Goal: Task Accomplishment & Management: Complete application form

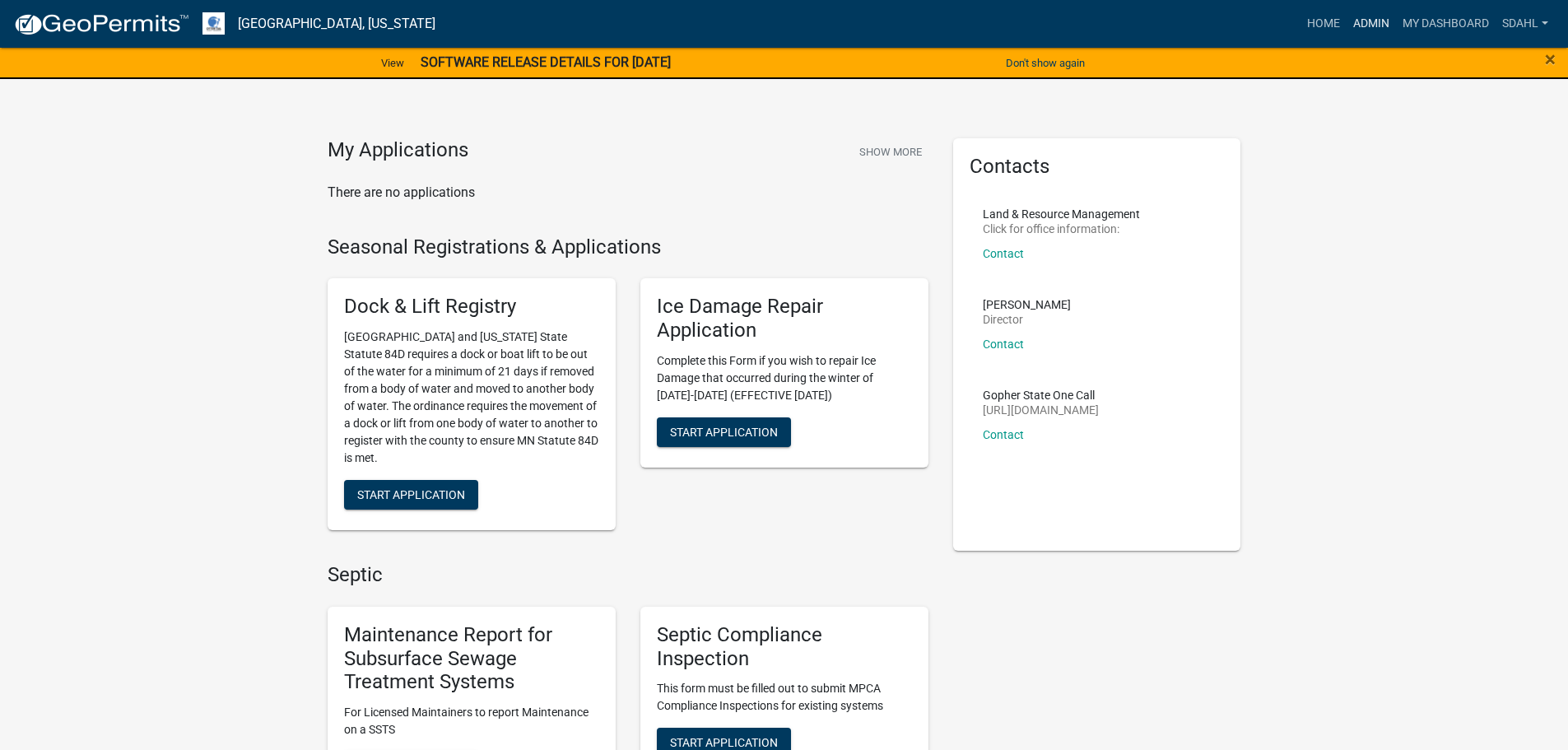
click at [1375, 18] on link "Admin" at bounding box center [1371, 23] width 50 height 31
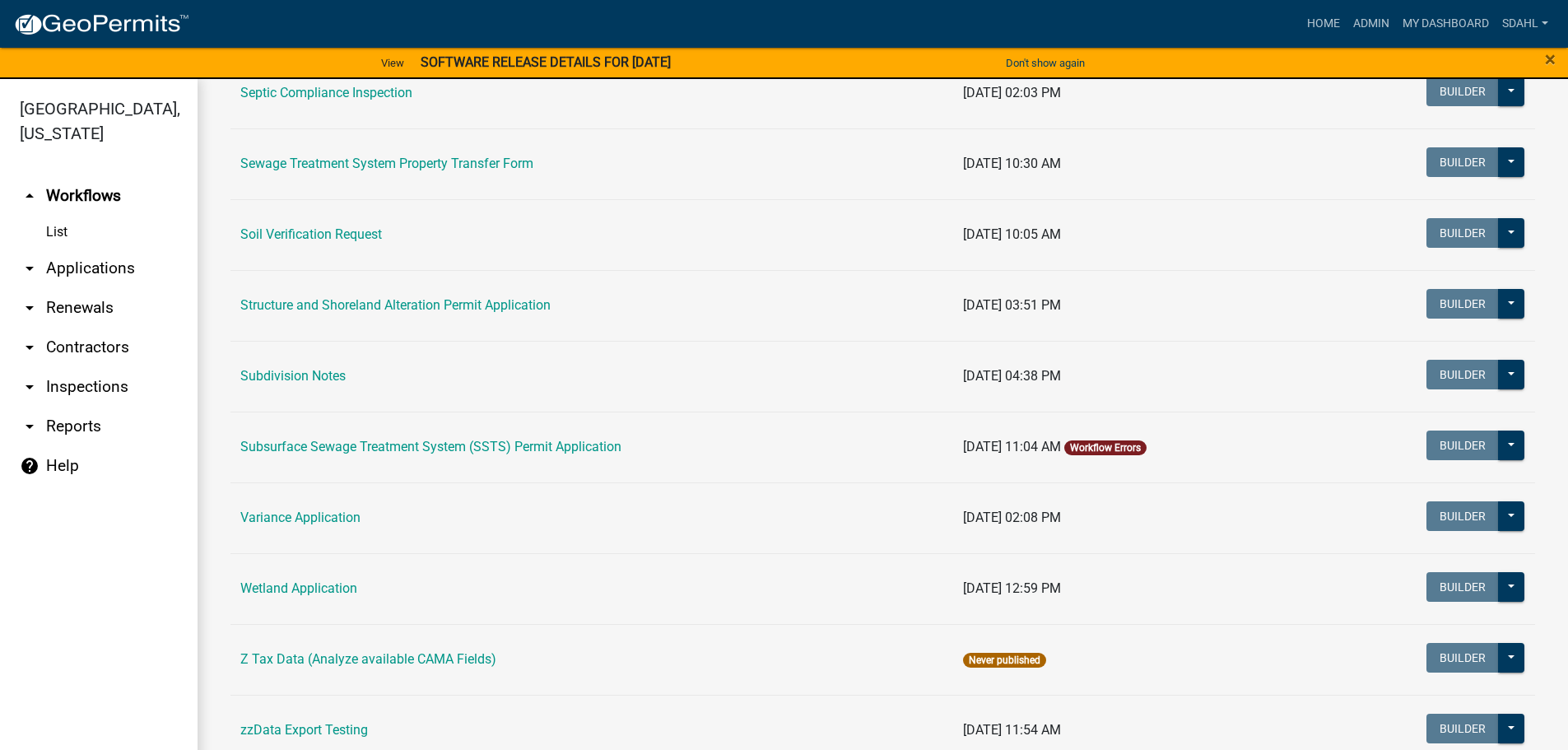
scroll to position [987, 0]
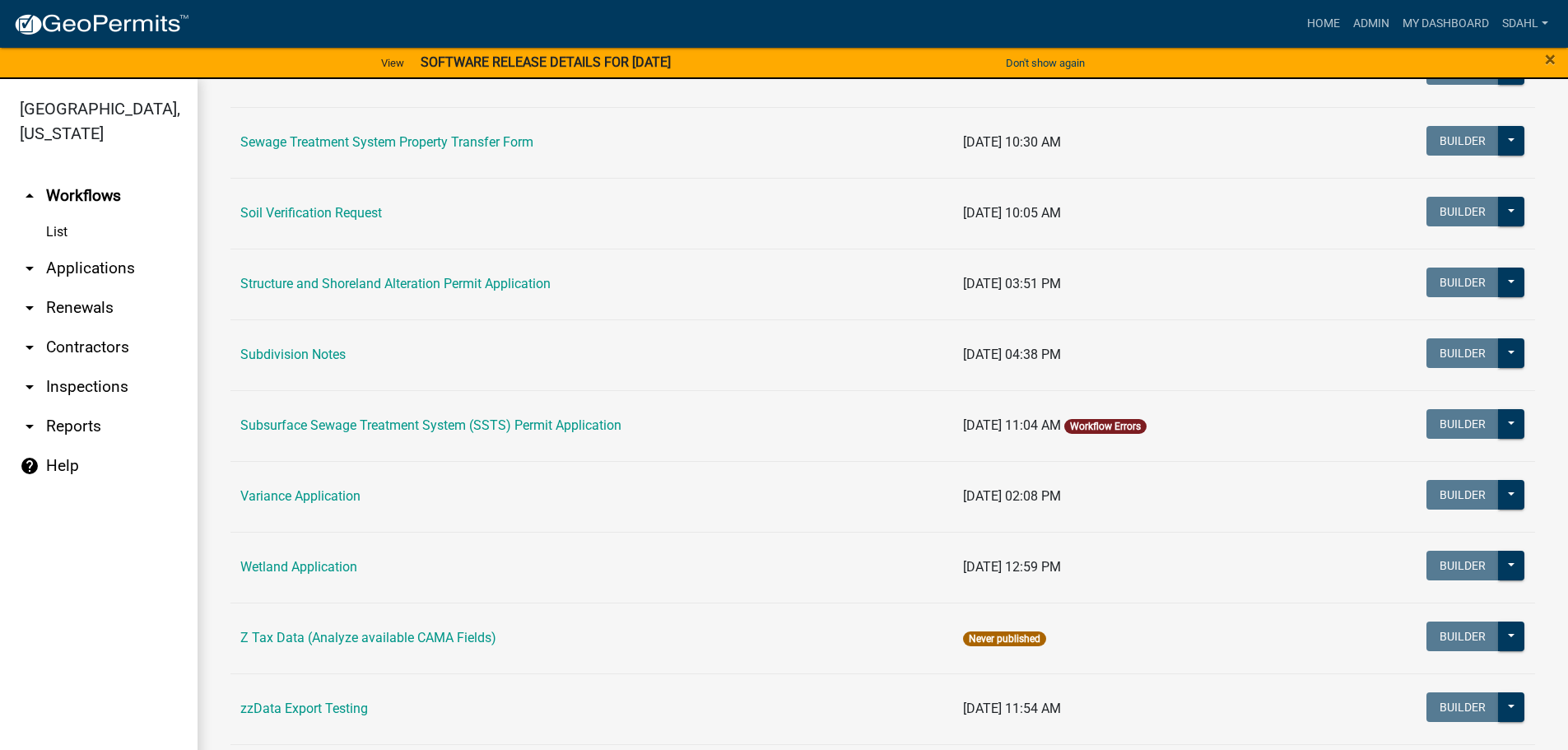
click at [342, 209] on link "Soil Verification Request" at bounding box center [310, 213] width 142 height 16
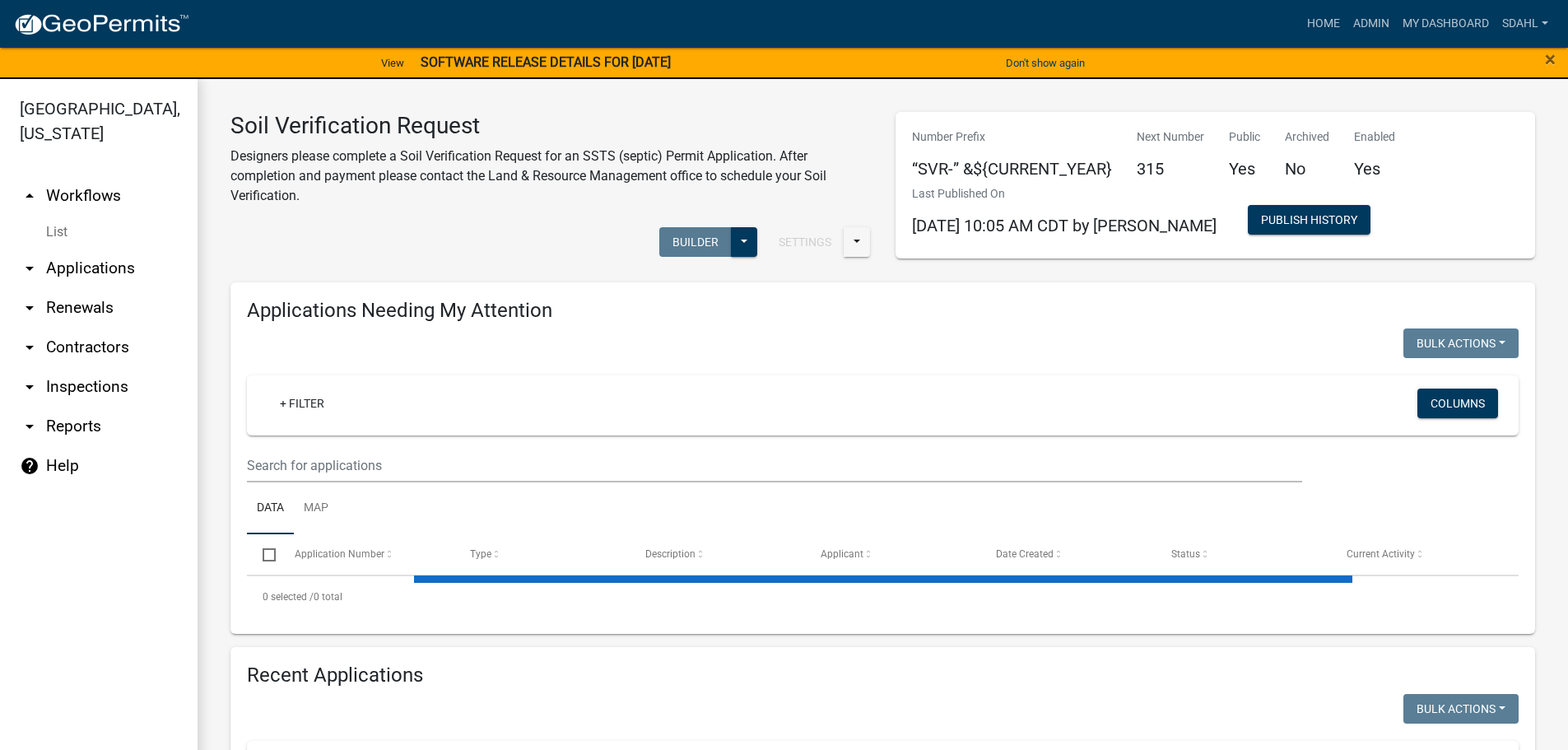
select select "3: 100"
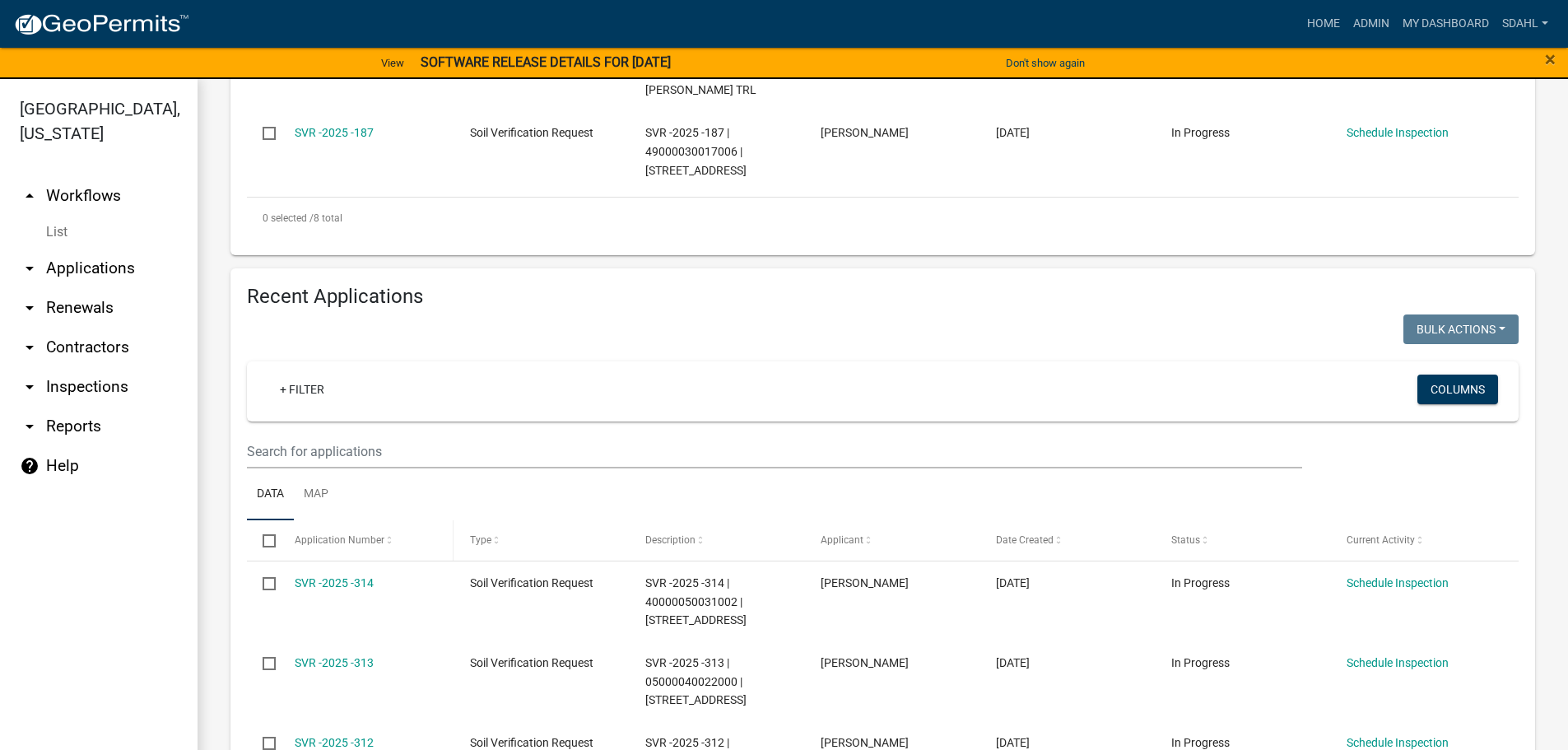
scroll to position [1085, 0]
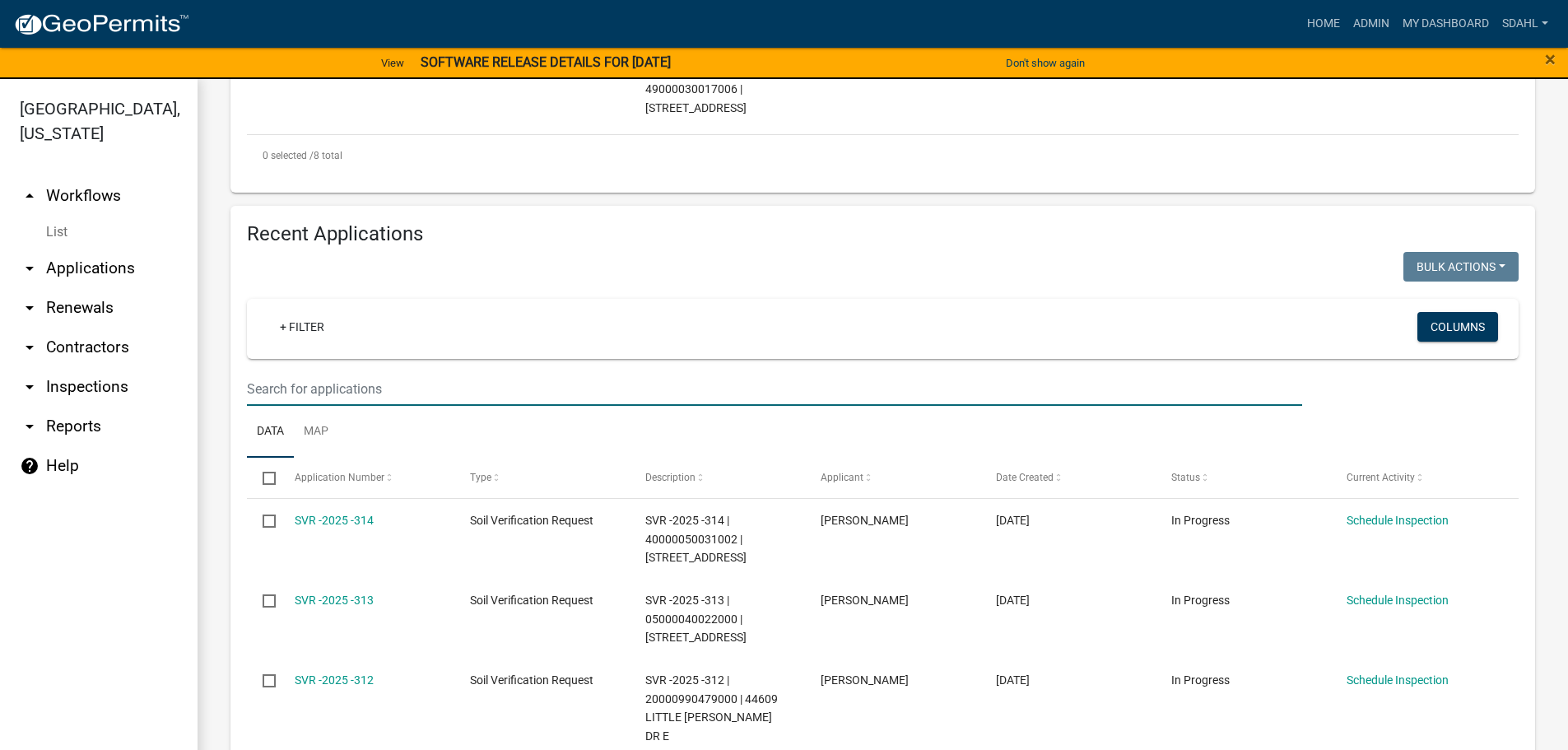
click at [406, 372] on input "text" at bounding box center [774, 388] width 1055 height 34
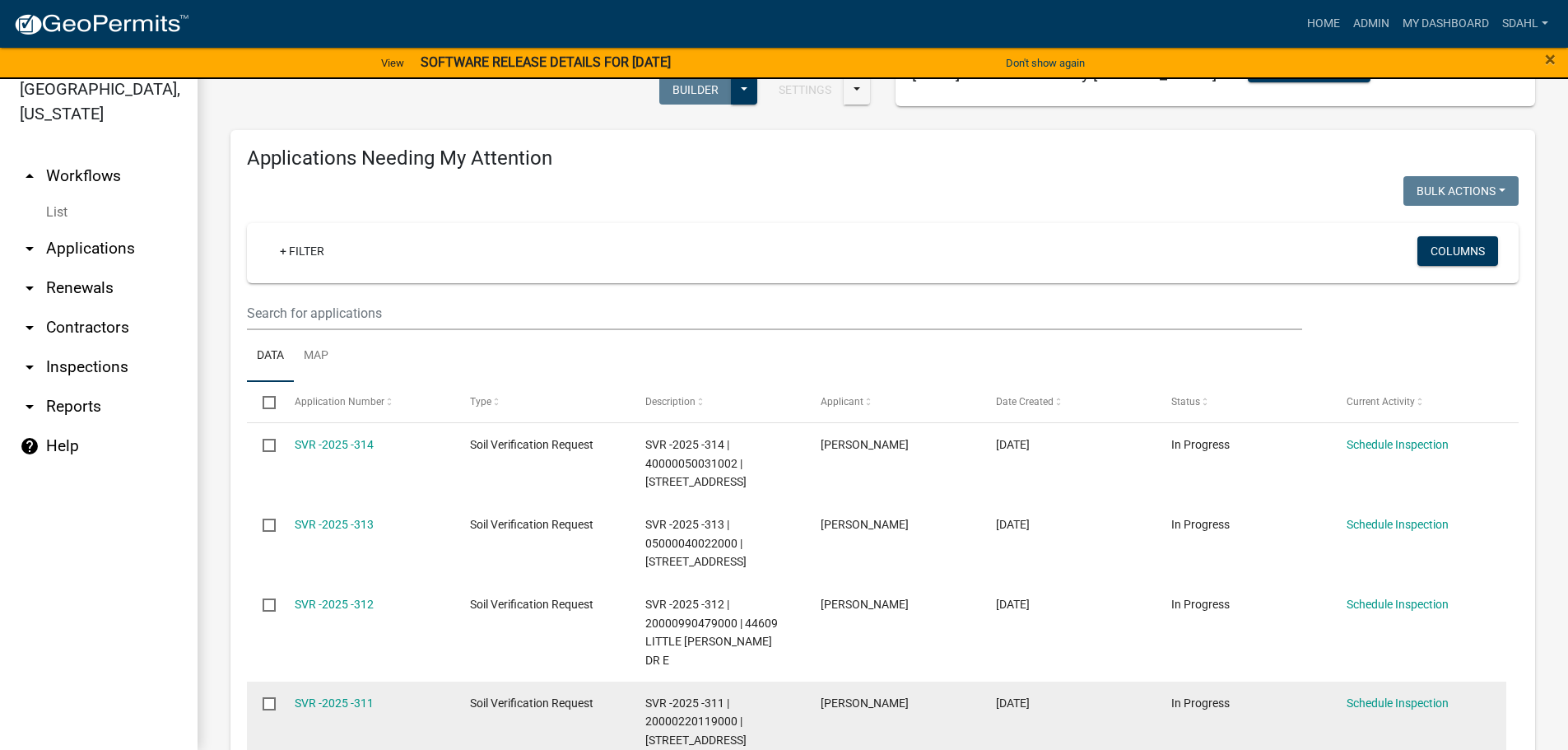
scroll to position [106, 0]
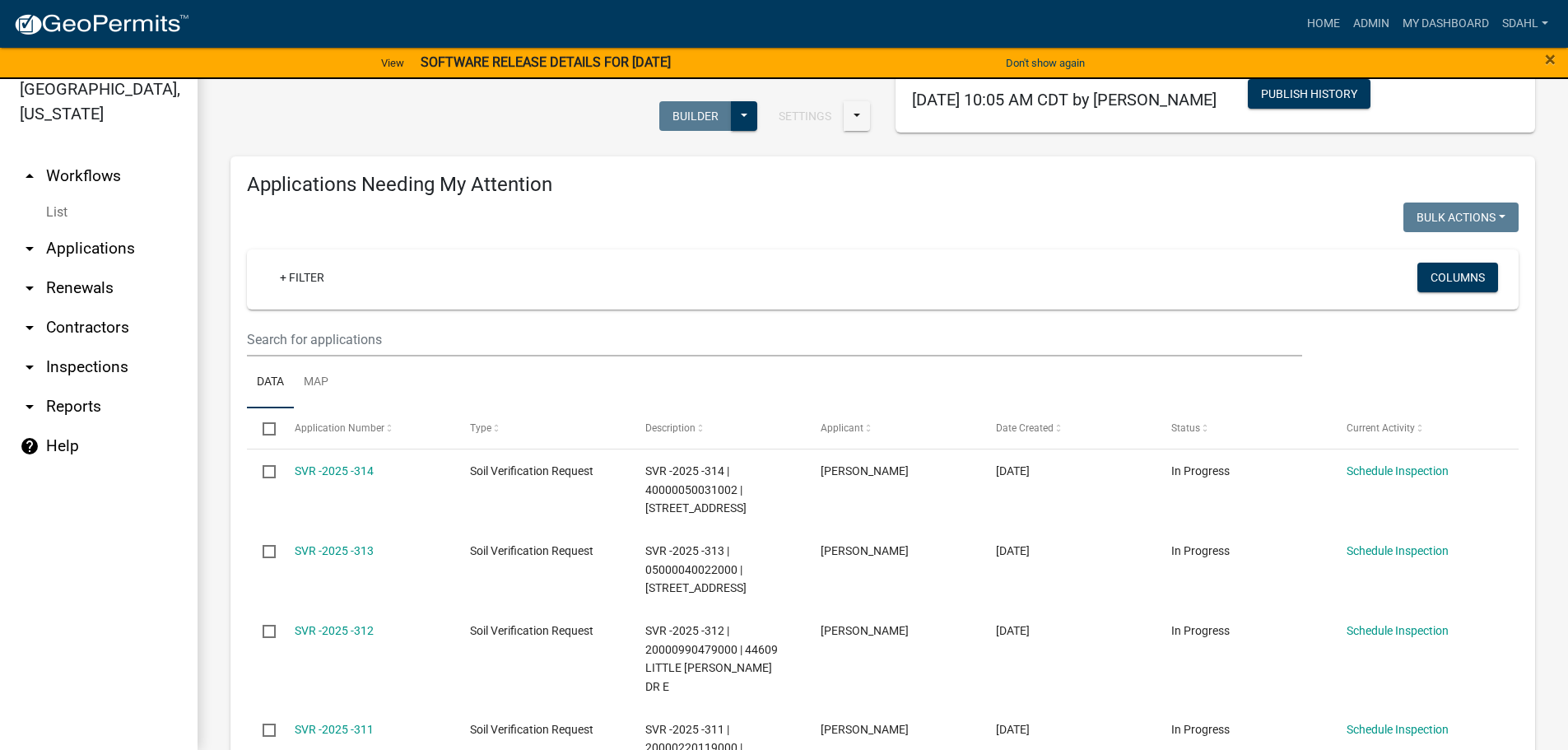
type input "2025-310"
click at [364, 335] on input "text" at bounding box center [774, 339] width 1055 height 34
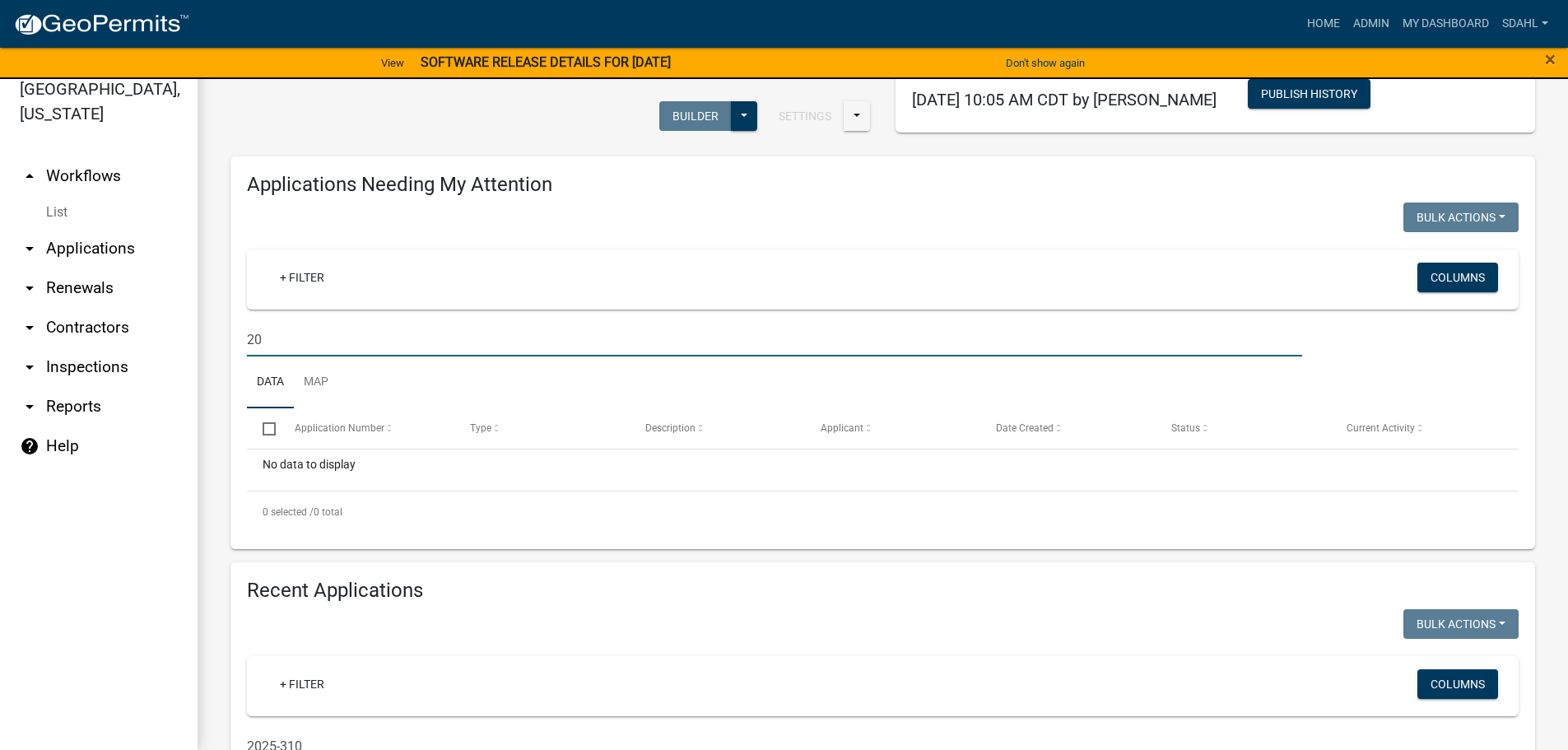
type input "2"
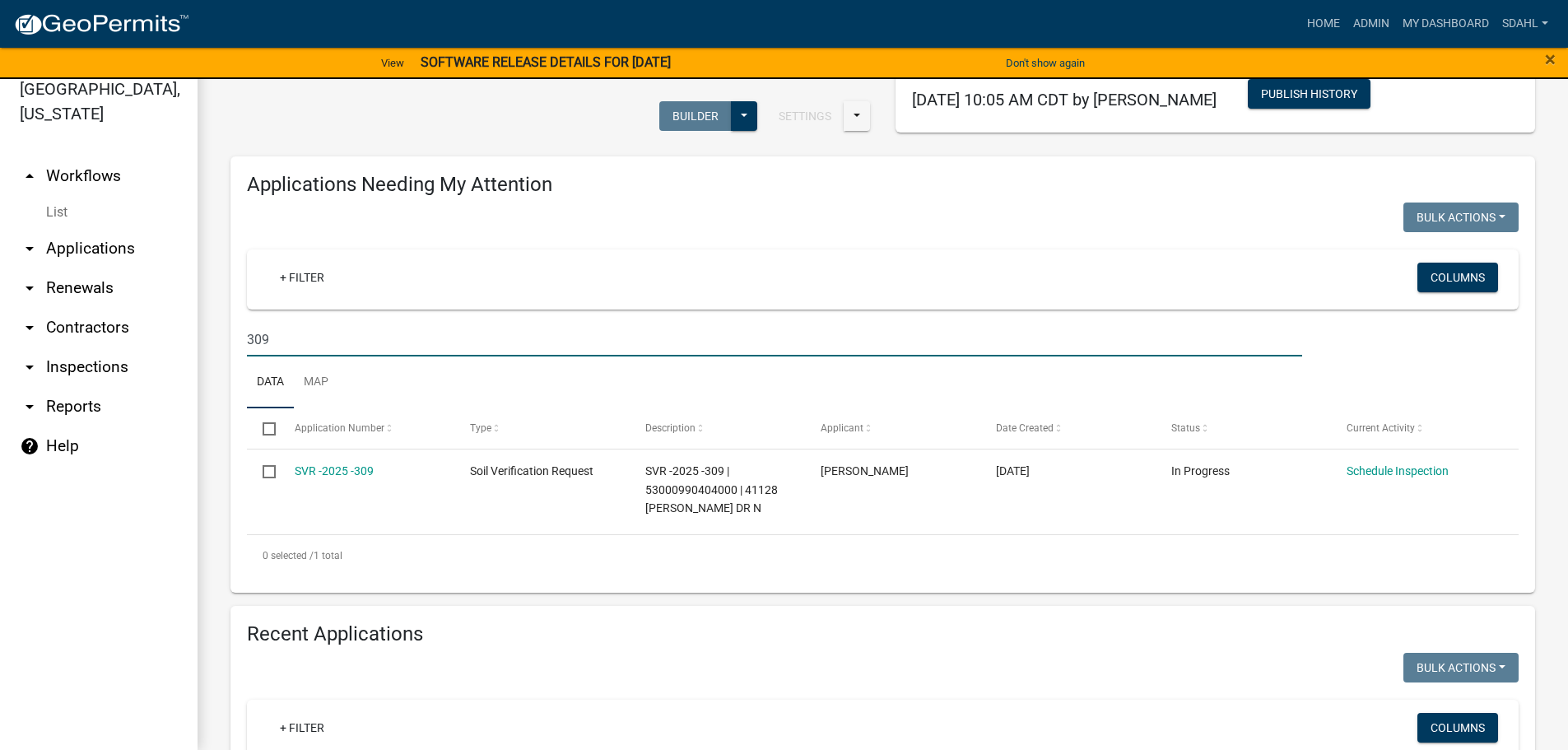
click at [284, 343] on input "309" at bounding box center [774, 339] width 1055 height 34
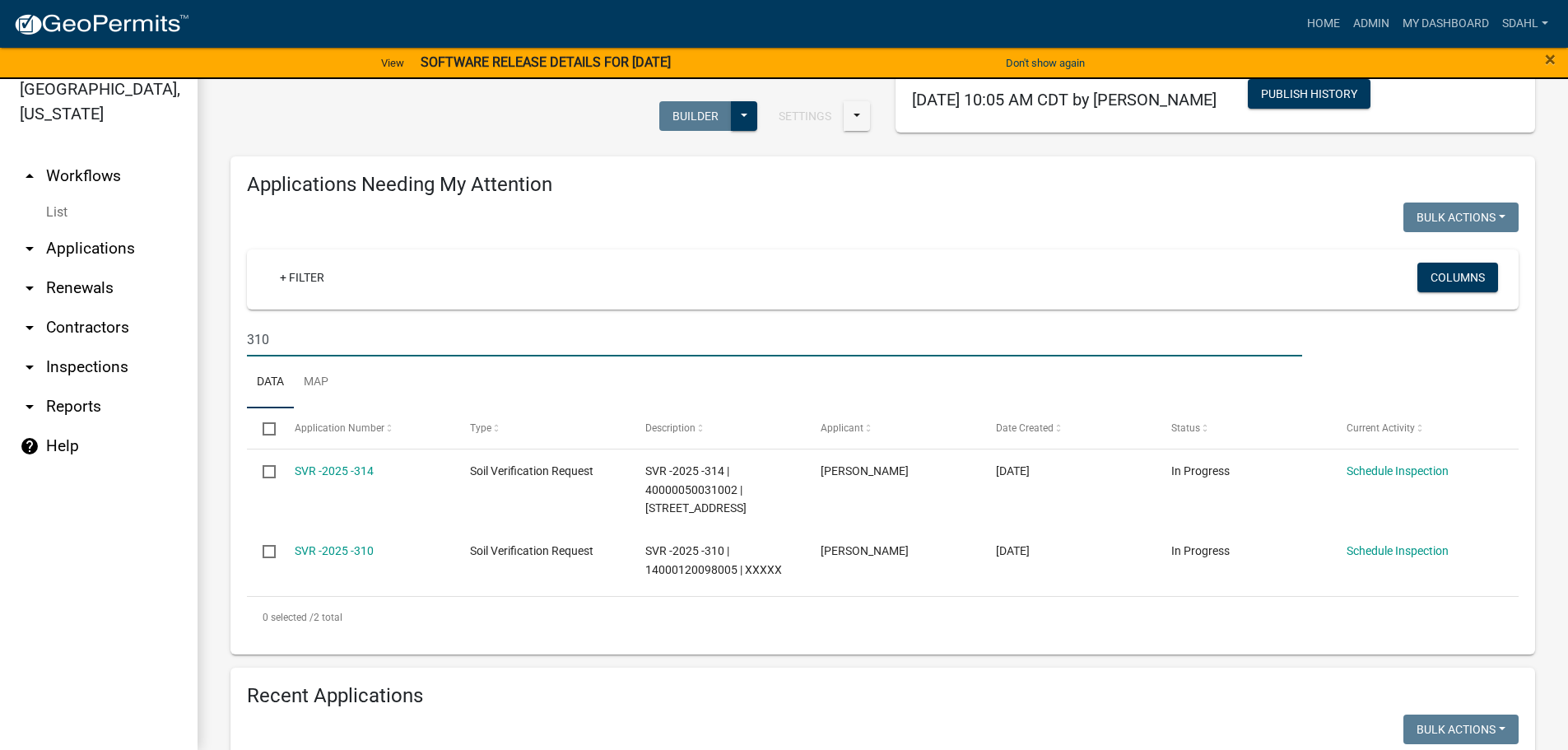
click at [300, 342] on input "310" at bounding box center [774, 339] width 1055 height 34
type input "3"
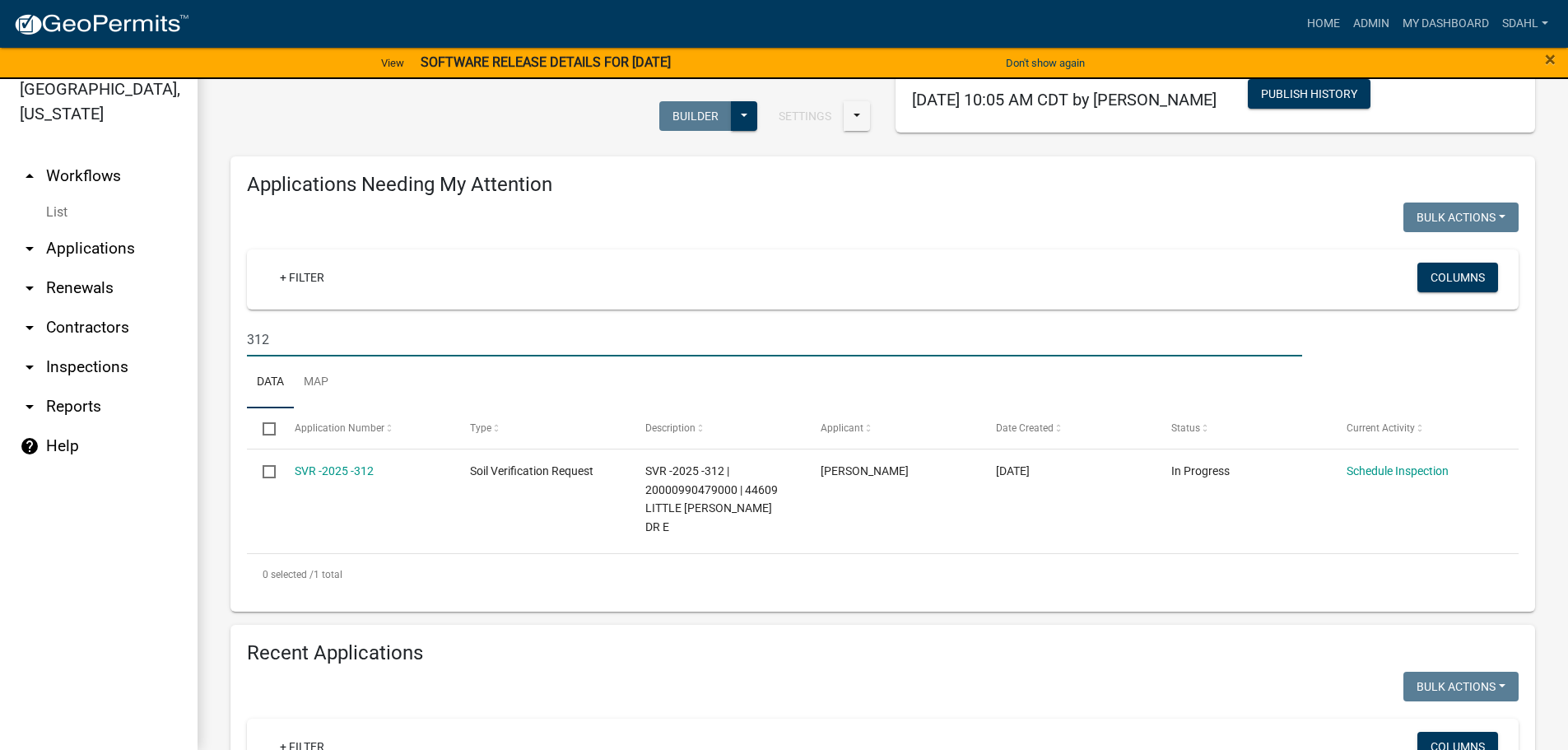
click at [277, 346] on input "312" at bounding box center [774, 339] width 1055 height 34
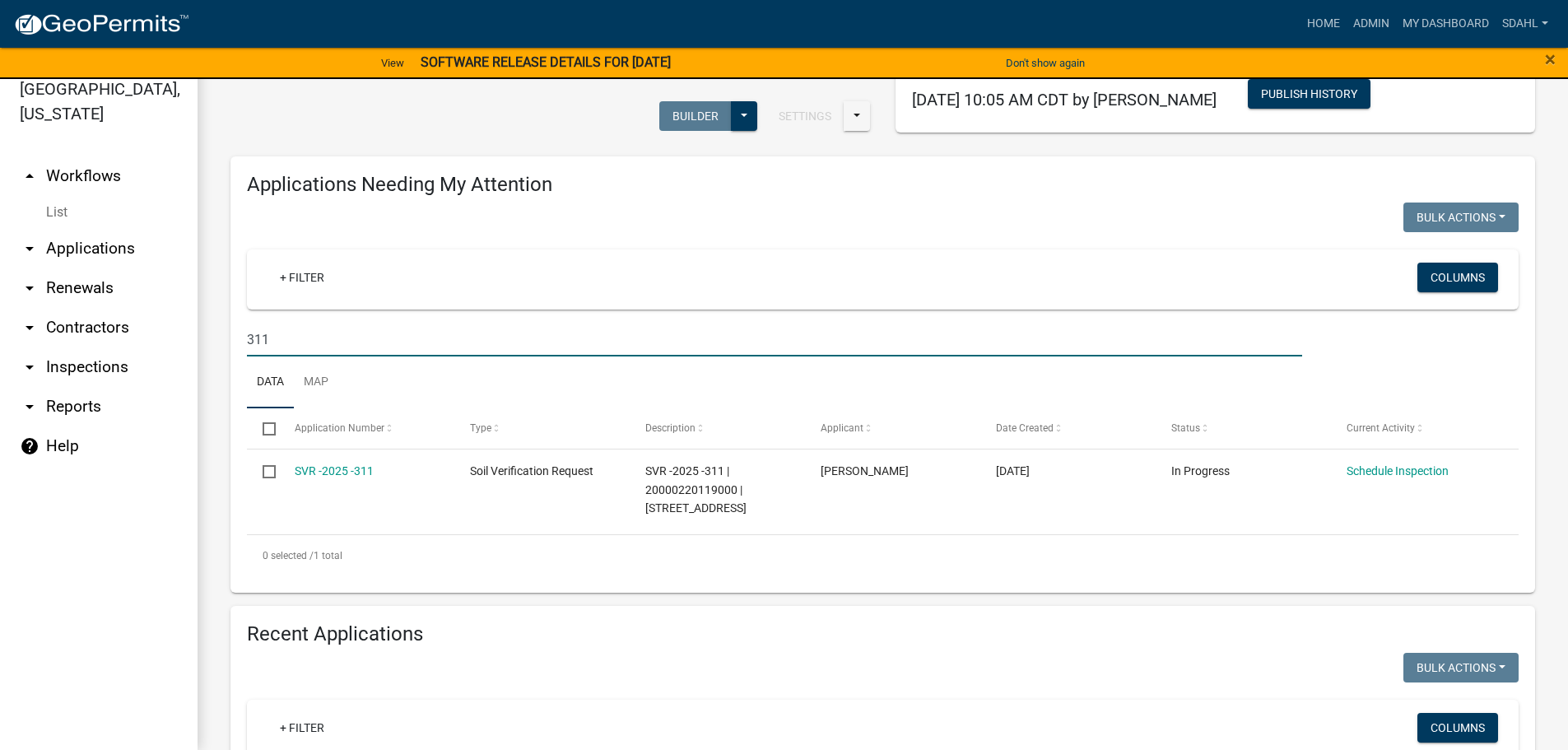
click at [295, 340] on input "311" at bounding box center [774, 339] width 1055 height 34
click at [287, 347] on input "313" at bounding box center [774, 339] width 1055 height 34
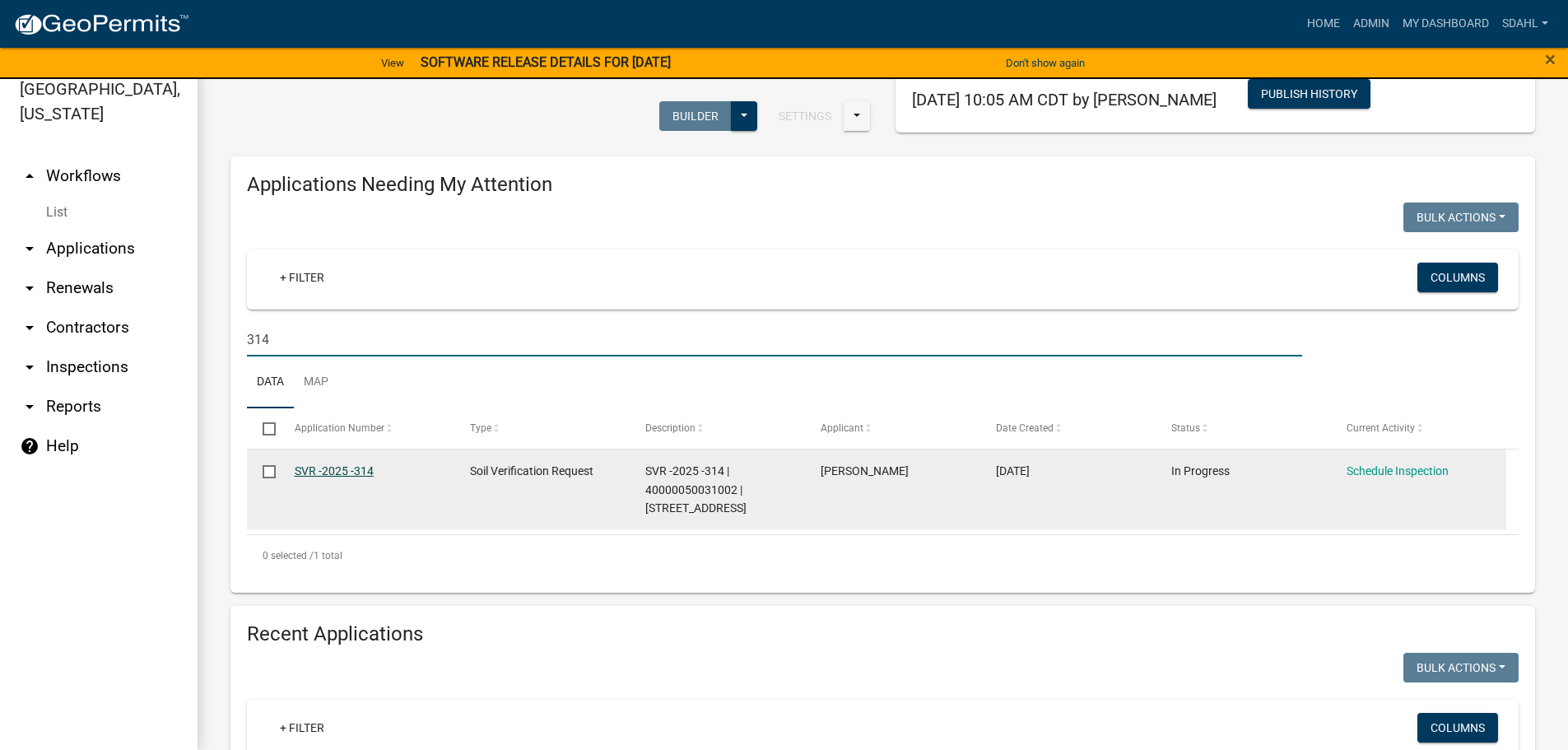
type input "314"
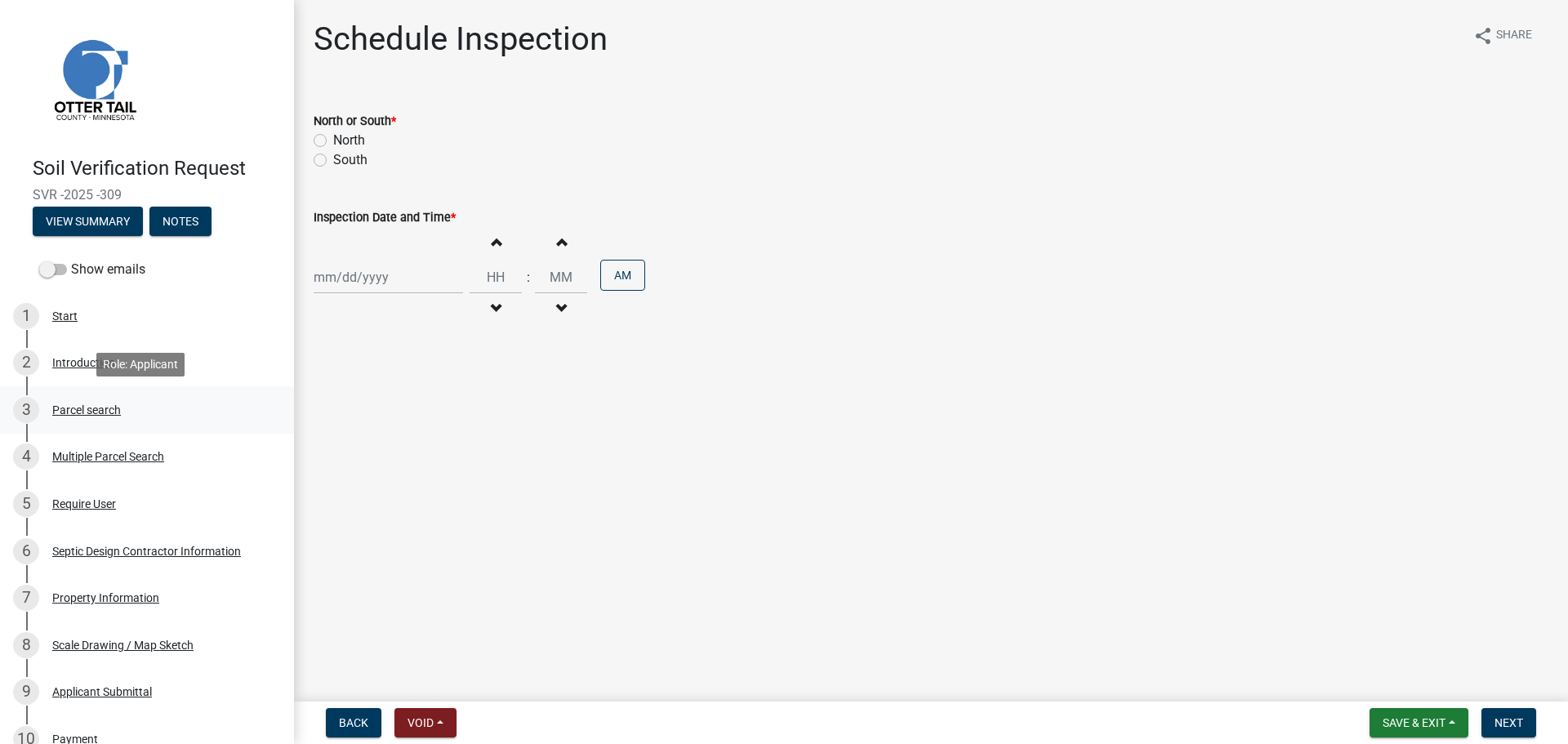
click at [75, 406] on div "Parcel search" at bounding box center [87, 410] width 69 height 11
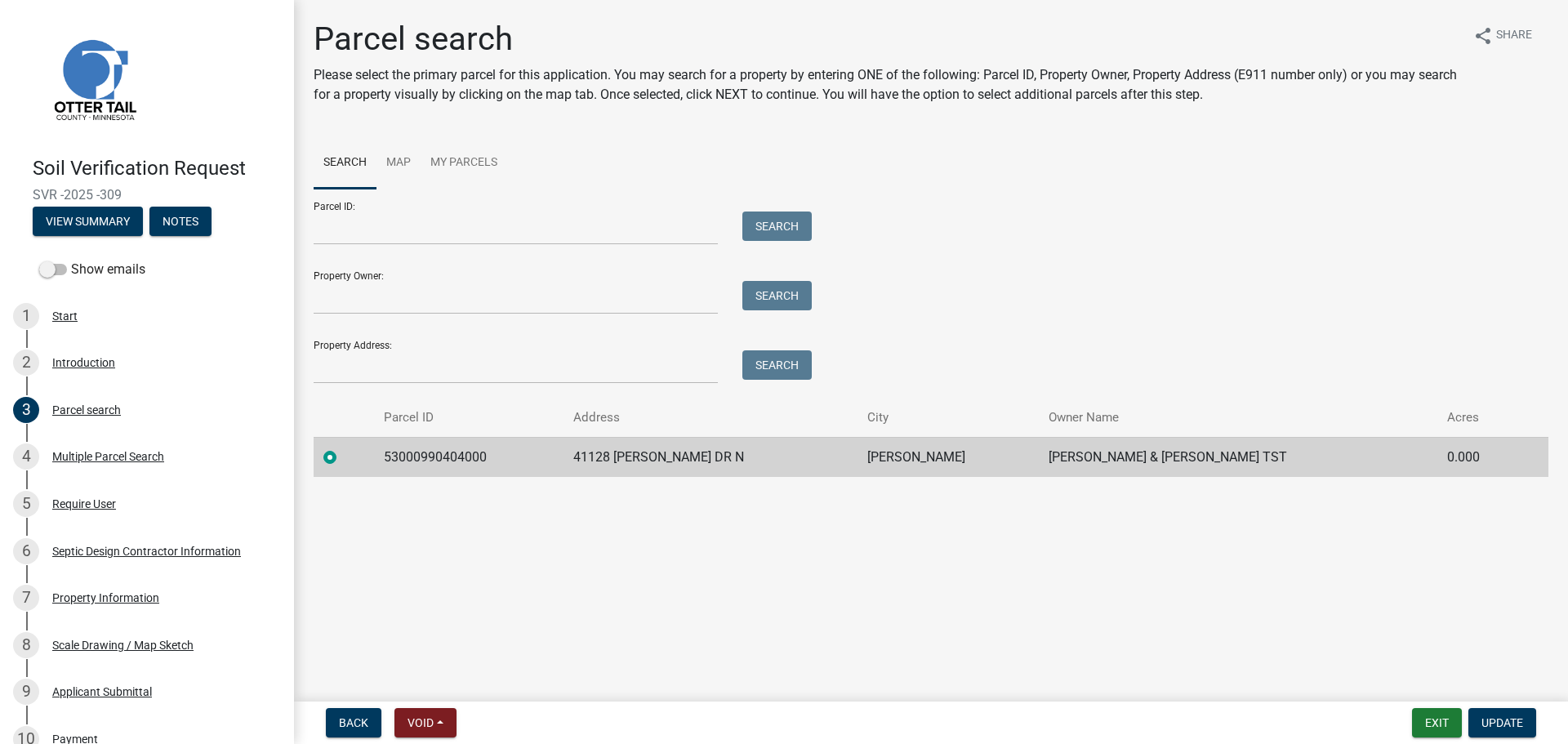
drag, startPoint x: 123, startPoint y: 192, endPoint x: 26, endPoint y: 187, distance: 97.1
click at [26, 187] on div "Soil Verification Request SVR -2025 -309 View Summary Notes" at bounding box center [147, 192] width 268 height 97
copy span "SVR -2025 -309"
click at [411, 453] on td "53000990404000" at bounding box center [469, 457] width 190 height 40
drag, startPoint x: 392, startPoint y: 457, endPoint x: 1136, endPoint y: 468, distance: 744.1
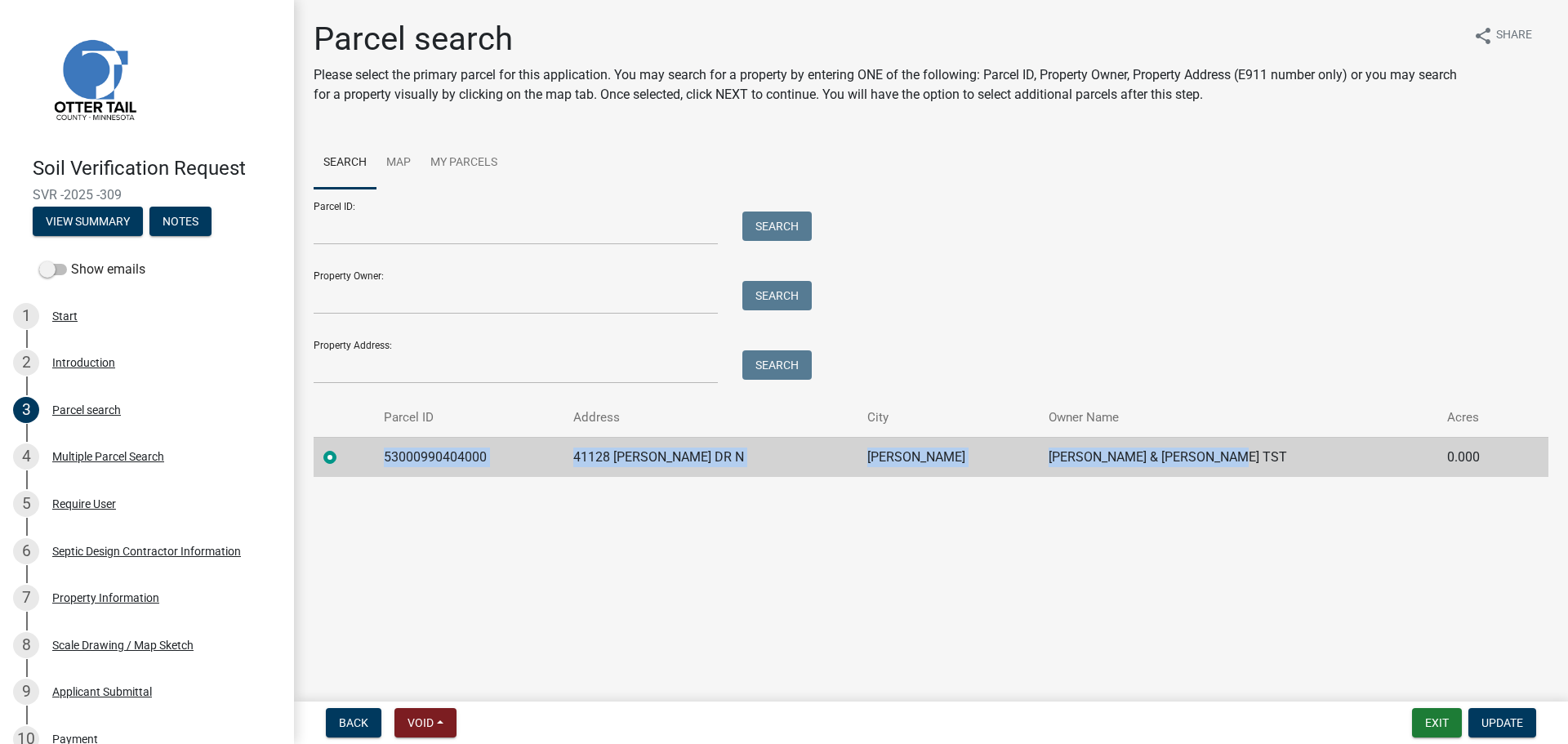
click at [1222, 462] on tr "53000990404000 41128 MARION DR N PERHAM MICHAEL & R CHRISTENSEN TST 0.000" at bounding box center [931, 457] width 1235 height 40
copy tr "53000990404000 41128 MARION DR N PERHAM MICHAEL & R CHRISTENSEN TST"
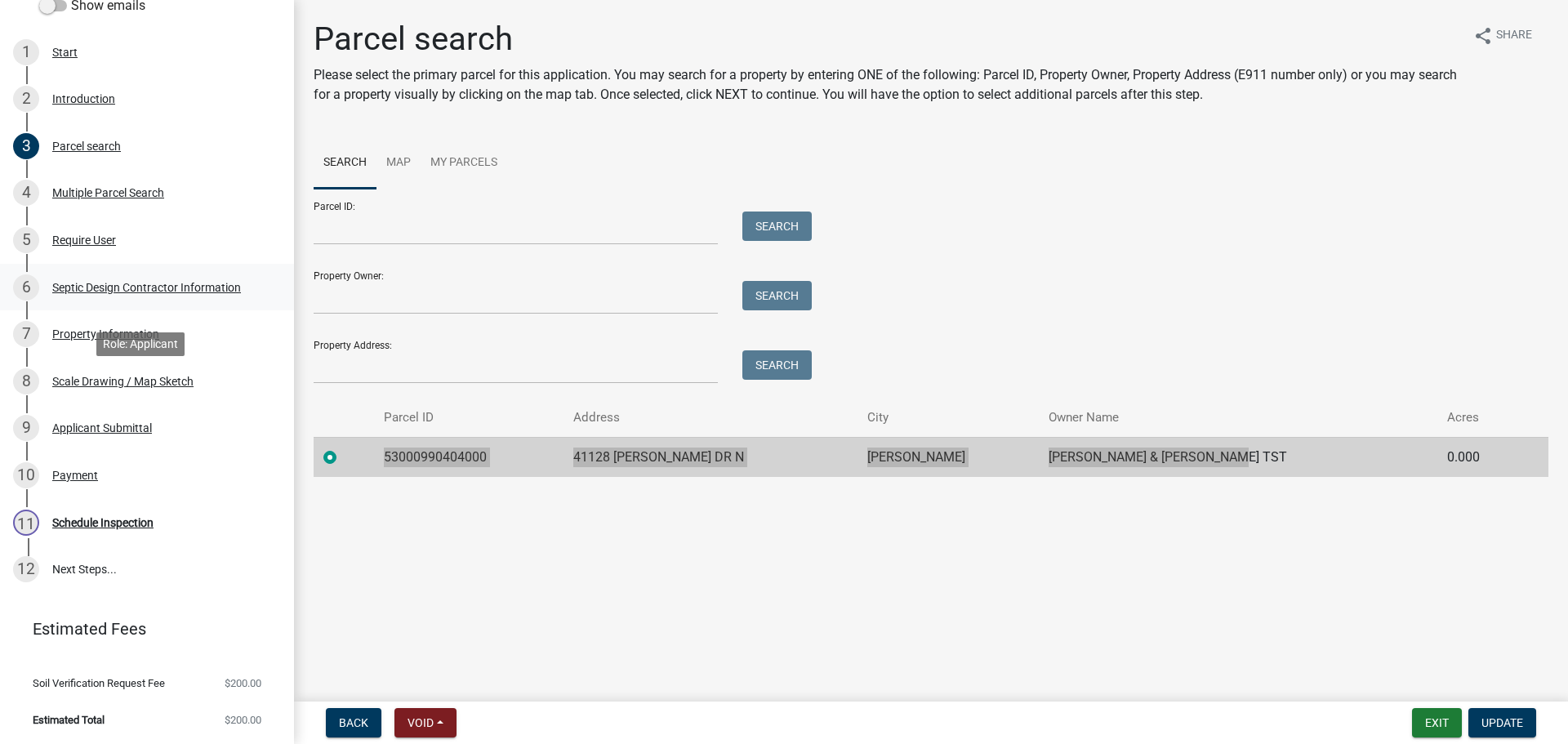
scroll to position [265, 0]
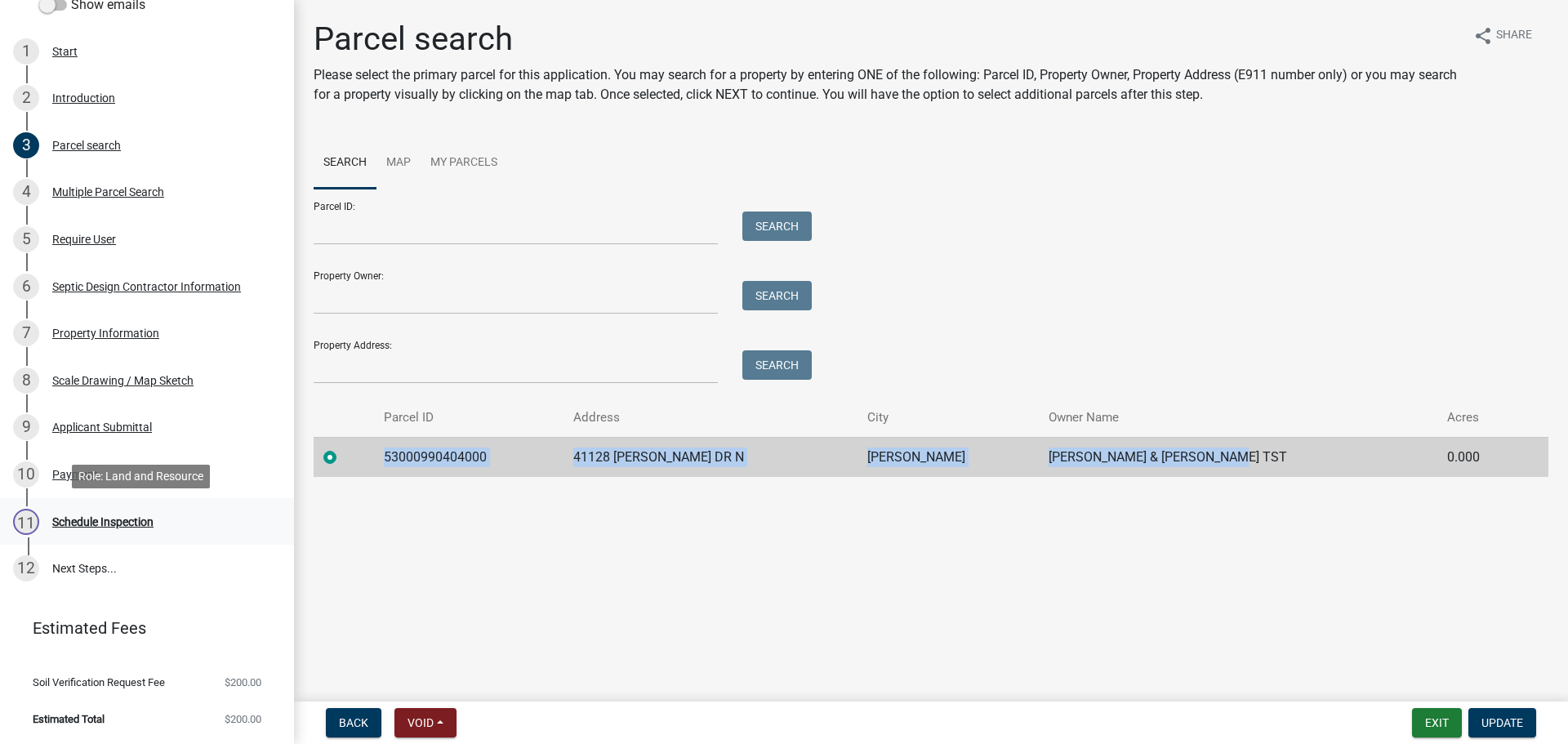
click at [79, 522] on div "Schedule Inspection" at bounding box center [103, 521] width 101 height 11
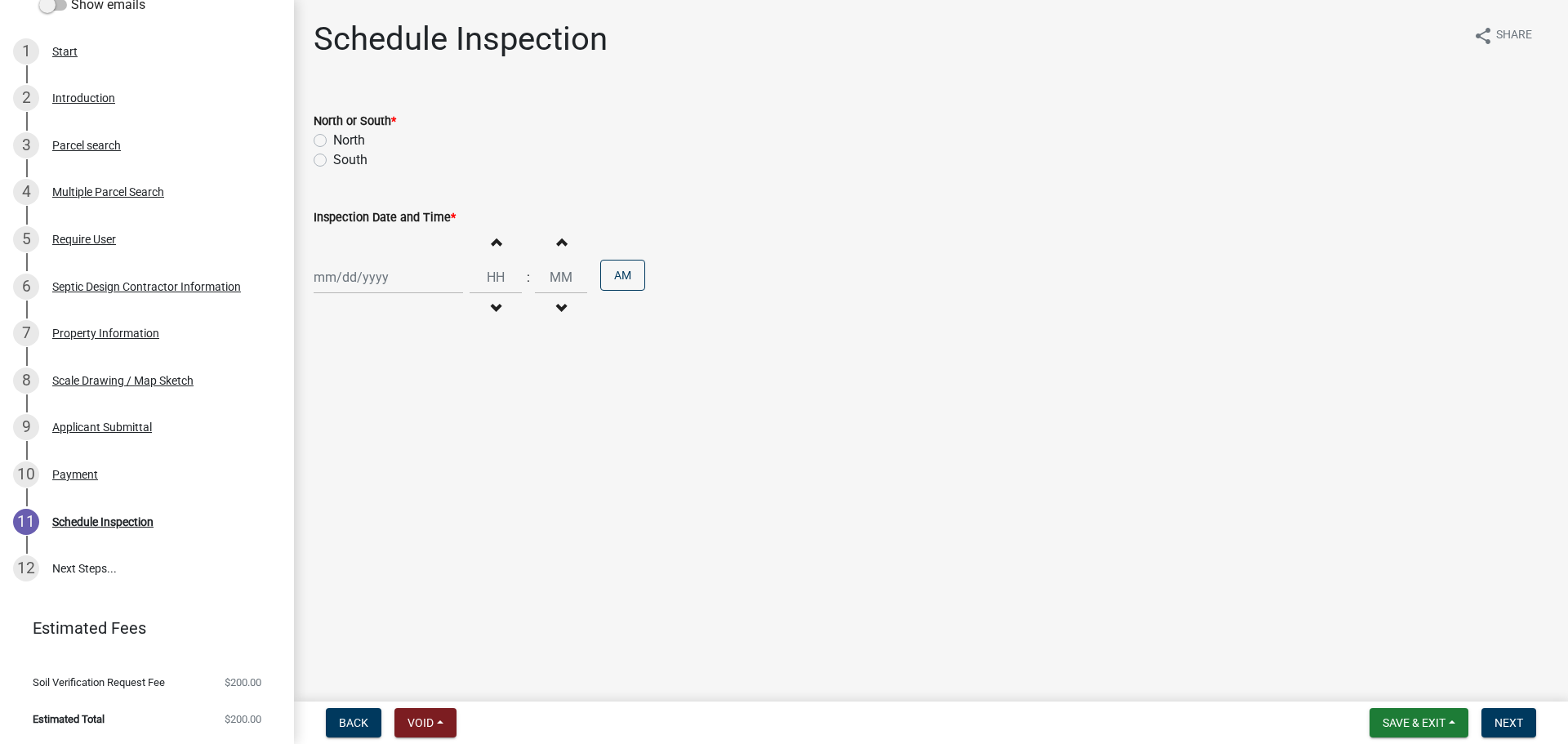
click at [333, 143] on label "North" at bounding box center [348, 141] width 32 height 20
click at [333, 141] on input "North" at bounding box center [338, 136] width 10 height 10
radio input "true"
click at [368, 278] on div at bounding box center [388, 277] width 149 height 34
select select "9"
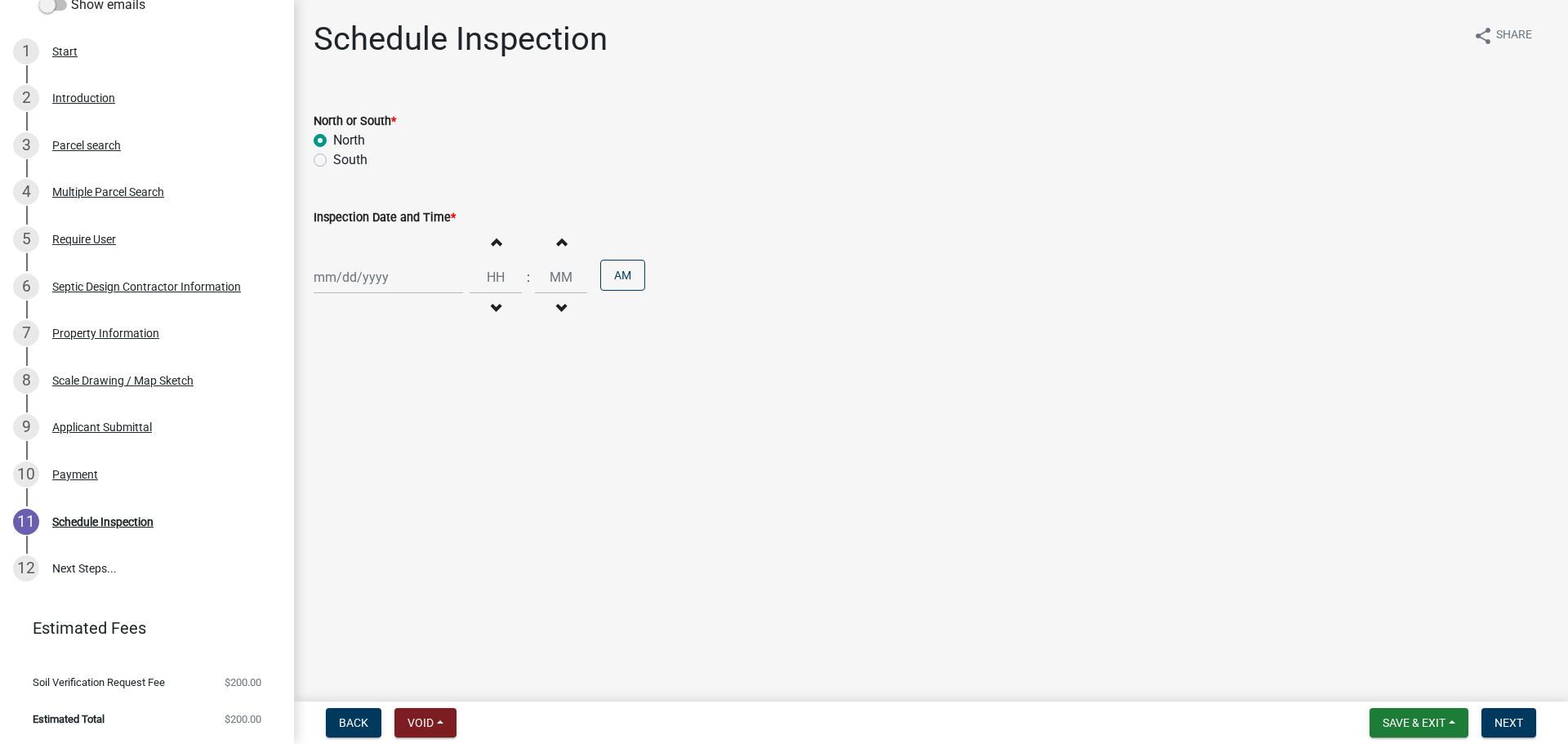
select select "2025"
click at [380, 391] on div "10" at bounding box center [382, 390] width 26 height 26
type input "09/10/2025"
click at [492, 242] on span "button" at bounding box center [495, 241] width 8 height 13
type input "01"
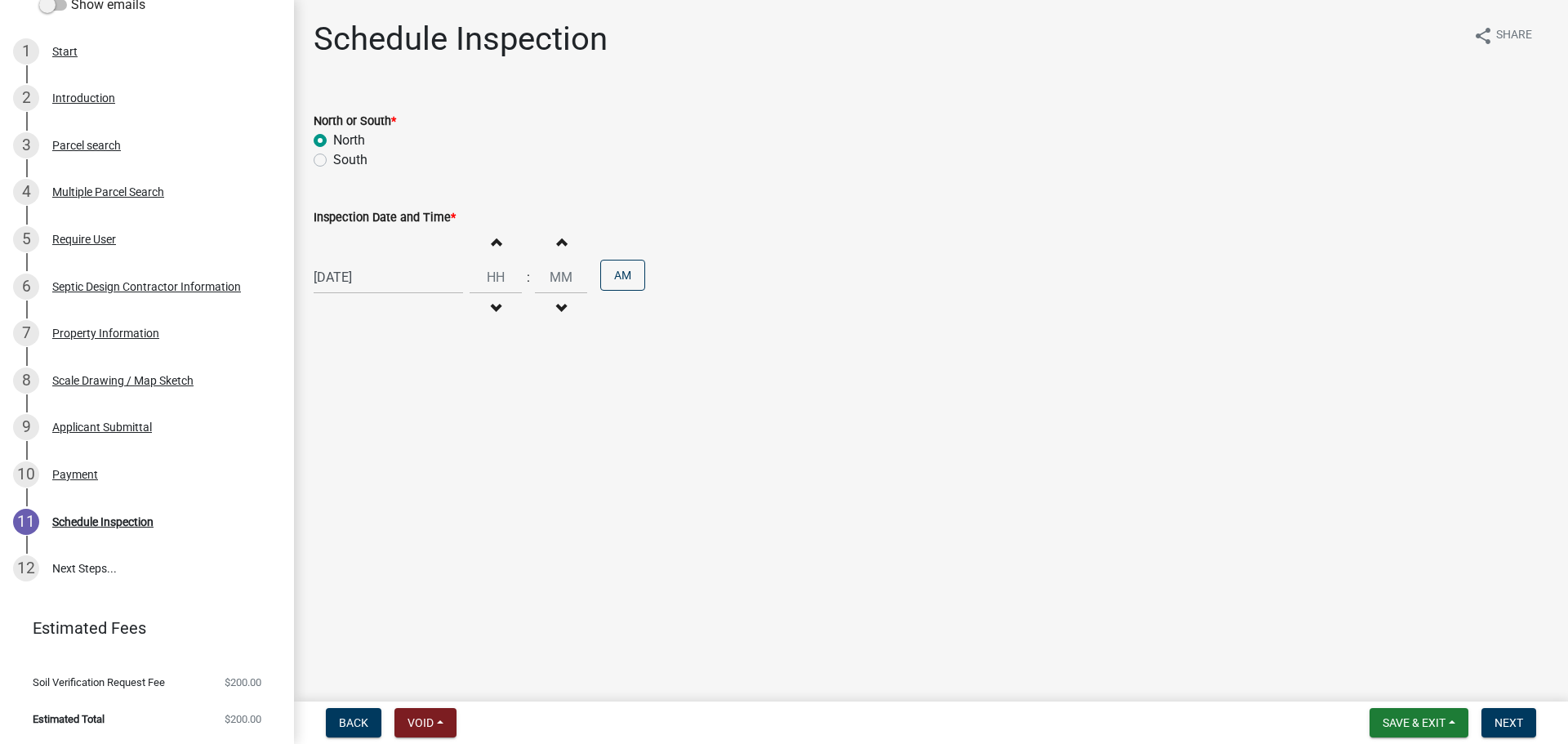
type input "00"
click at [497, 250] on button "Increment hours" at bounding box center [496, 241] width 34 height 29
type input "02"
click at [624, 280] on button "AM" at bounding box center [623, 275] width 45 height 31
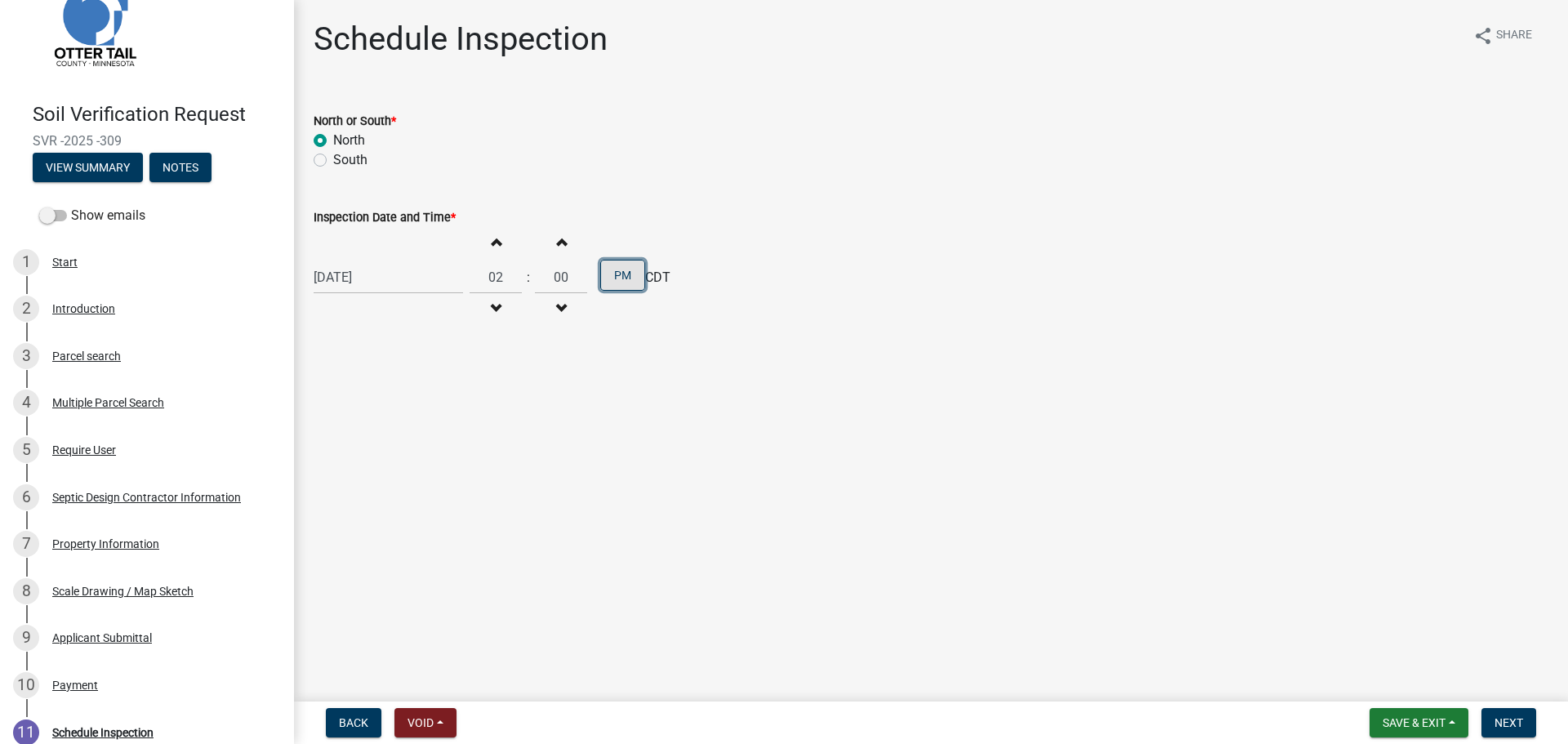
scroll to position [0, 0]
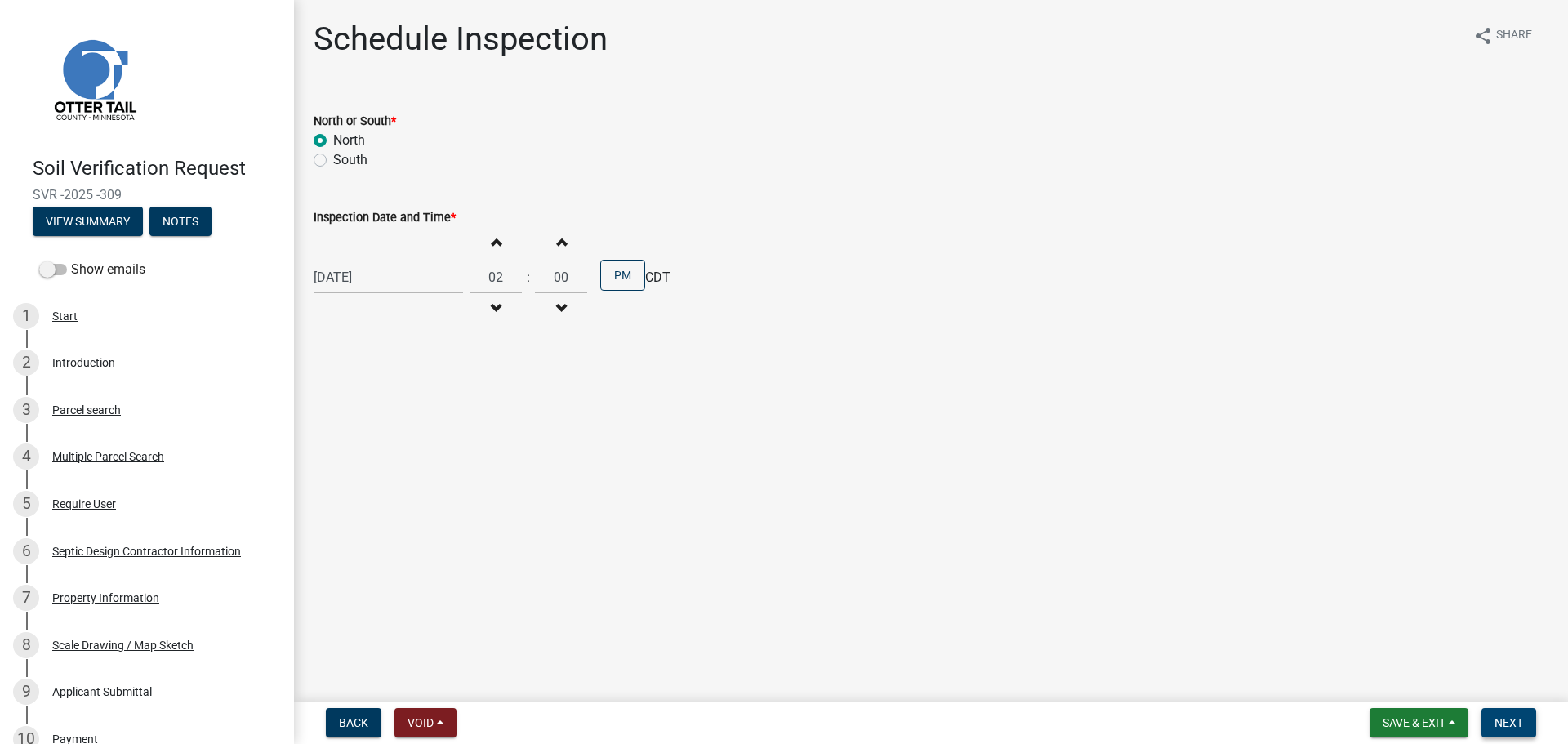
click at [1515, 723] on span "Next" at bounding box center [1508, 722] width 28 height 13
click at [69, 407] on div "Parcel search" at bounding box center [87, 410] width 69 height 11
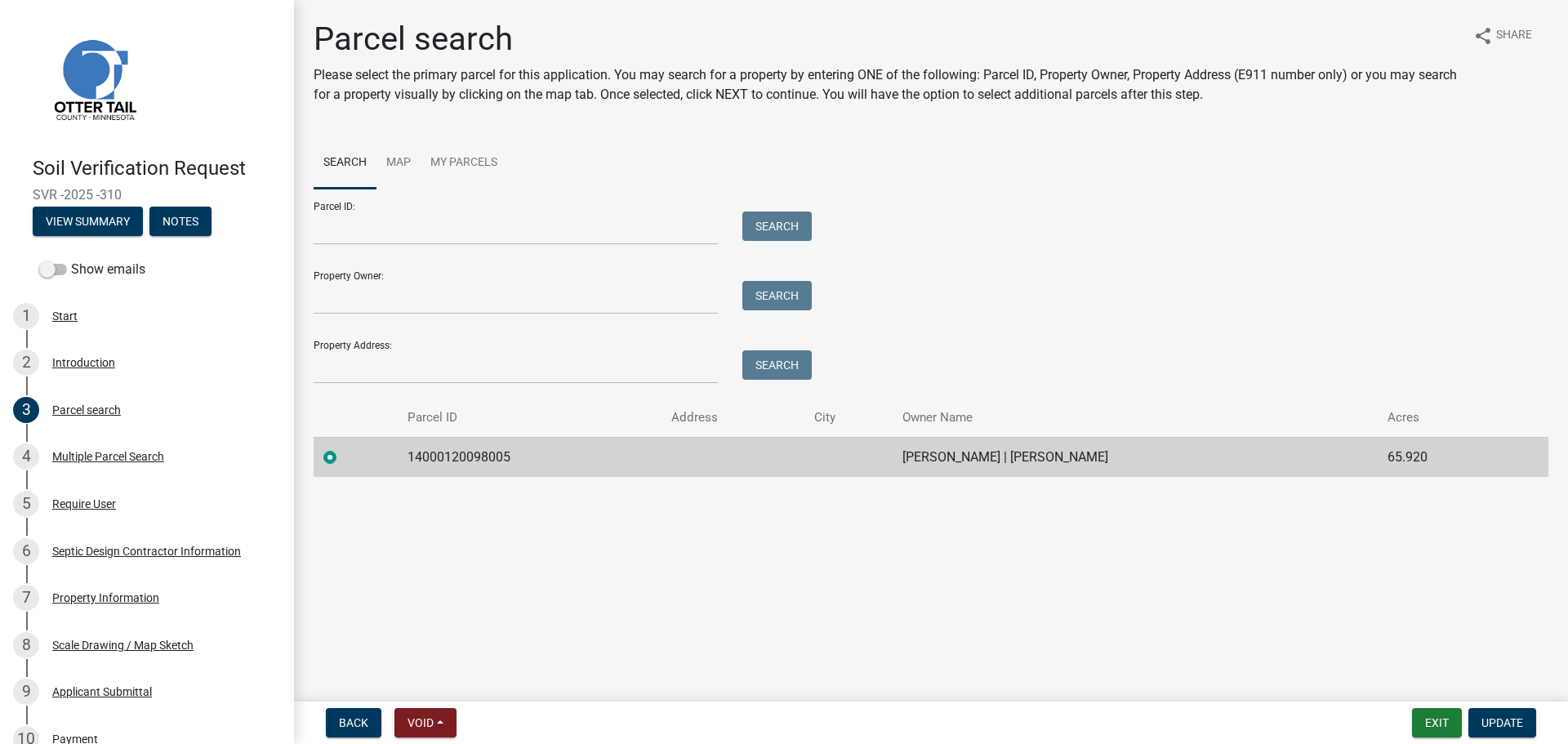
drag, startPoint x: 131, startPoint y: 200, endPoint x: 5, endPoint y: 193, distance: 126.2
click at [5, 193] on header "Soil Verification Request SVR -2025 -310 View Summary Notes" at bounding box center [147, 127] width 294 height 253
copy span "SVR -2025 -310"
drag, startPoint x: 405, startPoint y: 456, endPoint x: 1115, endPoint y: 478, distance: 710.3
click at [1115, 478] on div "Parcel search Please select the primary parcel for this application. You may se…" at bounding box center [931, 255] width 1259 height 472
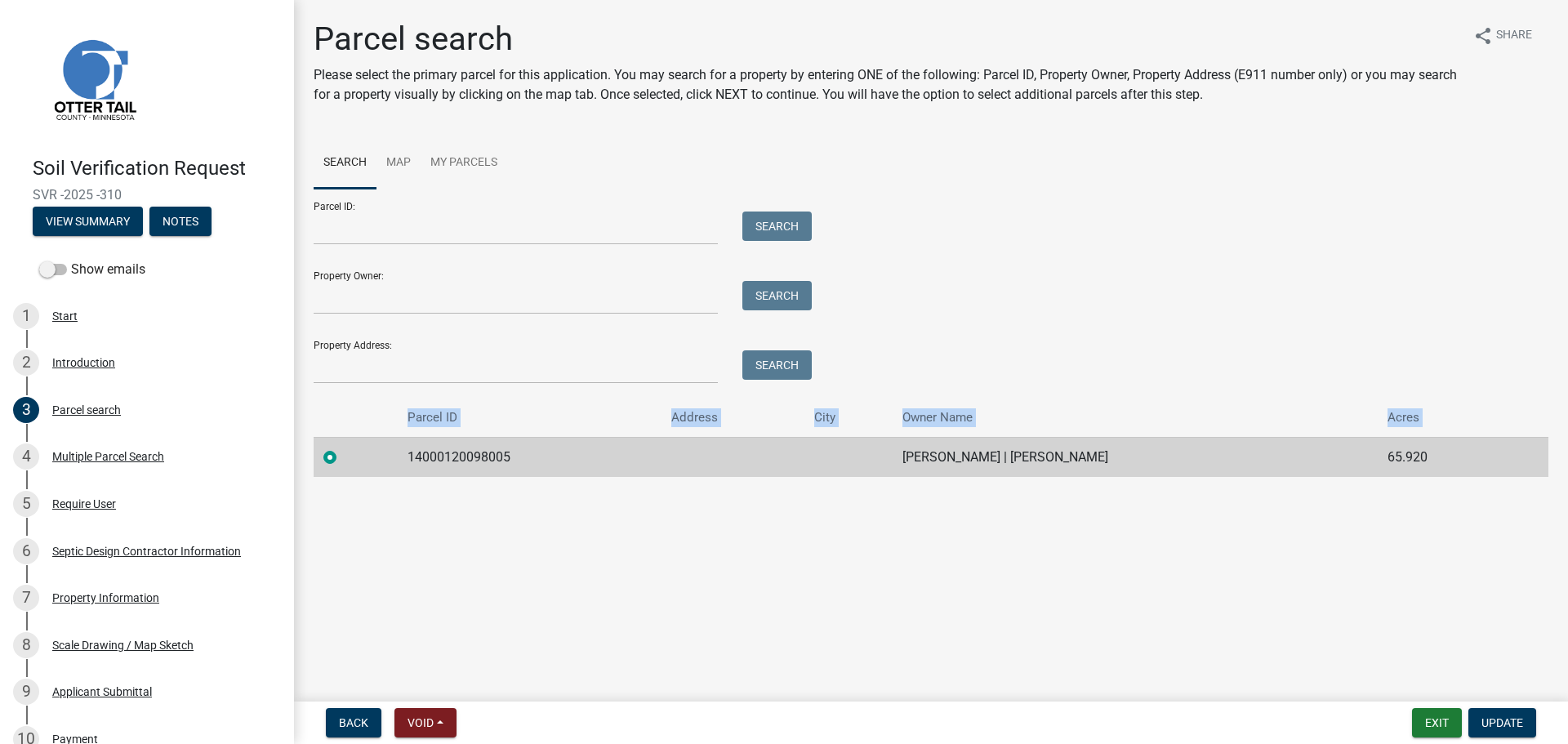
click at [1107, 470] on td "CHAD G THIEL | LACEY R THIEL" at bounding box center [1135, 457] width 485 height 40
click at [464, 462] on td "14000120098005" at bounding box center [530, 457] width 264 height 40
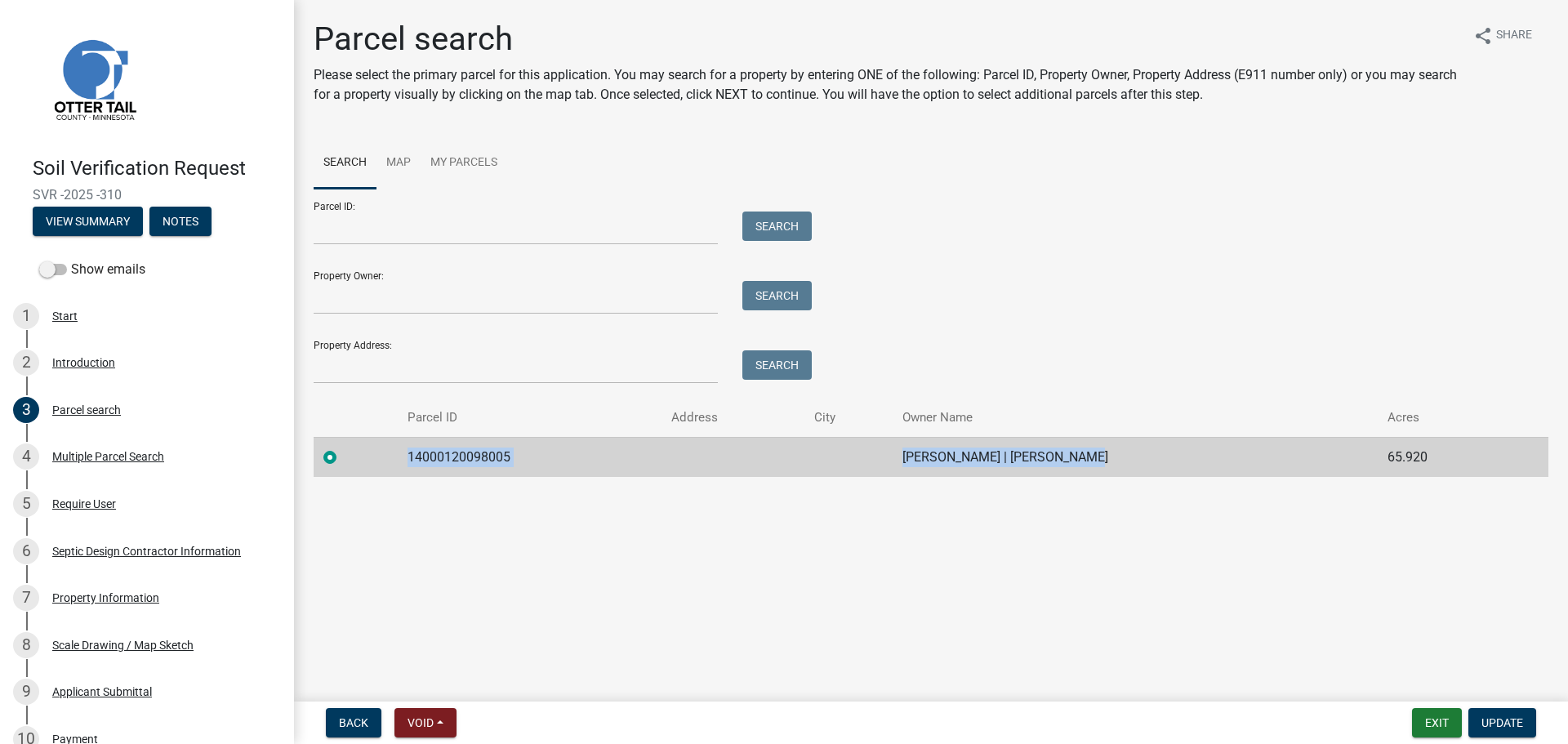
drag, startPoint x: 408, startPoint y: 453, endPoint x: 1107, endPoint y: 467, distance: 699.1
click at [1107, 467] on tr "14000120098005 CHAD G THIEL | LACEY R THIEL 65.920" at bounding box center [931, 457] width 1235 height 40
copy tr "14000120098005 CHAD G THIEL | LACEY R THIEL"
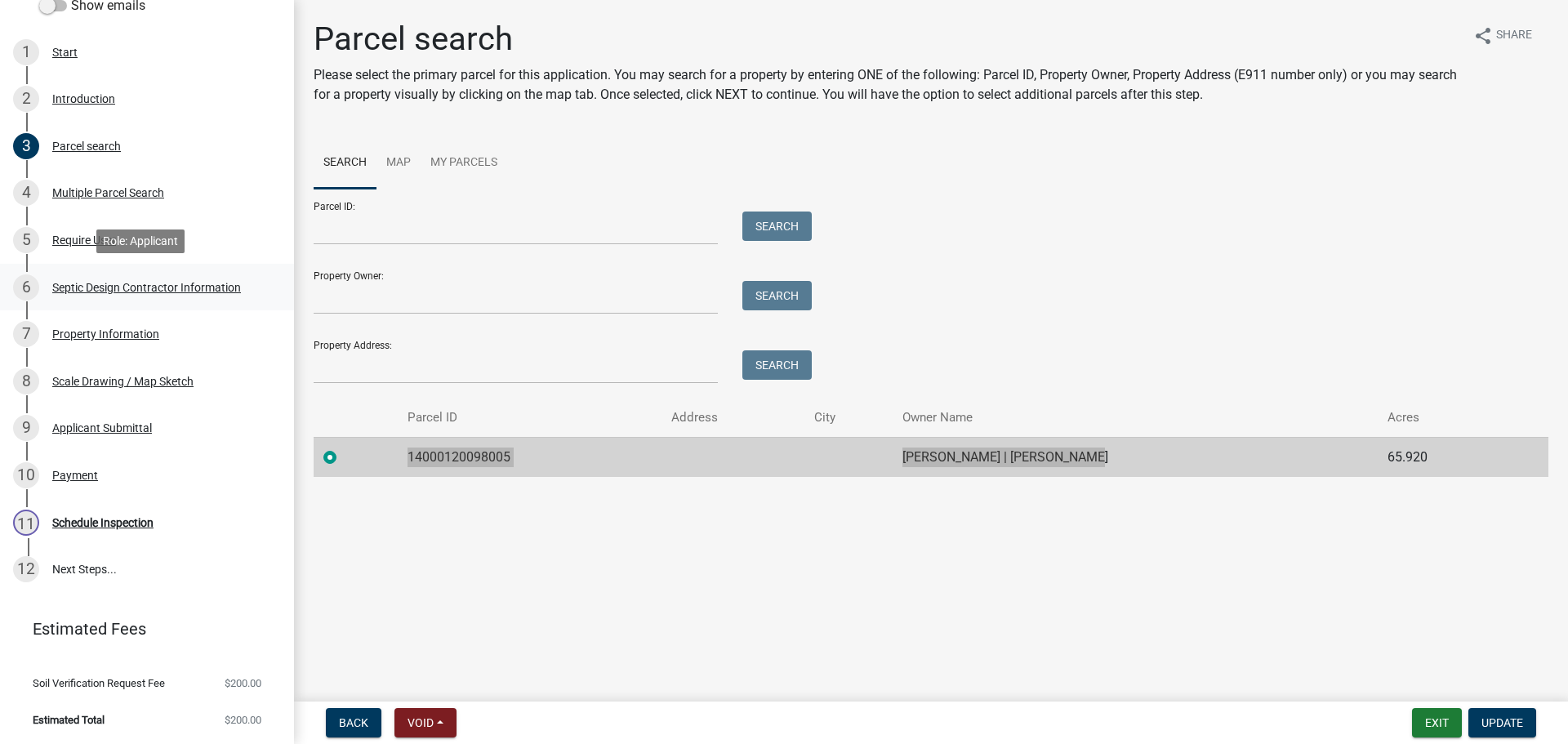
scroll to position [265, 0]
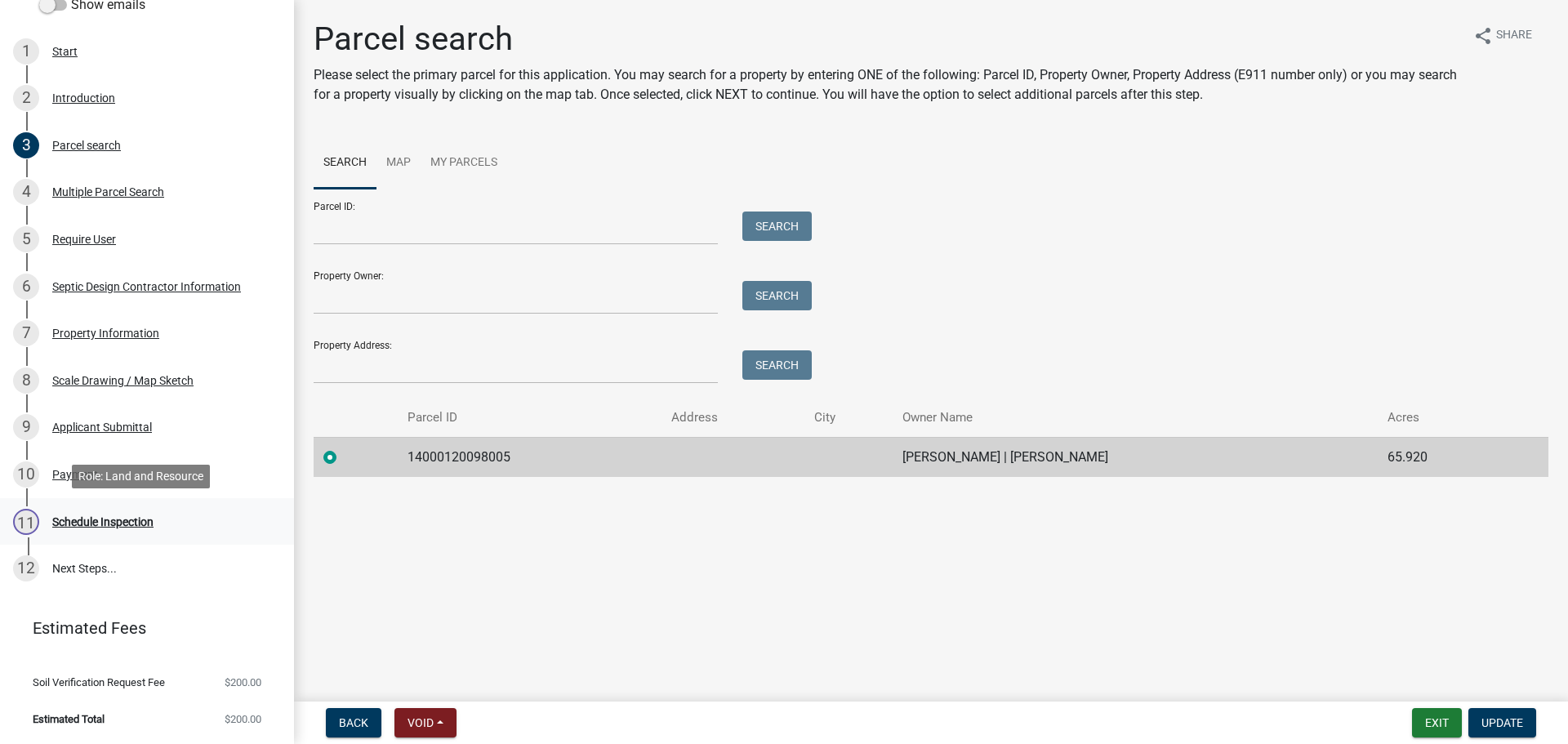
click at [132, 514] on div "11 Schedule Inspection" at bounding box center [140, 522] width 254 height 26
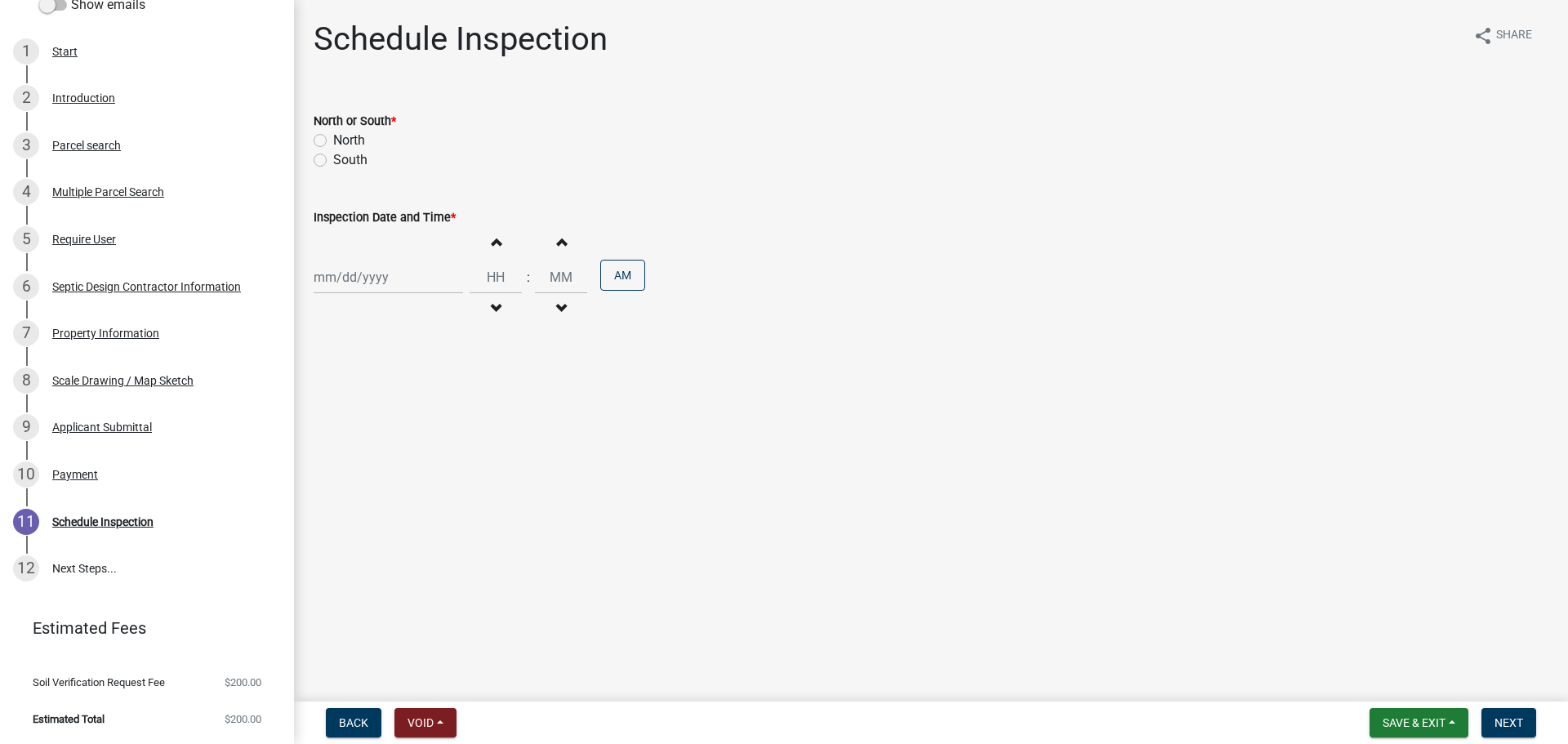
click at [355, 136] on label "North" at bounding box center [348, 141] width 32 height 20
click at [344, 136] on input "North" at bounding box center [338, 136] width 10 height 10
radio input "true"
select select "9"
select select "2025"
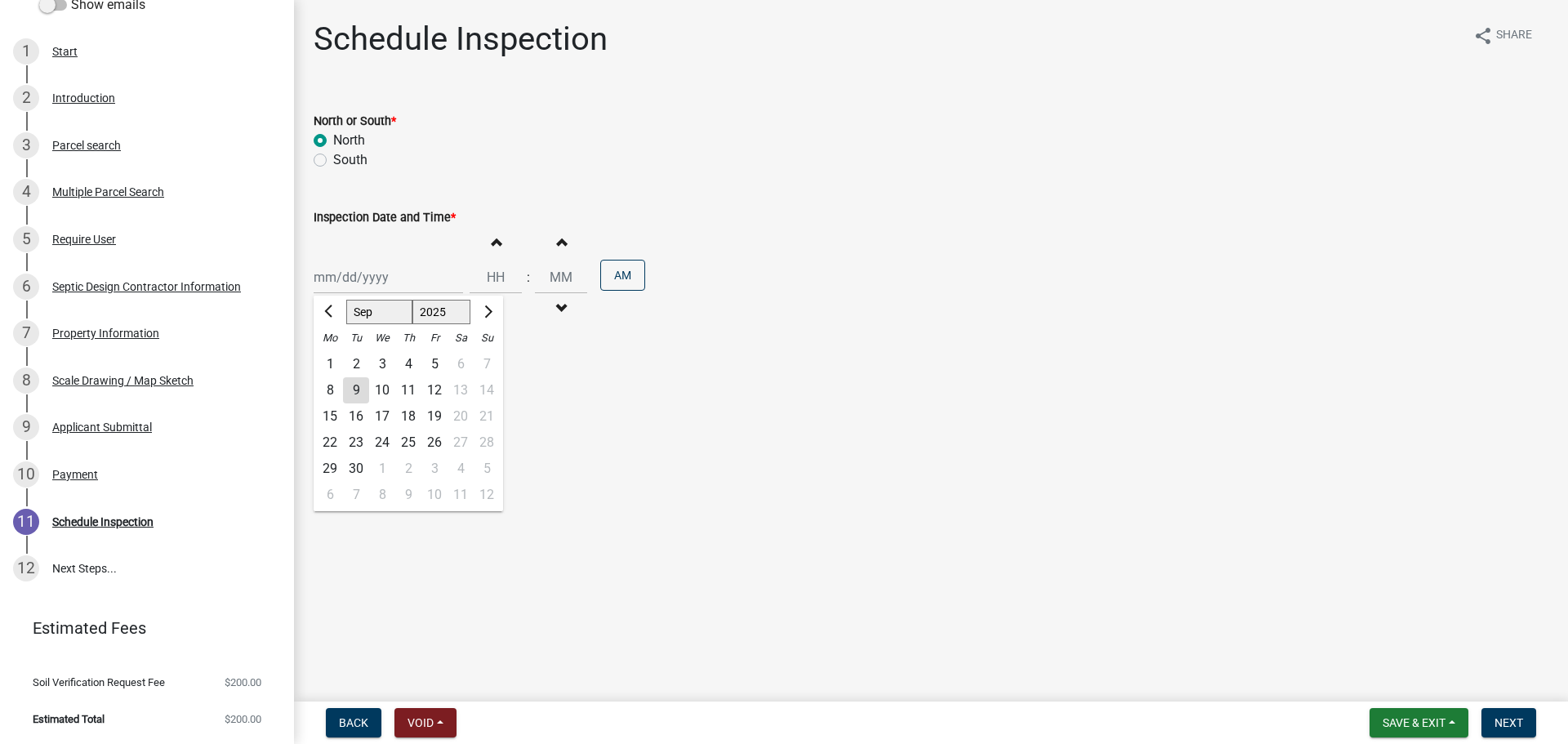
click at [376, 280] on div "Jan Feb Mar Apr May Jun Jul Aug Sep Oct Nov Dec 1525 1526 1527 1528 1529 1530 1…" at bounding box center [388, 277] width 149 height 34
click at [382, 382] on div "10" at bounding box center [382, 390] width 26 height 26
type input "[DATE]"
click at [494, 241] on button "Increment hours" at bounding box center [496, 241] width 34 height 29
type input "01"
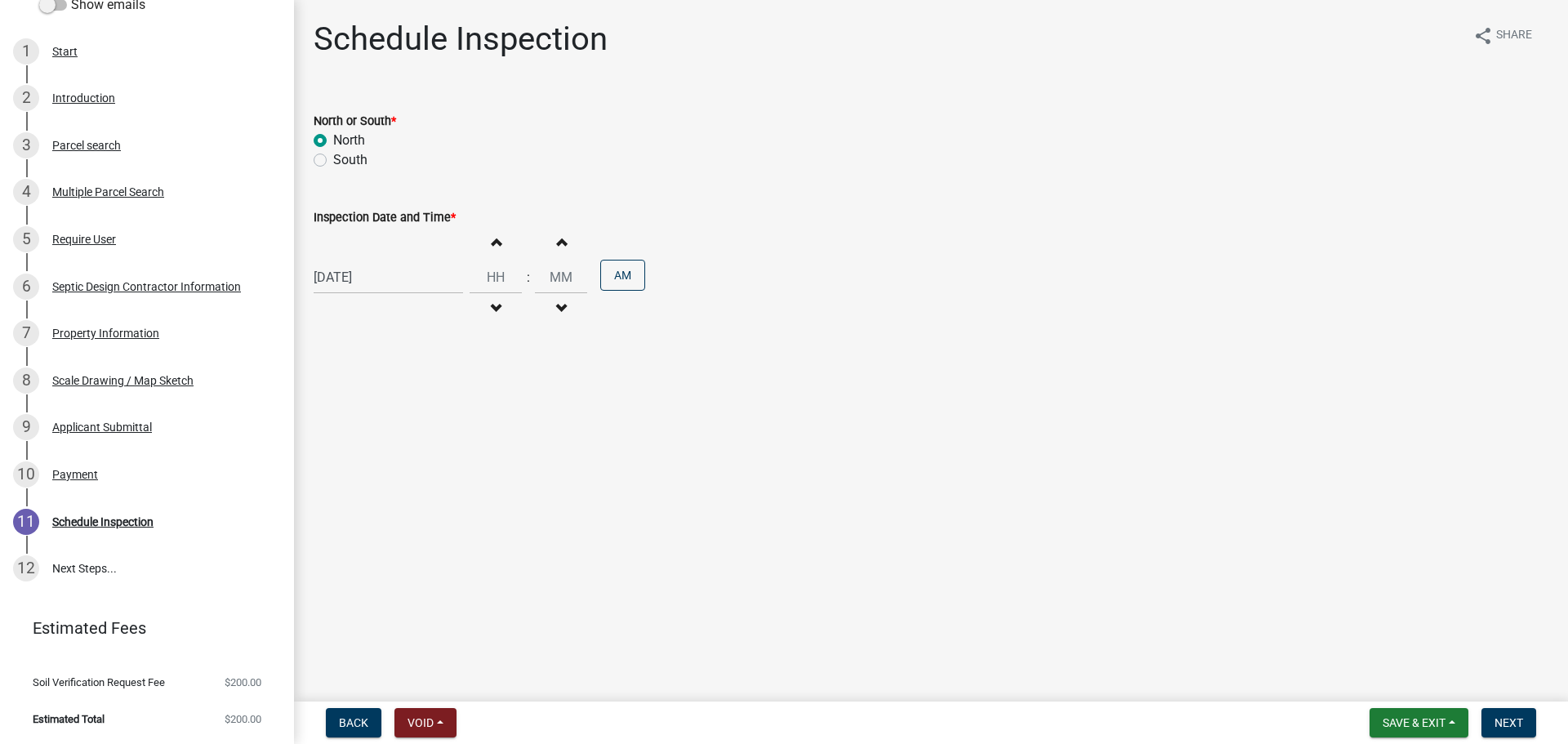
type input "00"
click at [494, 241] on button "Increment hours" at bounding box center [496, 241] width 34 height 29
click at [494, 241] on button "Increment hours" at bounding box center [496, 241] width 34 height 29
type input "03"
click at [611, 272] on button "AM" at bounding box center [623, 275] width 45 height 31
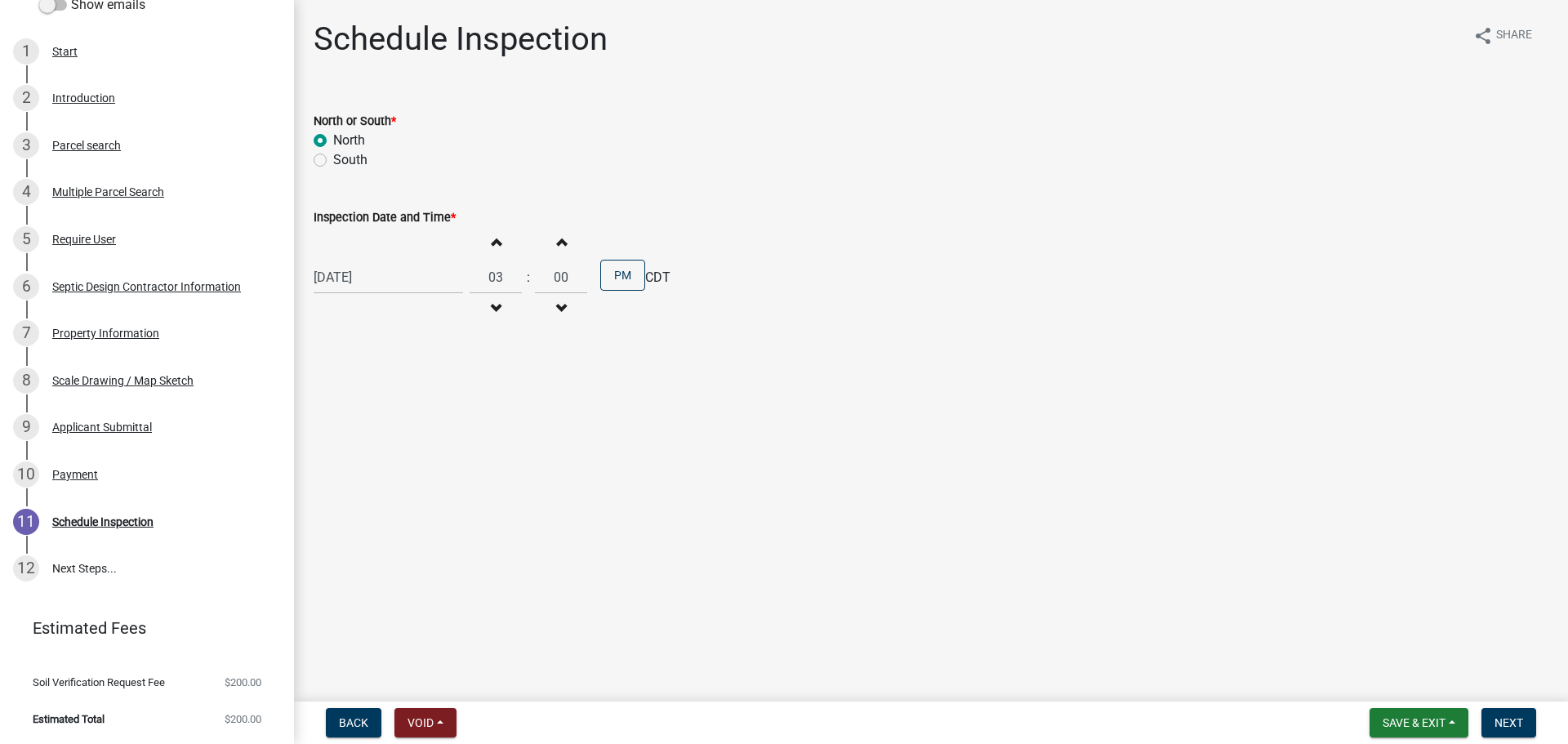
click at [800, 396] on main "Schedule Inspection share Share North or South * North South Inspection Date an…" at bounding box center [931, 347] width 1274 height 695
click at [1515, 716] on span "Next" at bounding box center [1508, 722] width 28 height 13
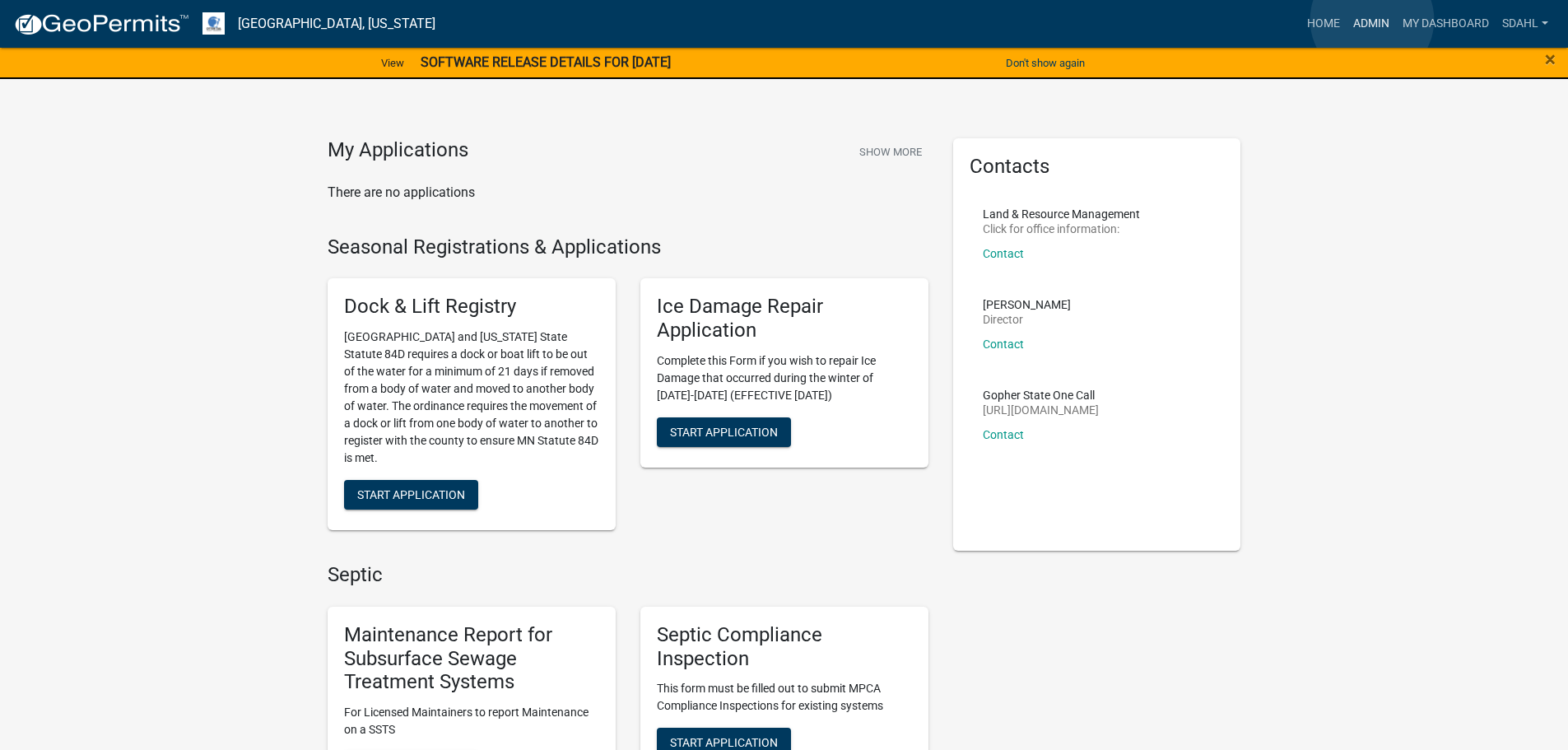
click at [1372, 19] on link "Admin" at bounding box center [1371, 23] width 50 height 31
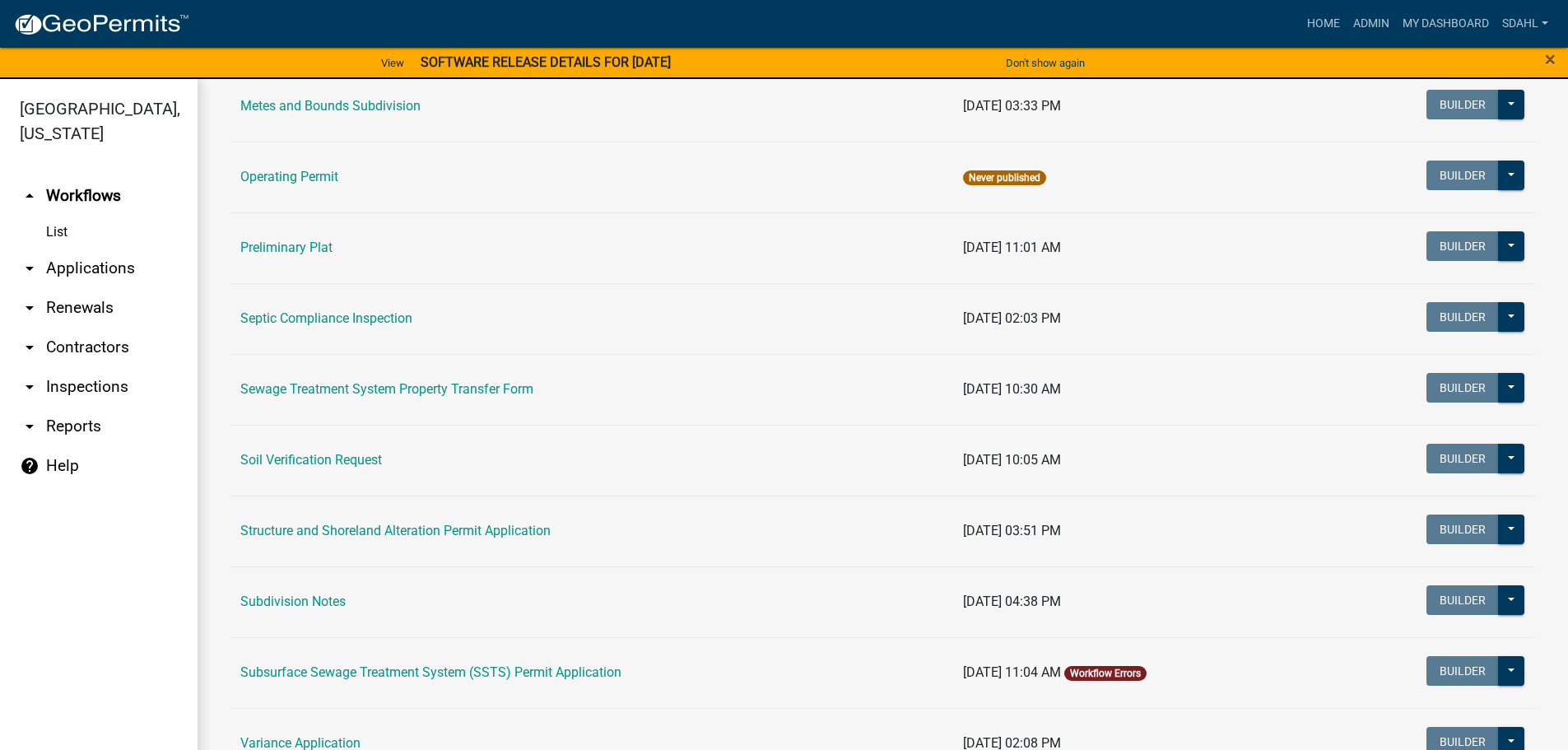
scroll to position [823, 0]
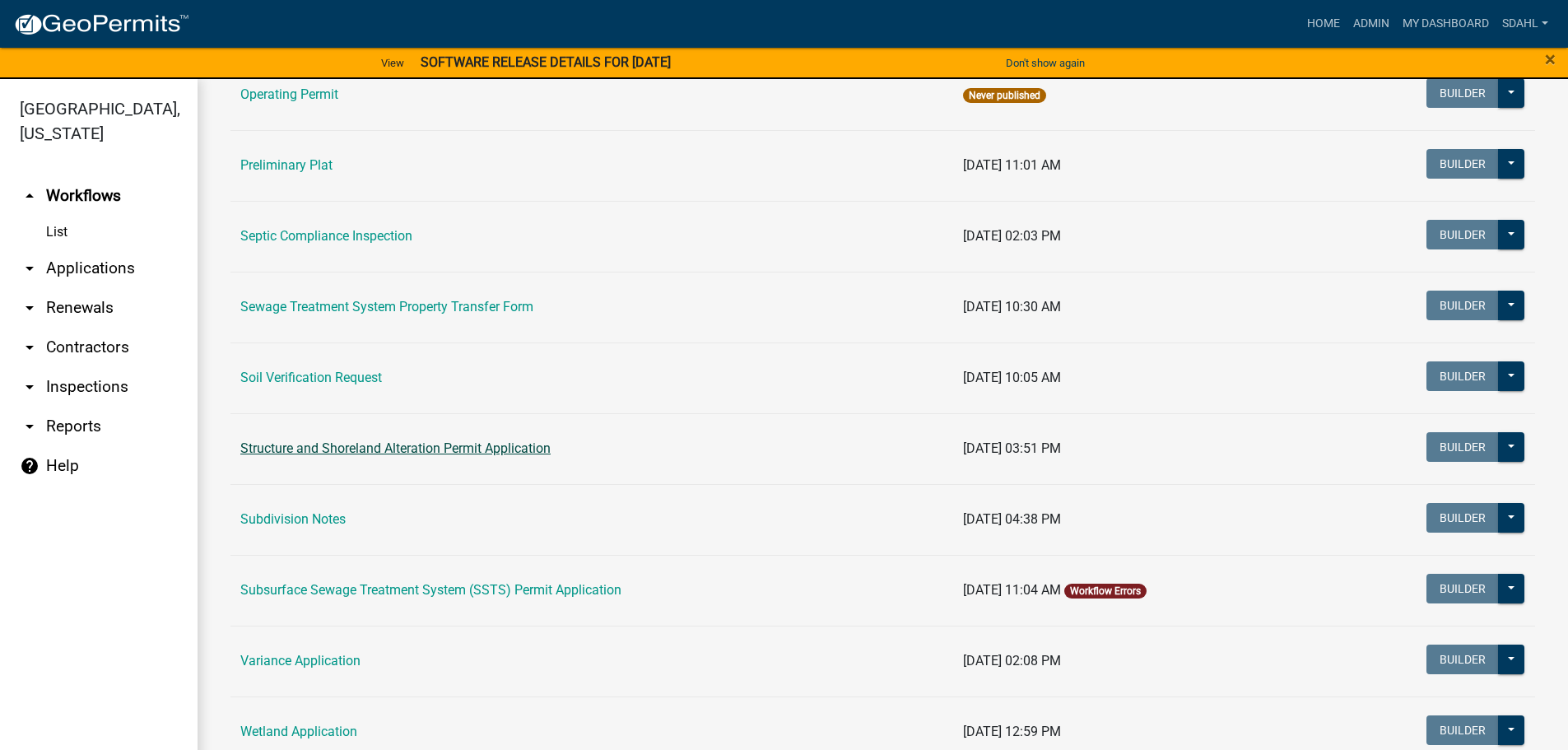
click at [392, 449] on link "Structure and Shoreland Alteration Permit Application" at bounding box center [395, 448] width 310 height 16
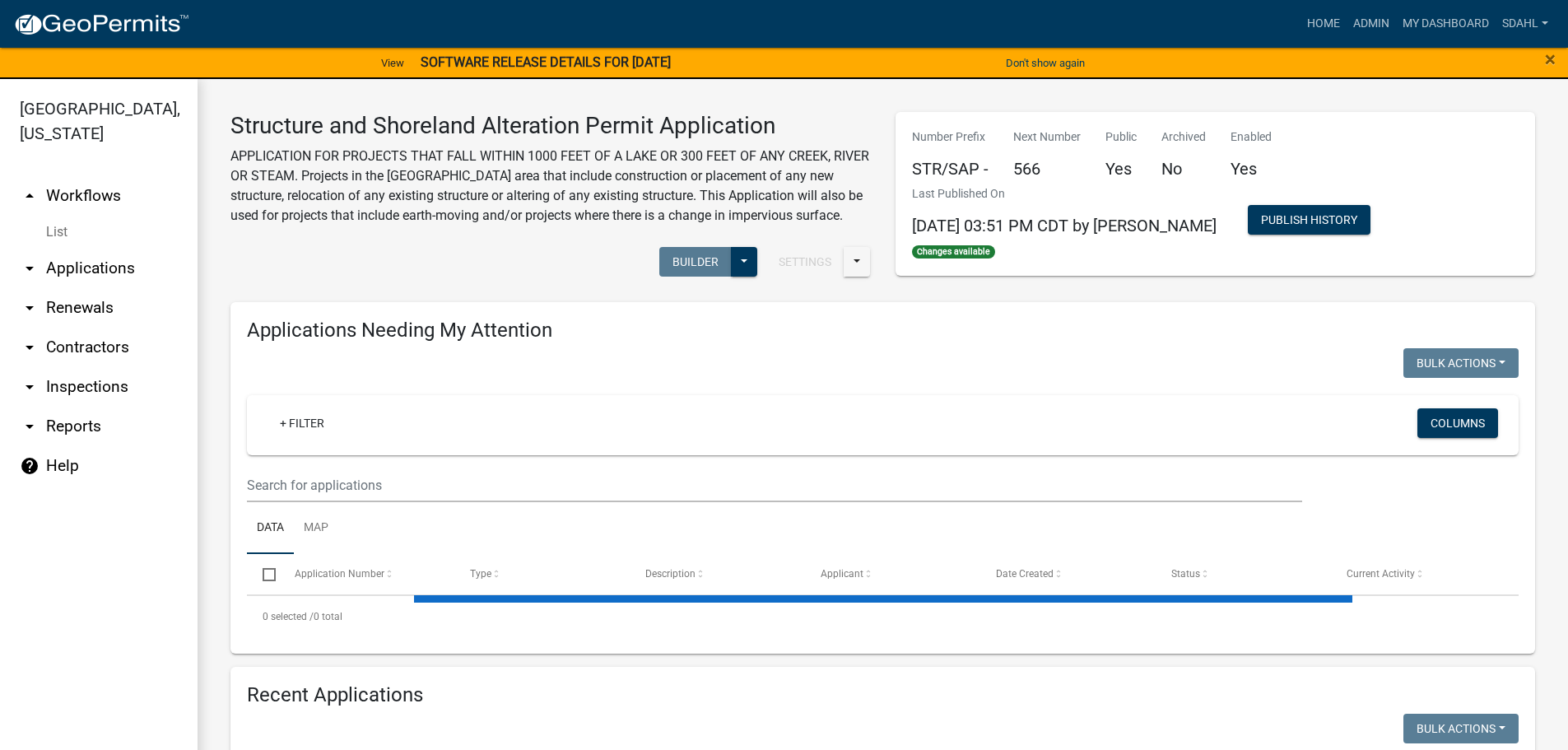
select select "1: 25"
select select "3: 100"
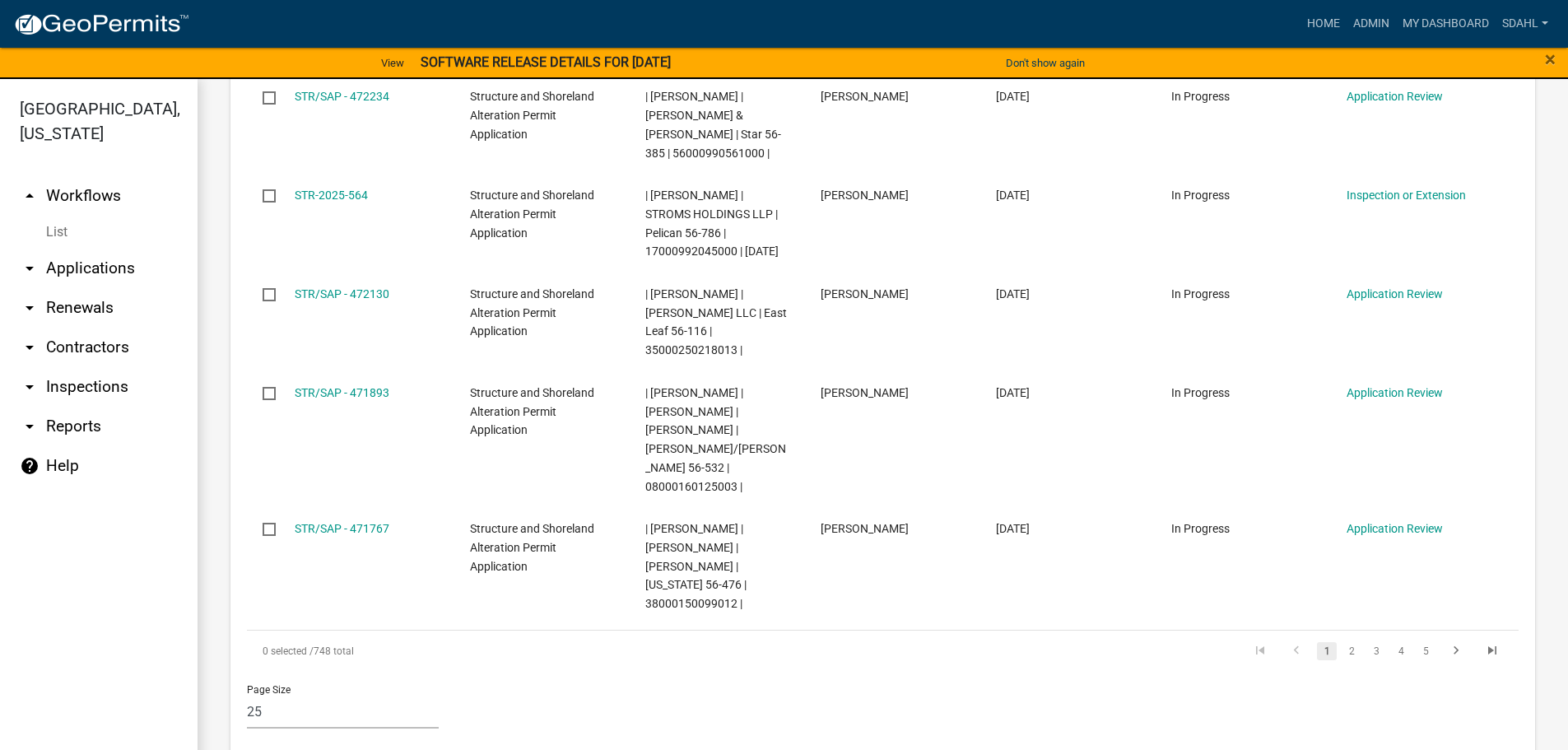
scroll to position [3127, 0]
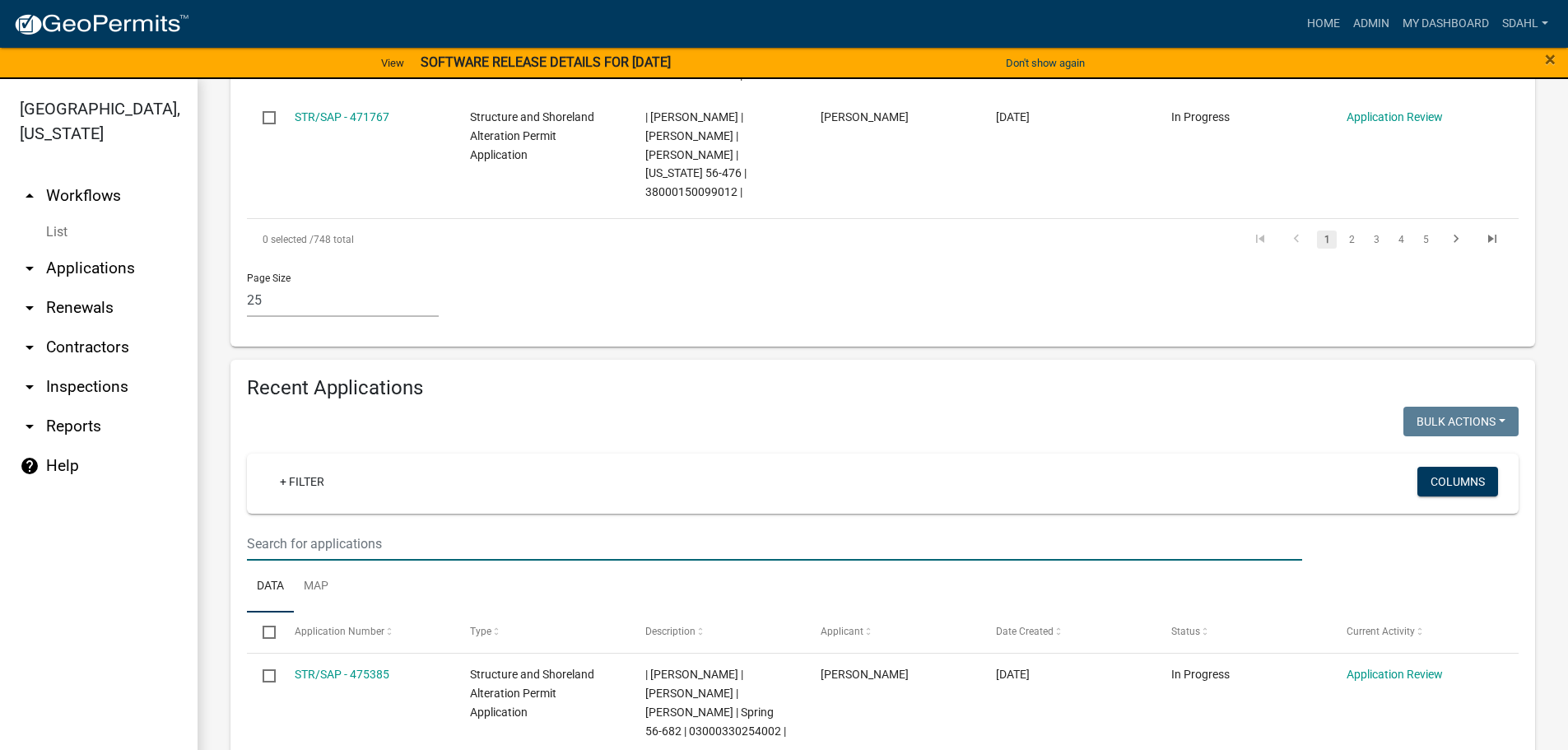
click at [342, 527] on input "text" at bounding box center [774, 543] width 1055 height 34
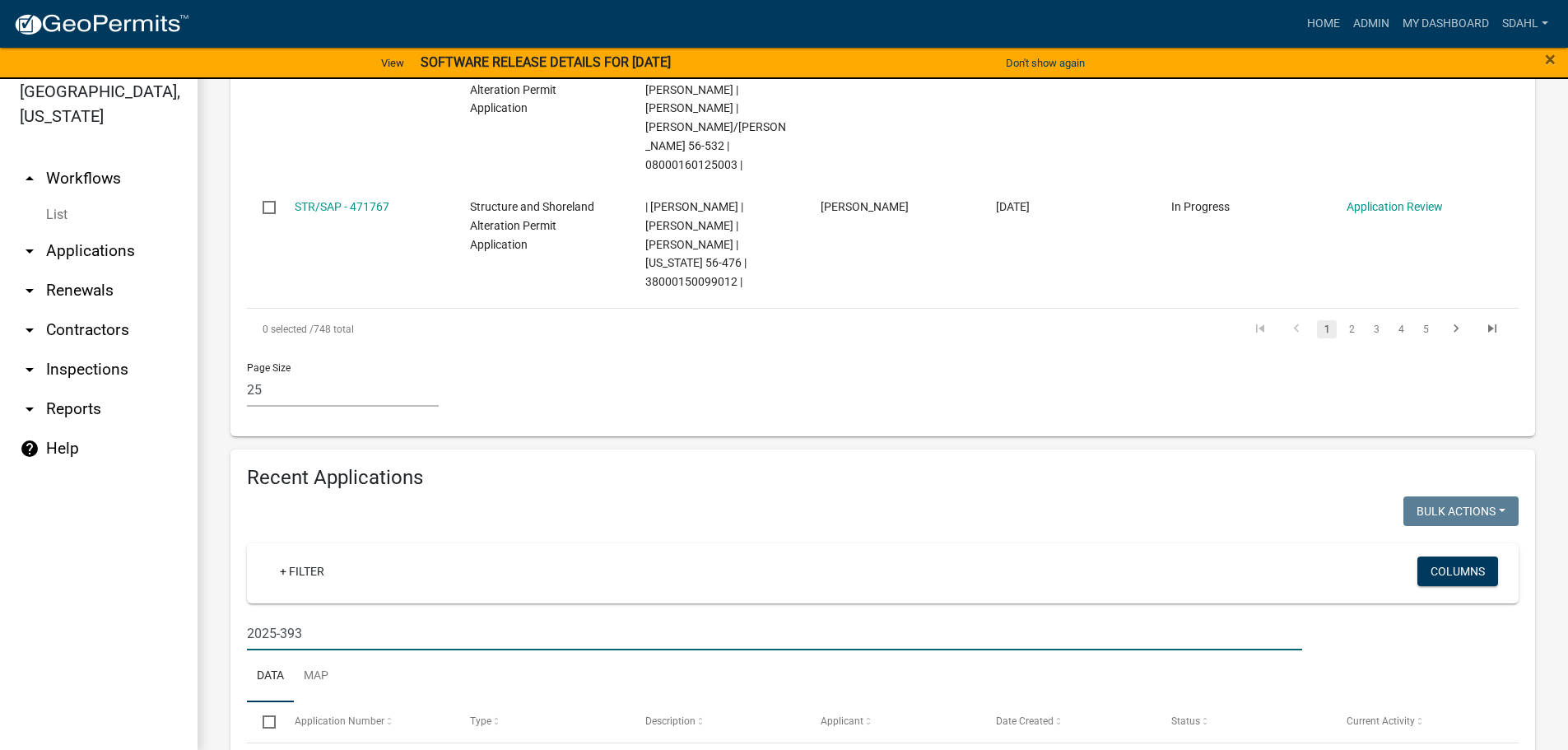
scroll to position [20, 0]
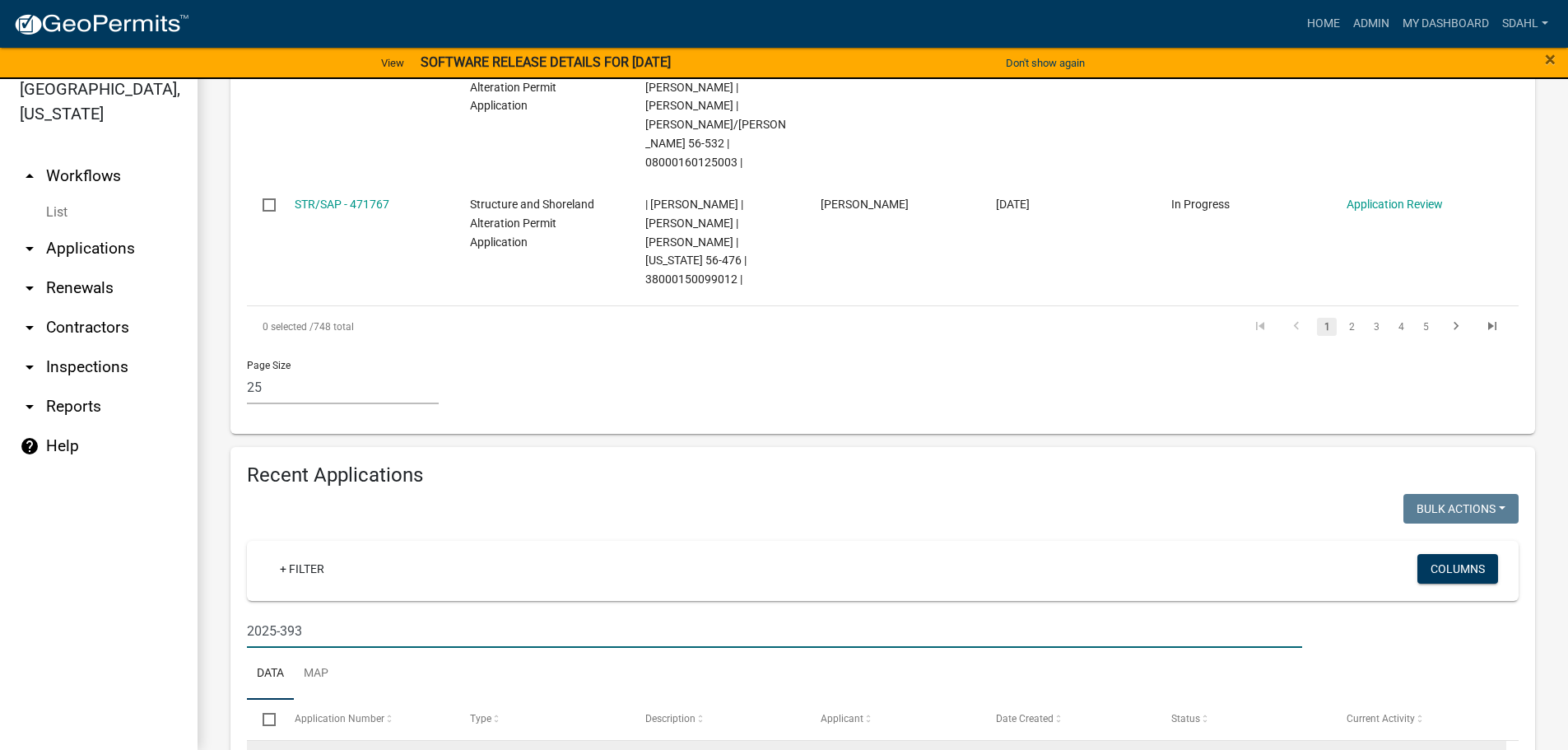
type input "2025-393"
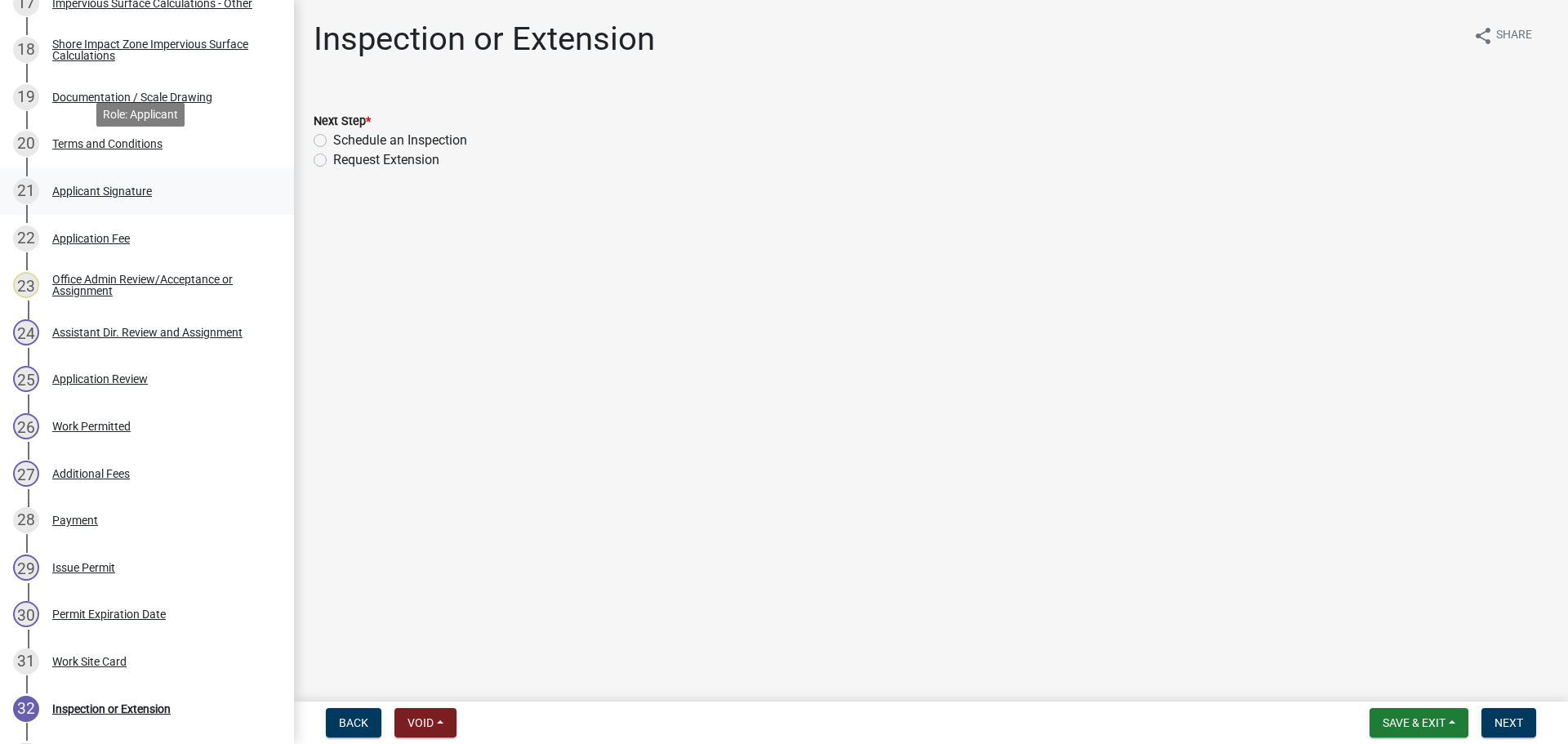
scroll to position [1143, 0]
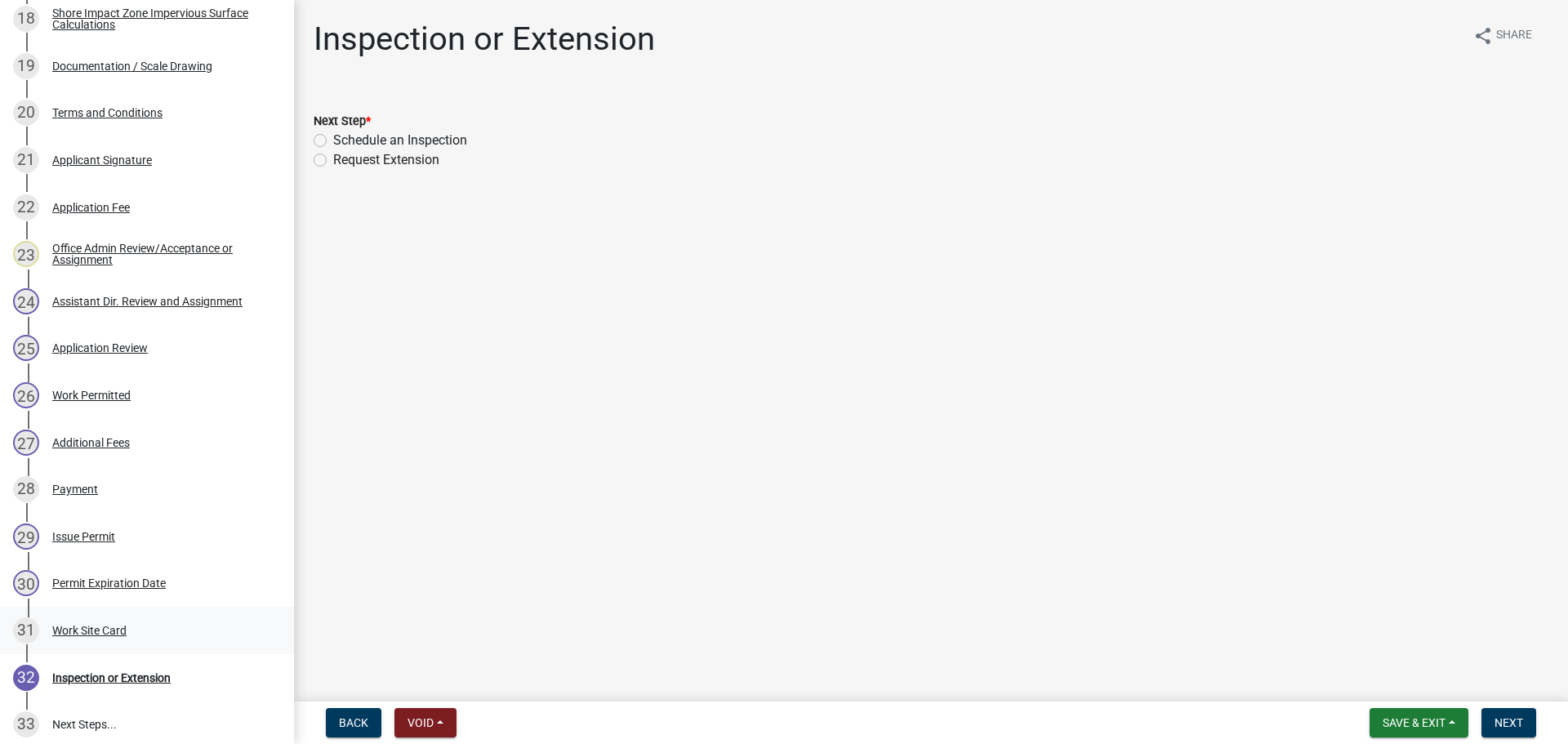
click at [96, 632] on div "Work Site Card" at bounding box center [90, 629] width 74 height 11
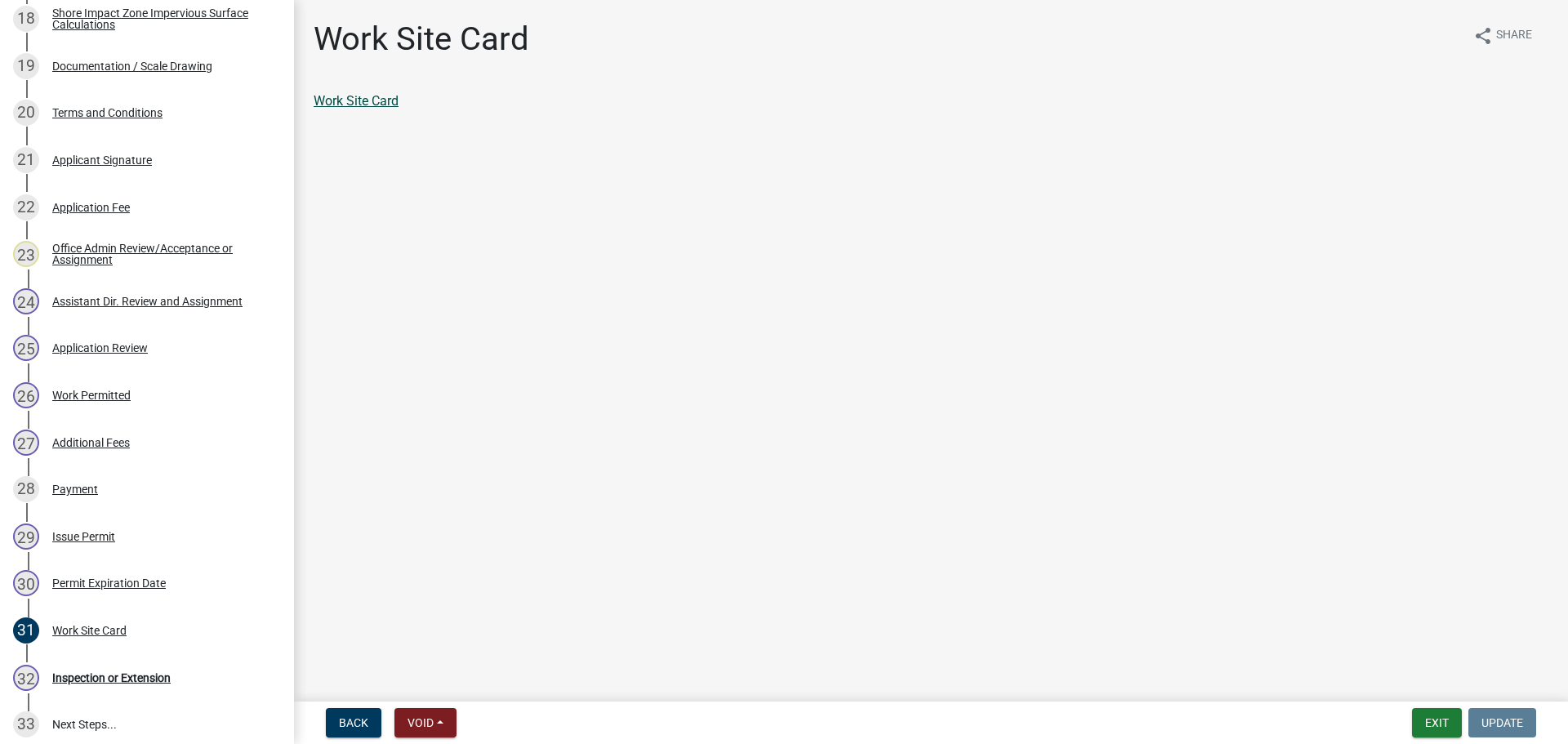
click at [382, 103] on link "Work Site Card" at bounding box center [356, 101] width 85 height 16
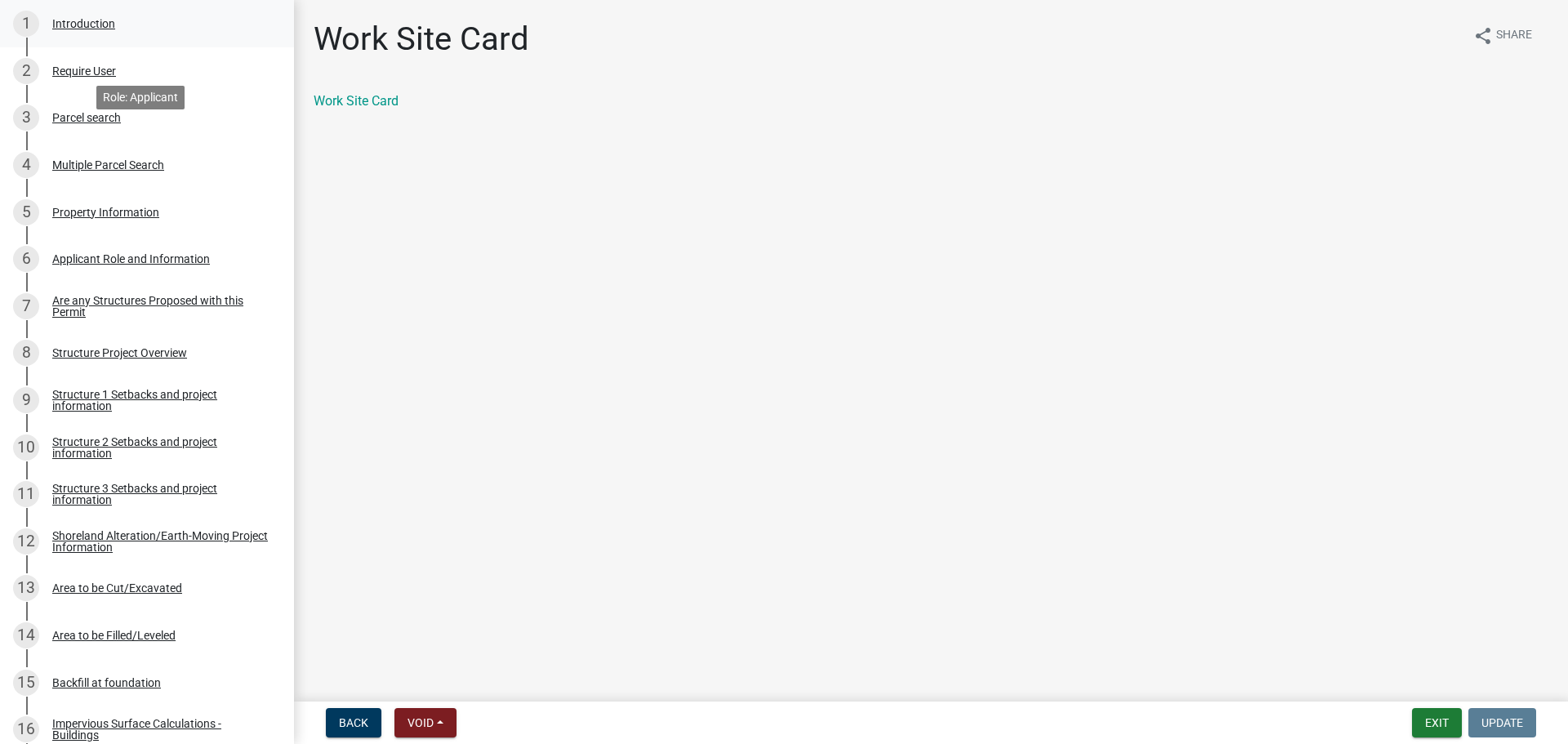
scroll to position [245, 0]
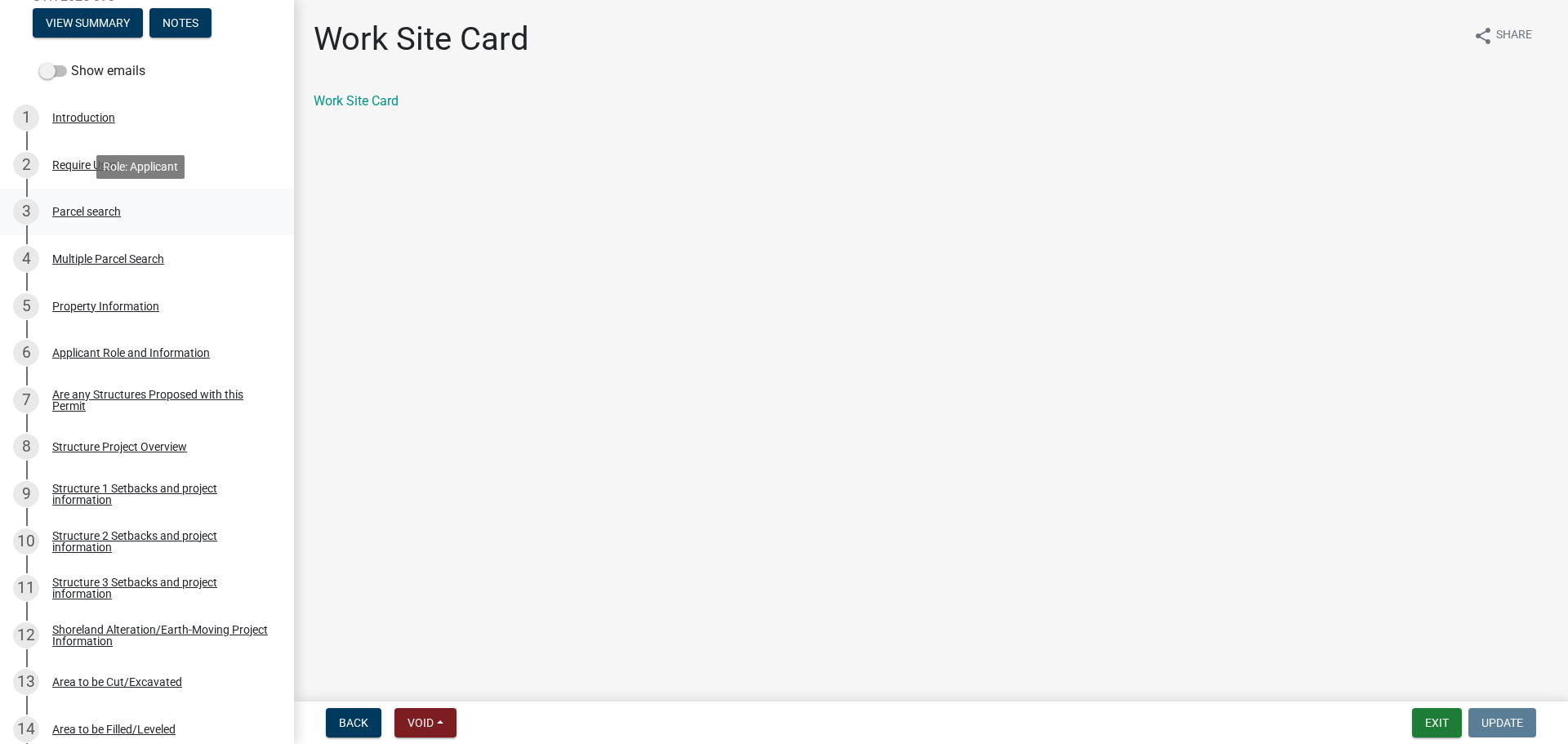
click at [86, 208] on div "Parcel search" at bounding box center [87, 211] width 69 height 11
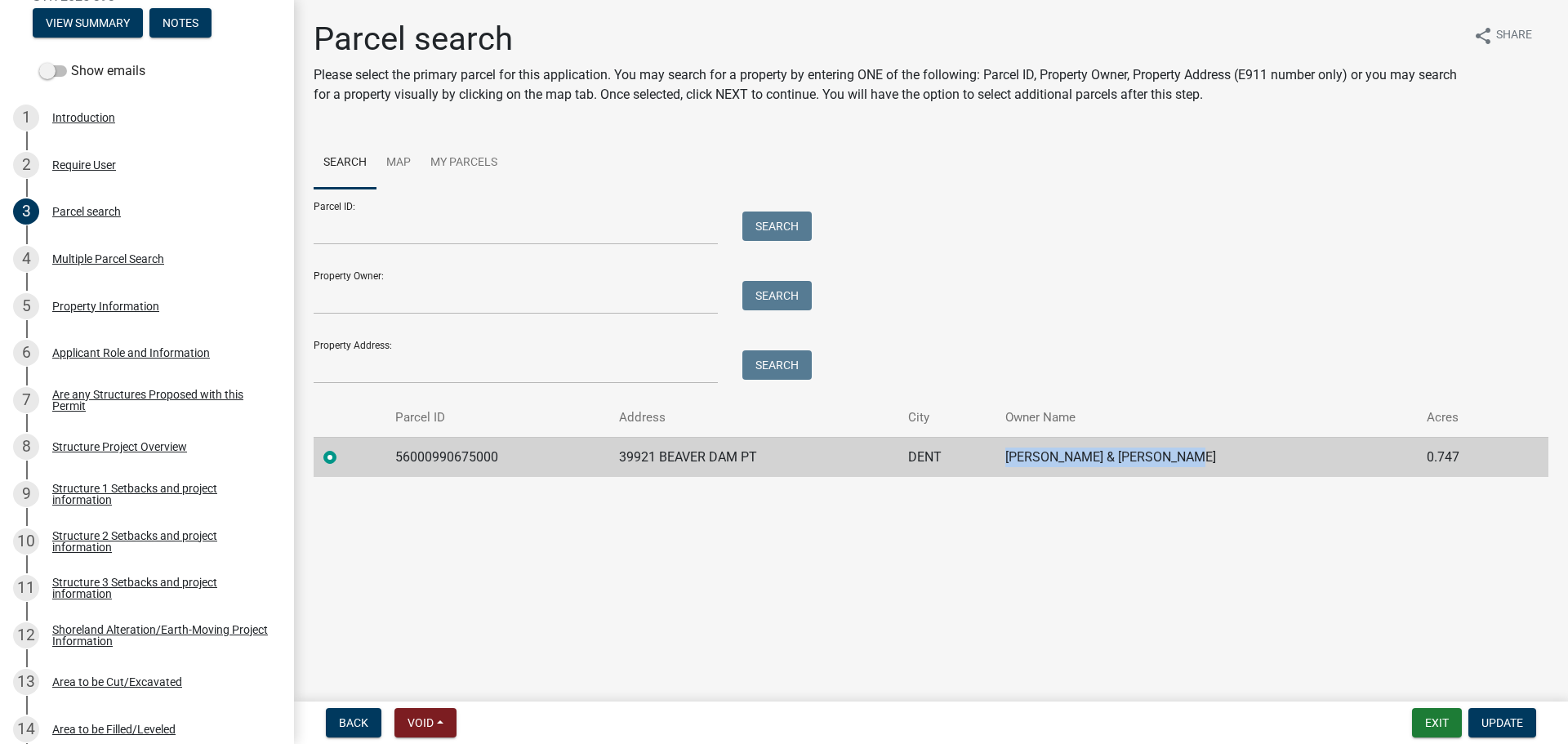
drag, startPoint x: 1221, startPoint y: 455, endPoint x: 1014, endPoint y: 463, distance: 207.2
click at [1014, 463] on td "DONALD & CAROLYN HERRON TST" at bounding box center [1206, 457] width 422 height 40
copy td "DONALD & CAROLYN HERRON TST"
drag, startPoint x: 624, startPoint y: 457, endPoint x: 818, endPoint y: 447, distance: 194.3
click at [818, 447] on td "39921 BEAVER DAM PT" at bounding box center [753, 457] width 288 height 40
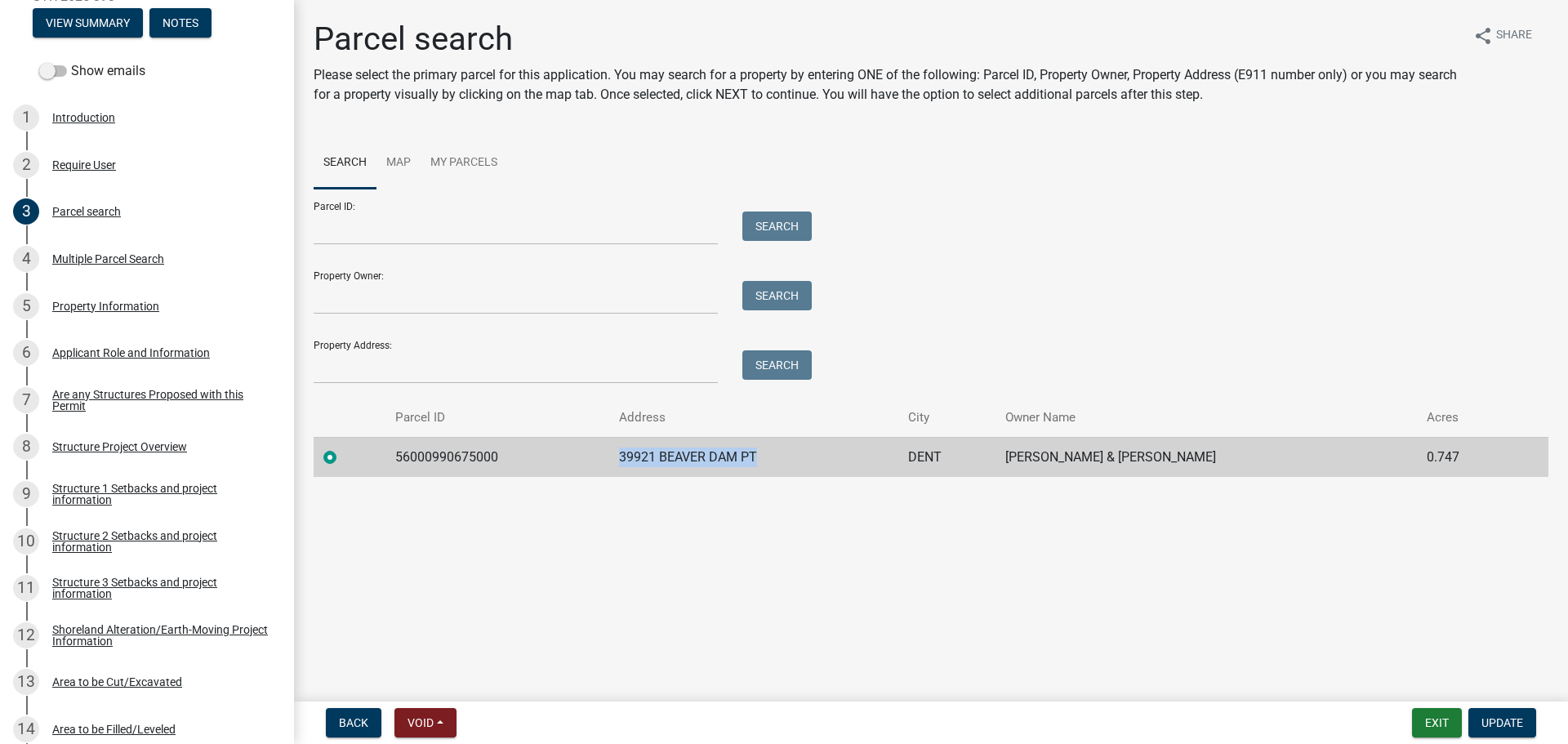
copy td "39921 BEAVER DAM PT"
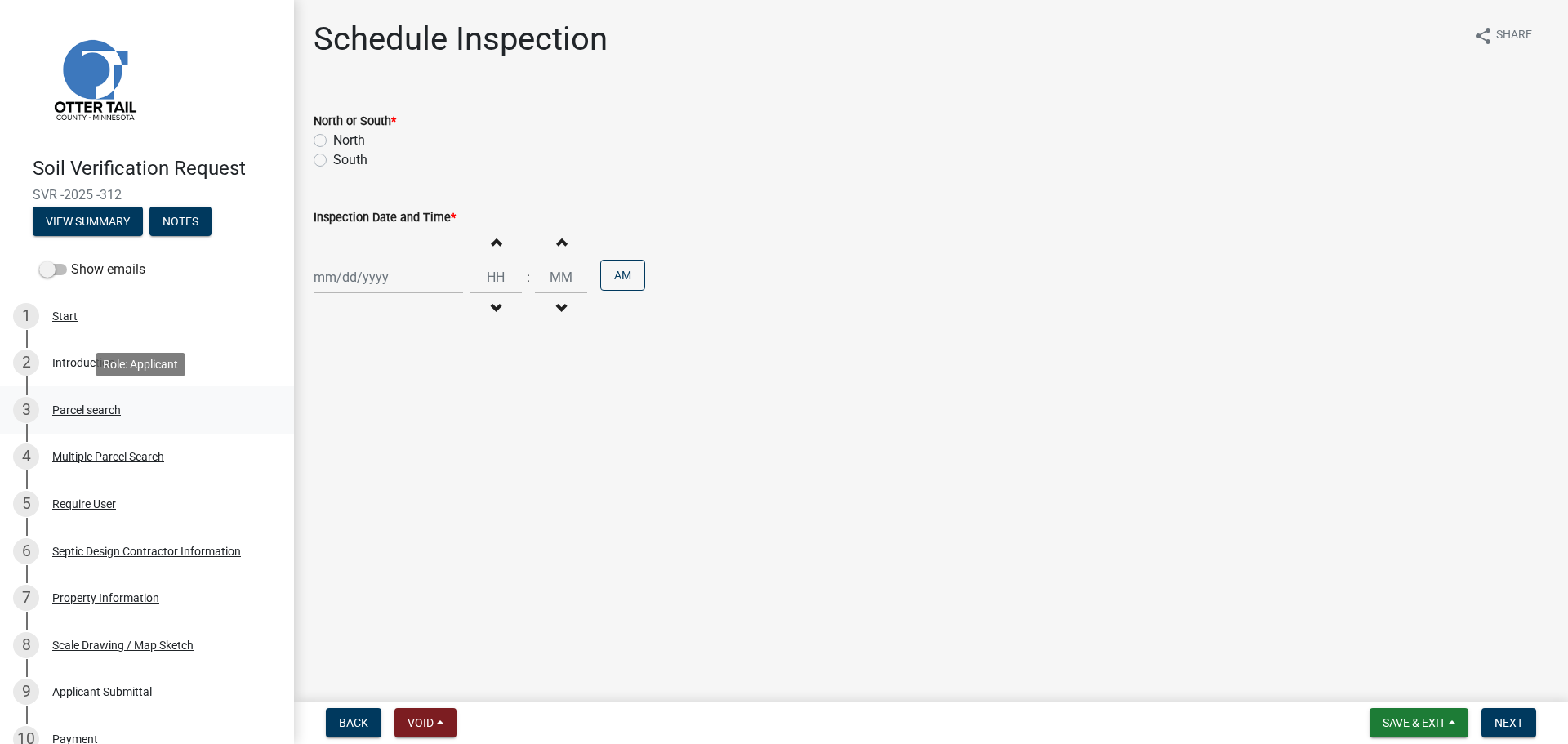
click at [87, 399] on div "3 Parcel search" at bounding box center [140, 410] width 254 height 26
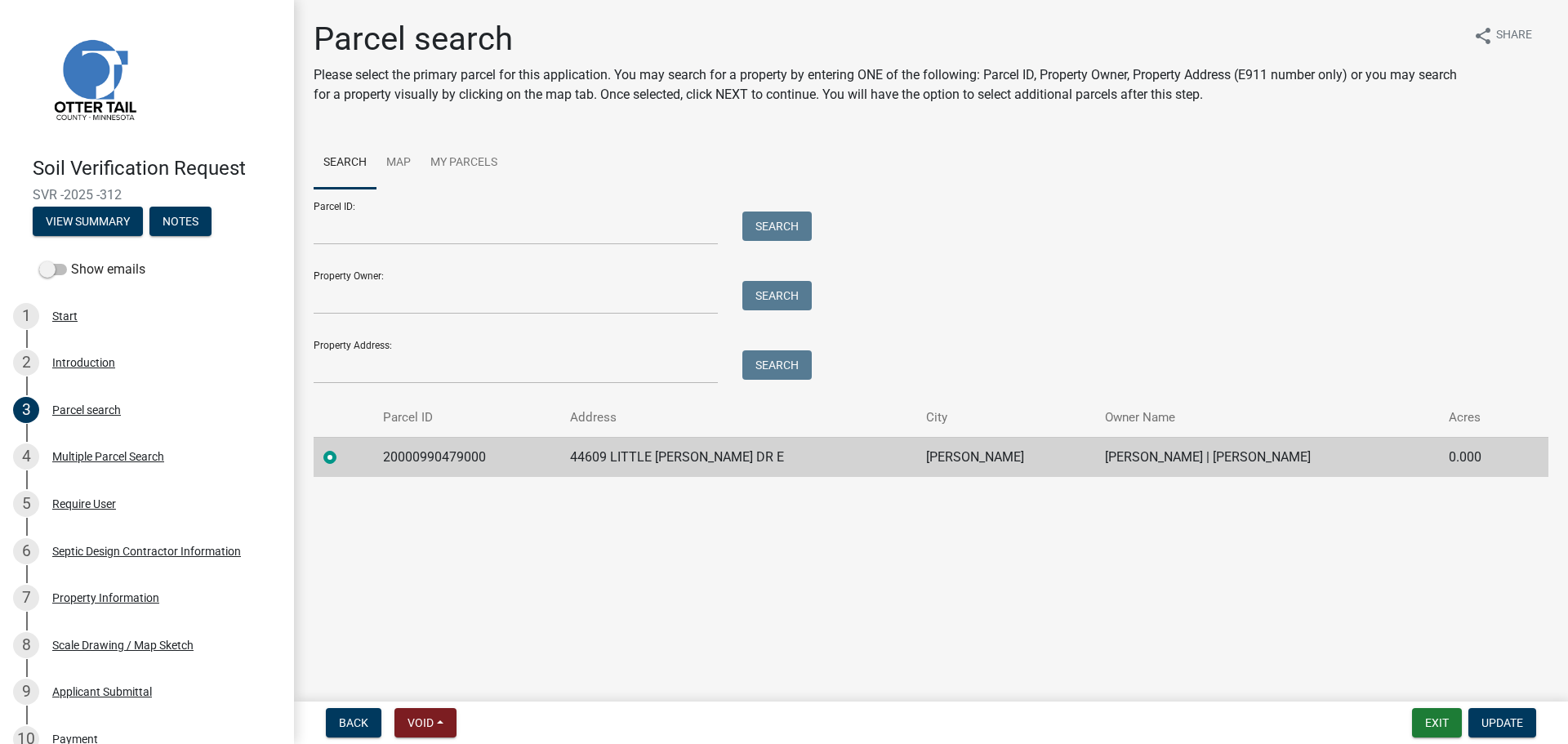
drag, startPoint x: 125, startPoint y: 197, endPoint x: 34, endPoint y: 191, distance: 91.2
click at [34, 191] on span "SVR -2025 -312" at bounding box center [147, 195] width 229 height 16
copy span "SVR -2025 -312"
drag, startPoint x: 382, startPoint y: 456, endPoint x: 1284, endPoint y: 453, distance: 902.0
click at [1284, 453] on tr "20000990479000 44609 LITTLE MCDONALD DR E PERHAM KIRK R LINDEMANN | SARAH B LIN…" at bounding box center [931, 457] width 1235 height 40
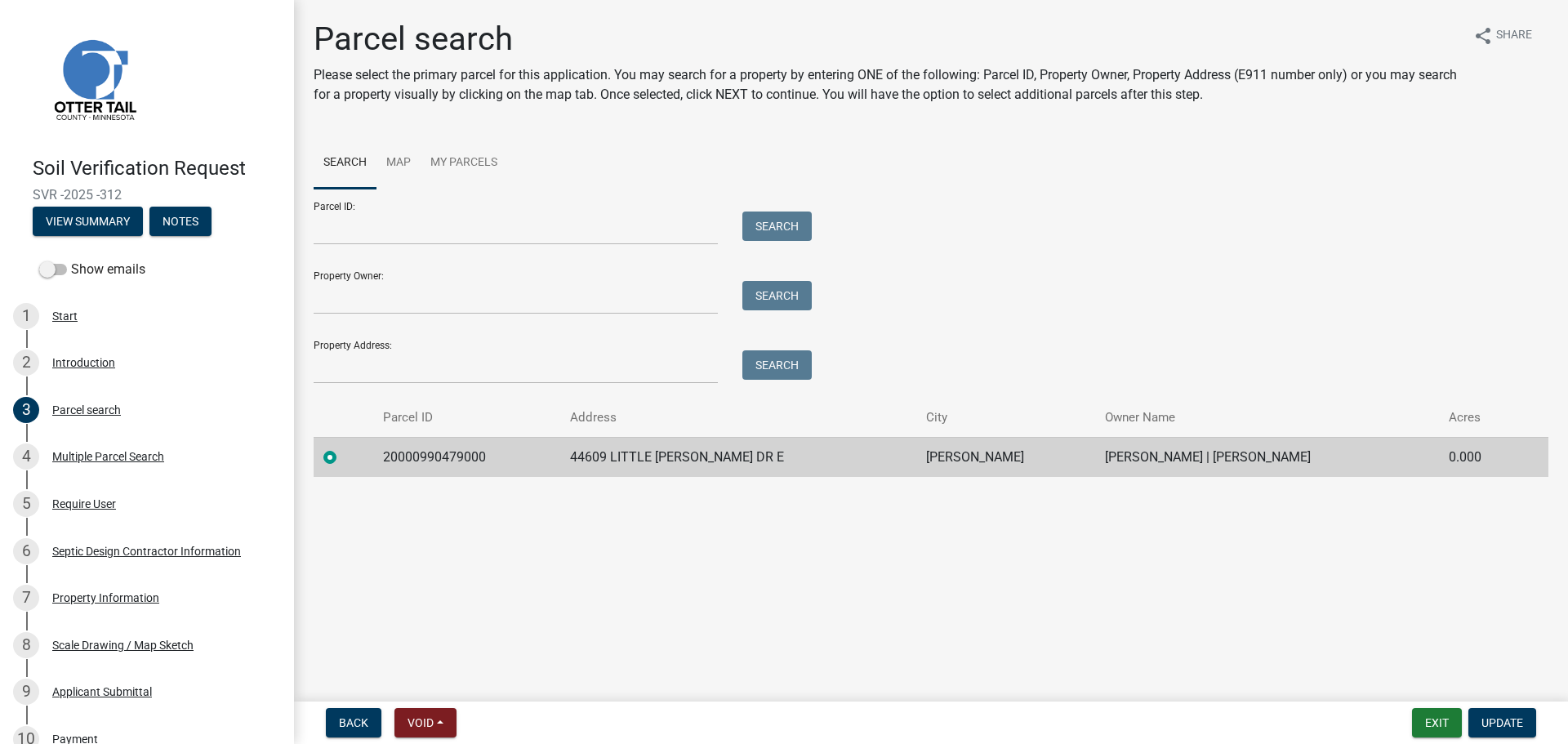
copy tr "20000990479000 44609 LITTLE MCDONALD DR E PERHAM KIRK R LINDEMANN | SARAH B LIN…"
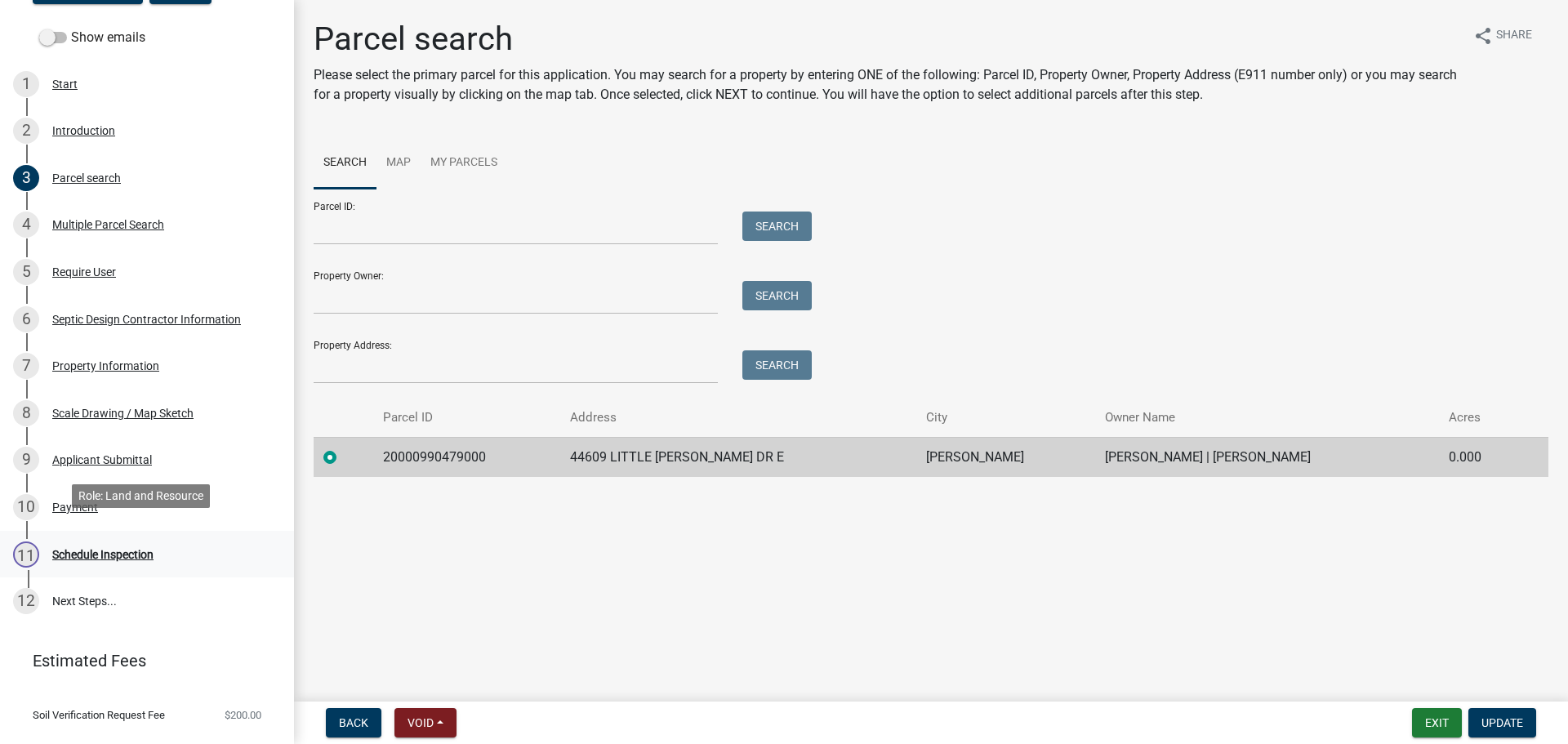
scroll to position [265, 0]
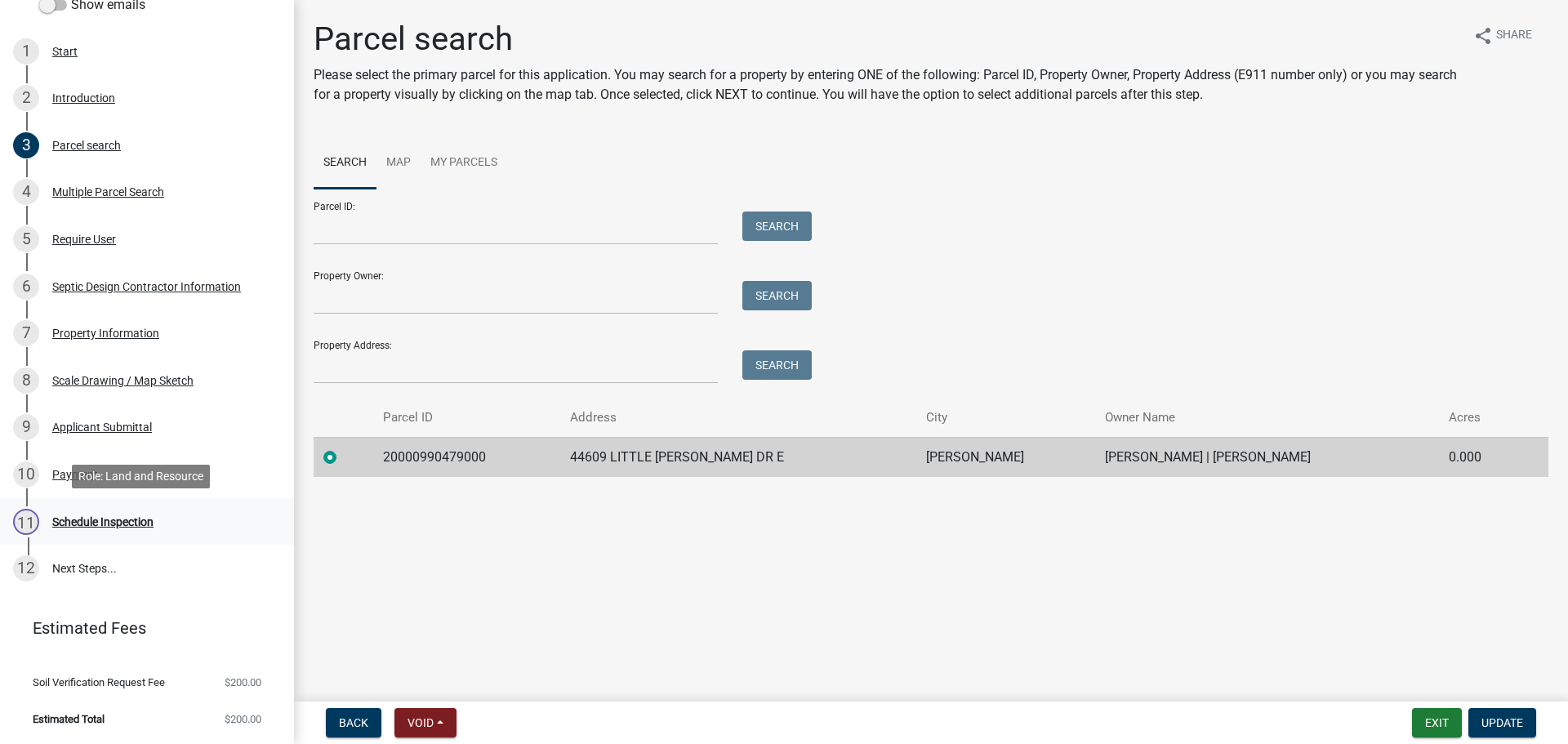
click at [98, 522] on div "Schedule Inspection" at bounding box center [103, 521] width 101 height 11
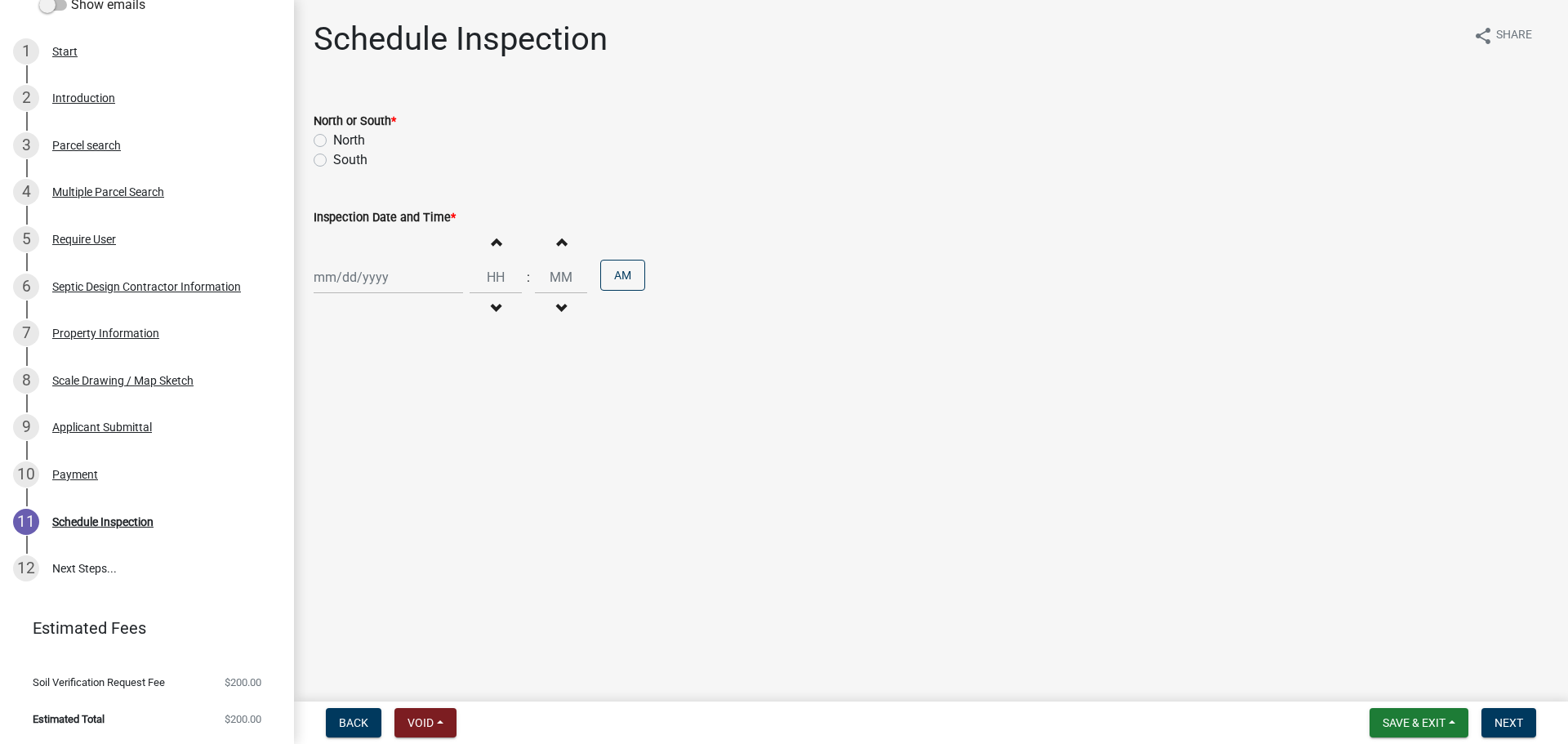
click at [350, 138] on label "North" at bounding box center [348, 141] width 32 height 20
click at [344, 138] on input "North" at bounding box center [338, 136] width 10 height 10
radio input "true"
click at [368, 278] on div at bounding box center [388, 277] width 149 height 34
select select "9"
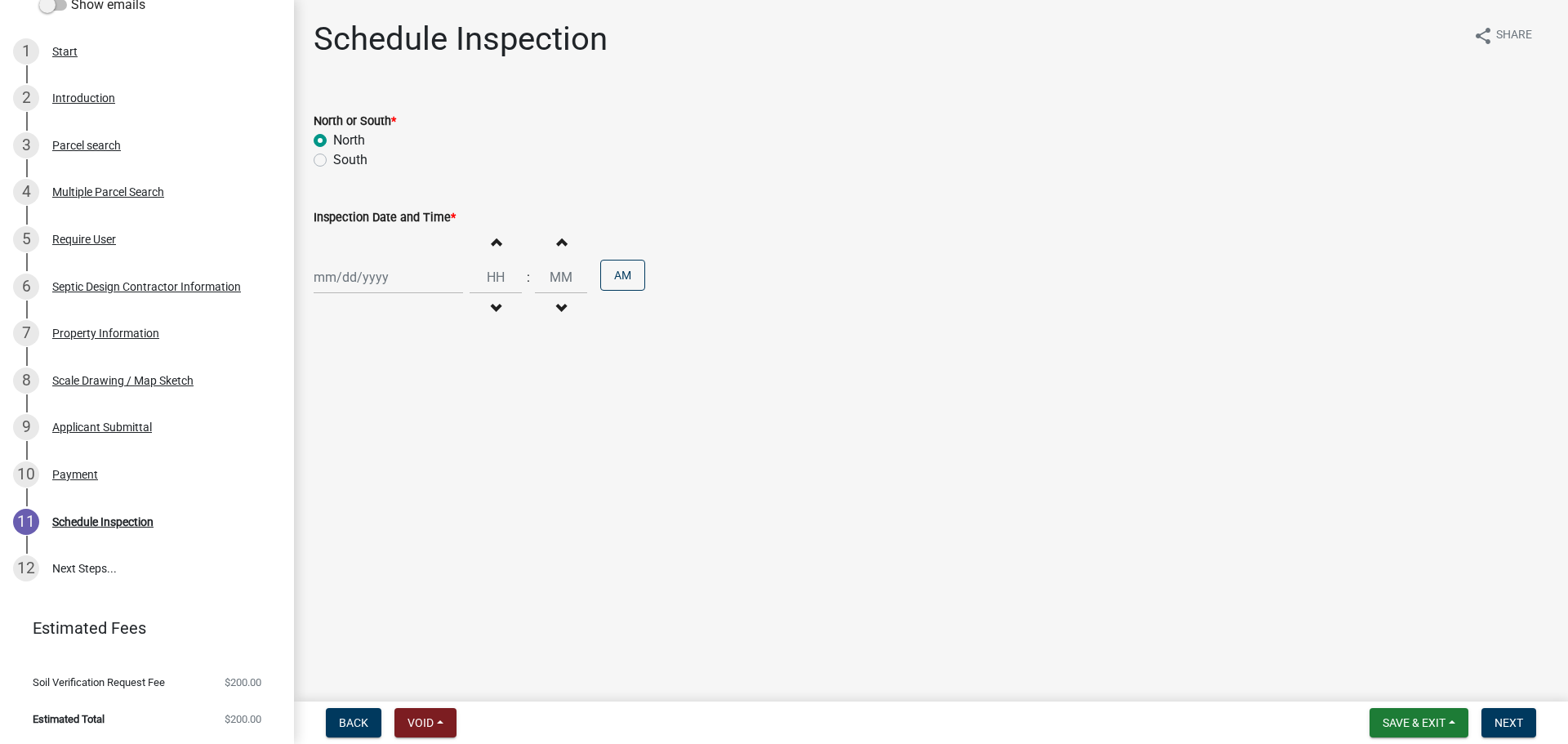
select select "2025"
click at [409, 392] on div "11" at bounding box center [408, 390] width 26 height 26
type input "09/11/2025"
click at [492, 241] on span "button" at bounding box center [495, 241] width 8 height 13
type input "01"
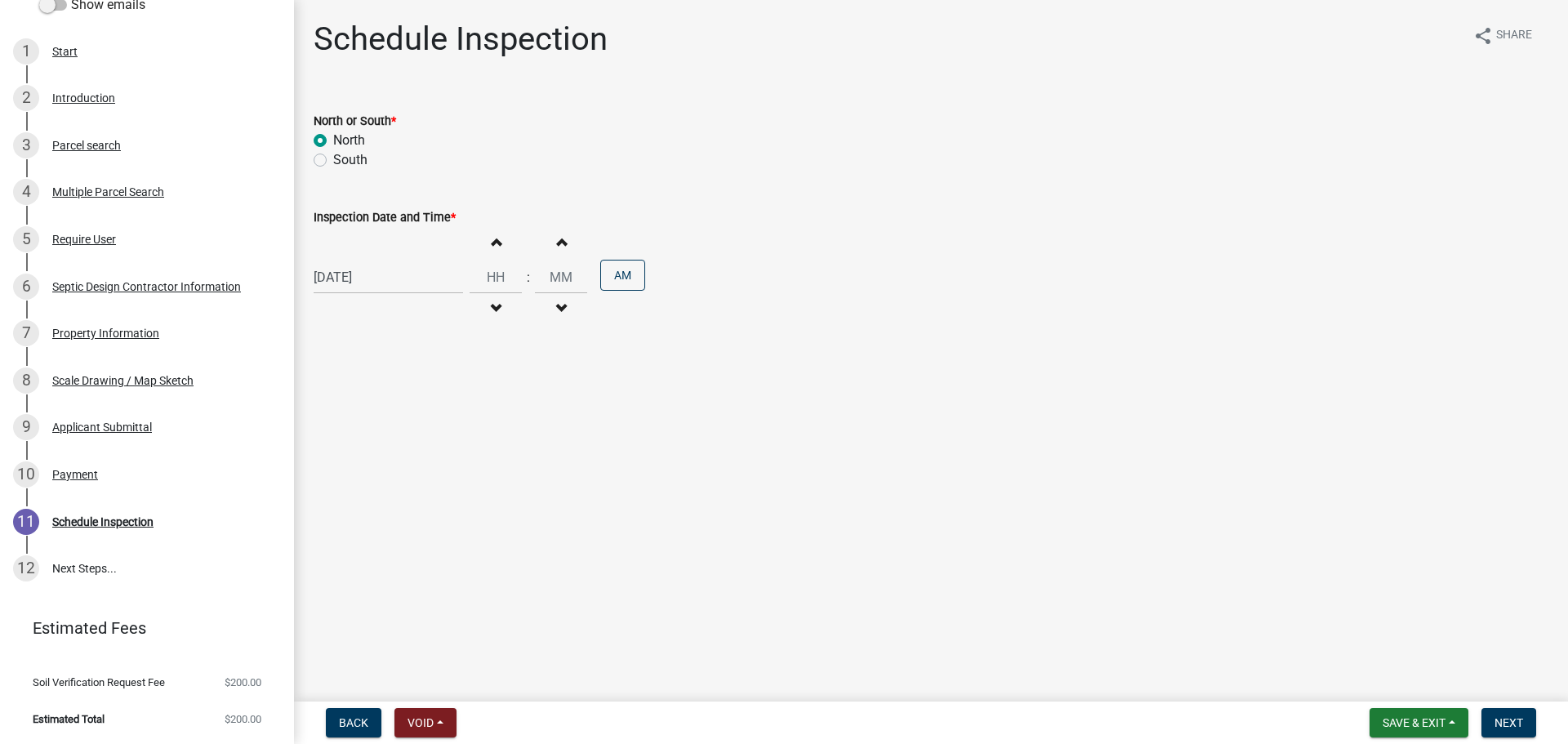
type input "00"
click at [485, 300] on button "Decrement hours" at bounding box center [496, 309] width 34 height 29
type input "11"
click at [621, 275] on button "PM" at bounding box center [623, 275] width 45 height 31
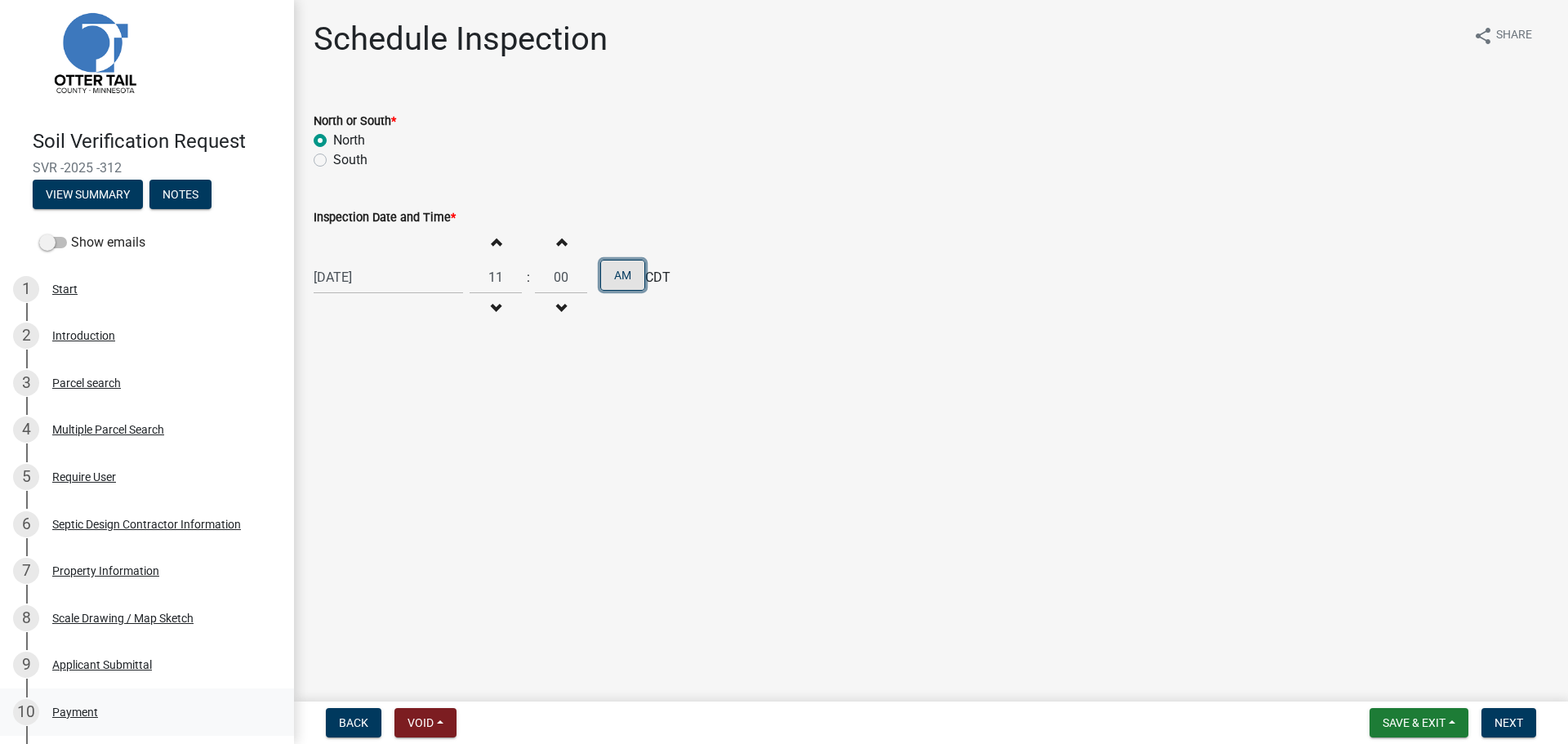
scroll to position [0, 0]
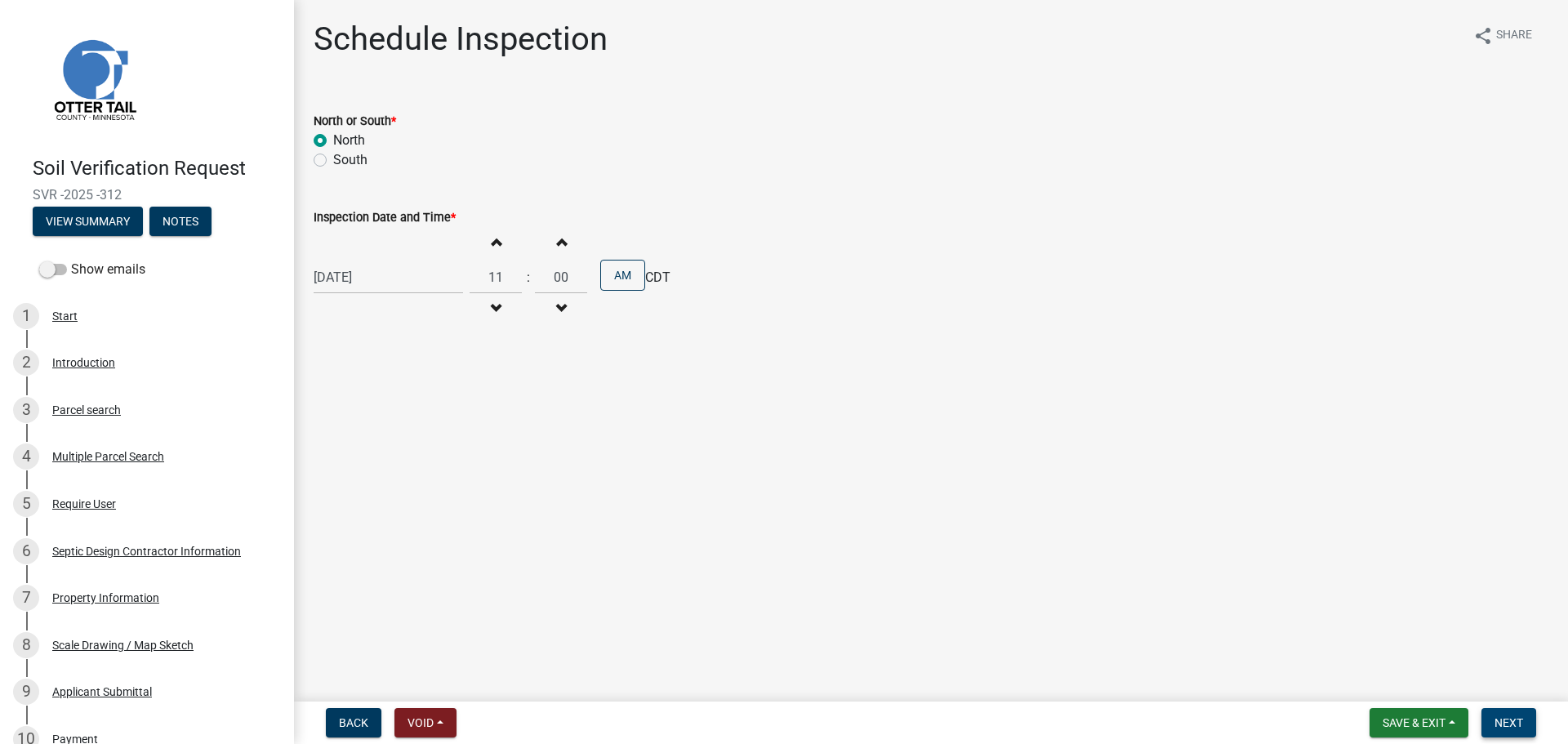
click at [1496, 721] on span "Next" at bounding box center [1508, 722] width 28 height 13
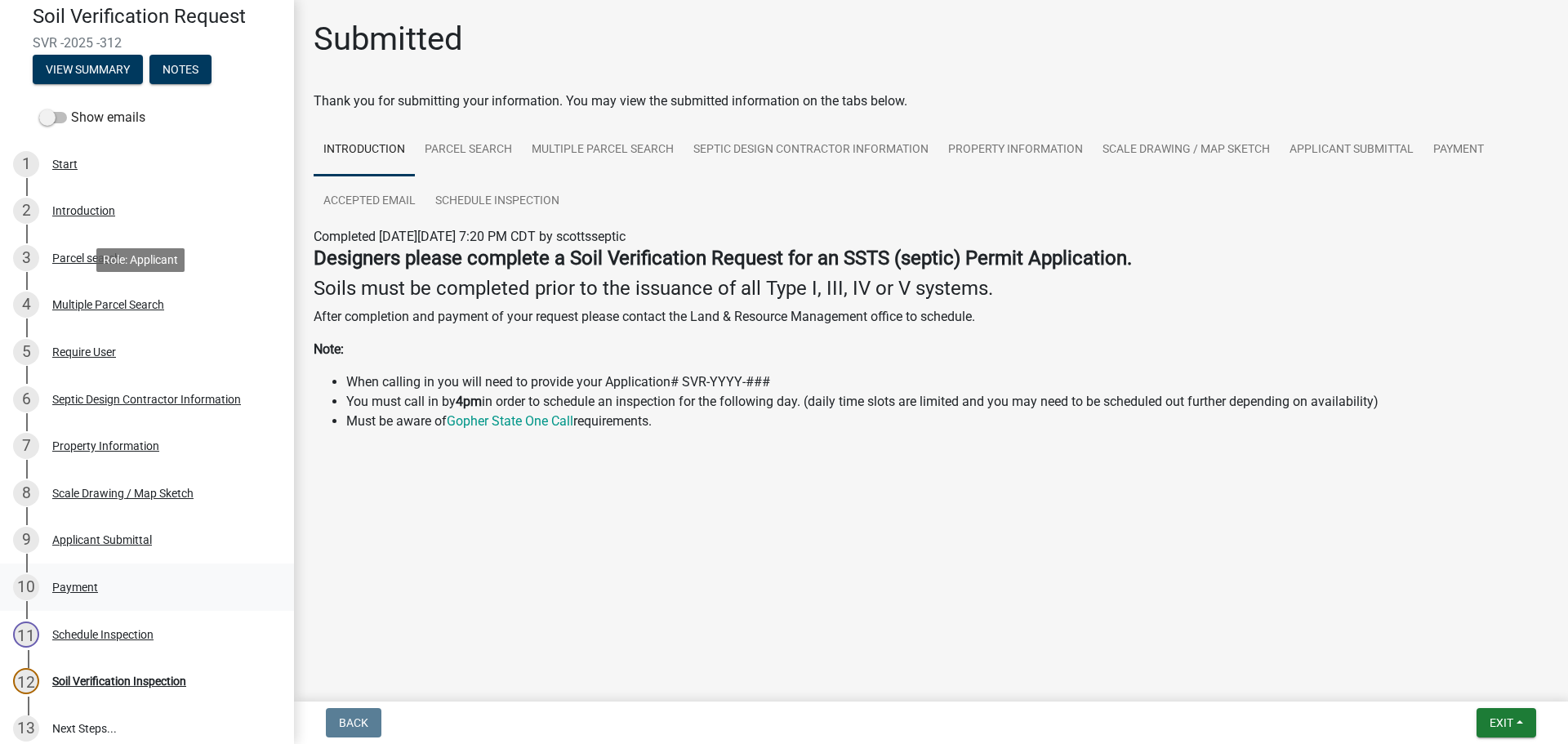
scroll to position [312, 0]
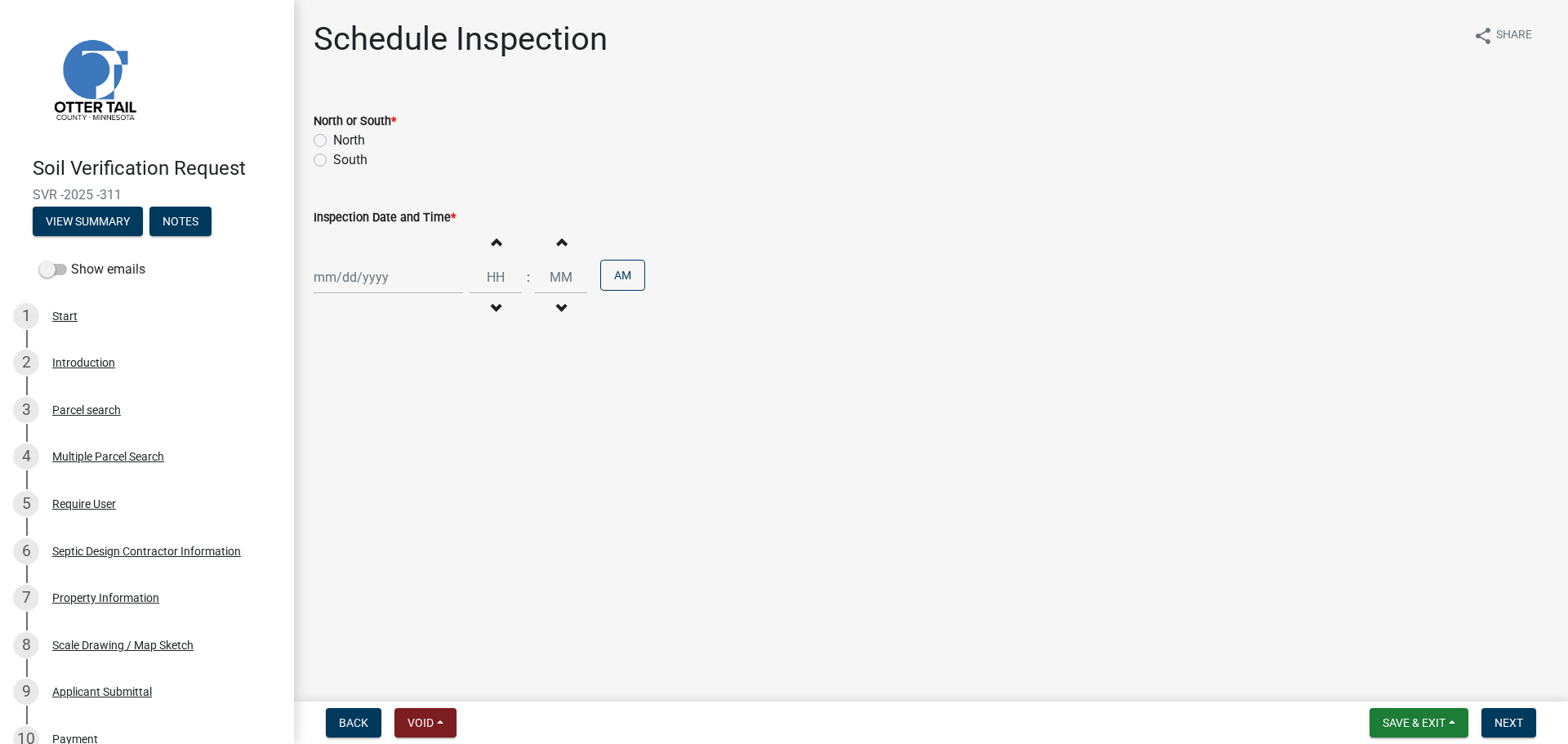
drag, startPoint x: 97, startPoint y: 200, endPoint x: 34, endPoint y: 200, distance: 63.0
click at [34, 200] on span "SVR -2025 -311" at bounding box center [147, 195] width 229 height 16
copy span "SVR -2025 -311"
click at [93, 404] on div "Parcel search" at bounding box center [87, 410] width 69 height 11
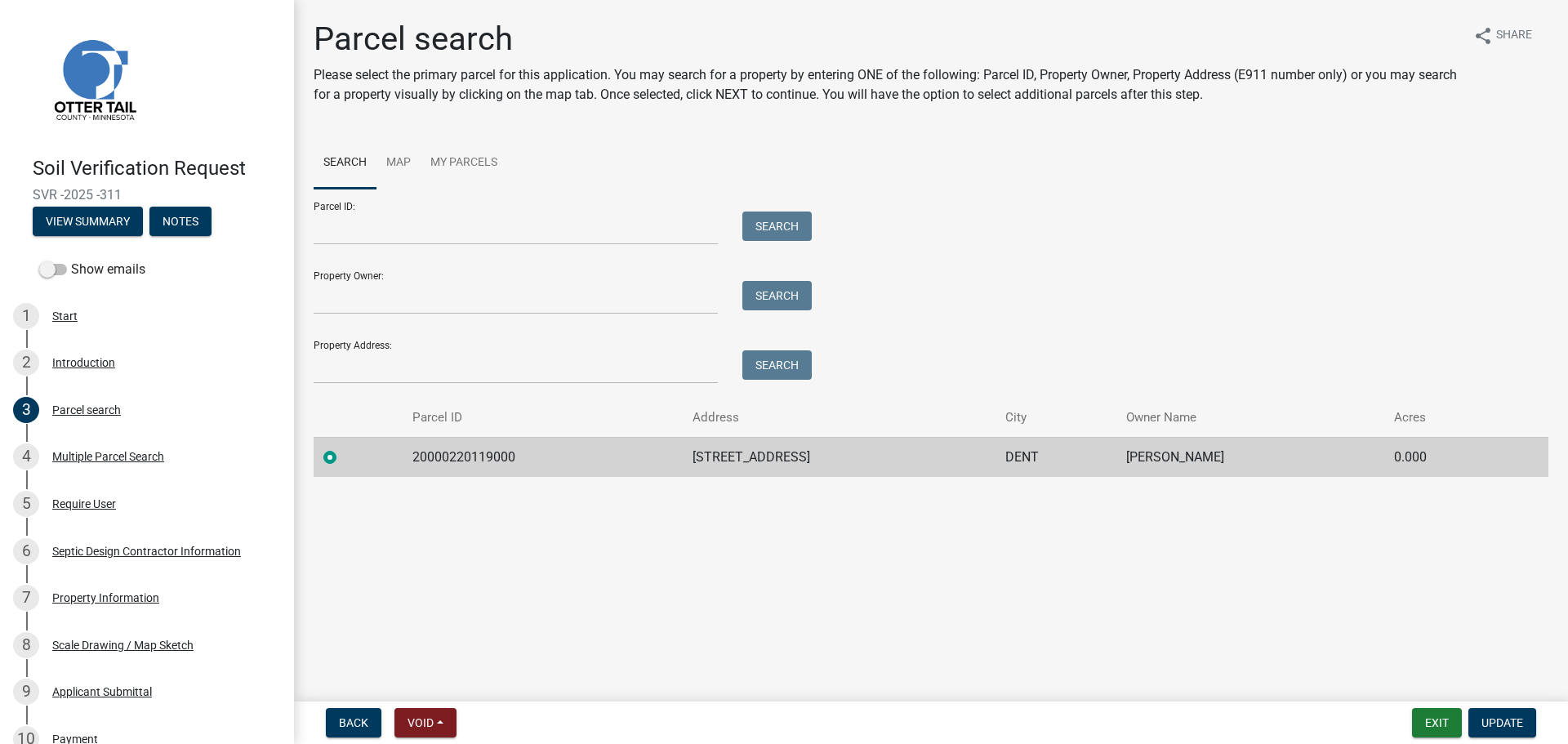
click at [387, 453] on div at bounding box center [358, 457] width 69 height 20
drag, startPoint x: 408, startPoint y: 453, endPoint x: 1232, endPoint y: 463, distance: 824.1
click at [1232, 463] on tr "20000220119000 42523 380TH AVE DENT DAVID COVINGTON 0.000" at bounding box center [931, 457] width 1235 height 40
copy tr "20000220119000 42523 380TH AVE DENT DAVID COVINGTON"
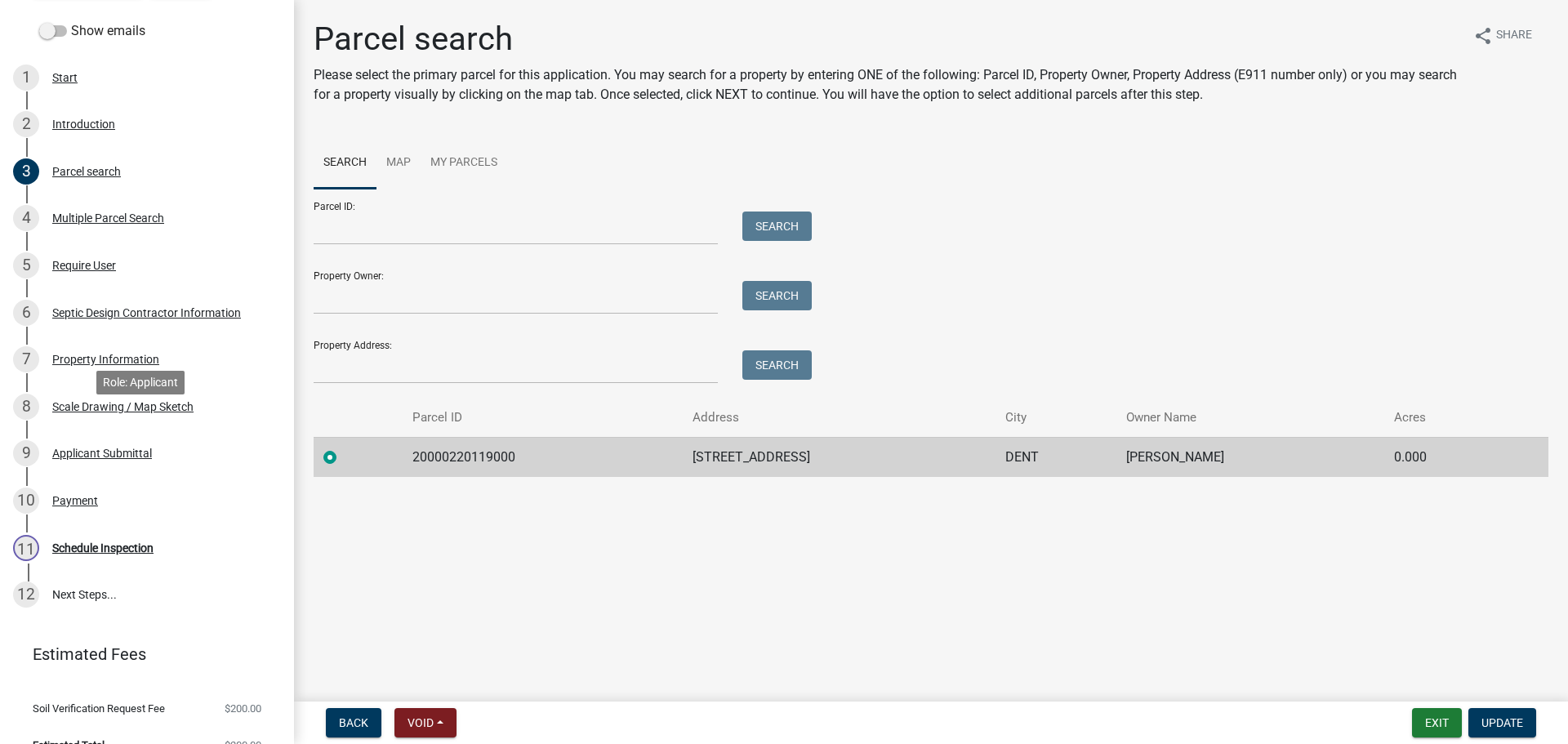
scroll to position [265, 0]
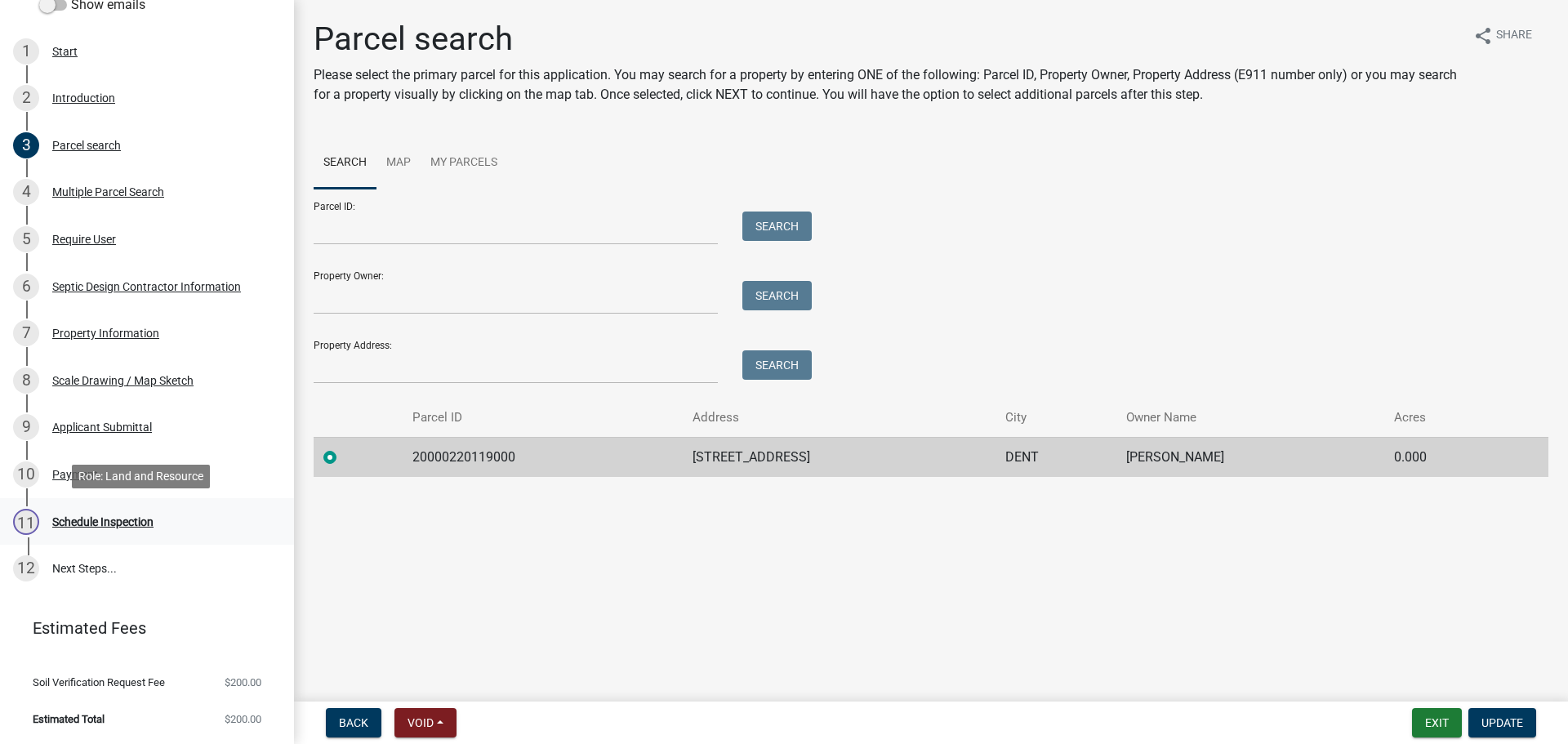
click at [122, 516] on div "Schedule Inspection" at bounding box center [103, 521] width 101 height 11
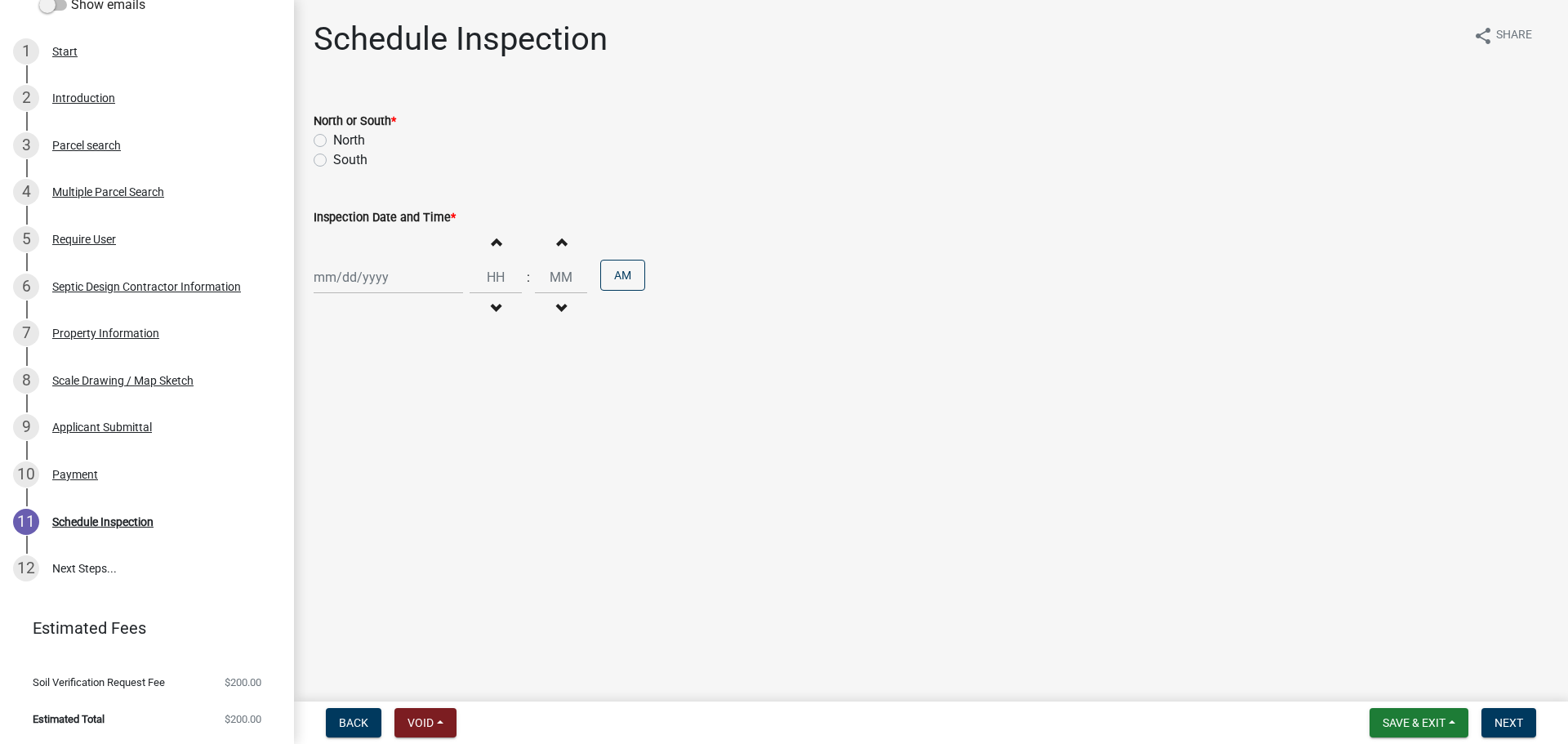
drag, startPoint x: 355, startPoint y: 141, endPoint x: 361, endPoint y: 168, distance: 27.7
click at [354, 144] on label "North" at bounding box center [348, 141] width 32 height 20
click at [344, 141] on input "North" at bounding box center [338, 136] width 10 height 10
radio input "true"
click at [374, 282] on div at bounding box center [388, 277] width 149 height 34
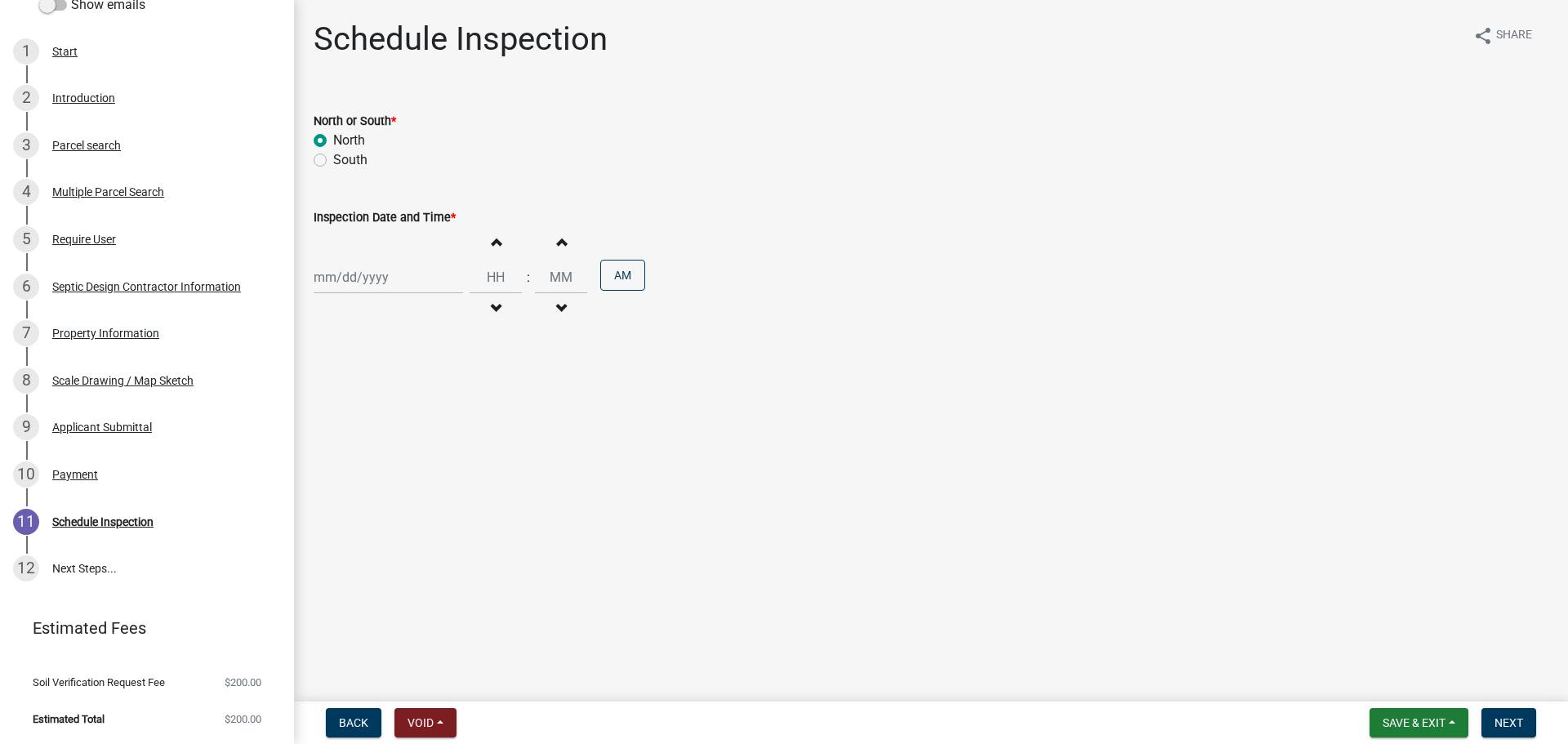
select select "9"
select select "2025"
click at [405, 397] on div "11" at bounding box center [408, 390] width 26 height 26
type input "[DATE]"
click at [492, 243] on span "button" at bounding box center [495, 241] width 8 height 13
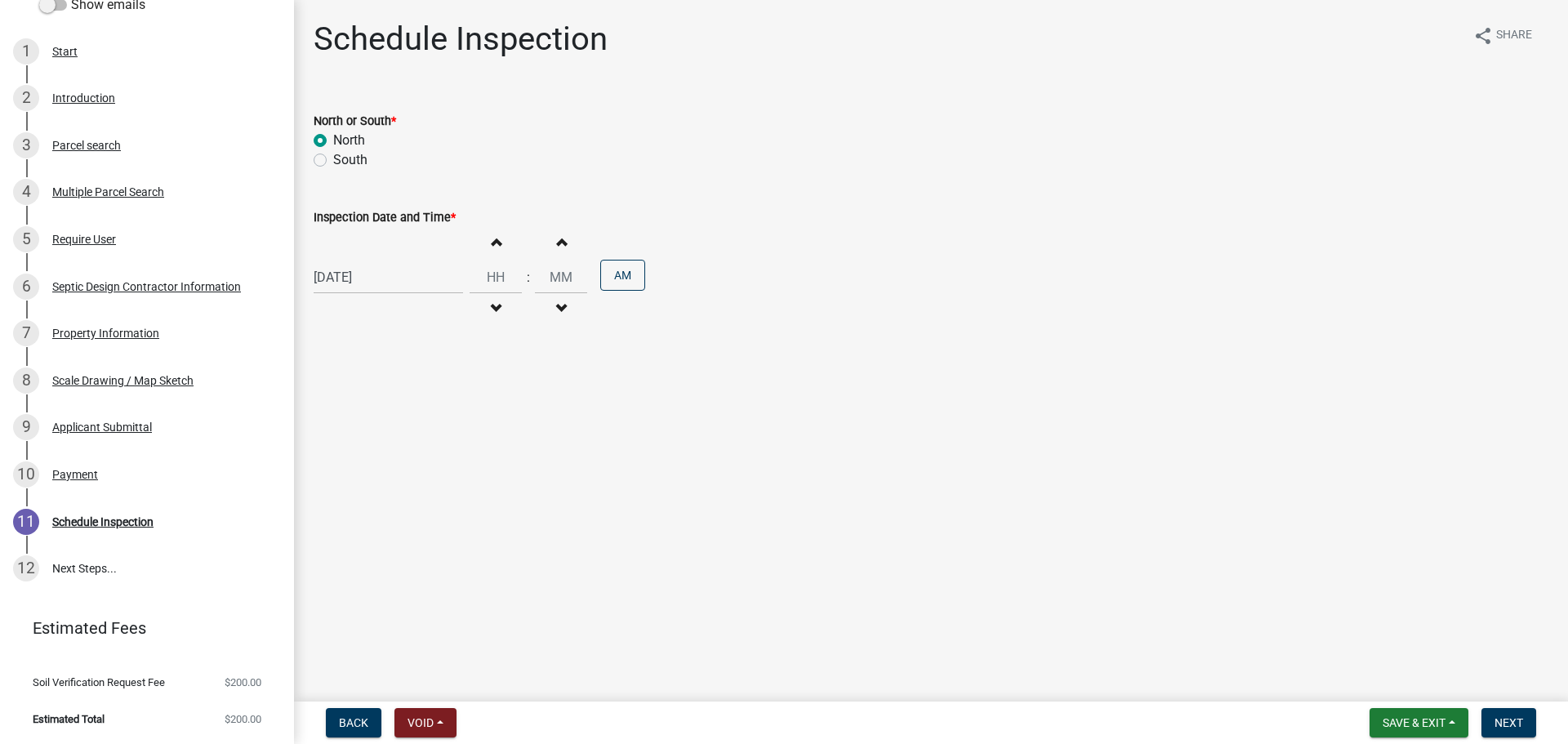
type input "01"
type input "00"
click at [499, 302] on button "Decrement hours" at bounding box center [496, 309] width 34 height 29
type input "12"
click at [612, 275] on button "AM" at bounding box center [623, 275] width 45 height 31
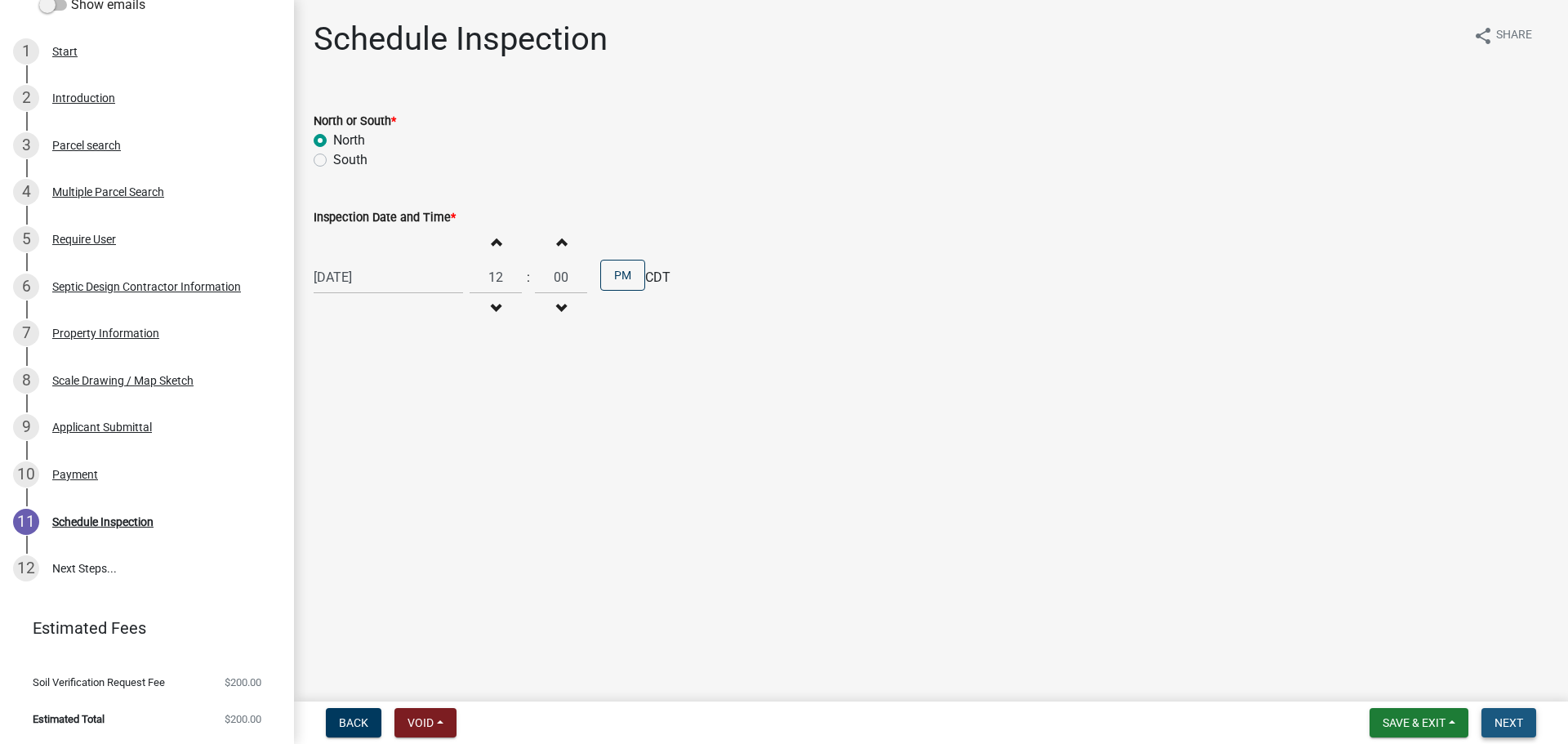
click at [1508, 721] on span "Next" at bounding box center [1508, 722] width 28 height 13
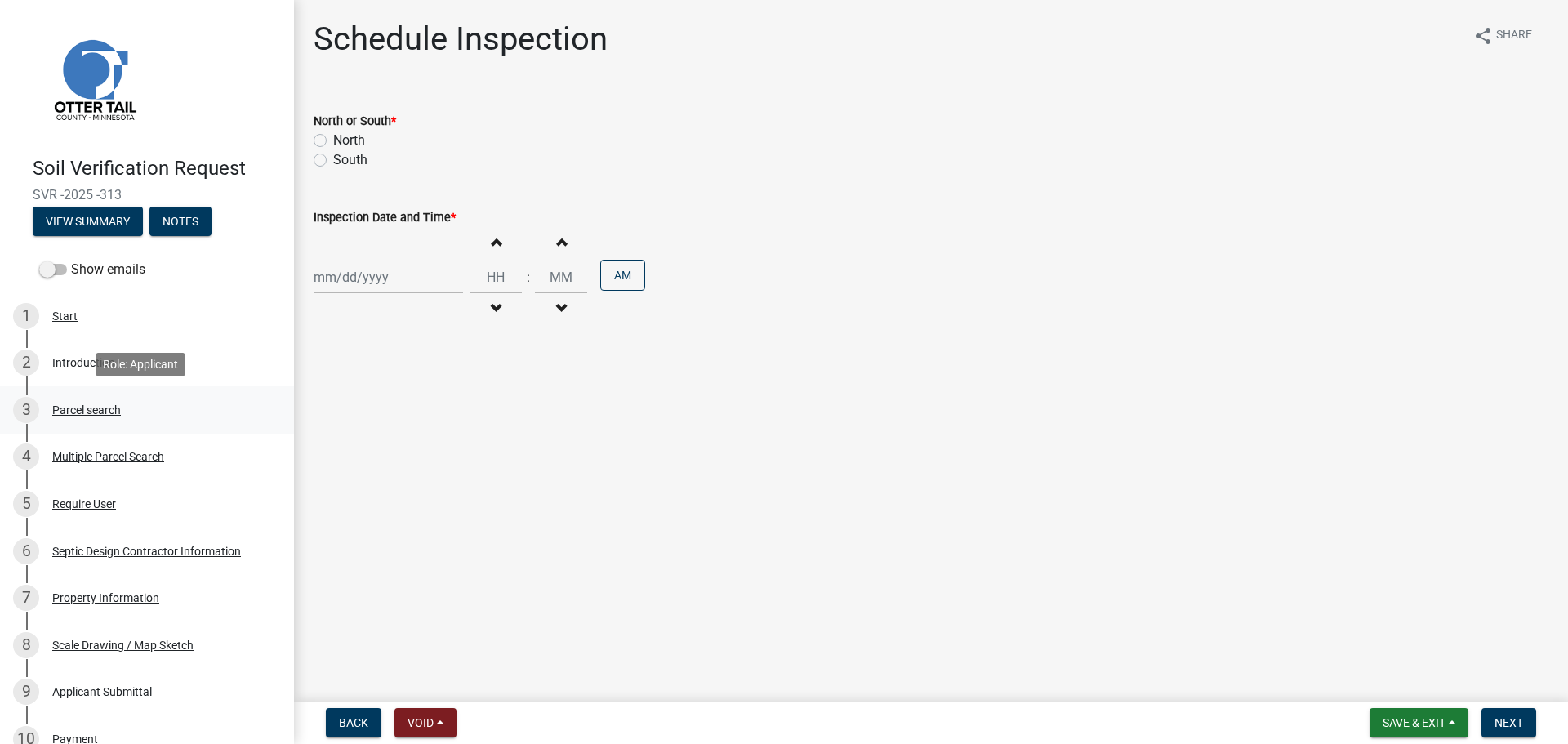
click at [116, 411] on div "Parcel search" at bounding box center [87, 410] width 69 height 11
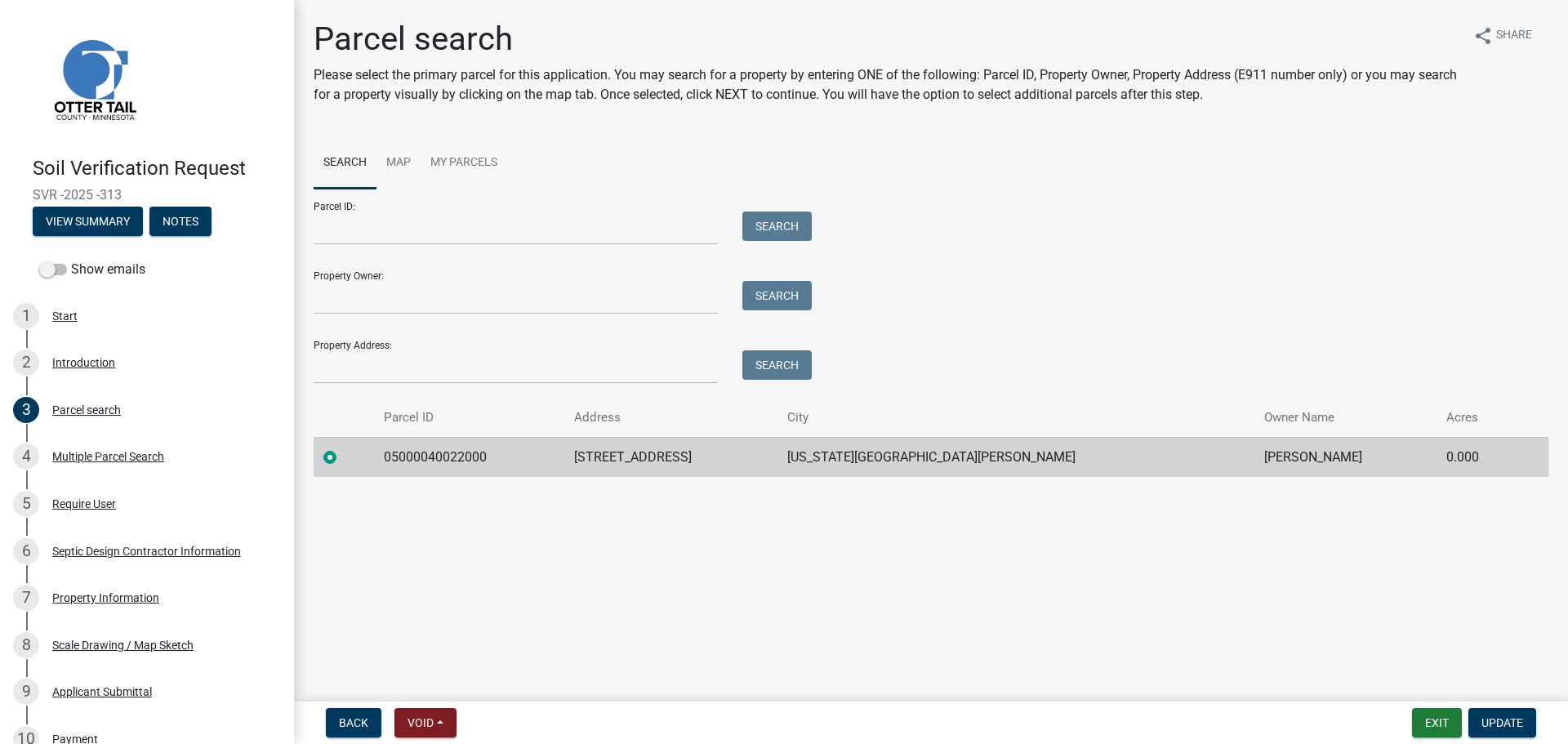
click at [471, 453] on td "05000040022000" at bounding box center [469, 457] width 191 height 40
drag, startPoint x: 92, startPoint y: 195, endPoint x: 34, endPoint y: 195, distance: 58.0
click at [34, 195] on span "SVR -2025 -313" at bounding box center [147, 195] width 229 height 16
copy span "SVR -2025 -313"
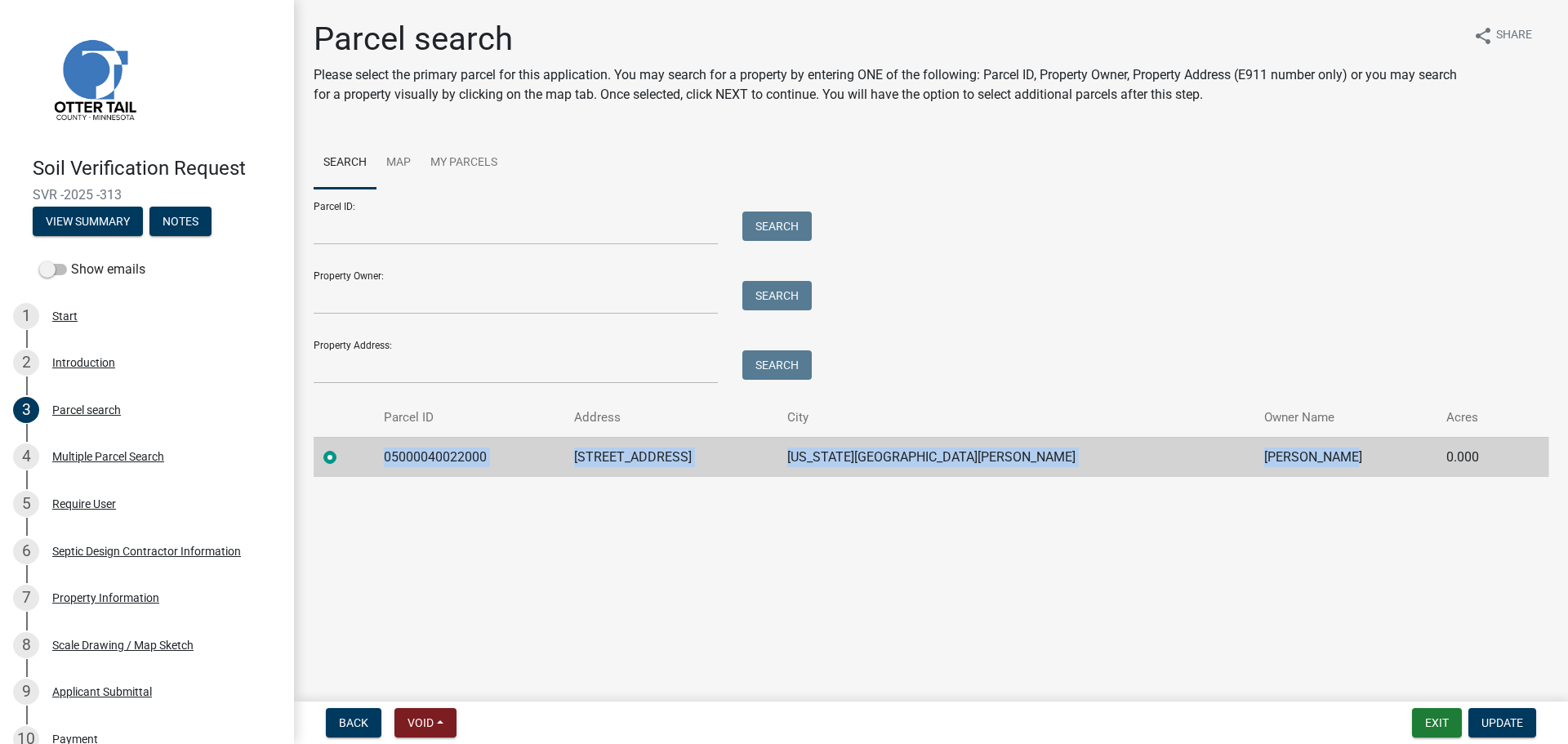
drag, startPoint x: 398, startPoint y: 453, endPoint x: 1300, endPoint y: 467, distance: 902.1
click at [1300, 467] on tr "05000040022000 [STREET_ADDRESS][US_STATE][PERSON_NAME] [PERSON_NAME] 0.000" at bounding box center [931, 457] width 1235 height 40
copy tr "05000040022000 [STREET_ADDRESS][US_STATE][PERSON_NAME] [PERSON_NAME]"
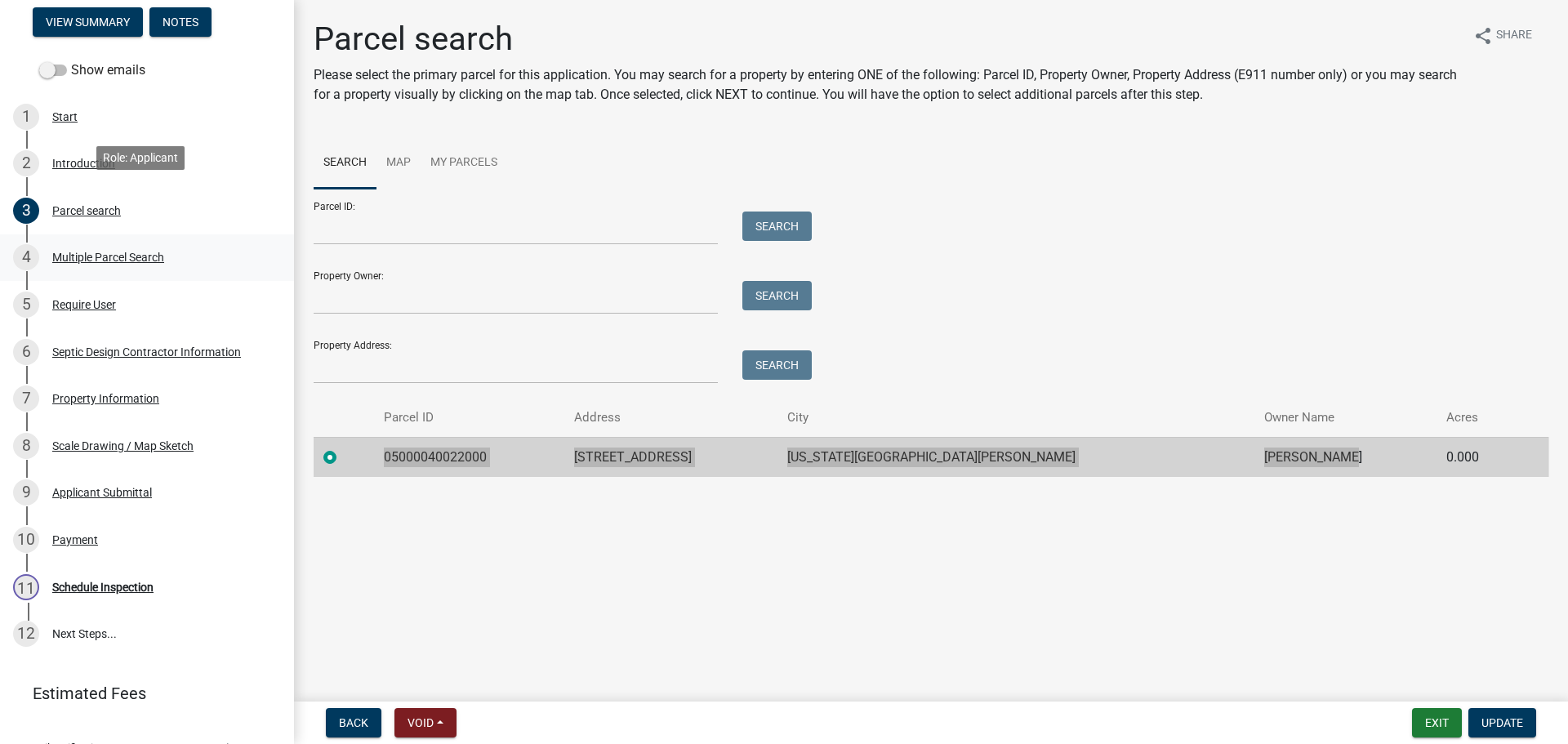
scroll to position [265, 0]
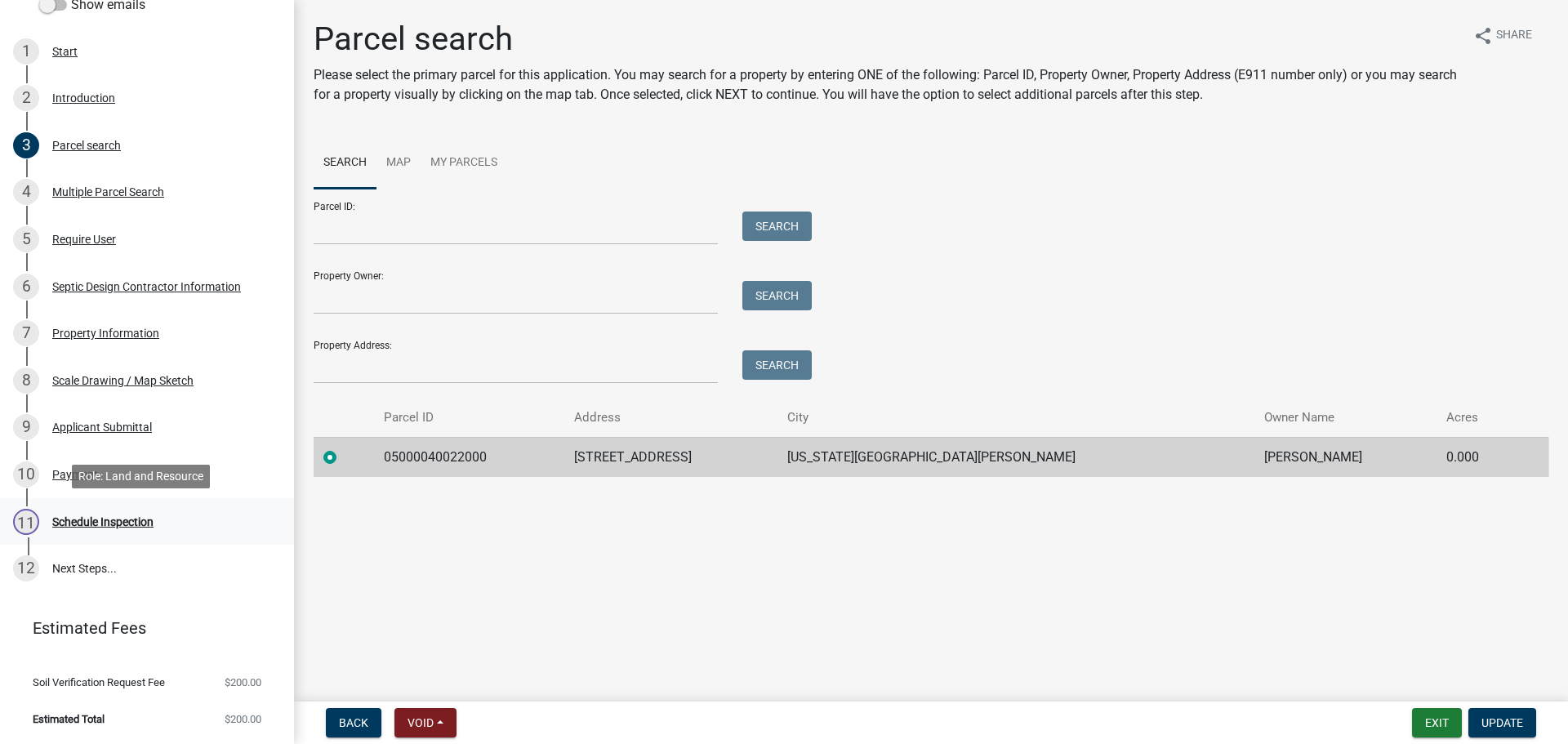
click at [119, 523] on div "Schedule Inspection" at bounding box center [103, 521] width 101 height 11
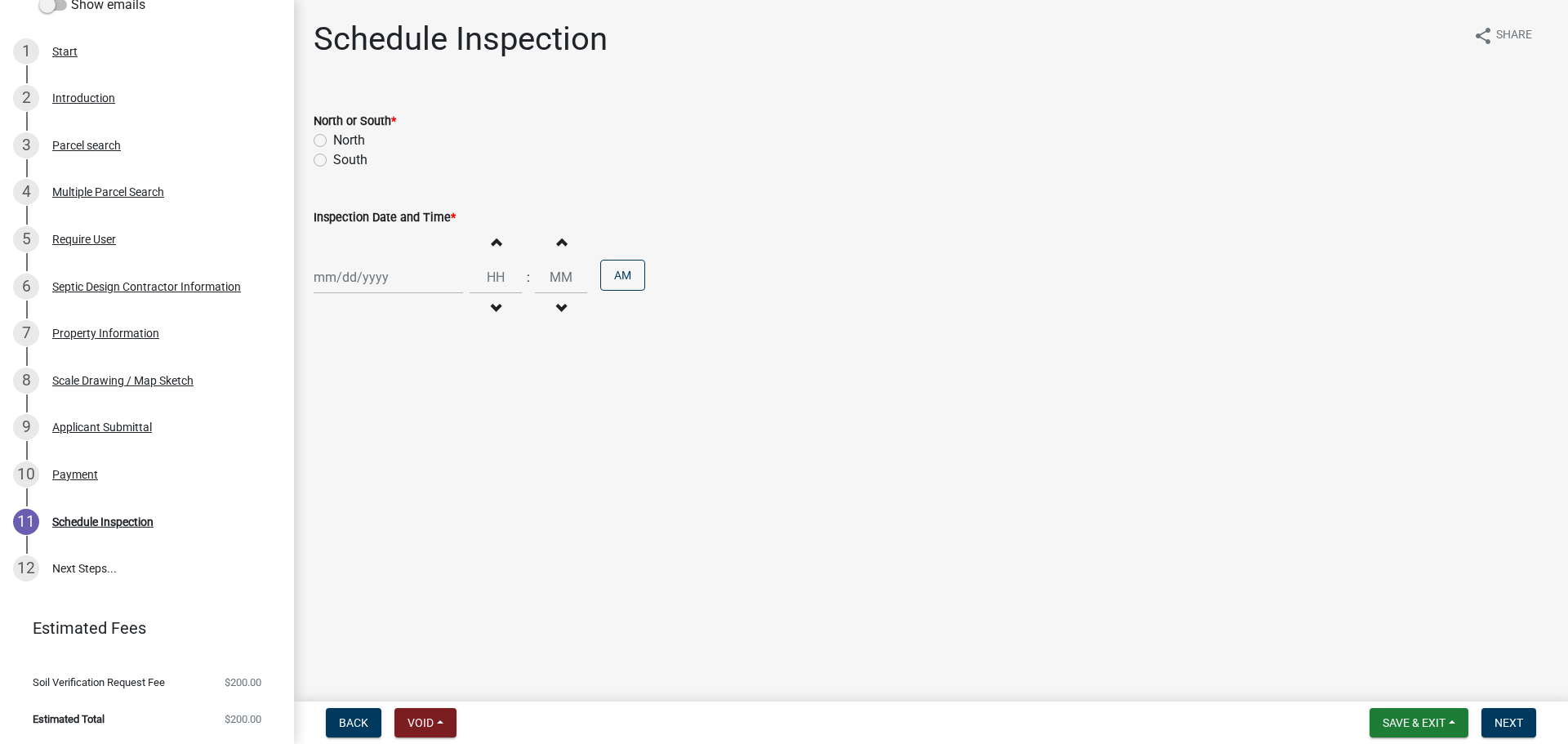
click at [359, 141] on label "North" at bounding box center [348, 141] width 32 height 20
click at [344, 141] on input "North" at bounding box center [338, 136] width 10 height 10
radio input "true"
click at [387, 279] on div at bounding box center [388, 277] width 149 height 34
select select "9"
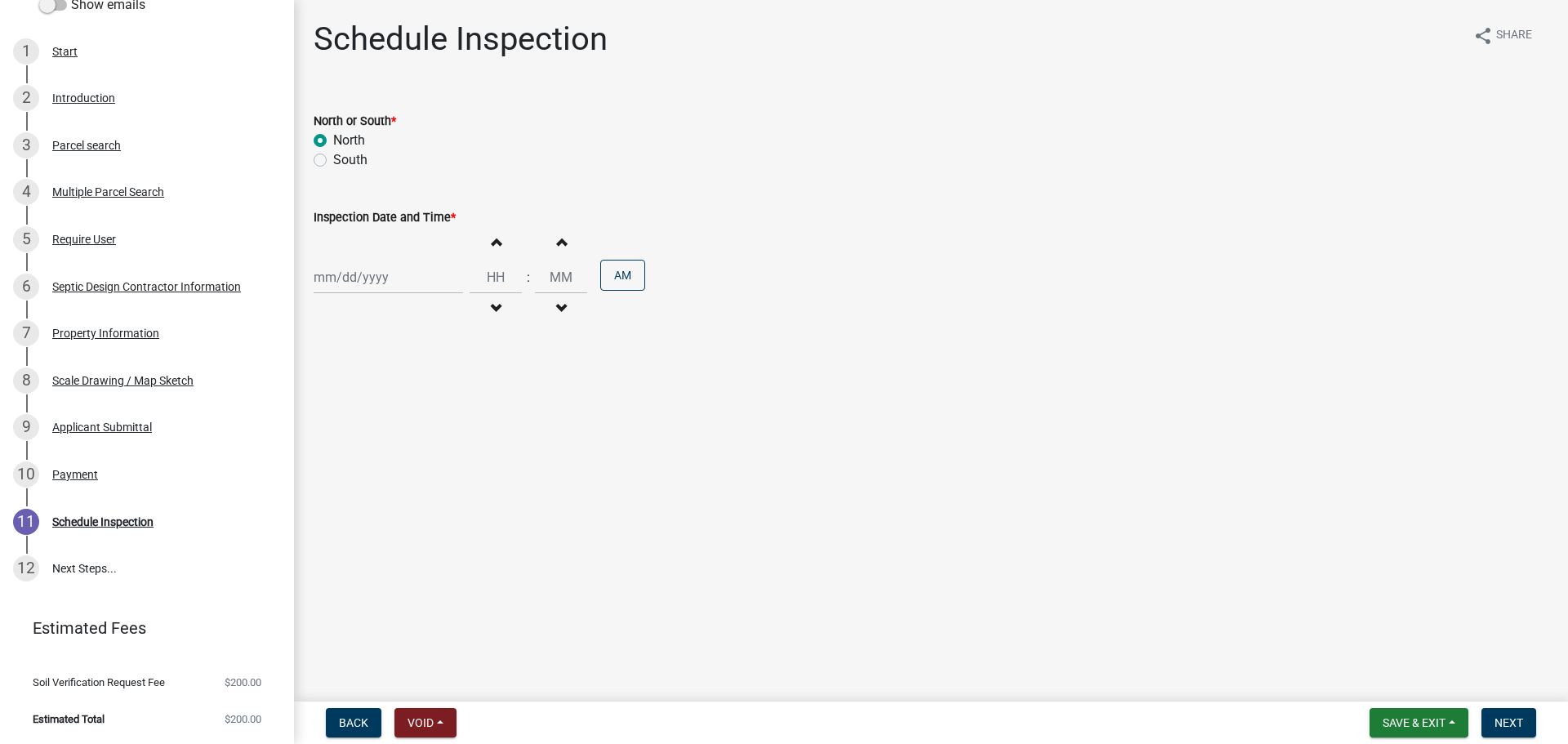
select select "2025"
click at [436, 385] on div "12" at bounding box center [435, 390] width 26 height 26
type input "[DATE]"
click at [492, 241] on span "button" at bounding box center [495, 241] width 8 height 13
type input "01"
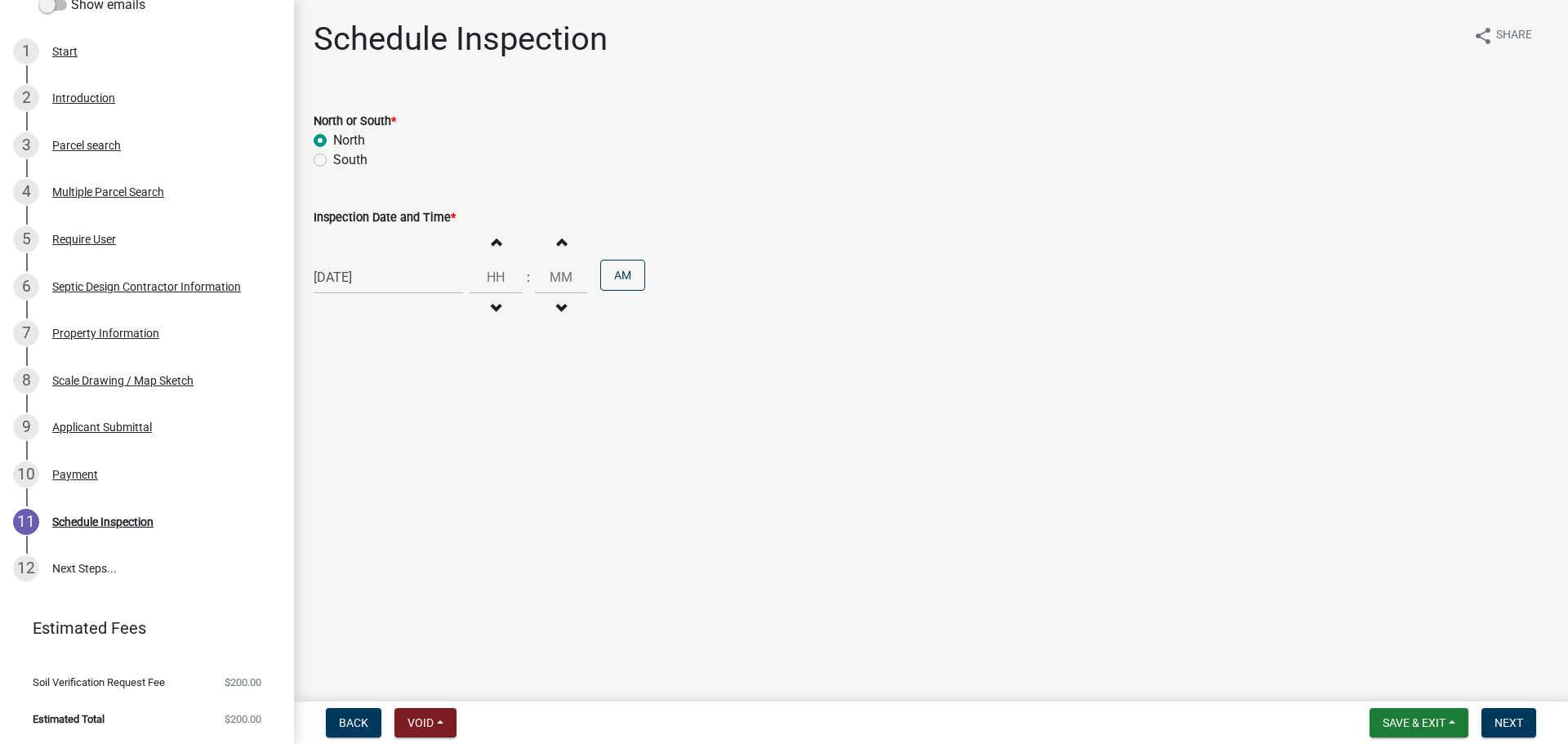
type input "00"
click at [493, 315] on button "Decrement hours" at bounding box center [496, 309] width 34 height 29
click at [493, 316] on button "Decrement hours" at bounding box center [496, 309] width 34 height 29
type input "11"
click at [623, 276] on button "PM" at bounding box center [623, 275] width 45 height 31
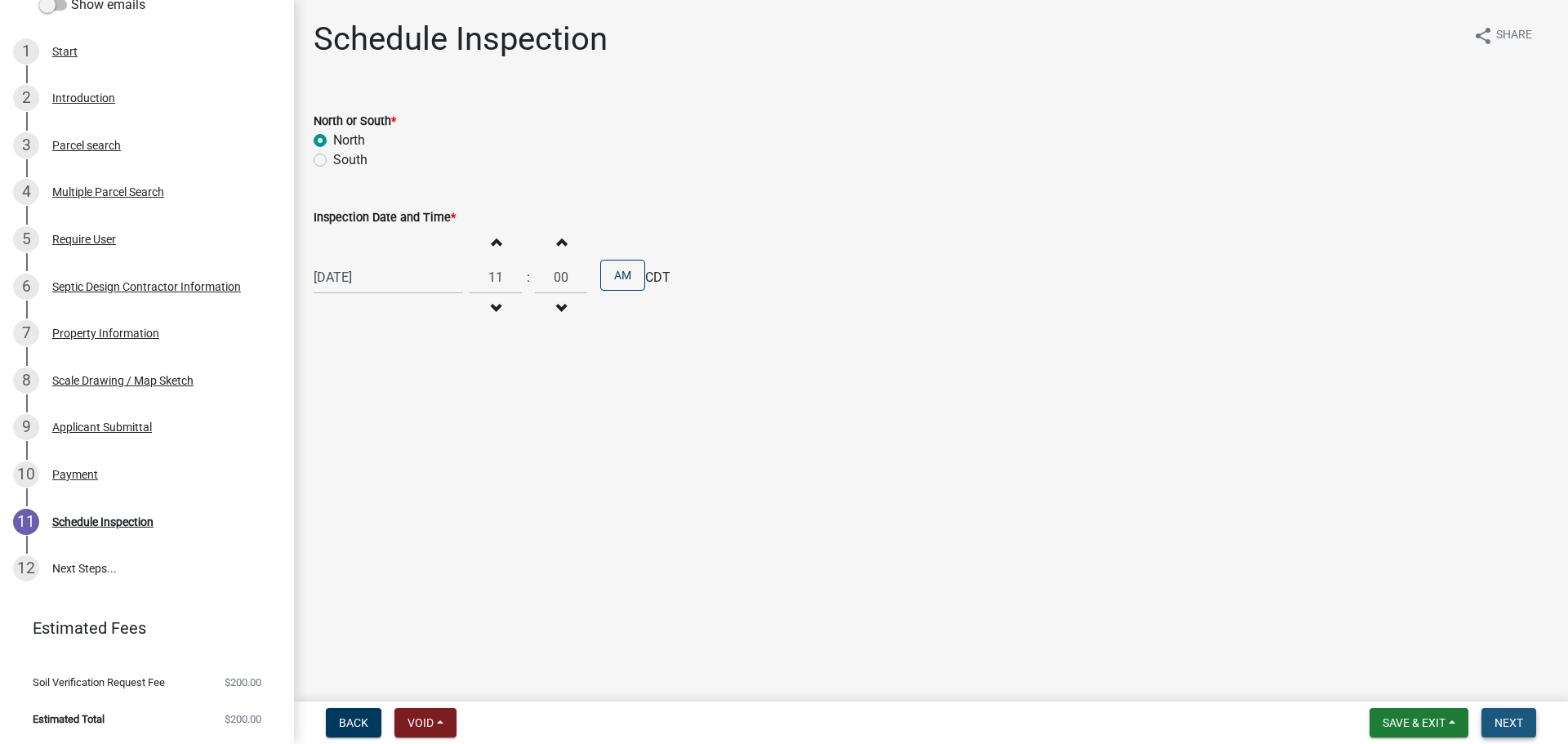
click at [1510, 721] on span "Next" at bounding box center [1508, 722] width 28 height 13
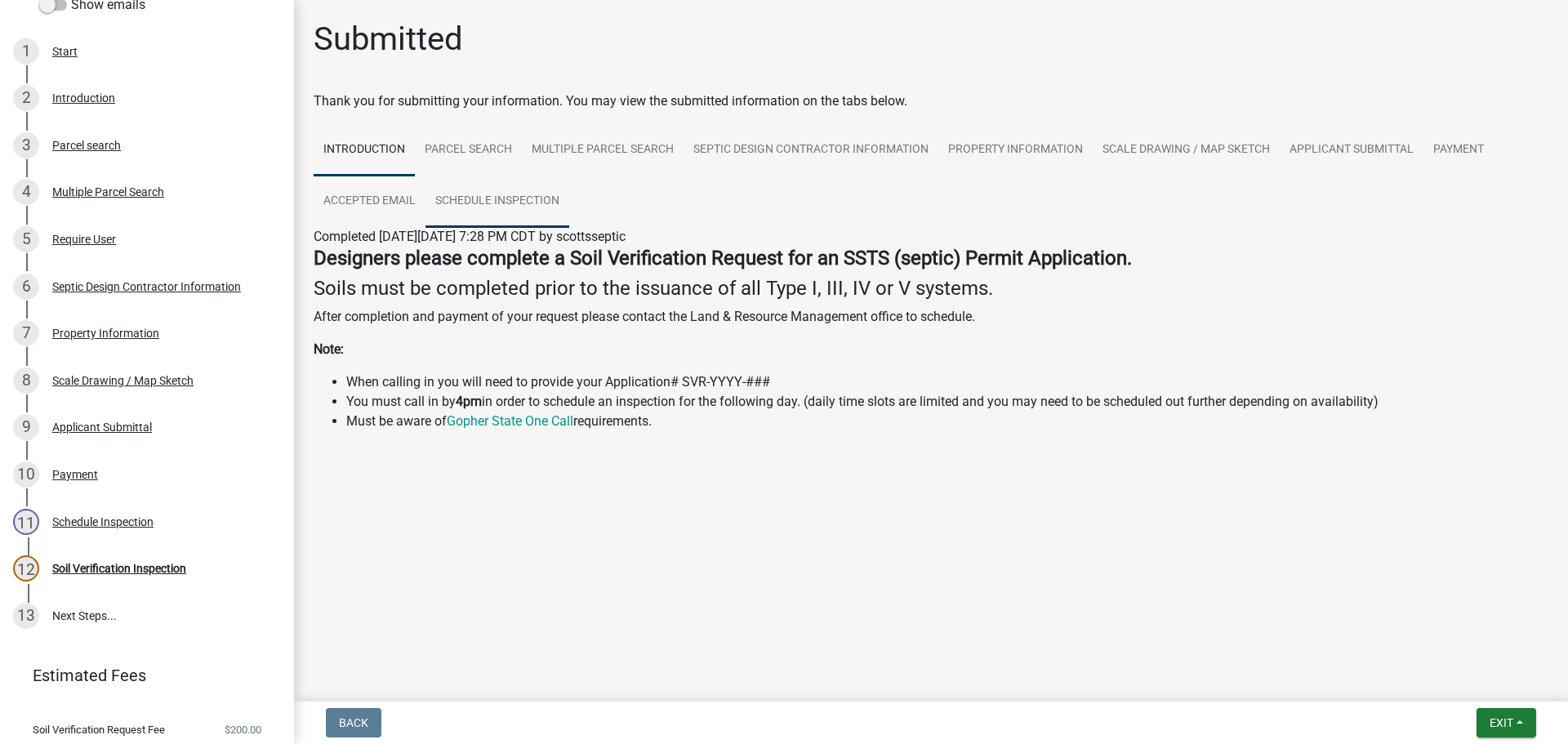
click at [466, 198] on link "Schedule Inspection" at bounding box center [497, 202] width 144 height 53
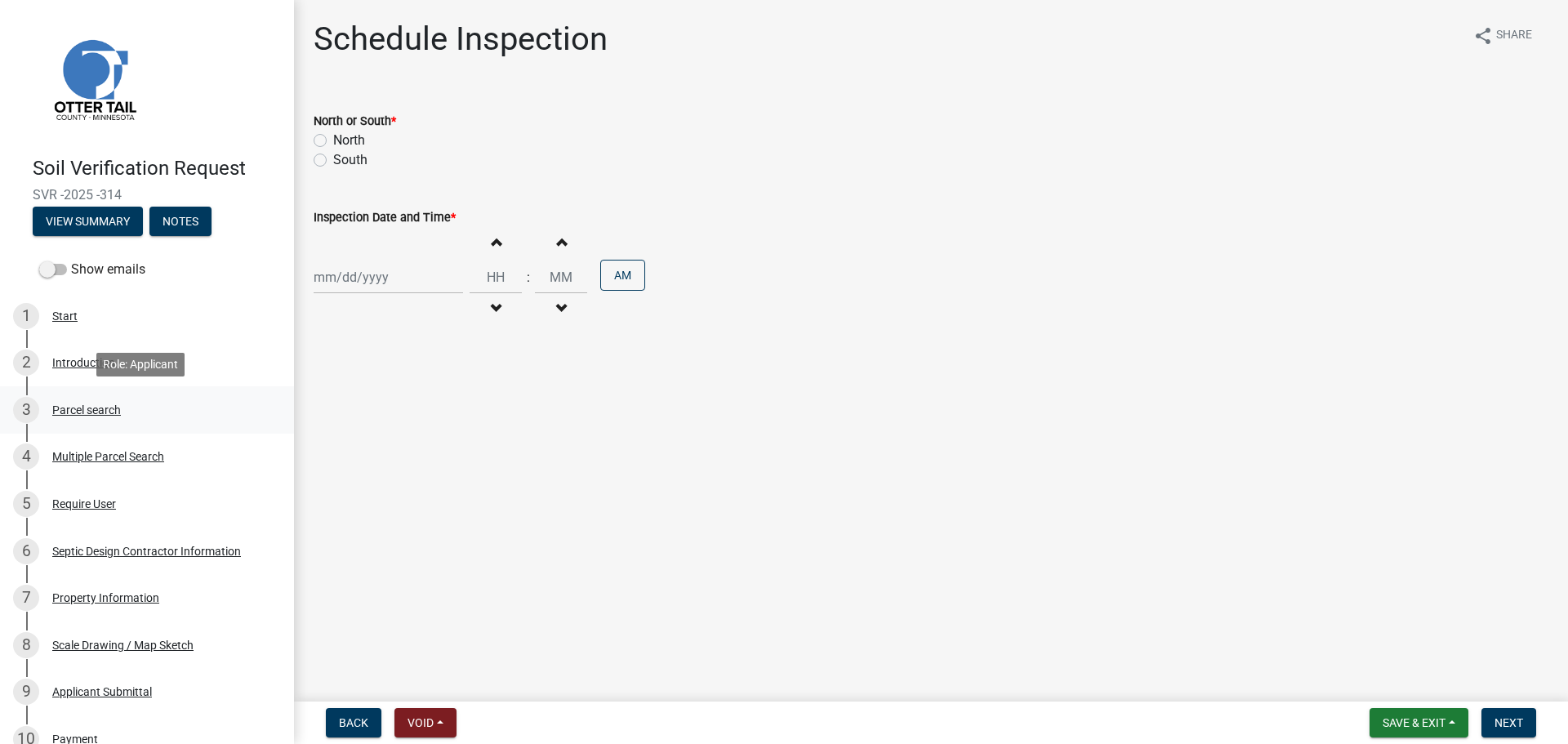
click at [91, 413] on div "Parcel search" at bounding box center [87, 410] width 69 height 11
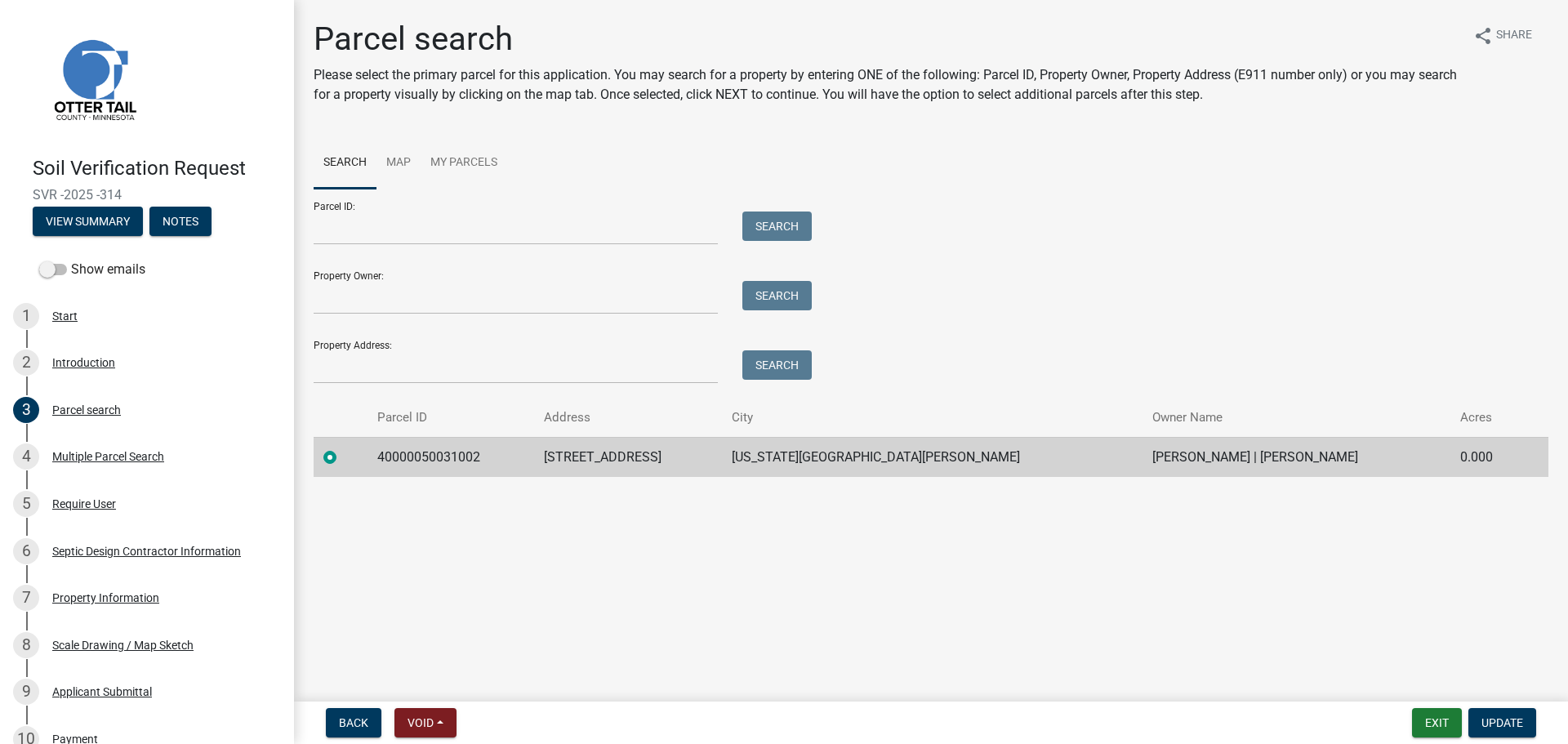
click at [141, 192] on span "SVR -2025 -314" at bounding box center [147, 195] width 229 height 16
drag, startPoint x: 136, startPoint y: 195, endPoint x: 0, endPoint y: 199, distance: 136.1
click at [0, 199] on header "Soil Verification Request SVR -2025 -314 View Summary Notes" at bounding box center [147, 127] width 294 height 253
copy span "SVR -2025 -314"
drag, startPoint x: 394, startPoint y: 453, endPoint x: 1251, endPoint y: 464, distance: 857.1
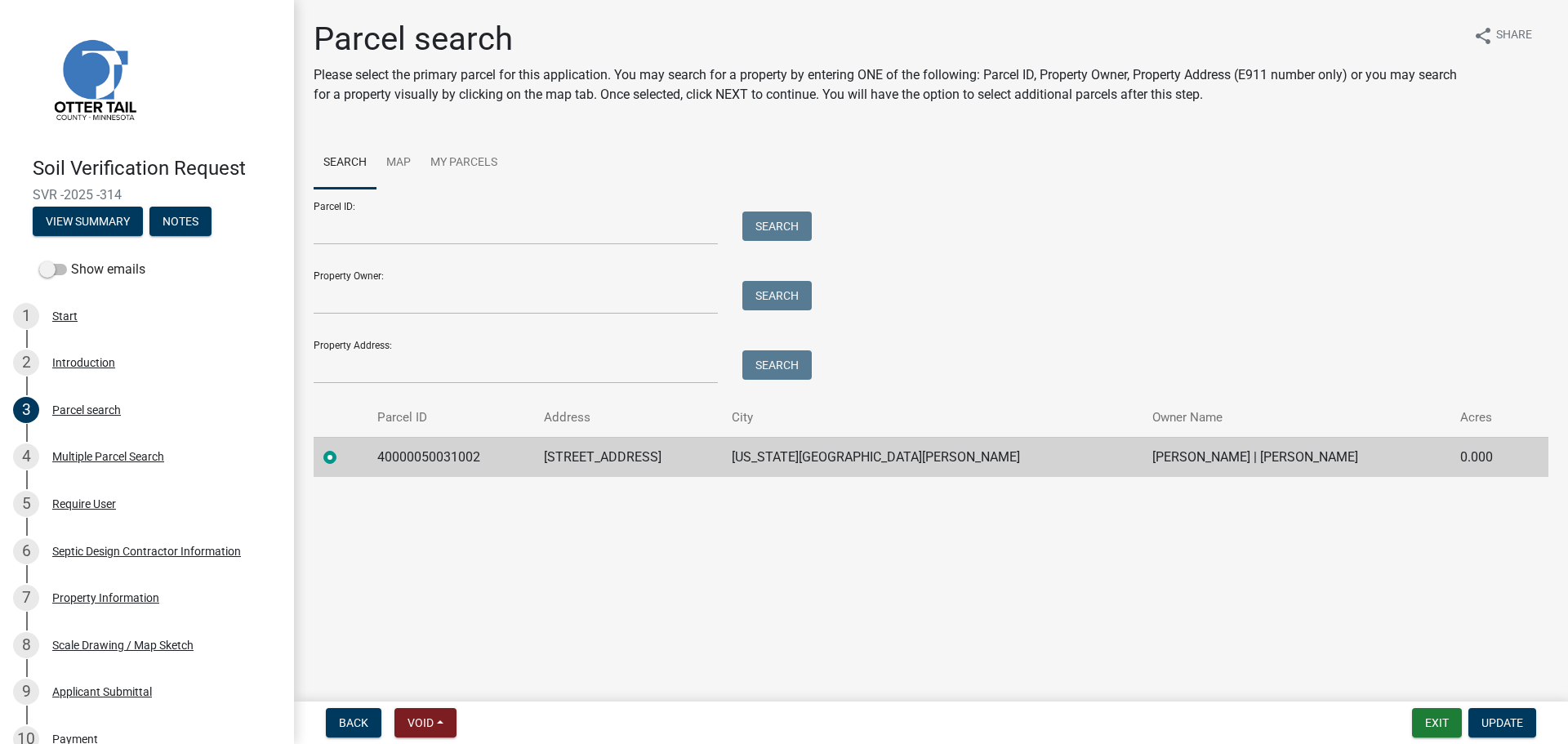
click at [1251, 464] on tr "40000050031002 39070 CO HWY 67 [US_STATE] [PERSON_NAME] [PERSON_NAME] | [PERSON…" at bounding box center [931, 457] width 1235 height 40
copy tr "40000050031002 39070 CO HWY 67 [US_STATE] [PERSON_NAME] [PERSON_NAME] | [PERSON…"
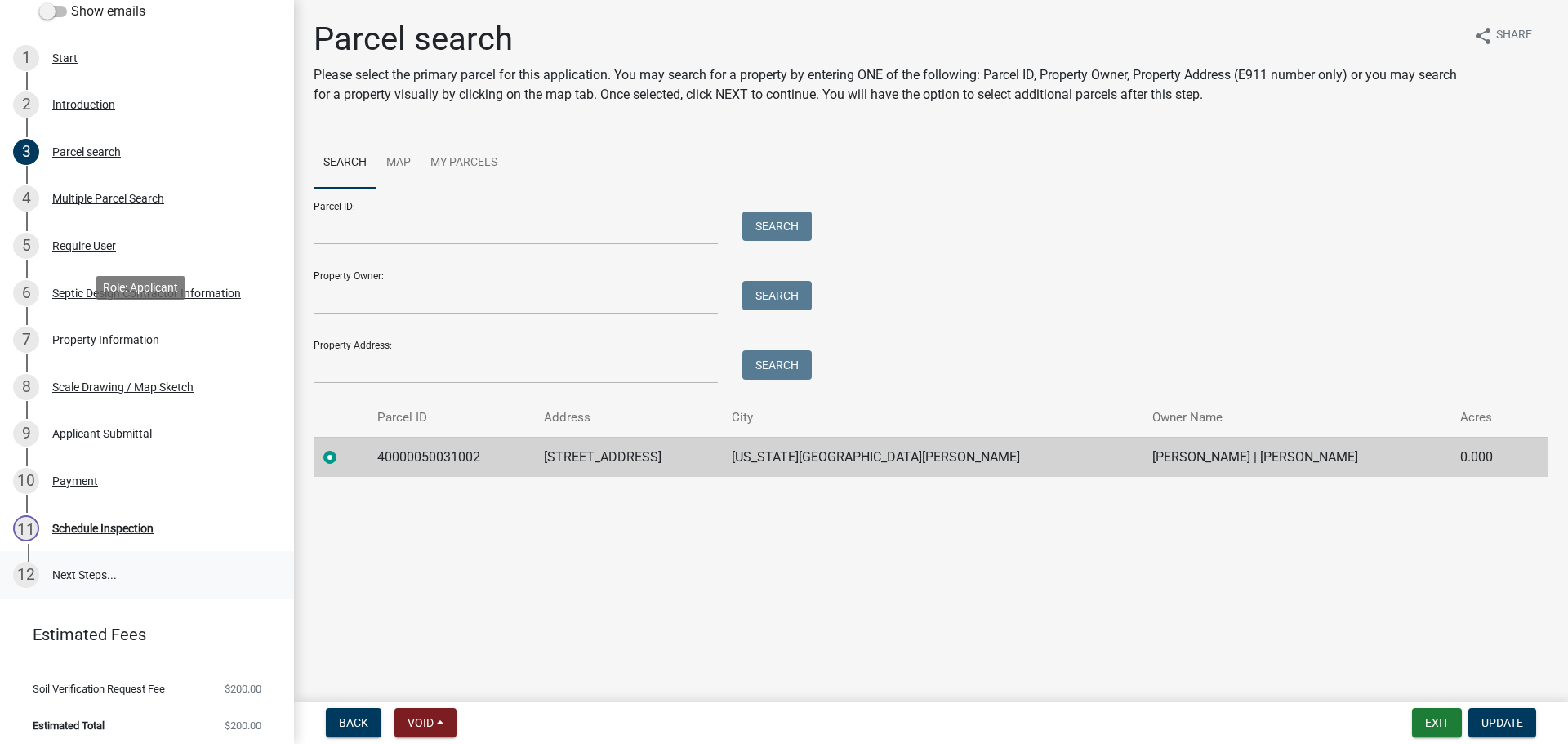
scroll to position [265, 0]
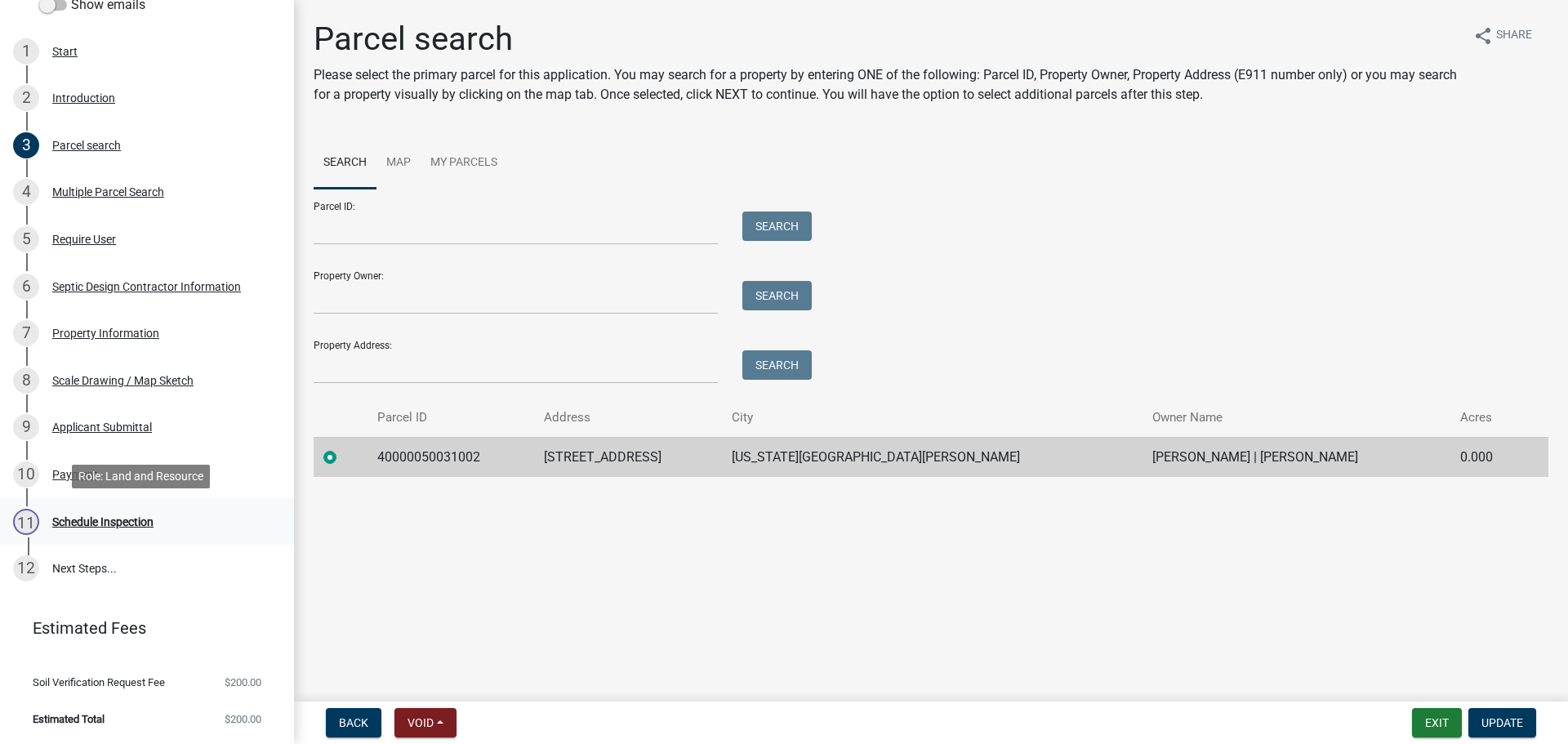
click at [83, 516] on div "Schedule Inspection" at bounding box center [103, 521] width 101 height 11
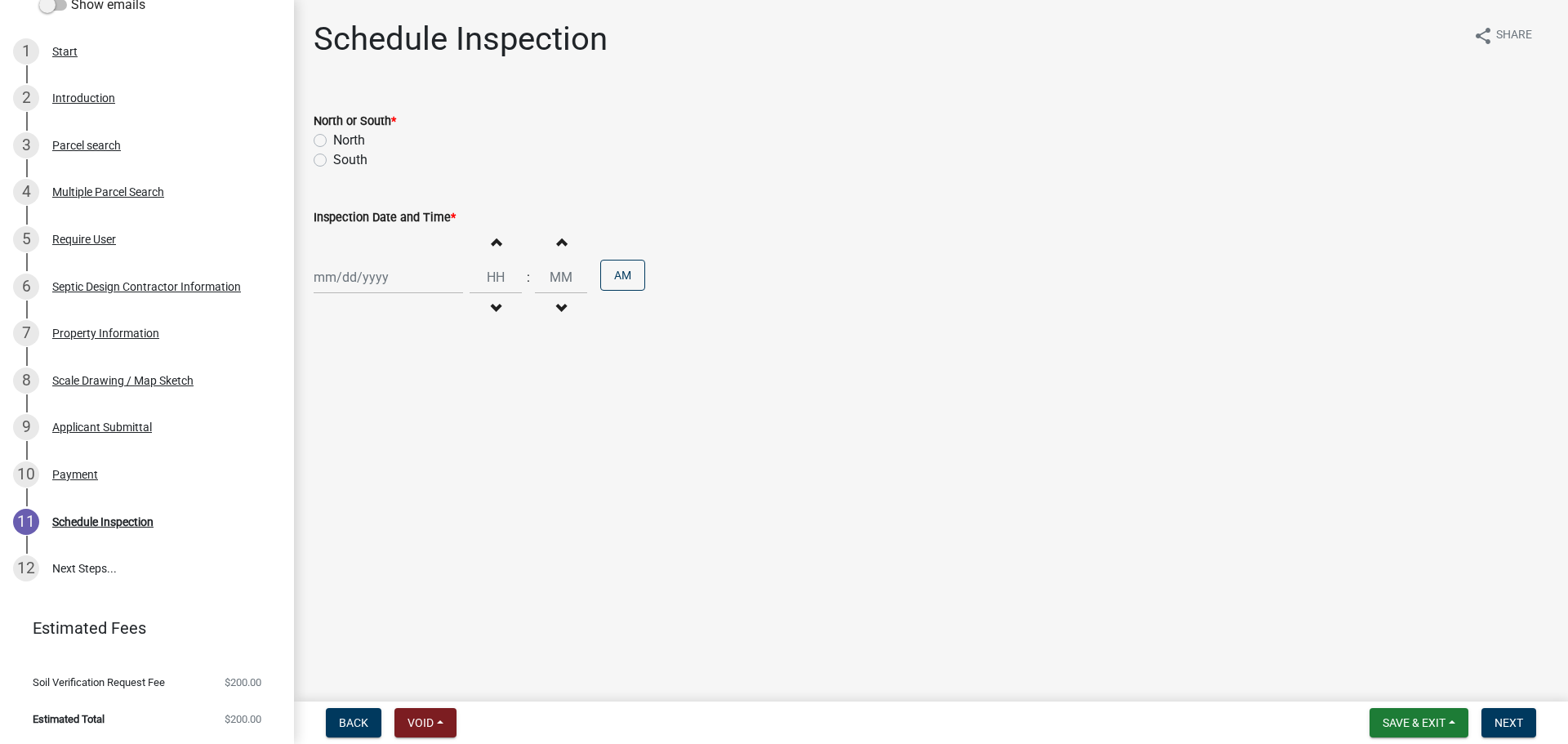
click at [333, 143] on label "North" at bounding box center [348, 141] width 32 height 20
click at [333, 141] on input "North" at bounding box center [338, 136] width 10 height 10
radio input "true"
click at [378, 278] on div at bounding box center [388, 277] width 149 height 34
select select "9"
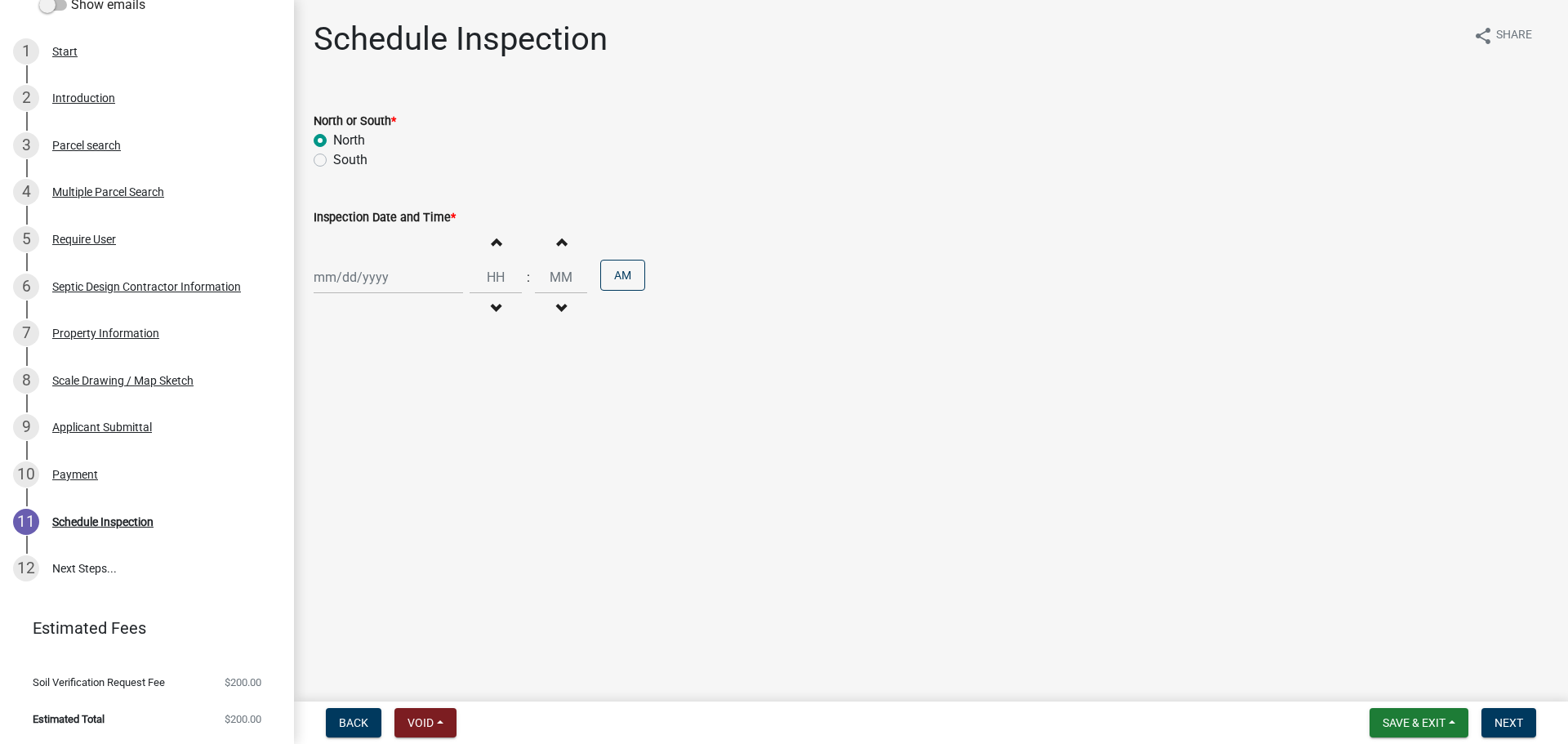
select select "2025"
click at [432, 389] on div "12" at bounding box center [435, 390] width 26 height 26
type input "[DATE]"
click at [490, 299] on button "Decrement hours" at bounding box center [496, 309] width 34 height 29
type input "11"
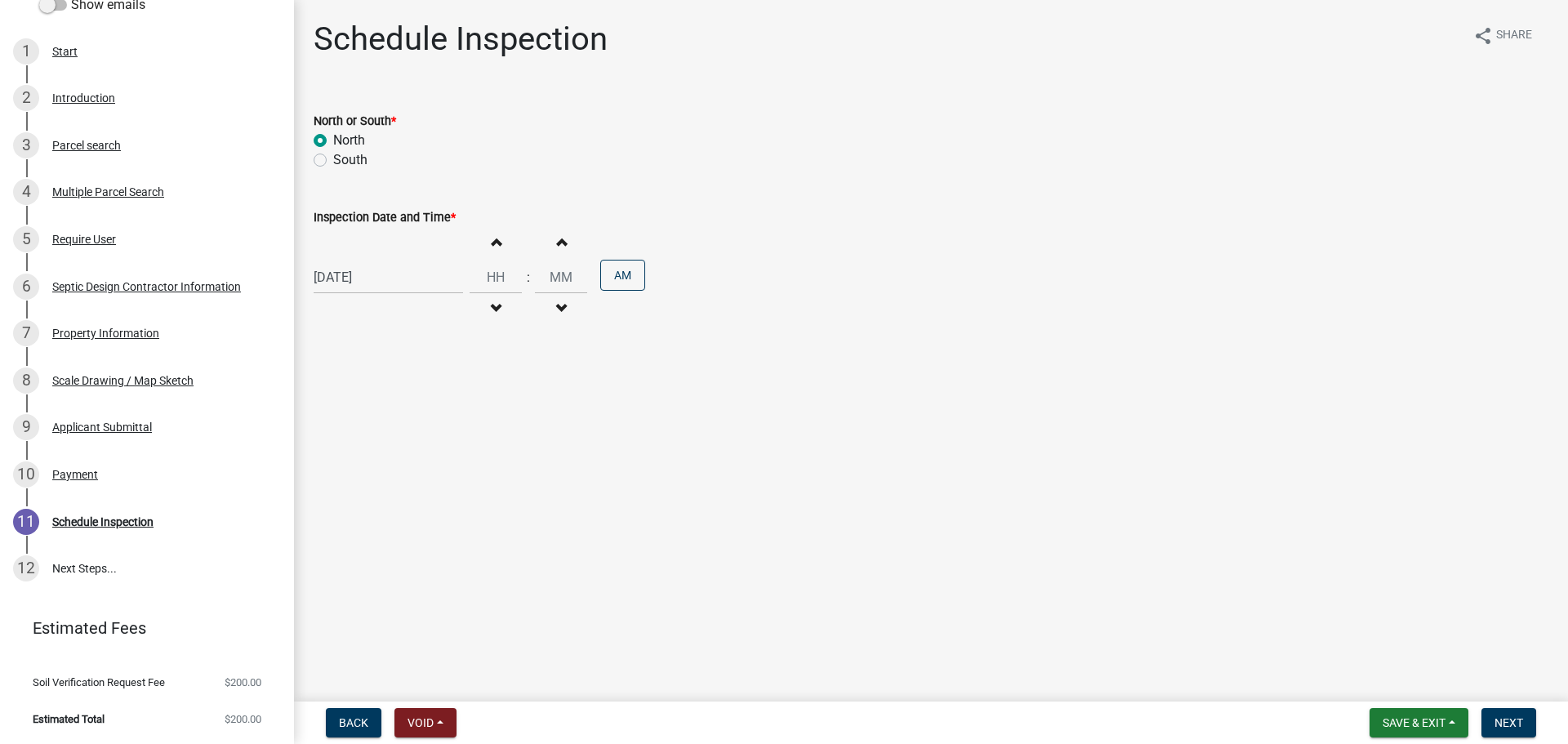
type input "00"
click at [484, 245] on button "Increment hours" at bounding box center [496, 241] width 34 height 29
type input "12"
click at [614, 274] on button "AM" at bounding box center [623, 275] width 45 height 31
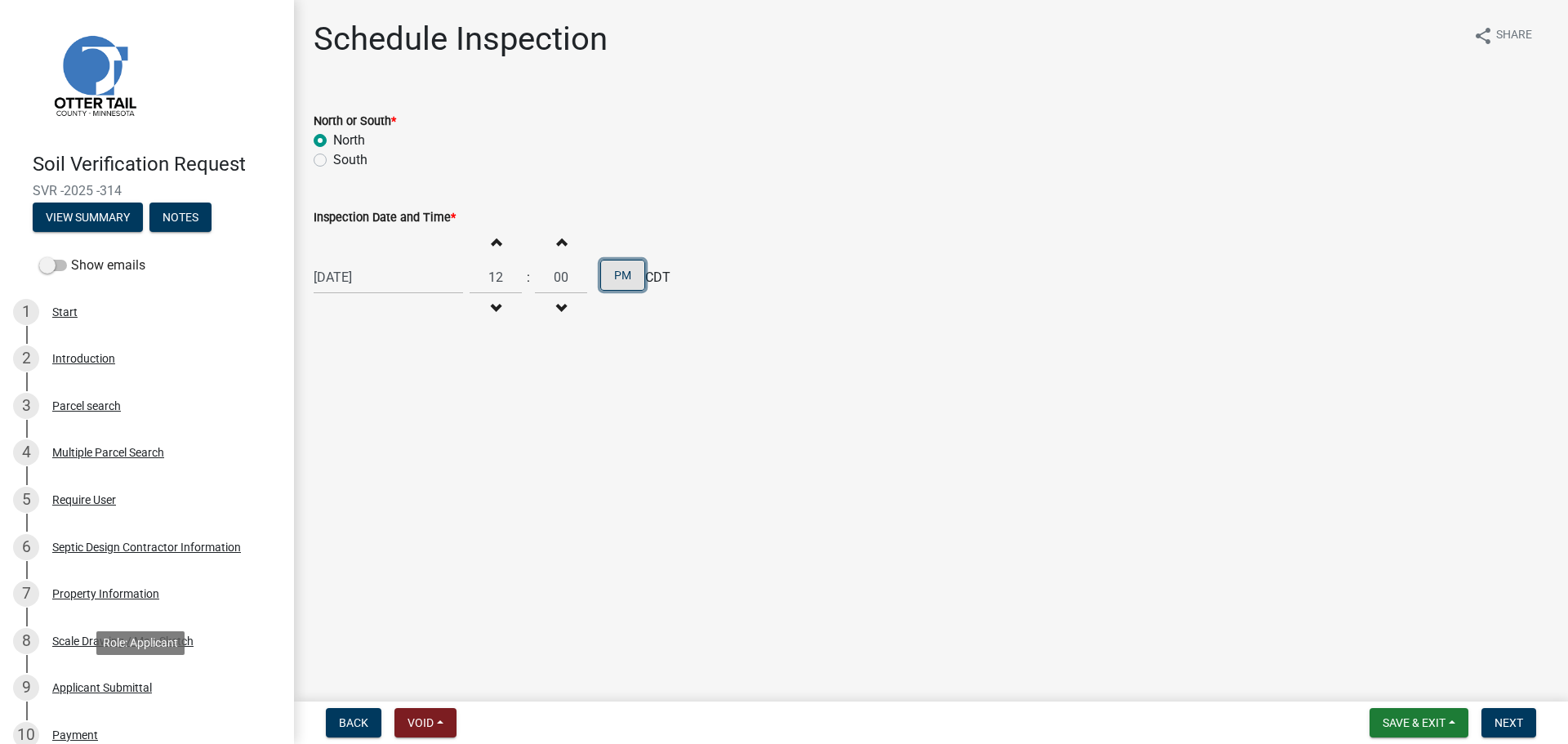
scroll to position [0, 0]
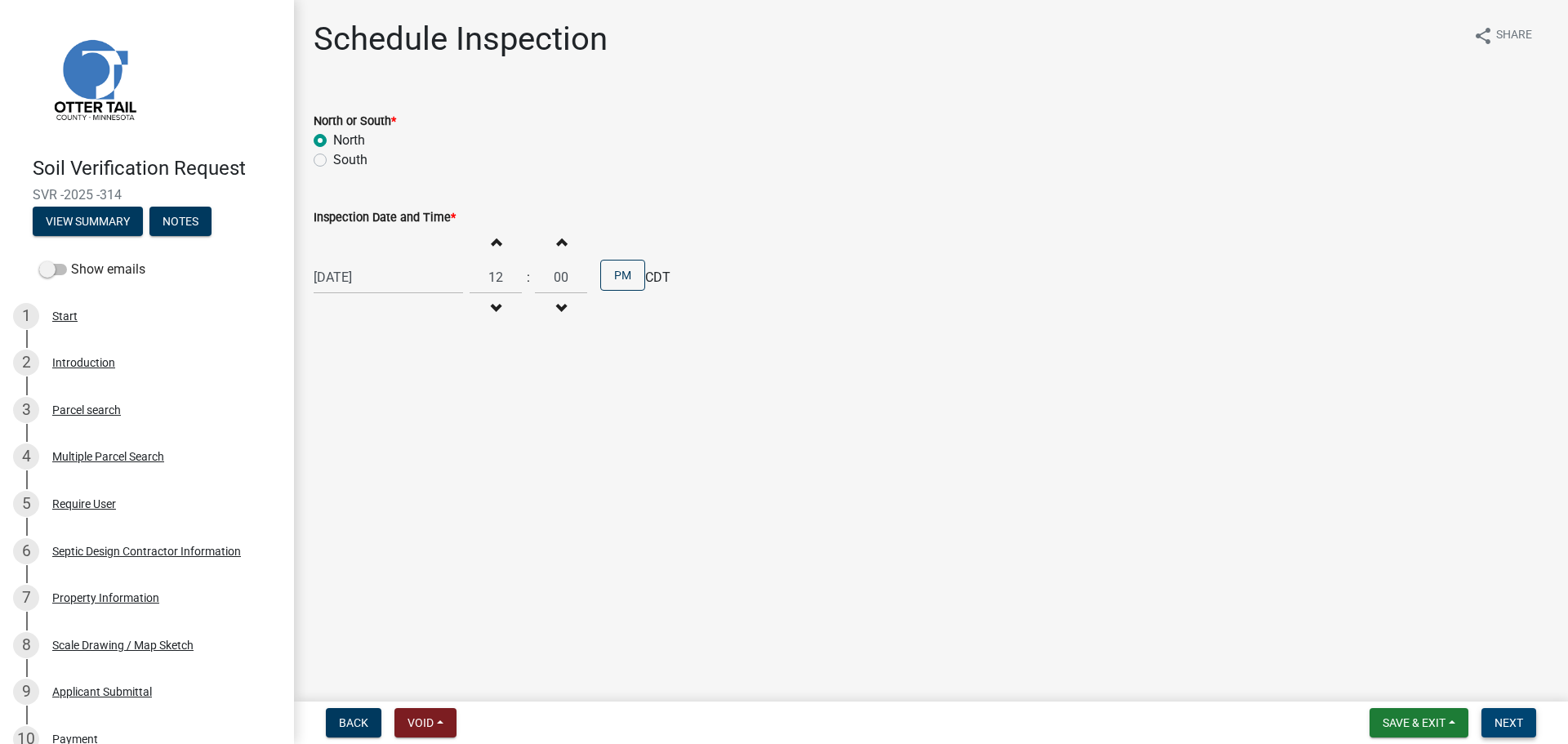
click at [1512, 718] on span "Next" at bounding box center [1508, 722] width 28 height 13
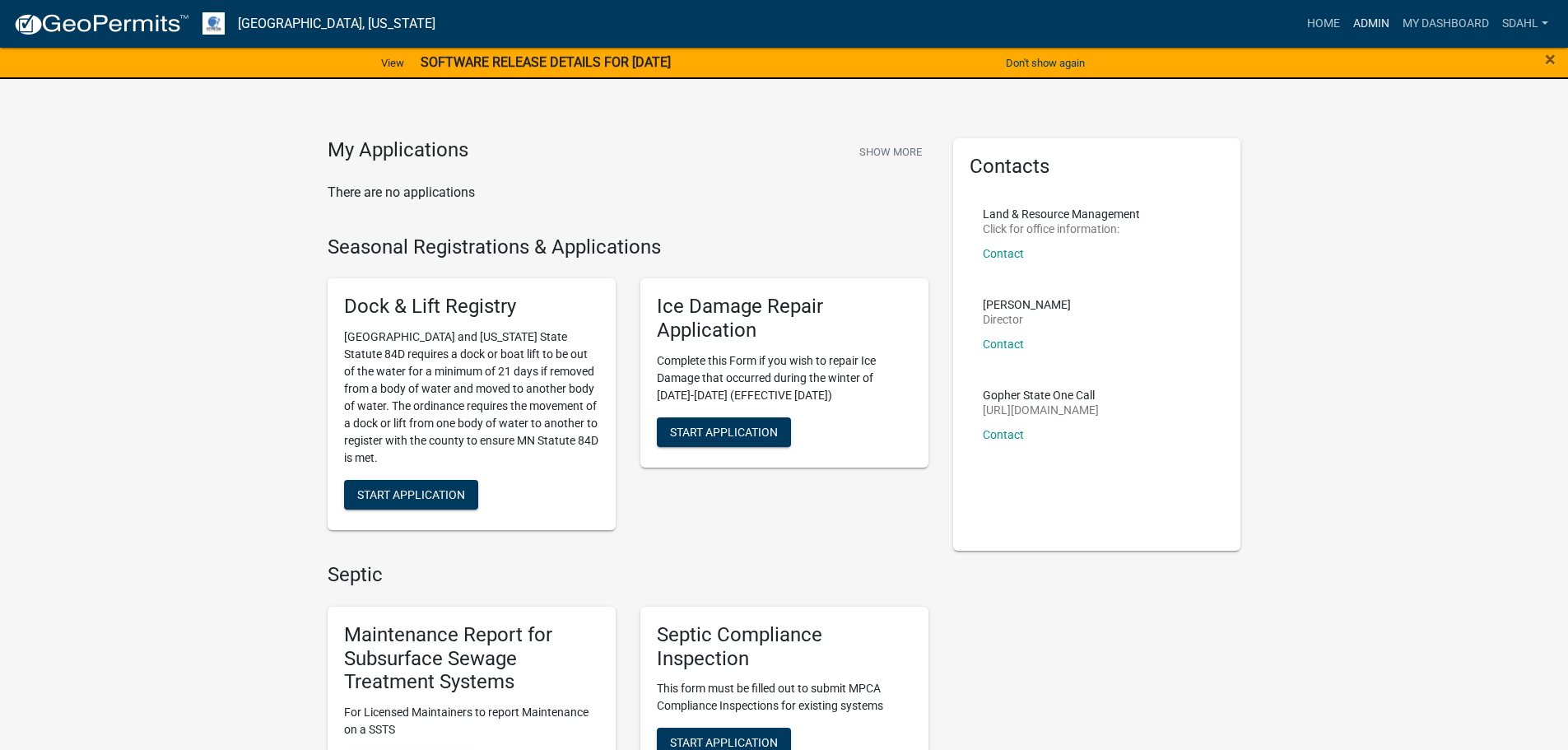
click at [1364, 25] on link "Admin" at bounding box center [1371, 23] width 50 height 31
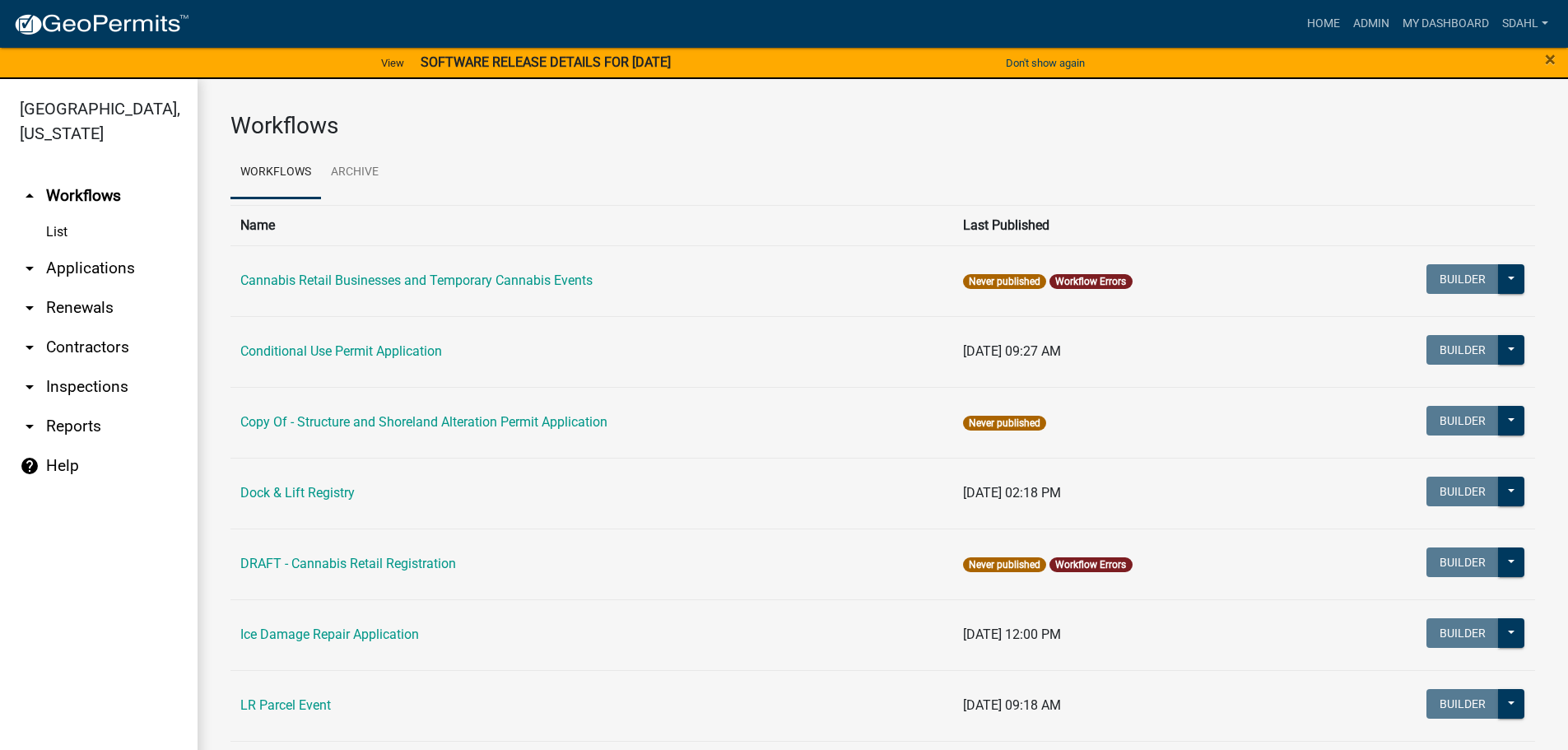
click at [90, 273] on link "arrow_drop_down Applications" at bounding box center [98, 268] width 197 height 39
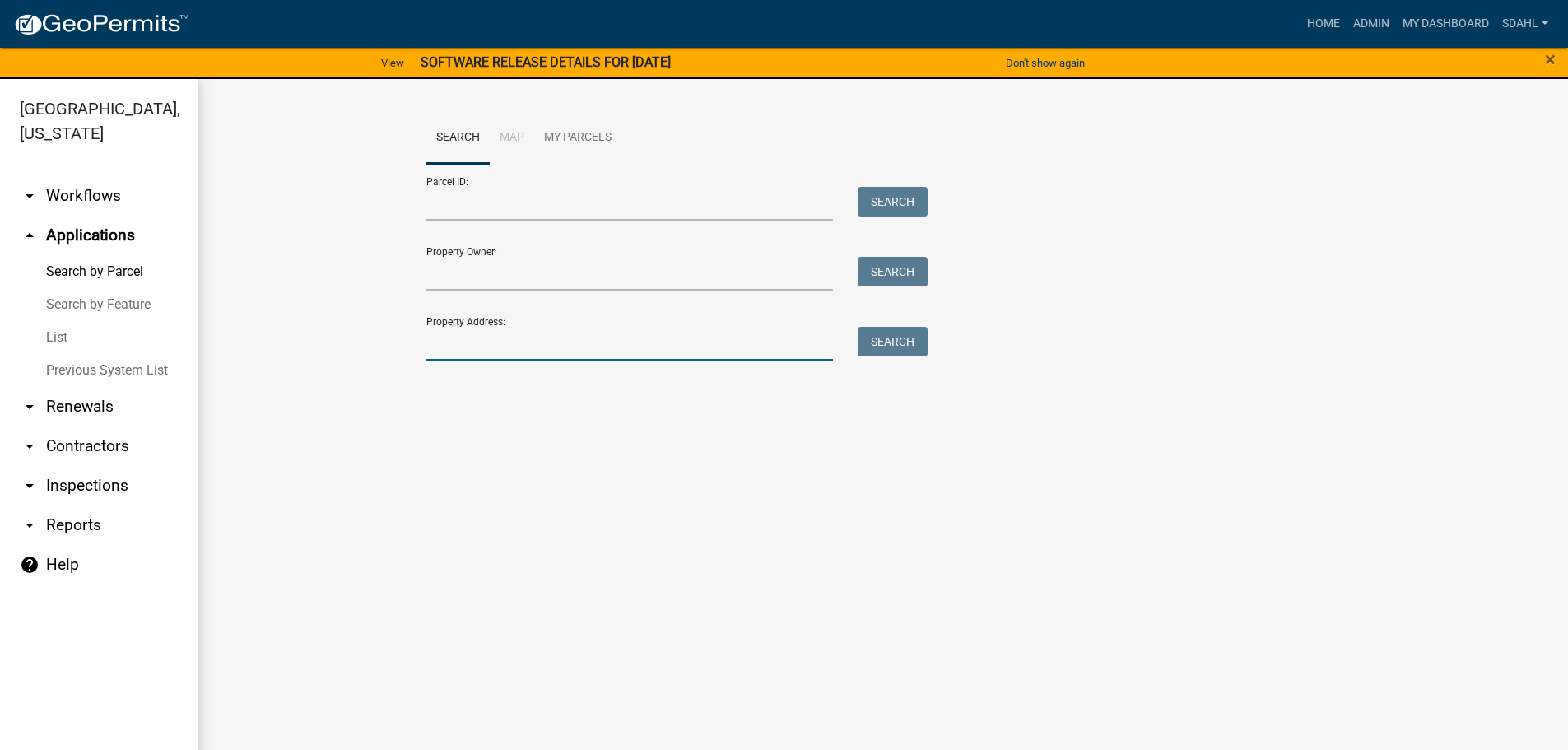
click at [468, 347] on input "Property Address:" at bounding box center [629, 343] width 408 height 34
type input "20900"
click at [917, 332] on button "Search" at bounding box center [893, 342] width 70 height 30
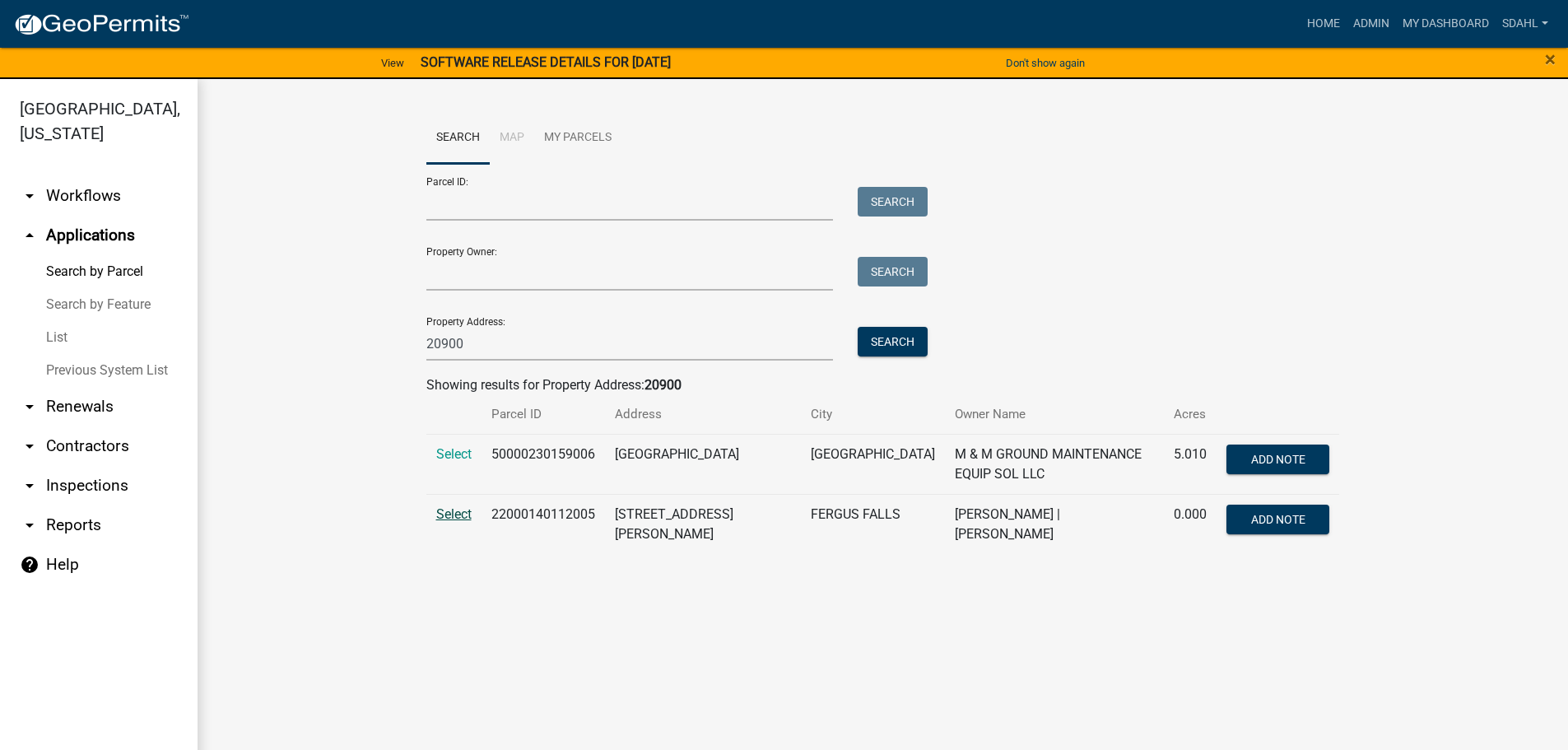
click at [448, 514] on span "Select" at bounding box center [454, 514] width 36 height 16
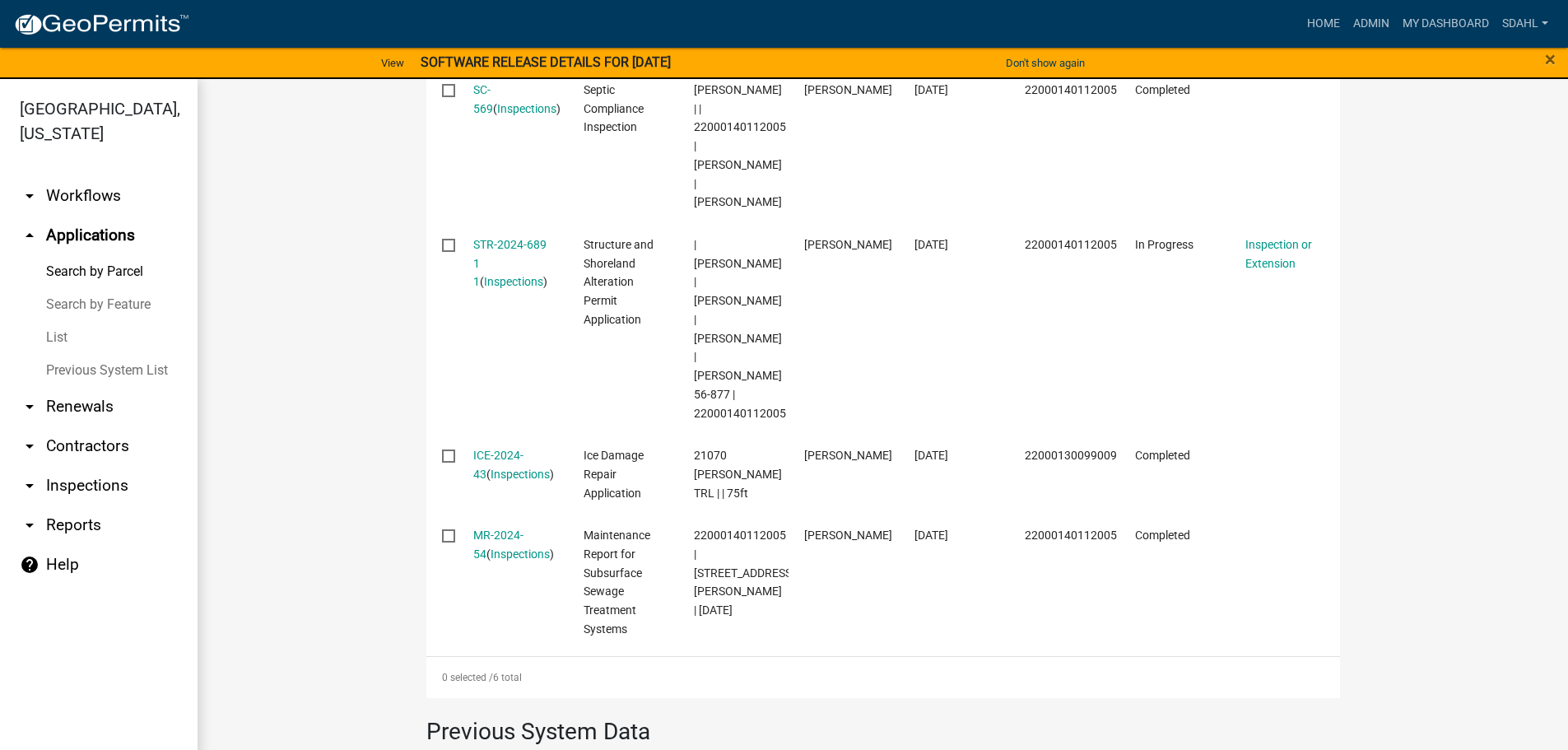
scroll to position [823, 0]
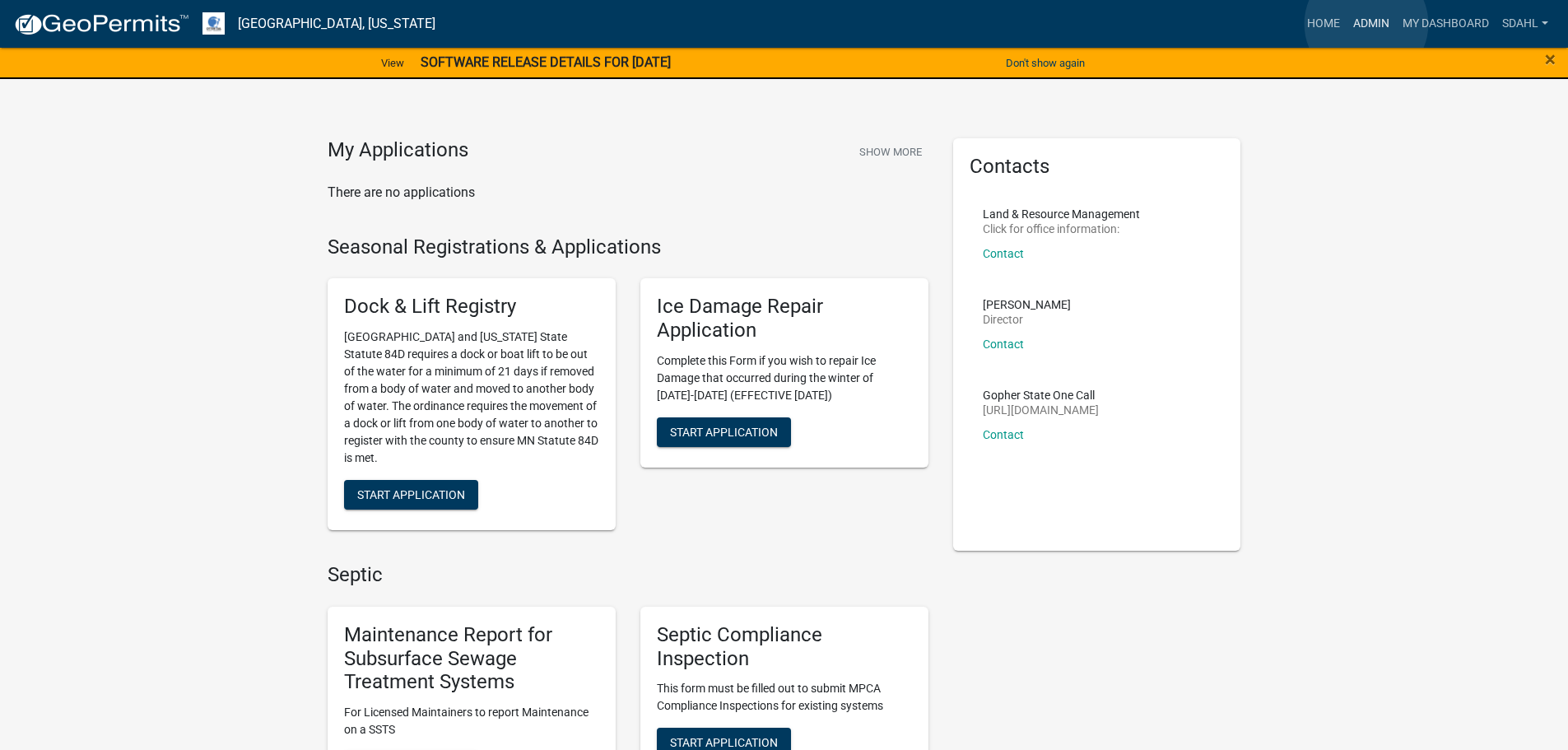
click at [1366, 23] on link "Admin" at bounding box center [1371, 23] width 50 height 31
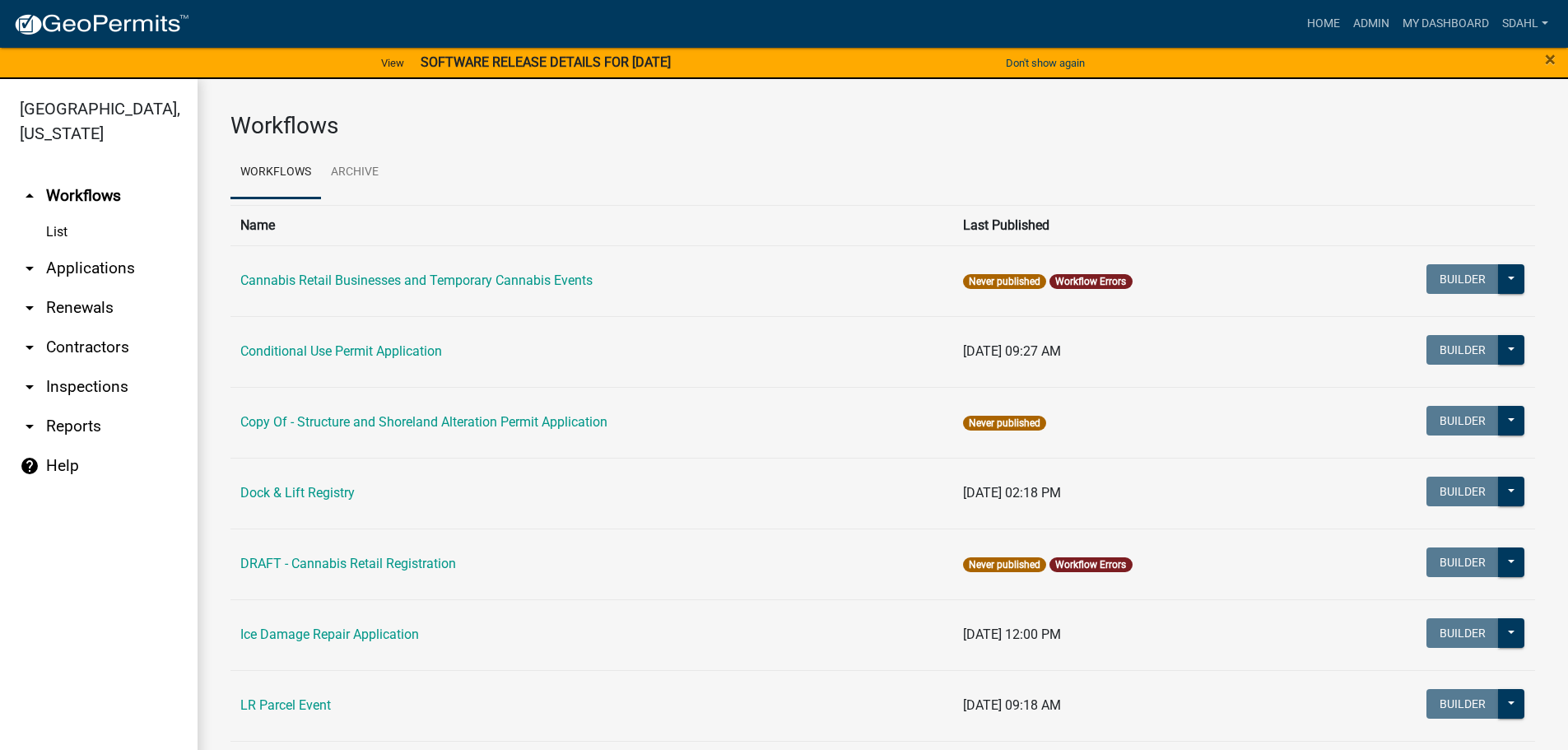
click at [103, 262] on link "arrow_drop_down Applications" at bounding box center [98, 268] width 197 height 39
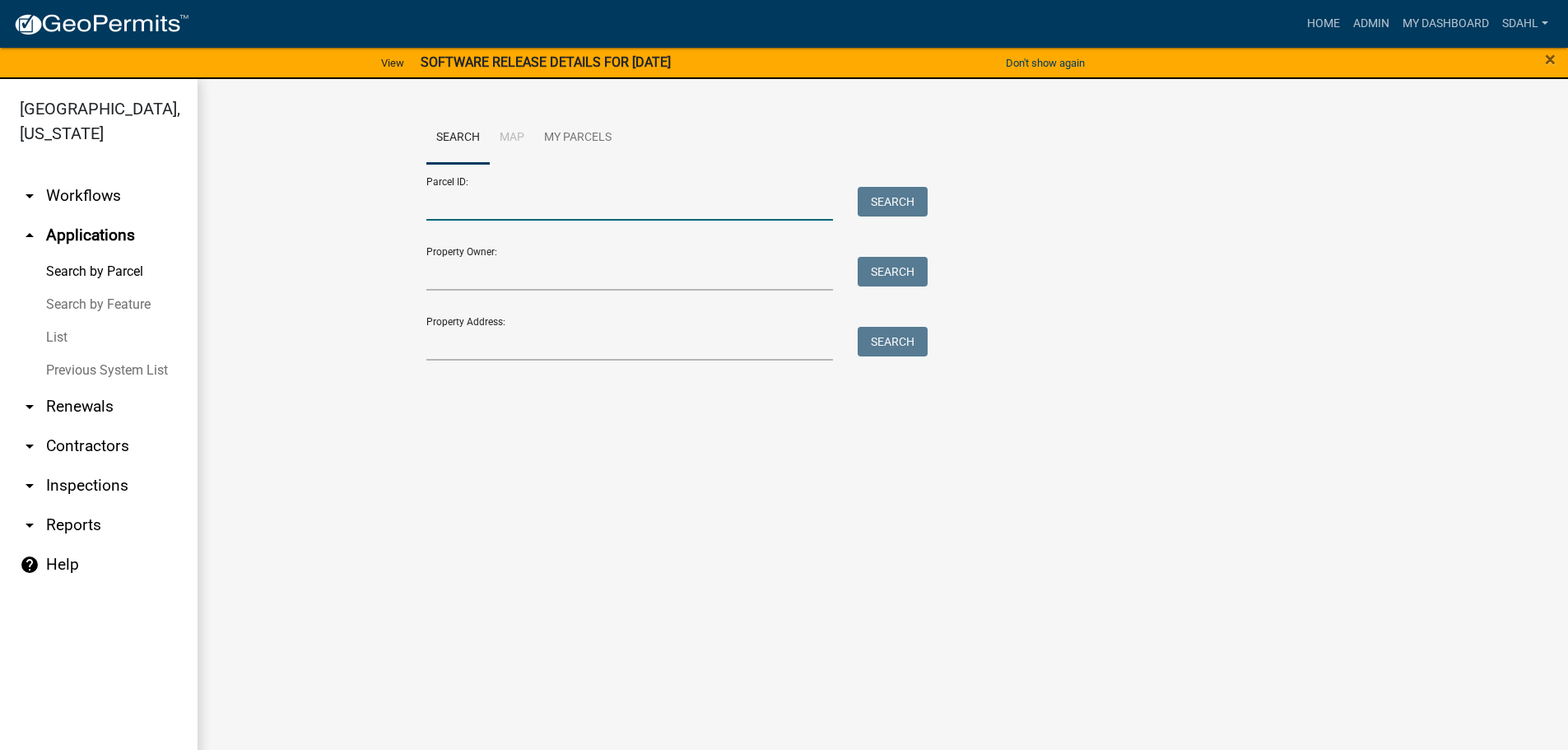
click at [487, 205] on input "Parcel ID:" at bounding box center [629, 203] width 408 height 34
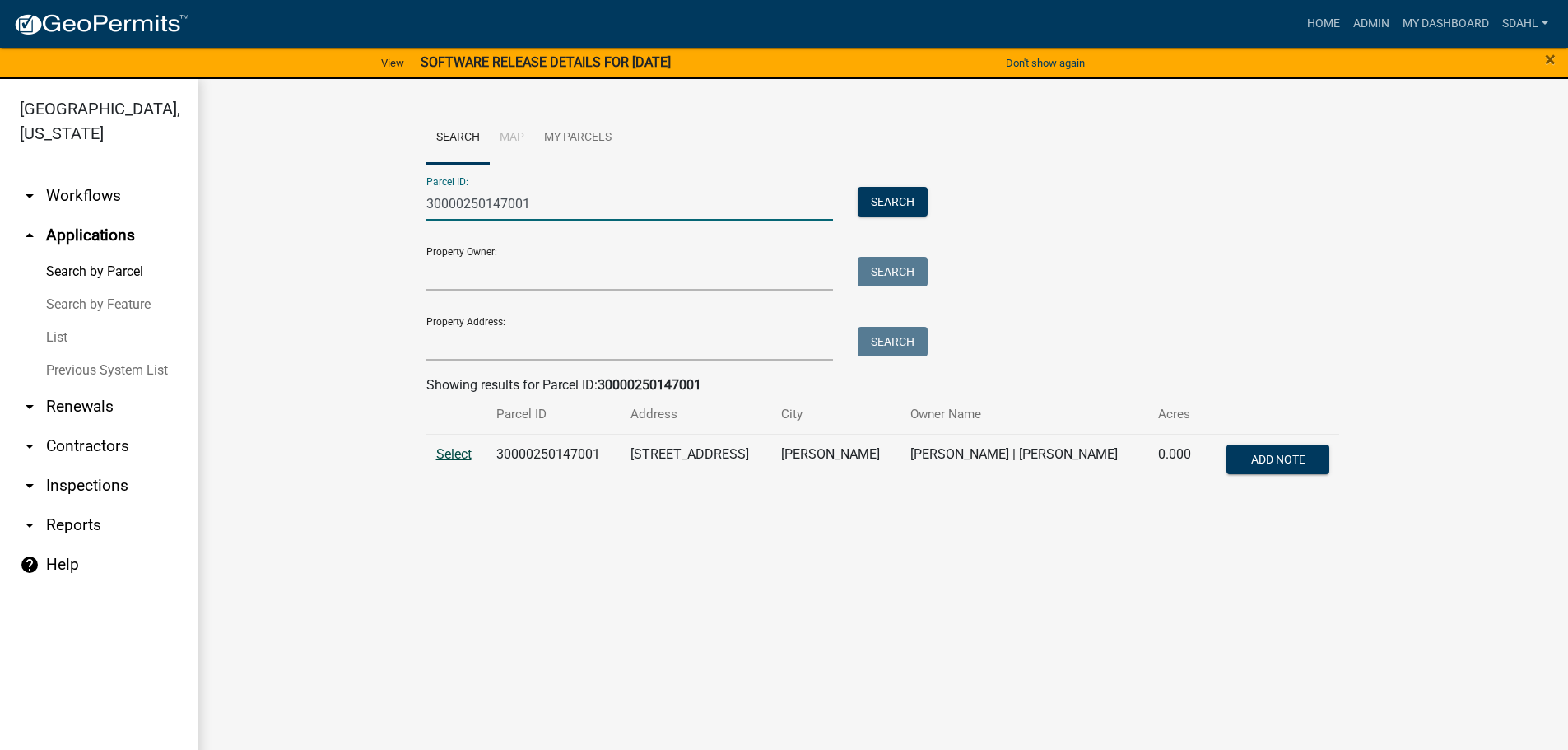
type input "30000250147001"
click at [464, 452] on span "Select" at bounding box center [454, 454] width 36 height 16
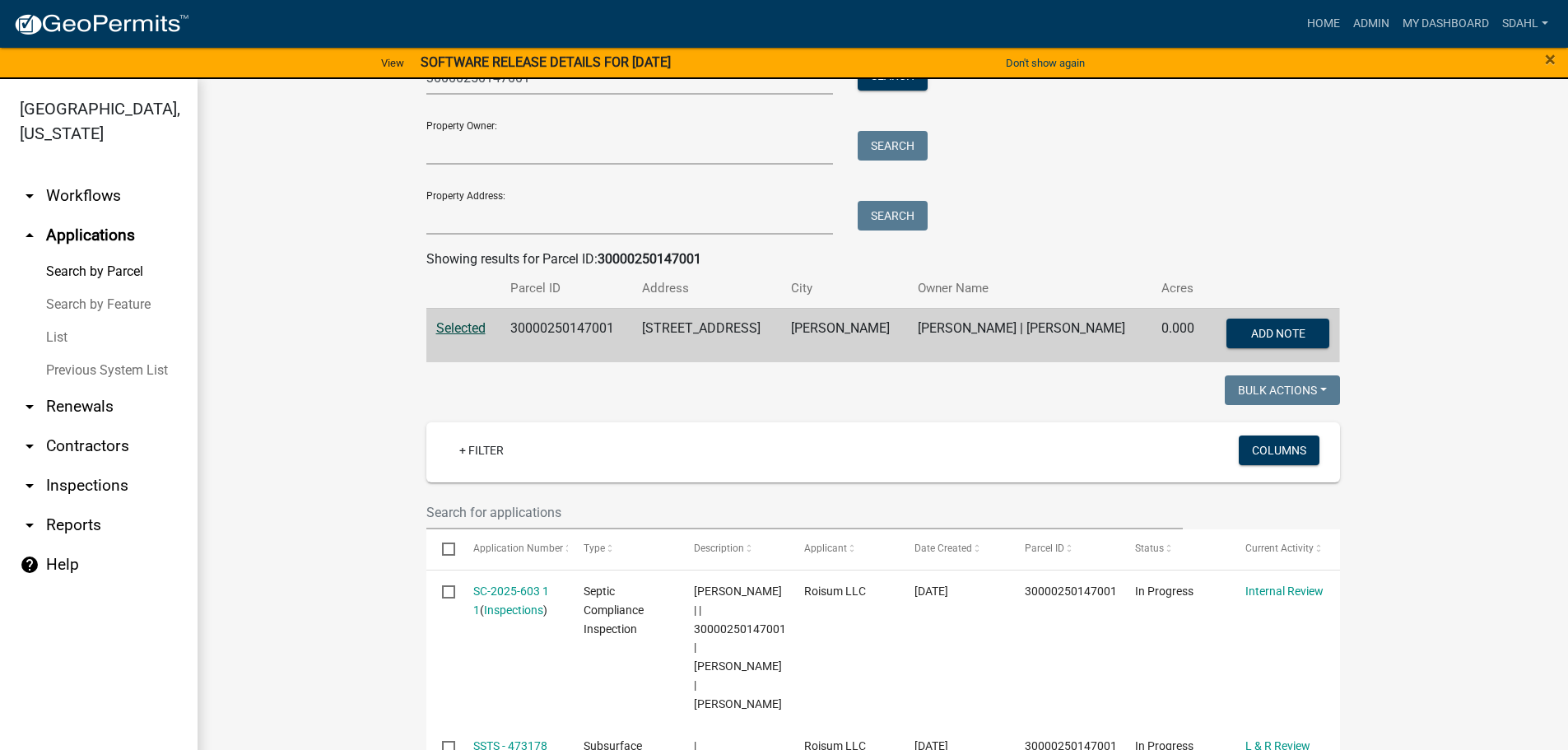
scroll to position [83, 0]
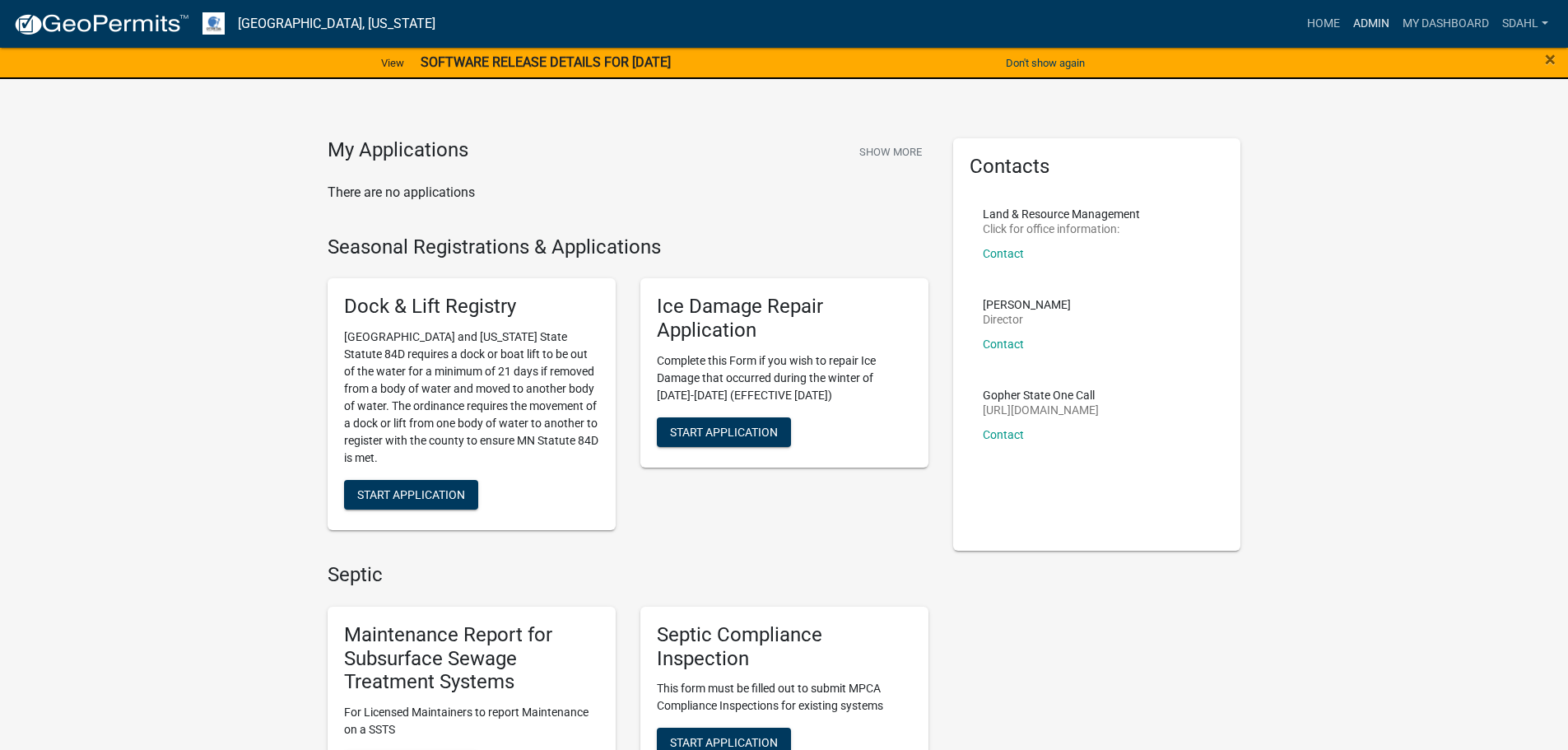
click at [1372, 15] on link "Admin" at bounding box center [1371, 23] width 50 height 31
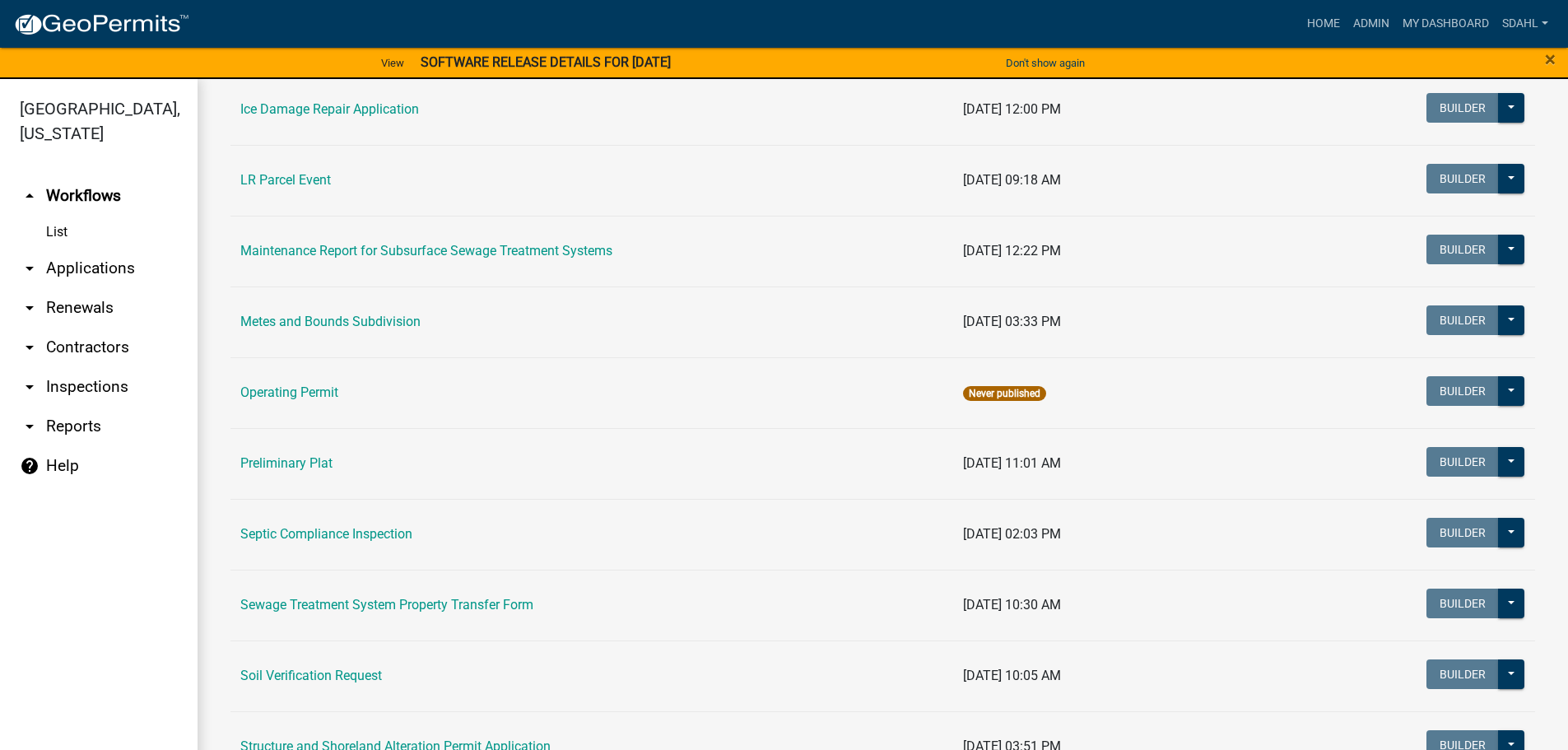
scroll to position [740, 0]
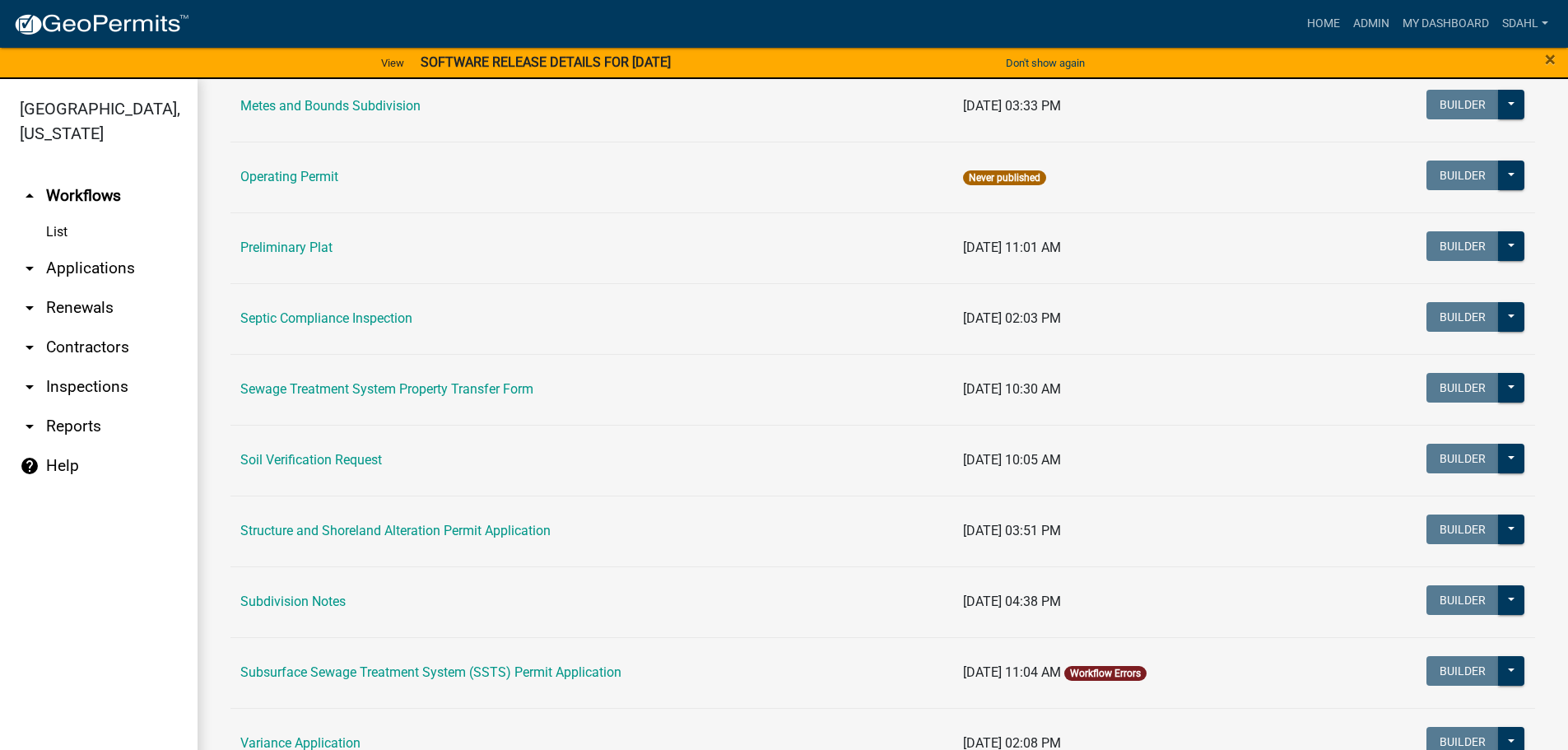
click at [433, 529] on link "Structure and Shoreland Alteration Permit Application" at bounding box center [395, 530] width 310 height 16
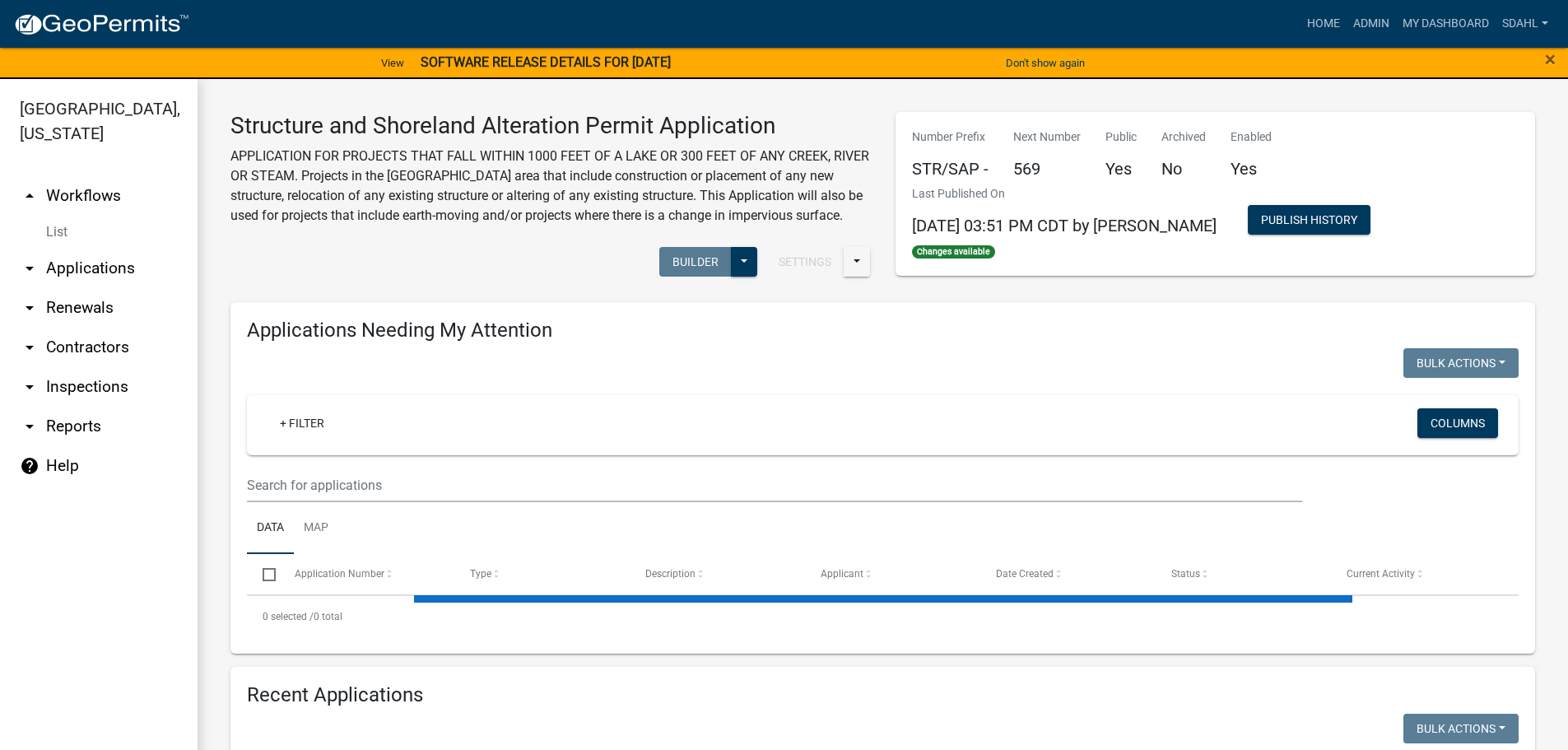
select select "1: 25"
select select "3: 100"
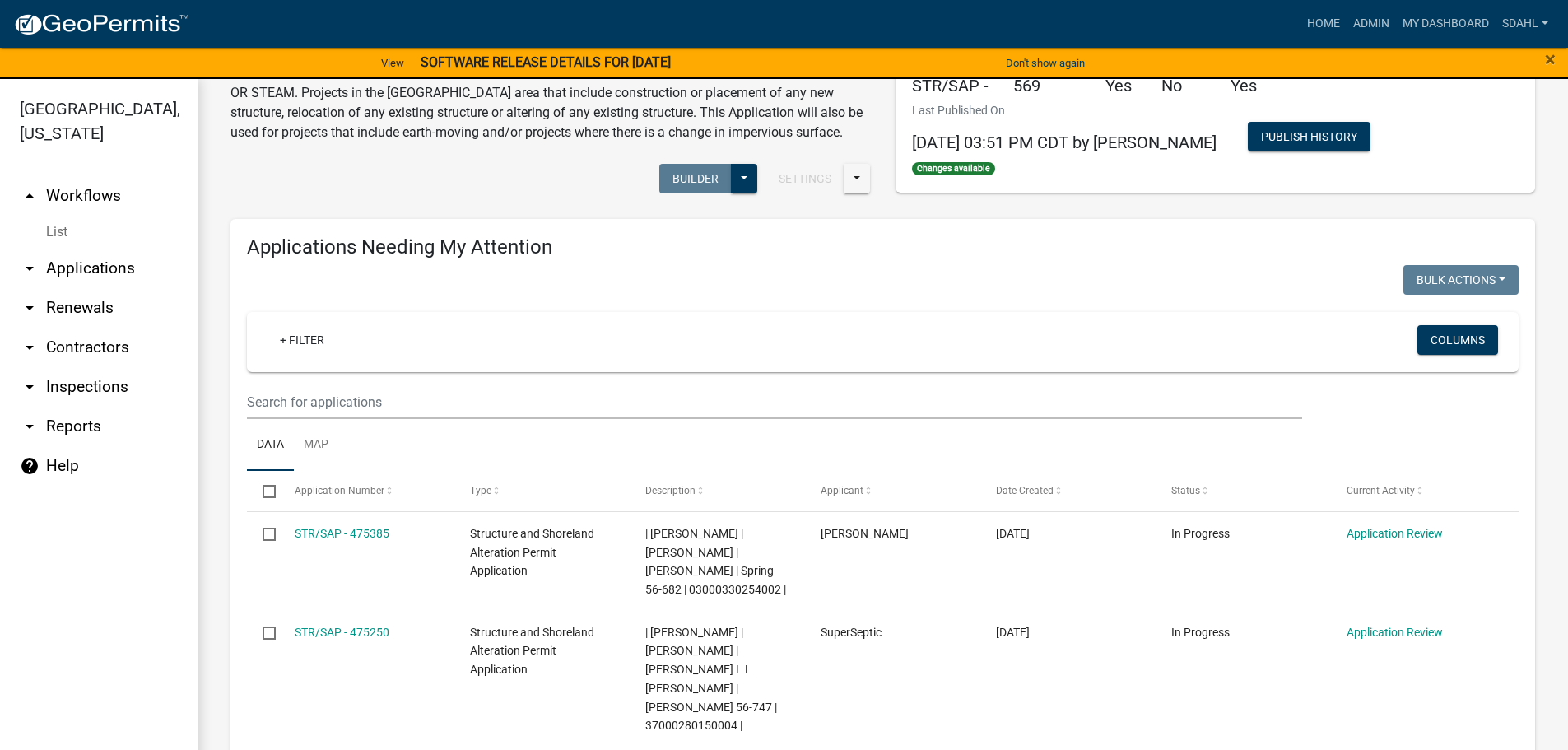
scroll to position [83, 0]
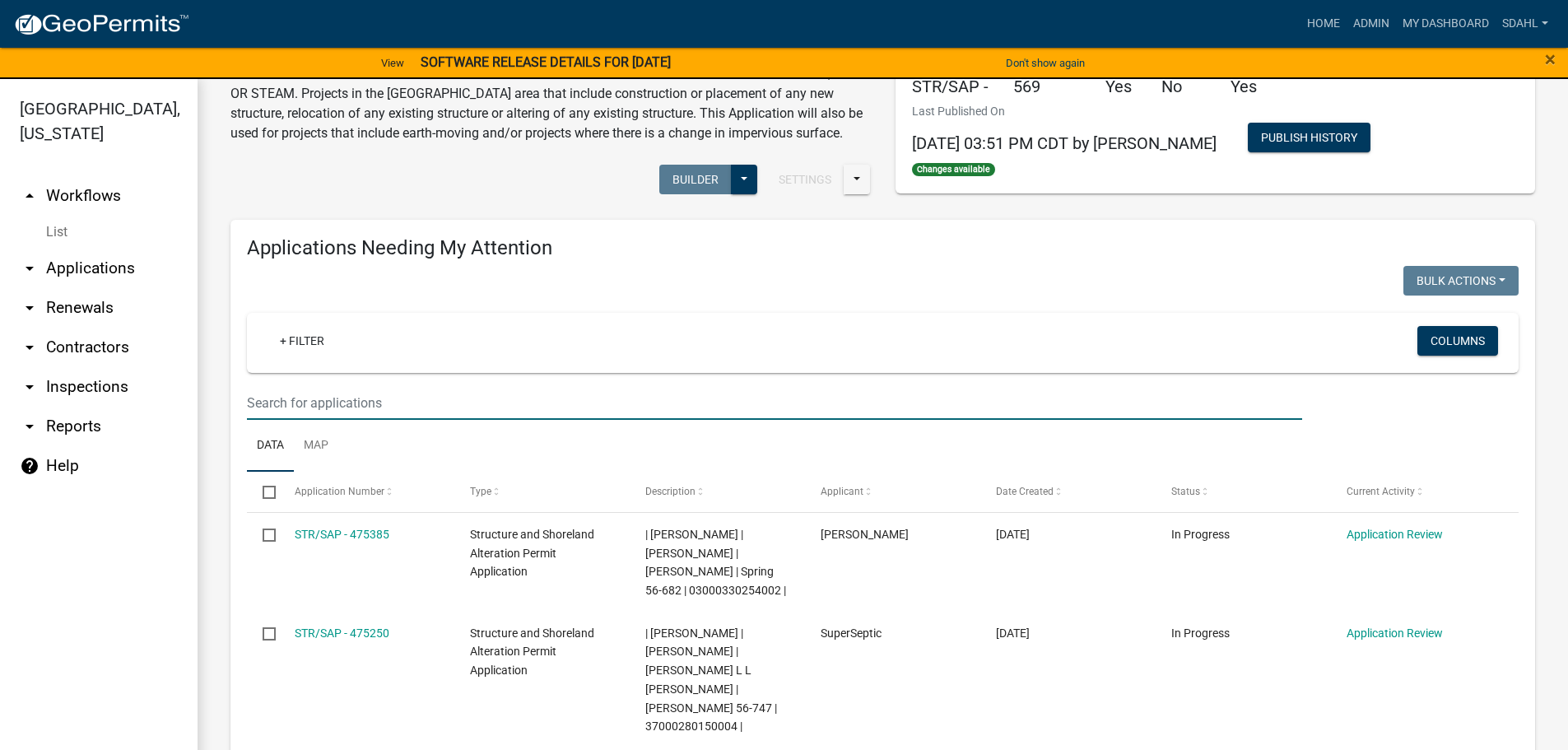
click at [389, 411] on input "text" at bounding box center [774, 402] width 1055 height 34
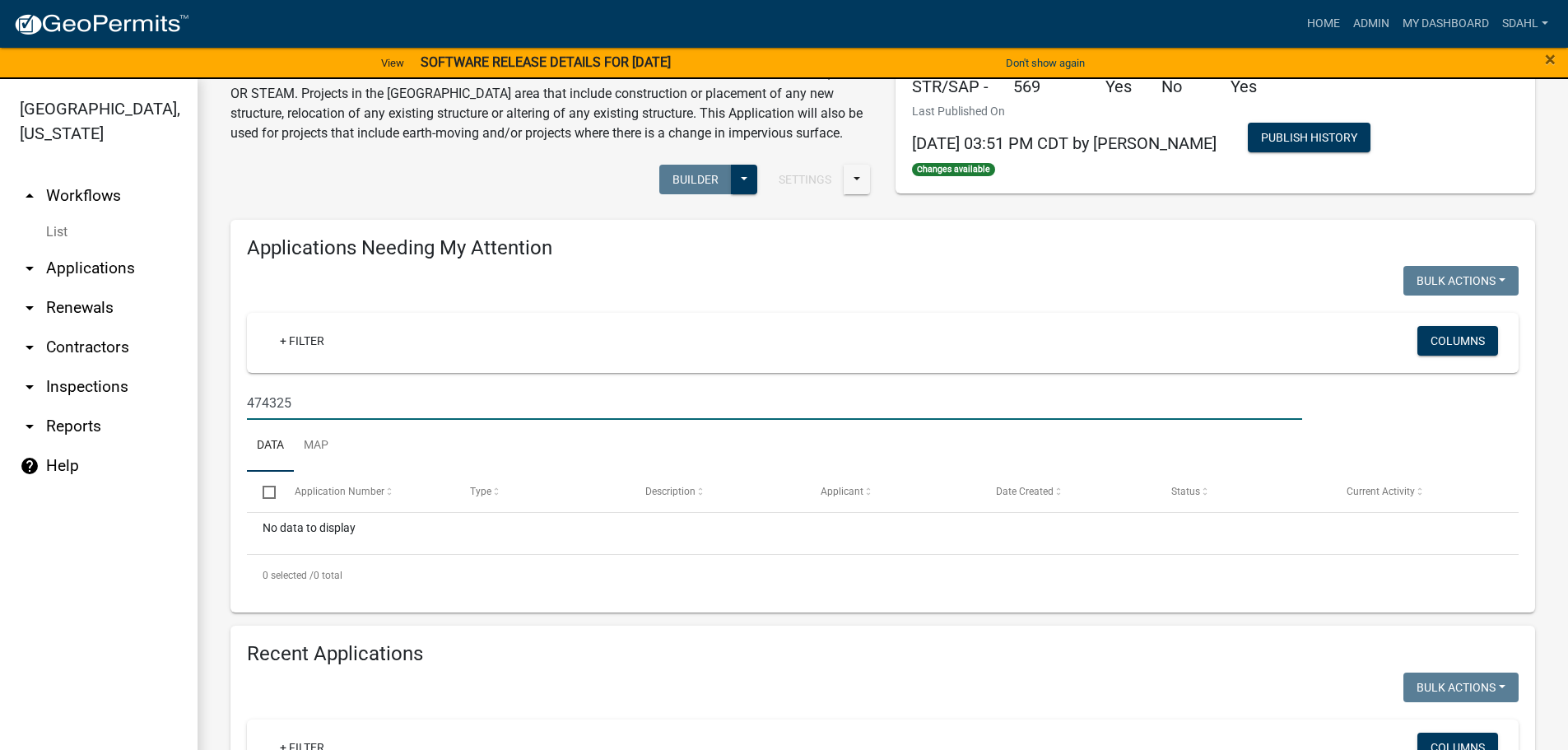
click at [248, 420] on input "474325" at bounding box center [774, 402] width 1055 height 34
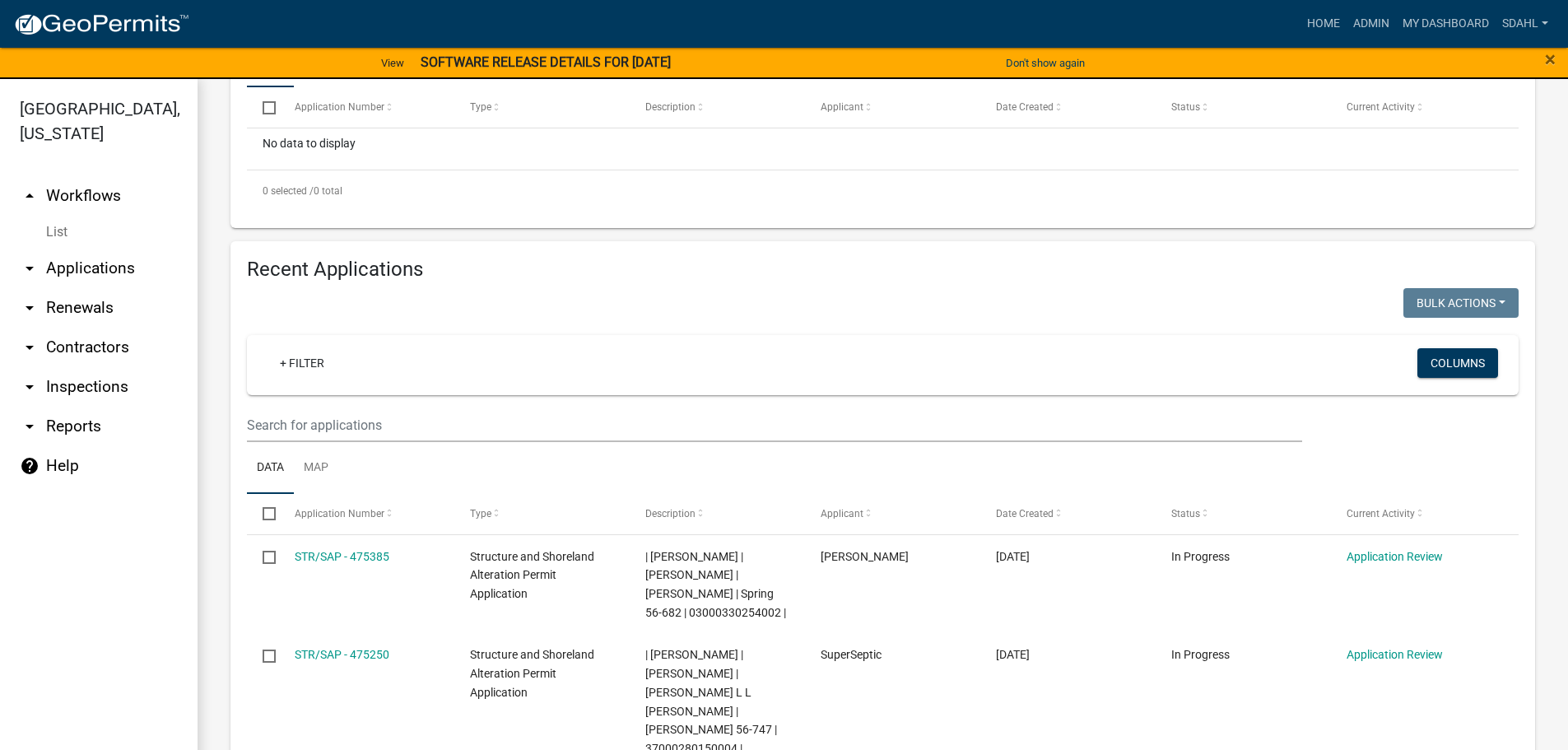
scroll to position [576, 0]
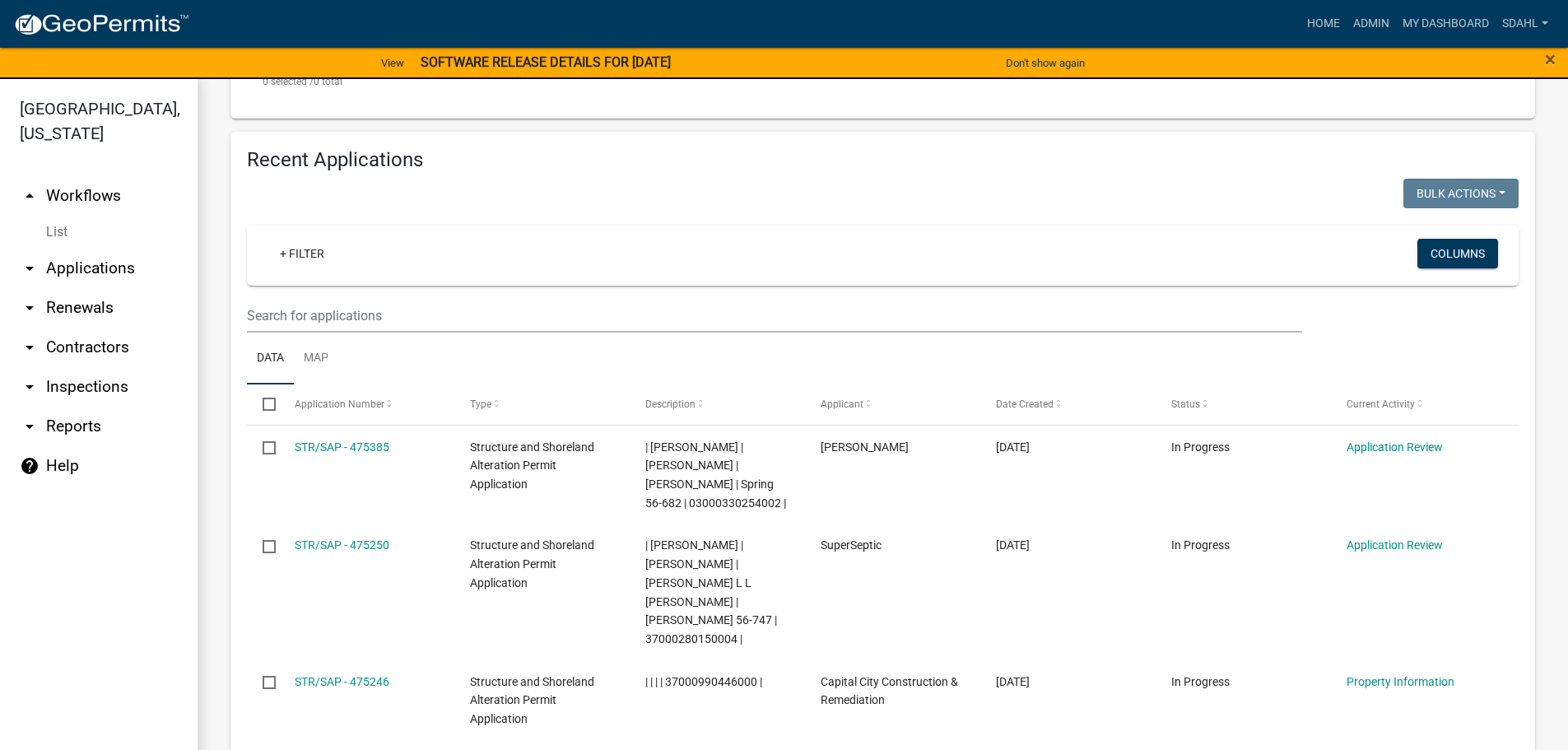
type input "2025-474325"
click at [362, 330] on input "text" at bounding box center [774, 315] width 1055 height 34
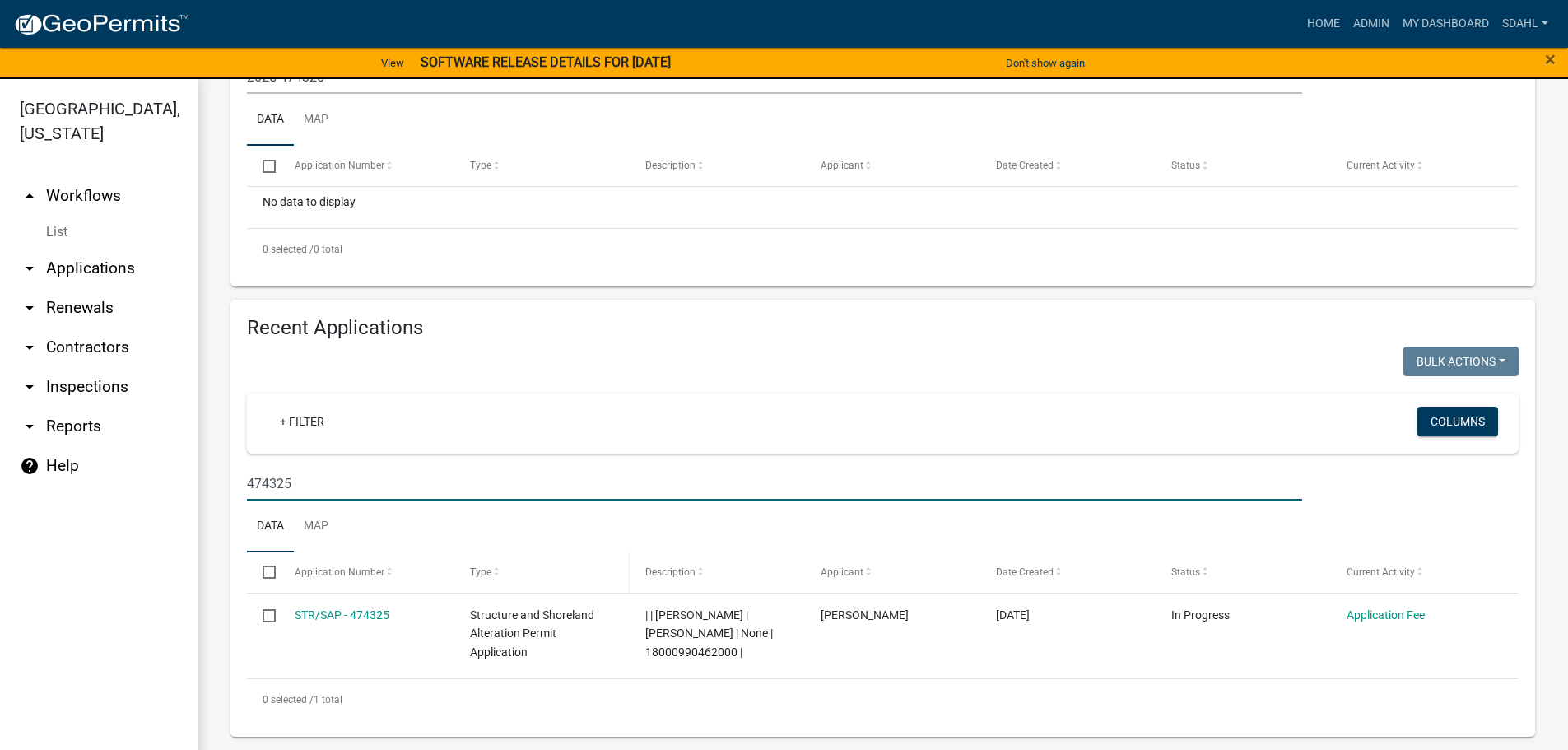
scroll to position [20, 0]
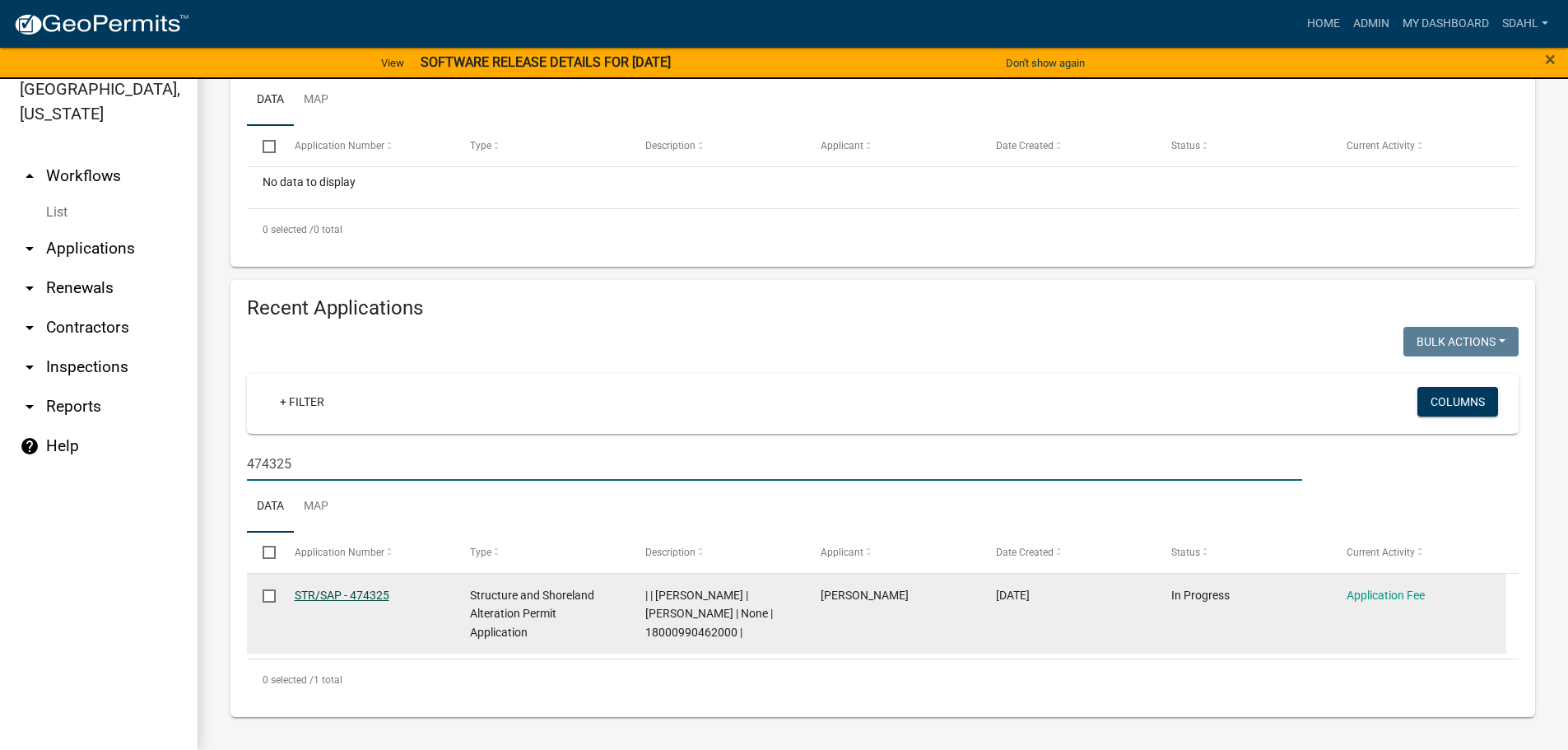
type input "474325"
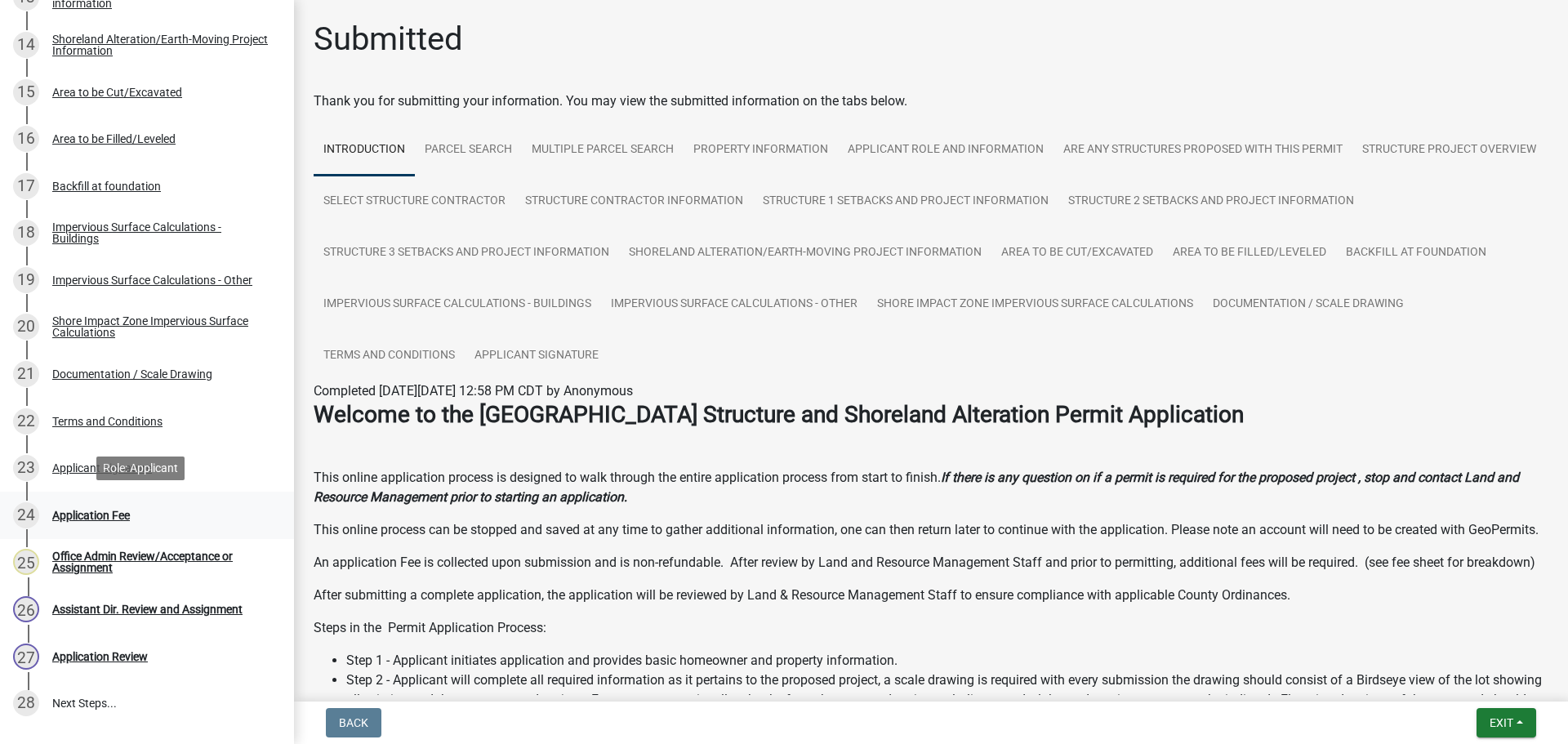
scroll to position [898, 0]
click at [126, 460] on div "Applicant Signature" at bounding box center [103, 466] width 100 height 11
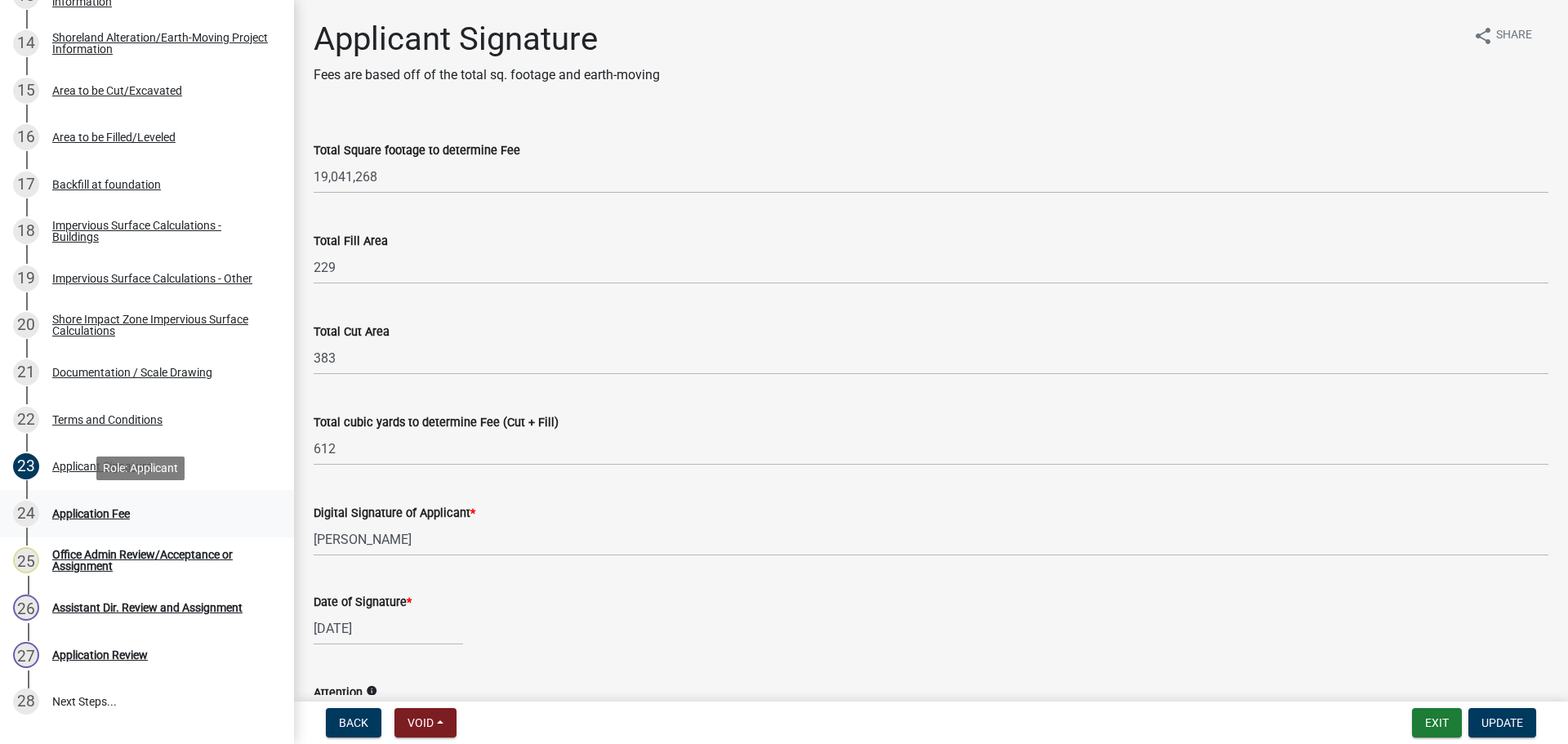
click at [82, 511] on div "Application Fee" at bounding box center [91, 513] width 78 height 11
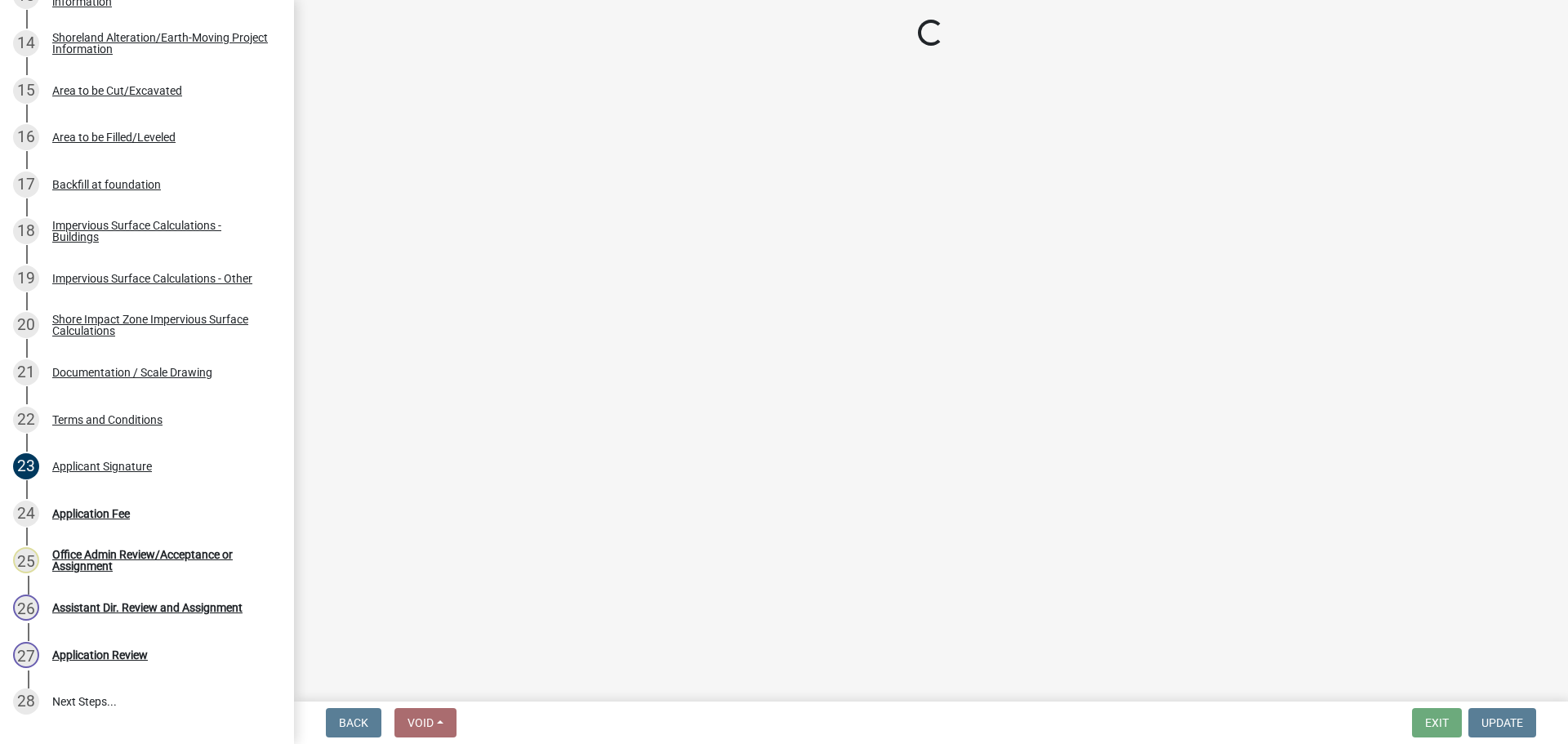
select select "3: 3"
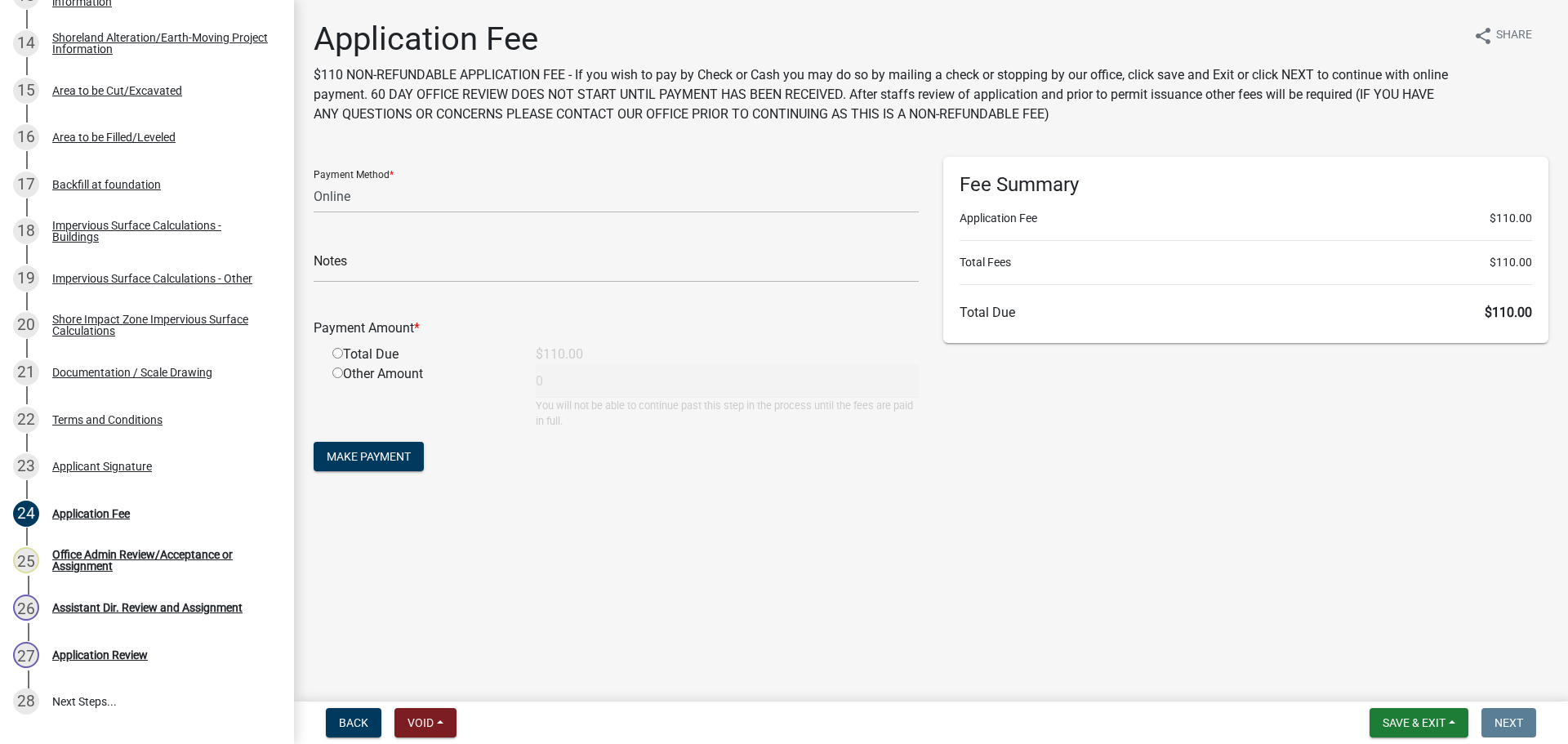
click at [338, 353] on input "radio" at bounding box center [337, 353] width 10 height 10
radio input "true"
type input "110"
click at [376, 458] on span "Make Payment" at bounding box center [369, 456] width 85 height 13
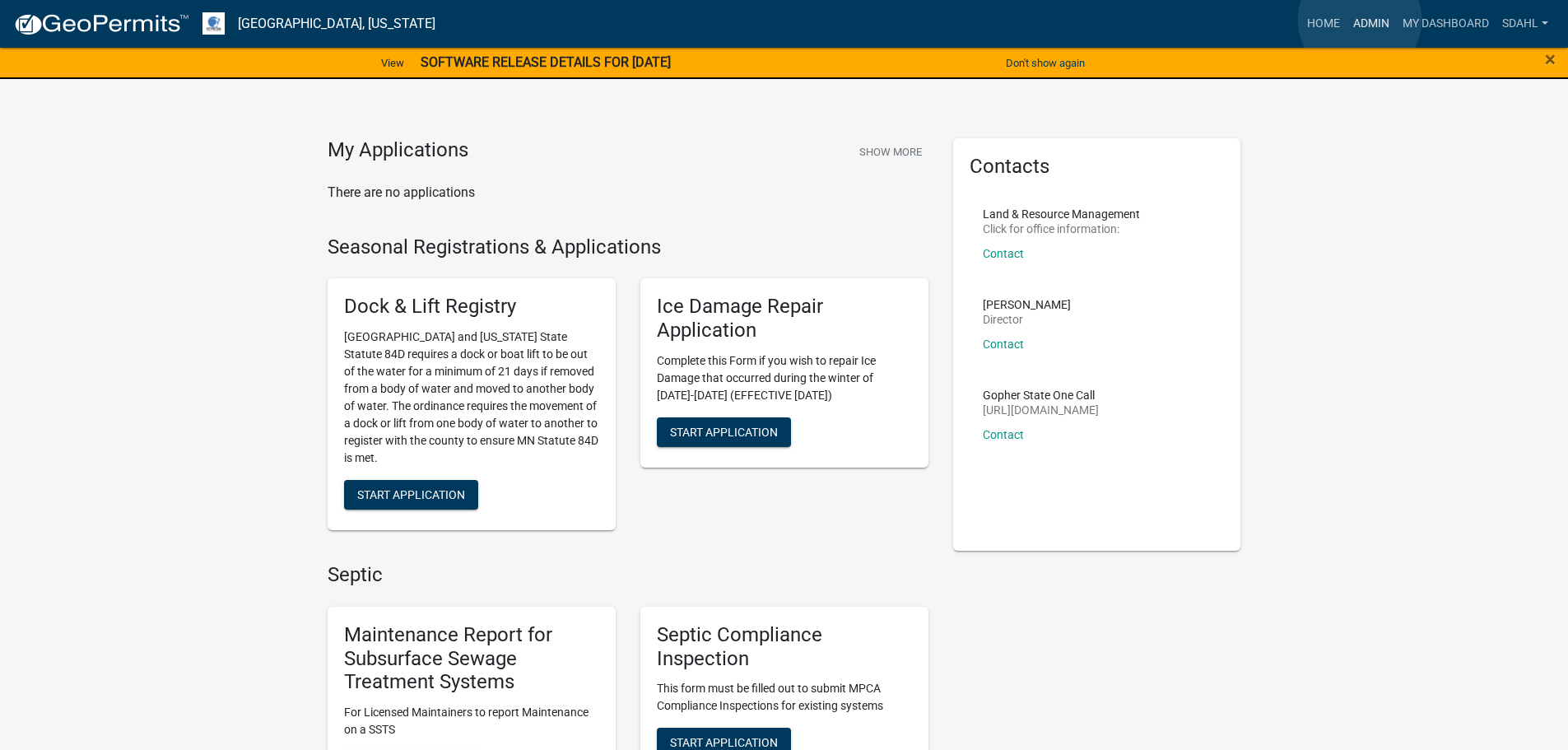
click at [1360, 22] on link "Admin" at bounding box center [1371, 23] width 50 height 31
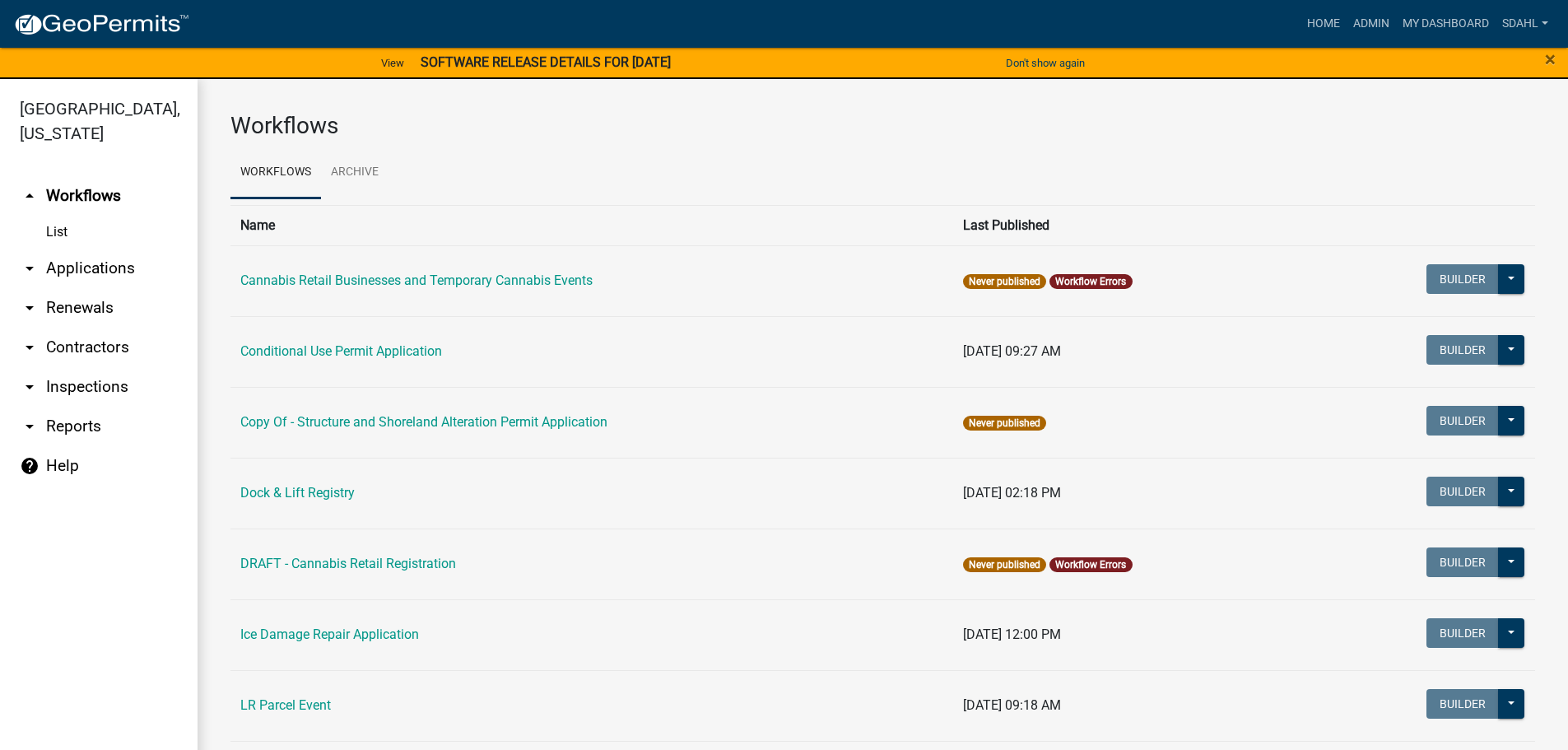
click at [61, 268] on link "arrow_drop_down Applications" at bounding box center [98, 268] width 197 height 39
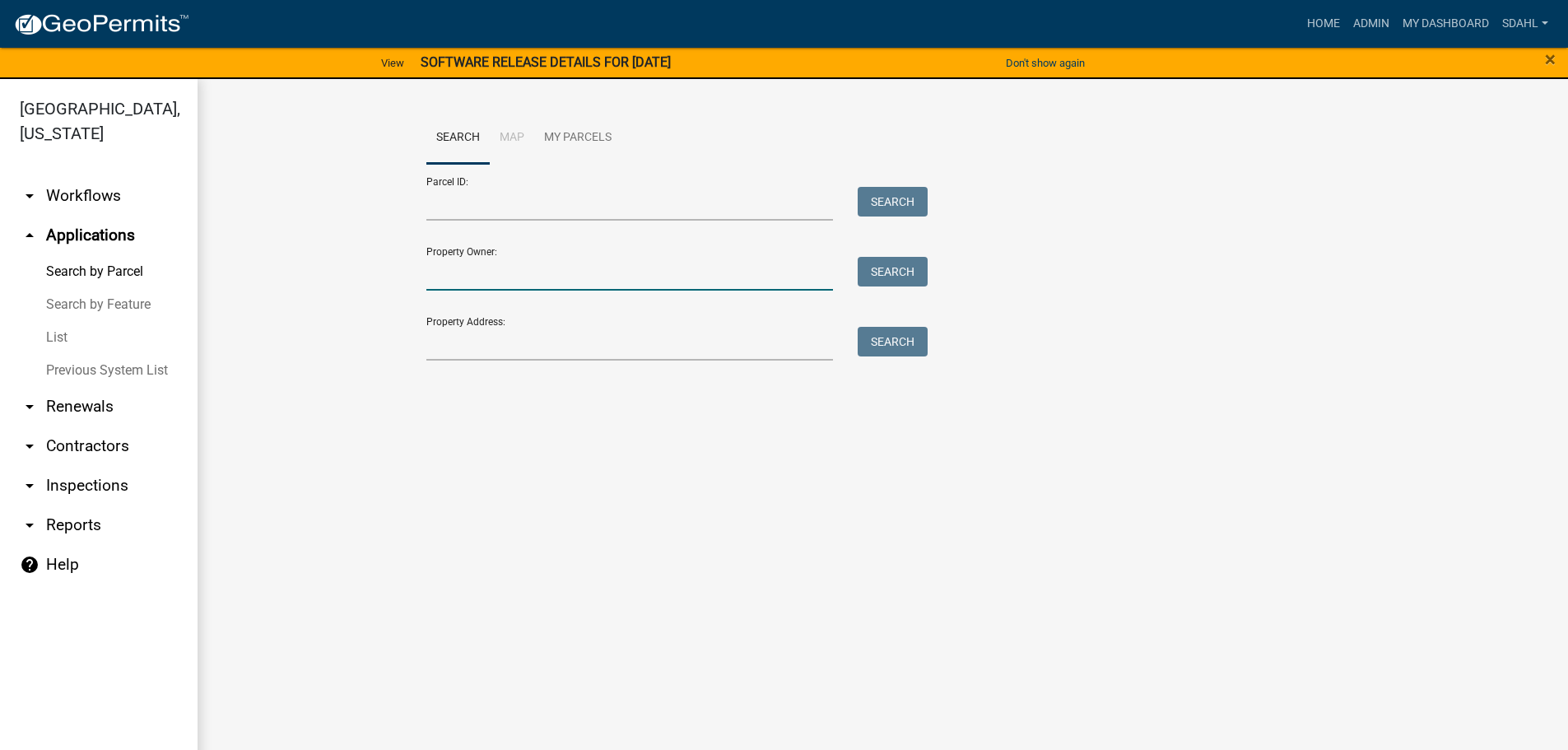
click at [568, 278] on input "Property Owner:" at bounding box center [629, 273] width 408 height 34
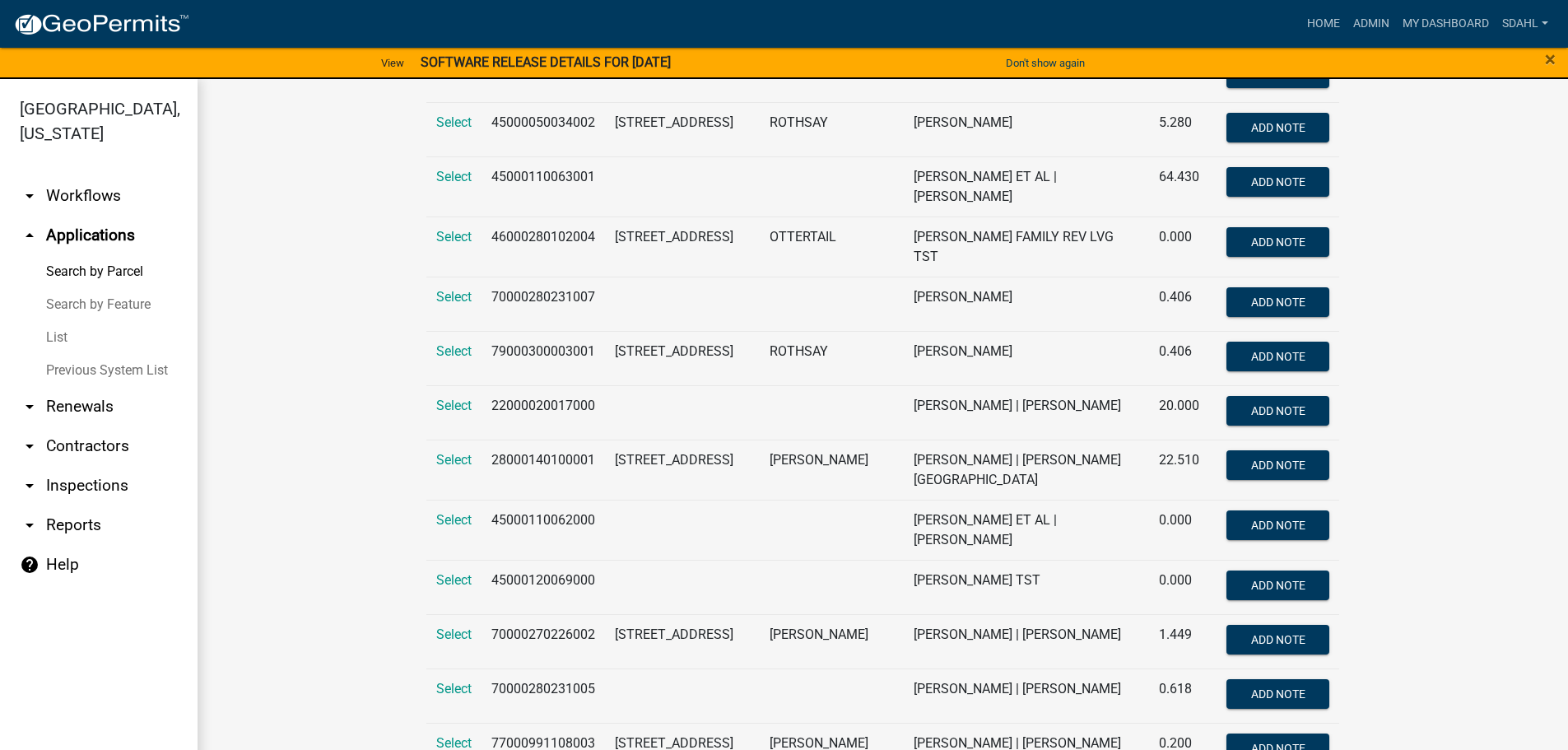
scroll to position [1508, 0]
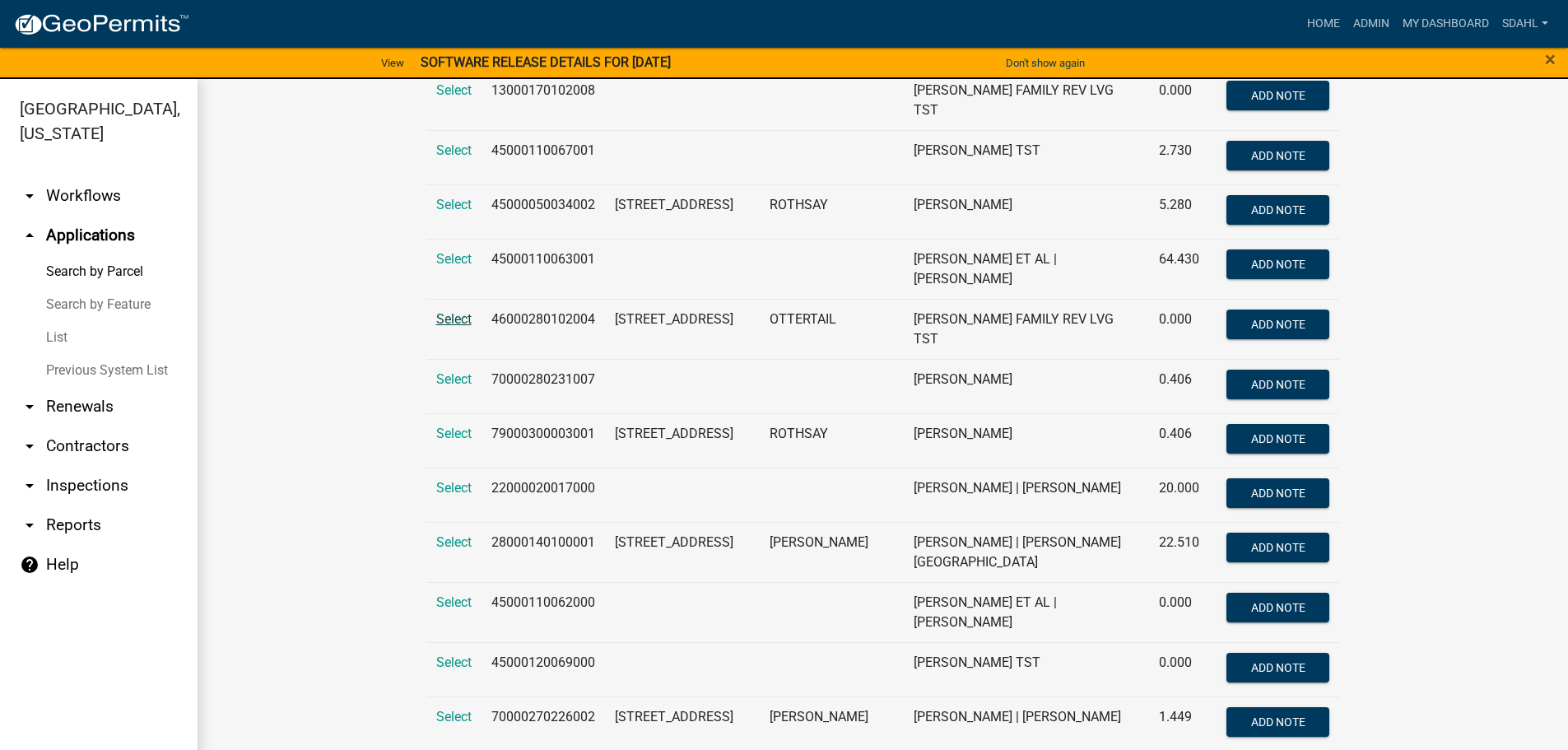
type input "grunewald"
click at [458, 311] on span "Select" at bounding box center [454, 319] width 36 height 16
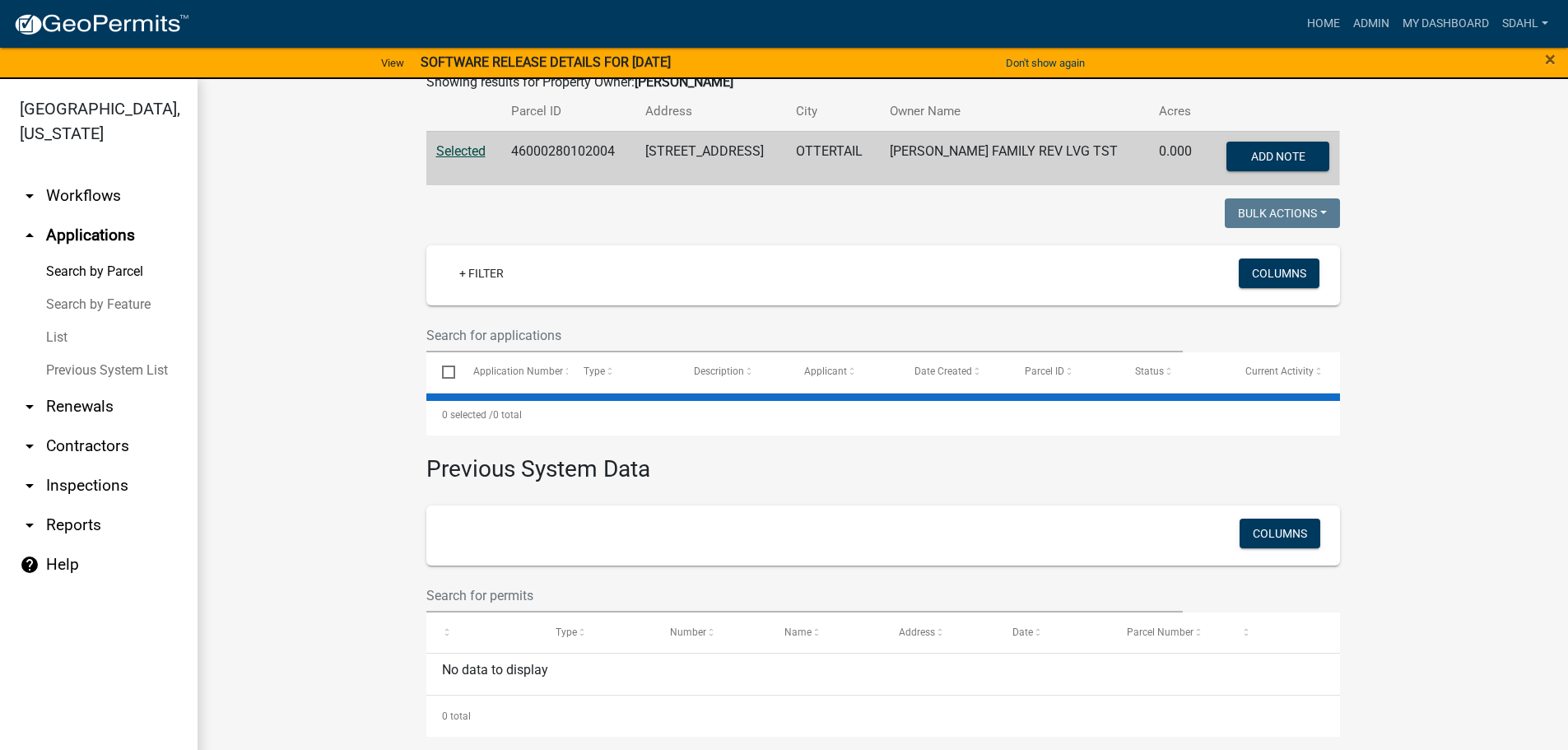
scroll to position [152, 0]
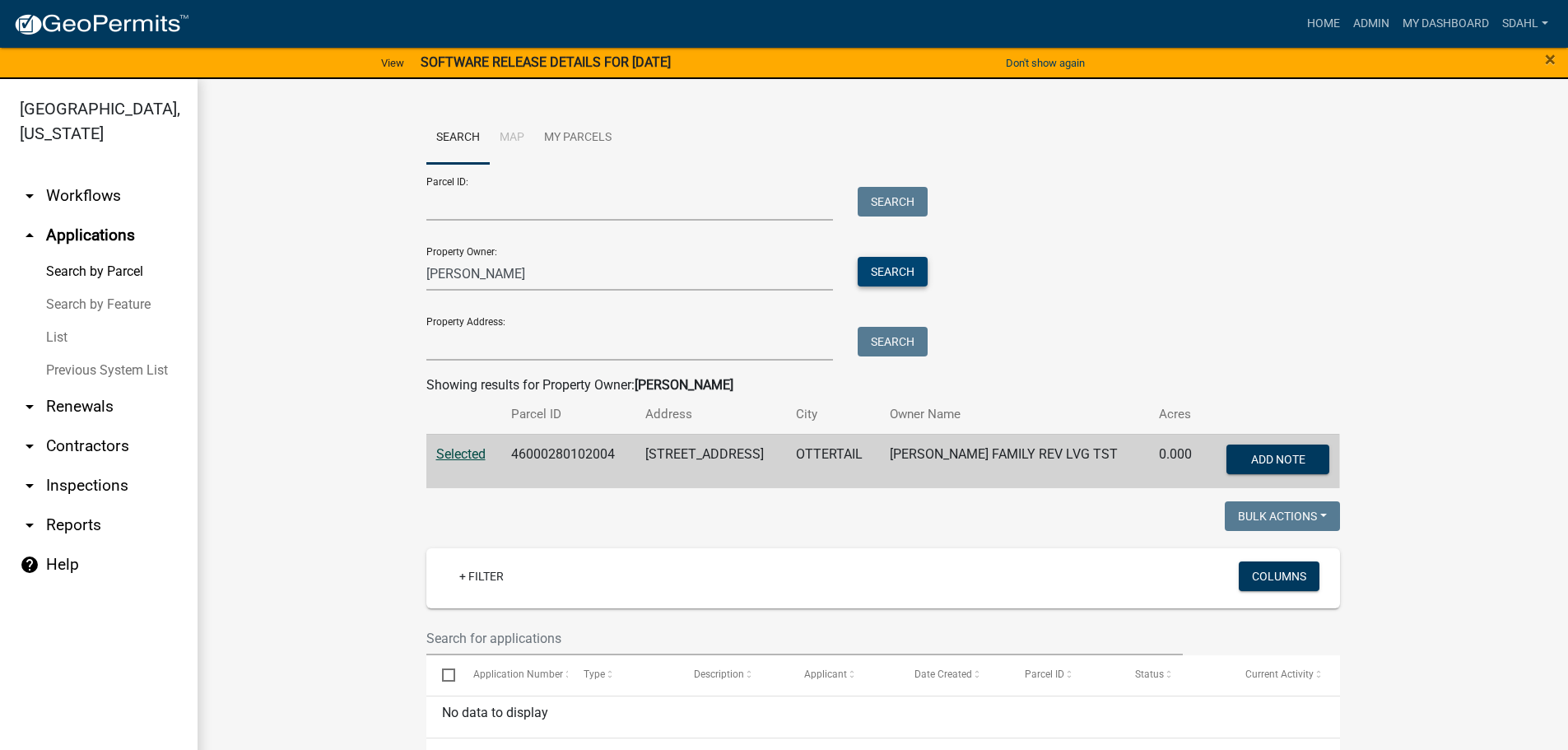
click at [860, 265] on button "Search" at bounding box center [893, 271] width 70 height 30
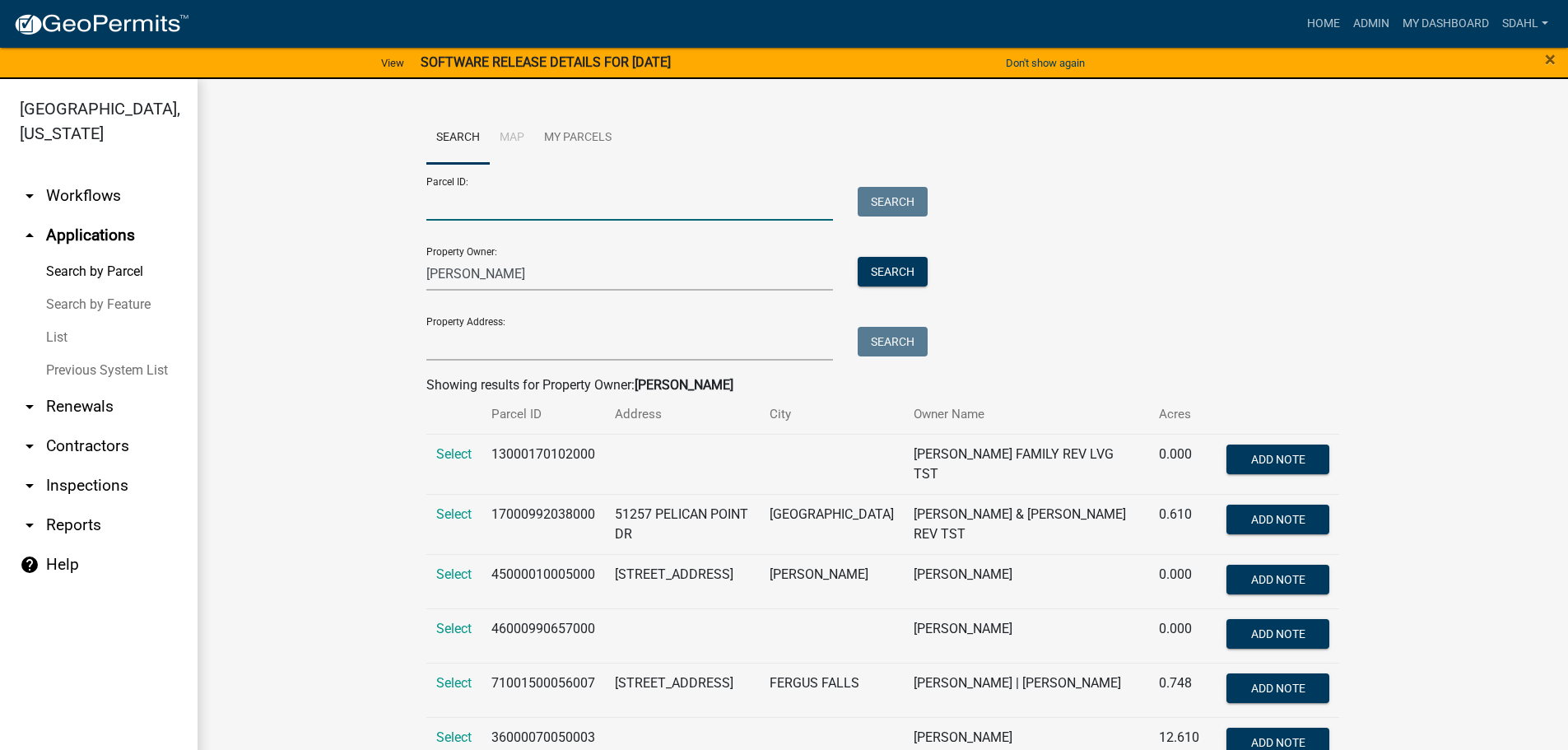
drag, startPoint x: 559, startPoint y: 202, endPoint x: 550, endPoint y: 203, distance: 9.1
click at [559, 202] on input "Parcel ID:" at bounding box center [629, 203] width 408 height 34
paste input "46000020006002"
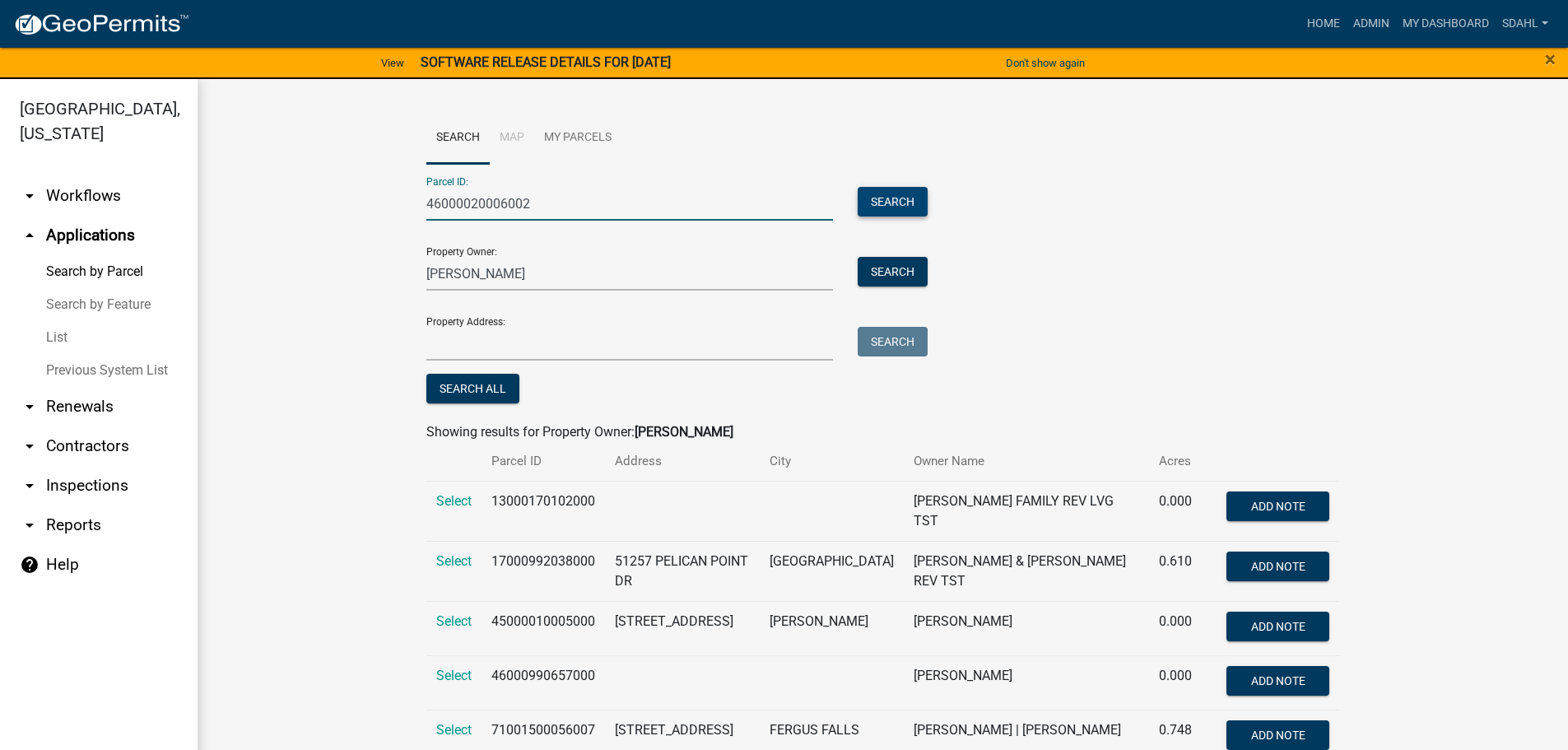
type input "46000020006002"
click at [900, 187] on button "Search" at bounding box center [893, 202] width 70 height 30
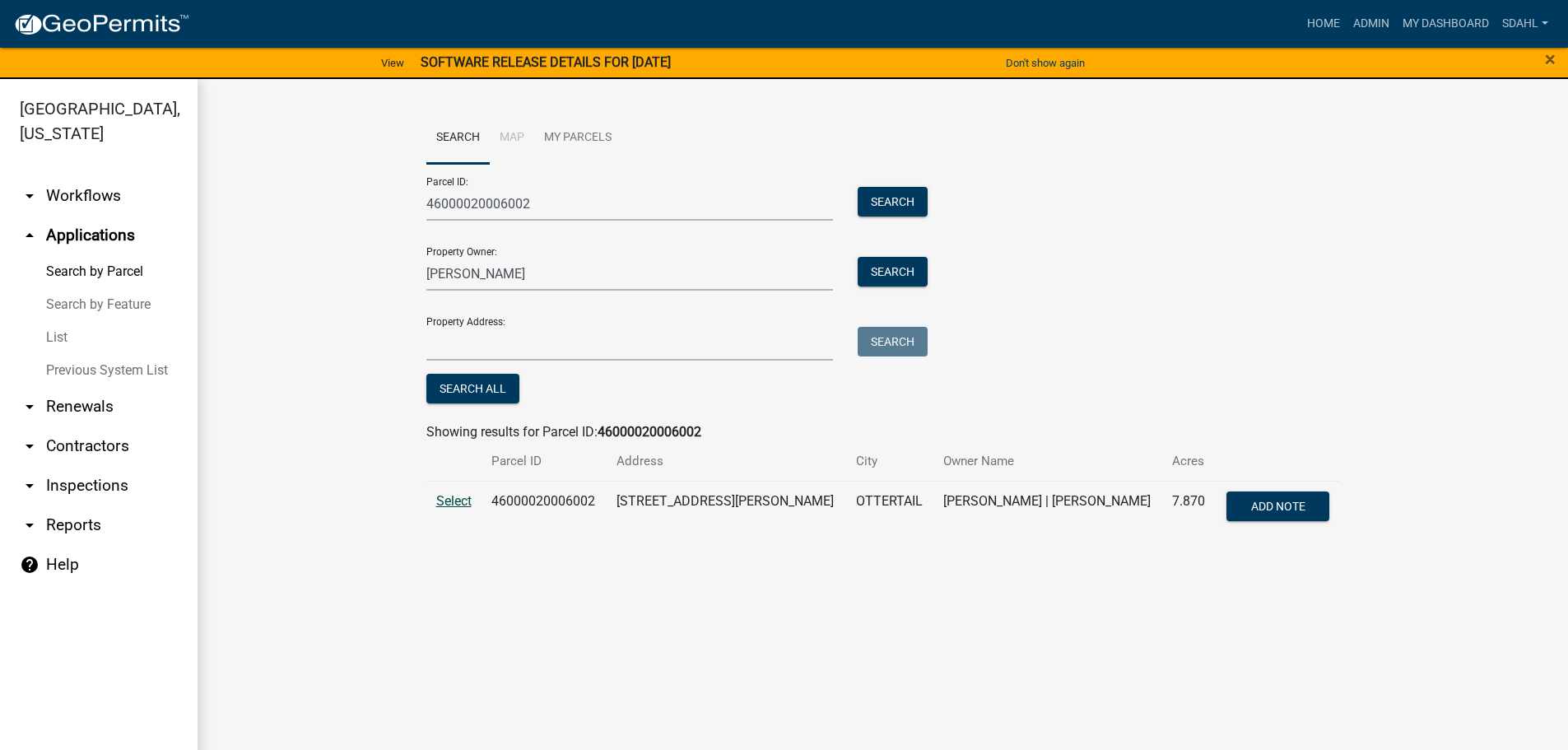
click at [449, 502] on span "Select" at bounding box center [454, 501] width 36 height 16
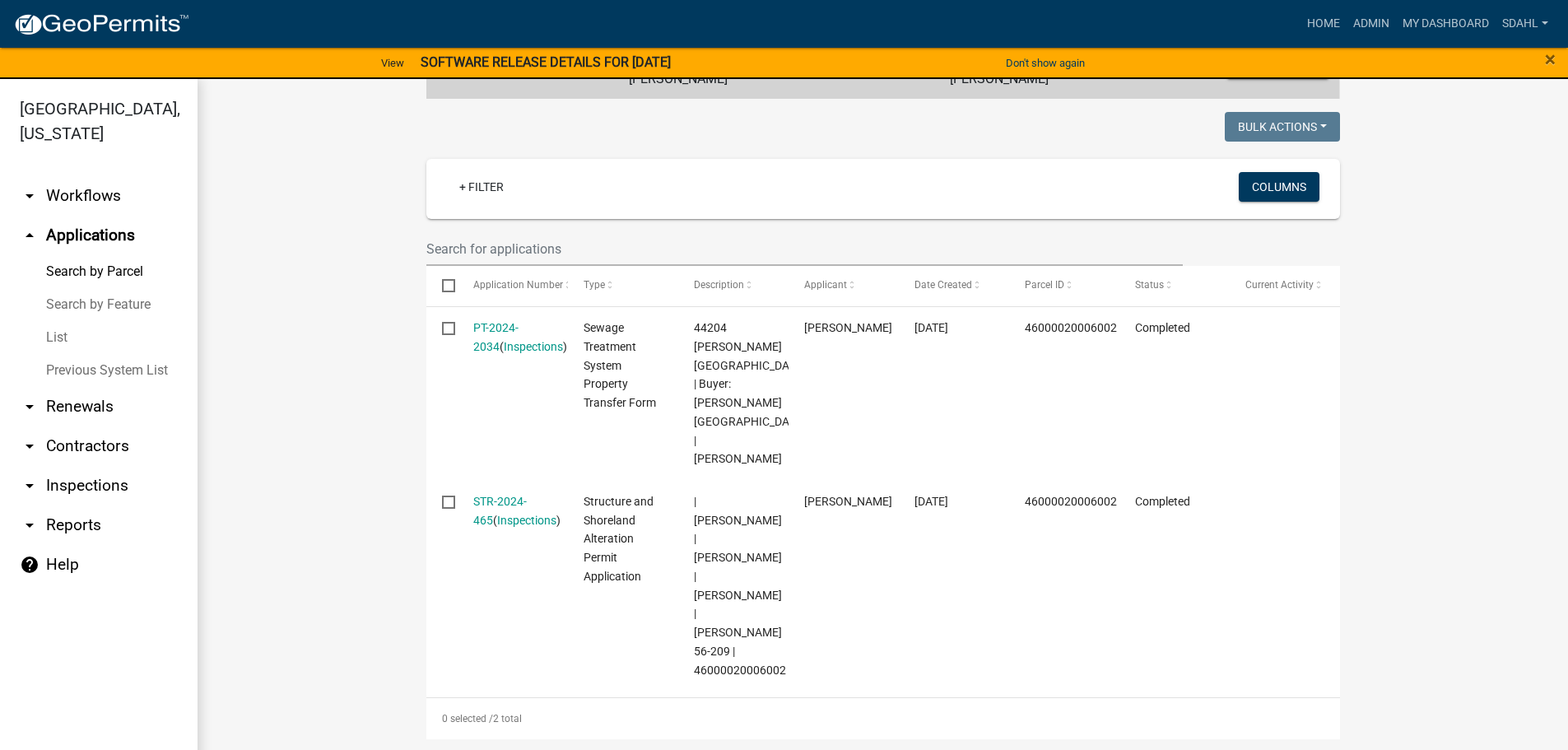
scroll to position [561, 0]
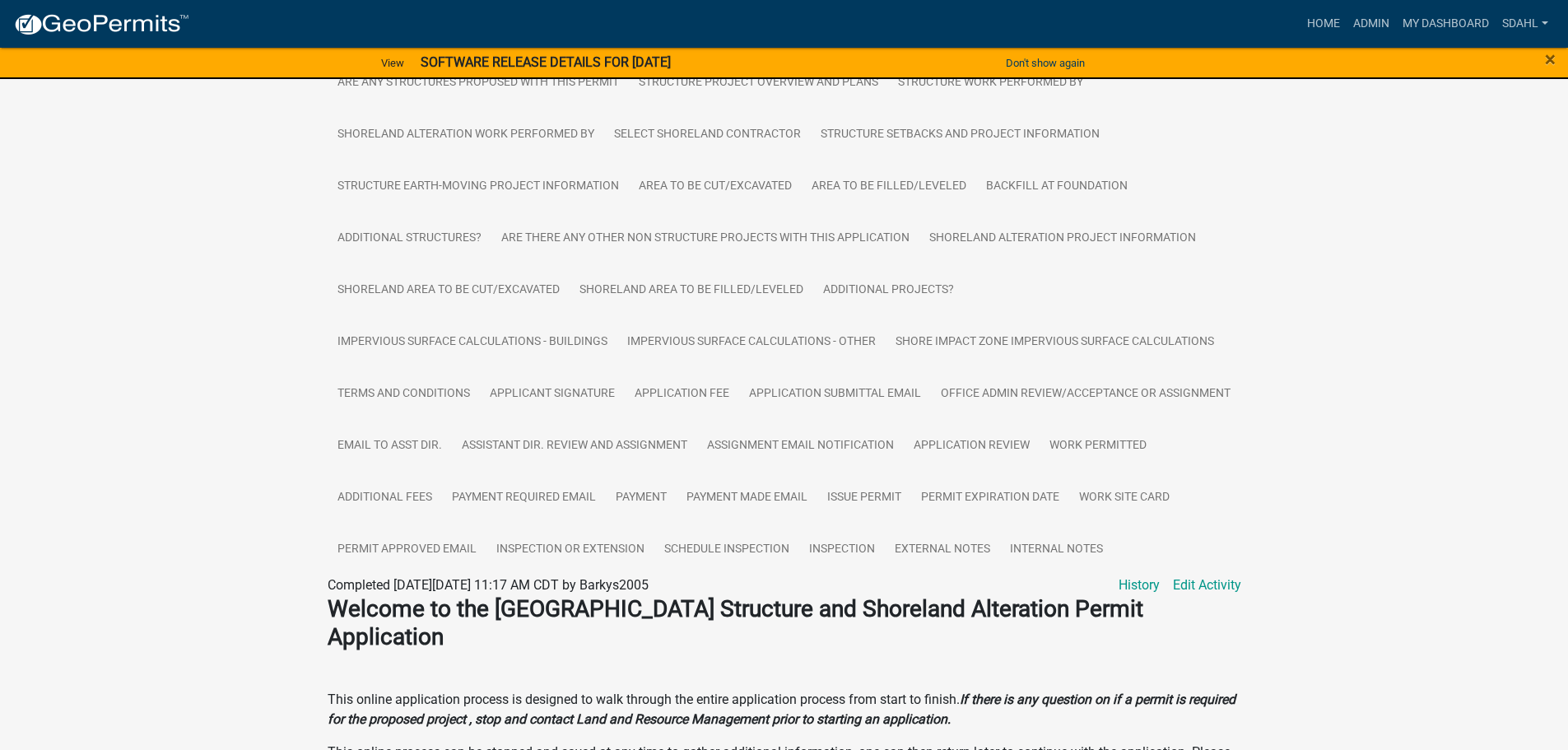
scroll to position [576, 0]
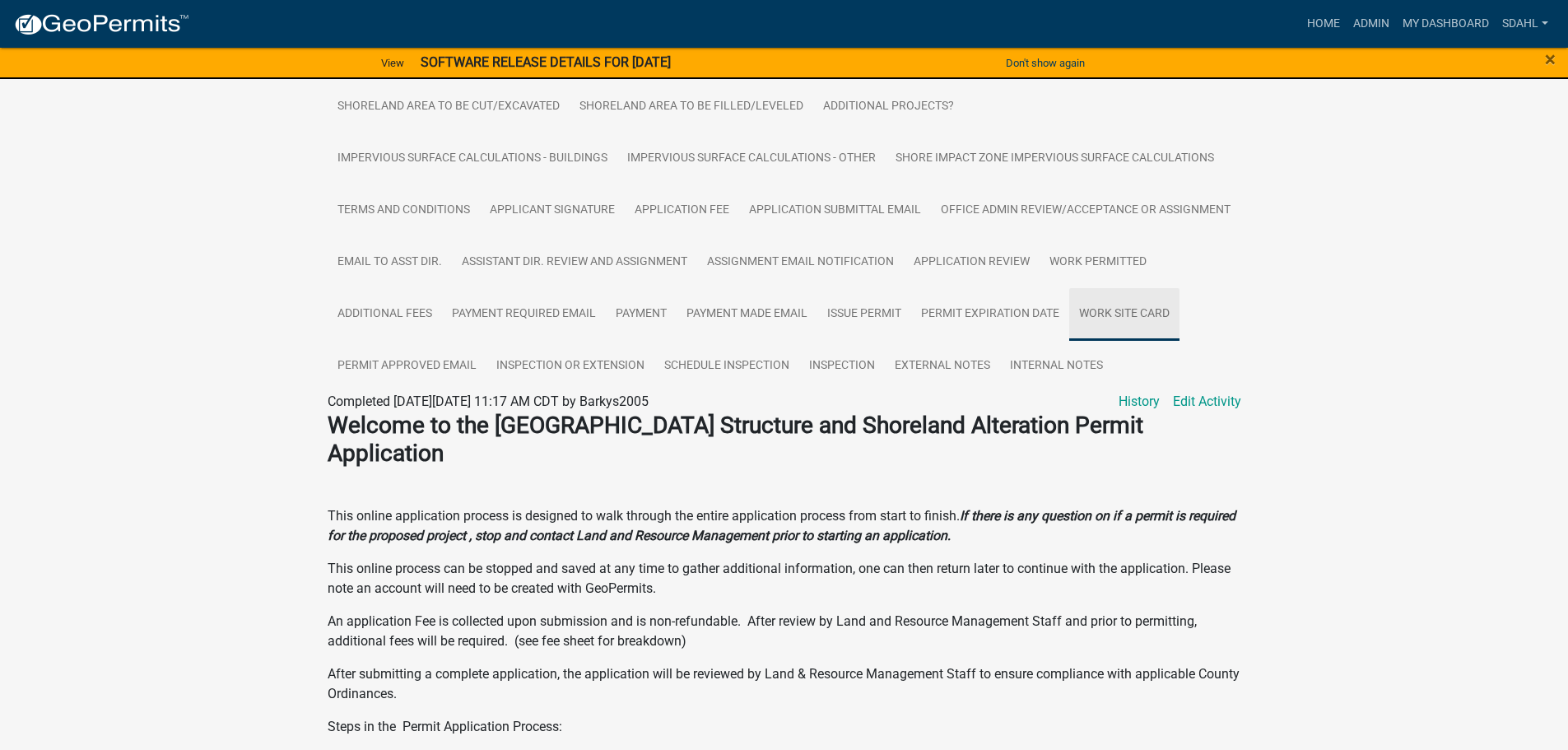
click at [1069, 341] on link "Work Site Card" at bounding box center [1124, 314] width 110 height 53
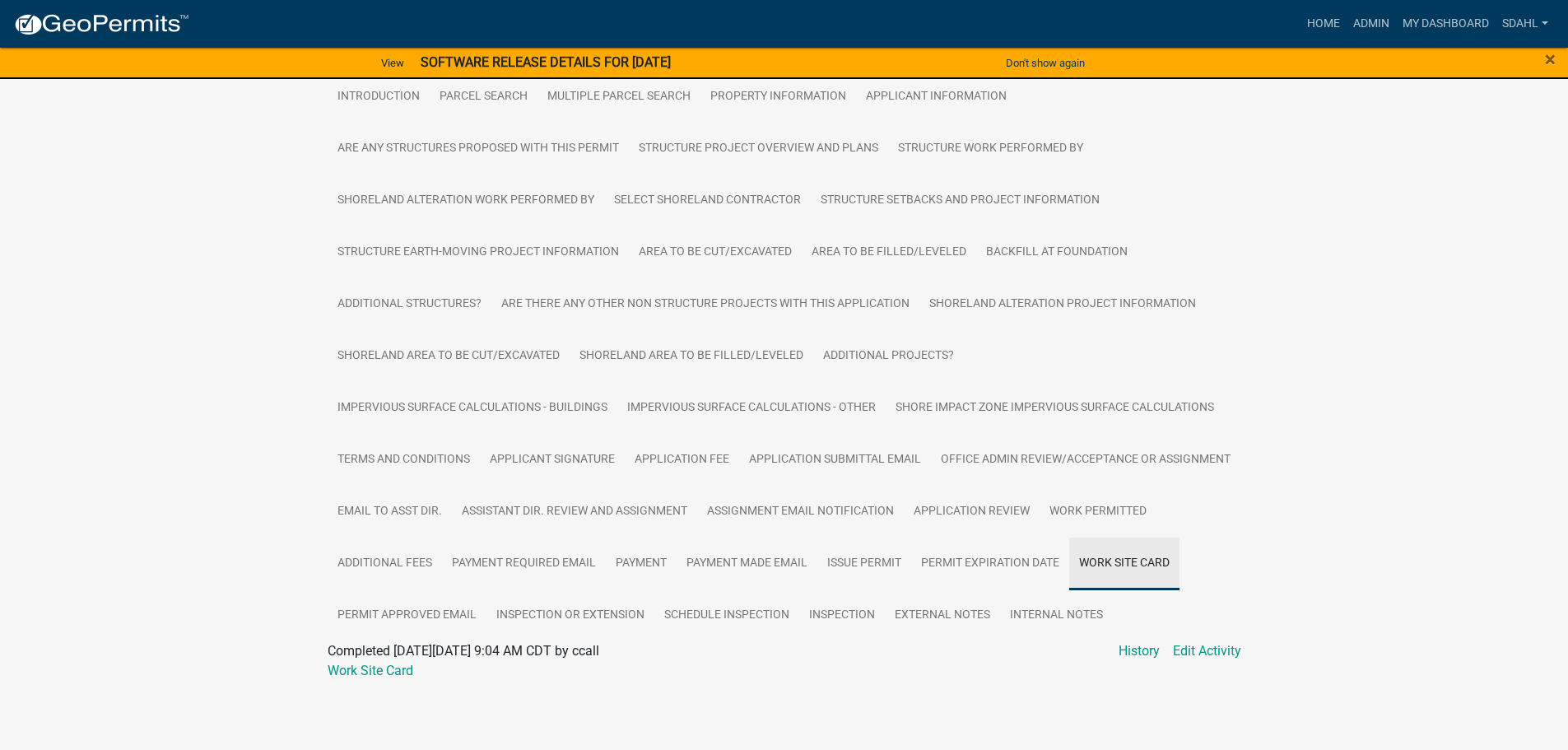
scroll to position [379, 0]
click at [1040, 493] on link "Work Permitted" at bounding box center [1098, 512] width 116 height 53
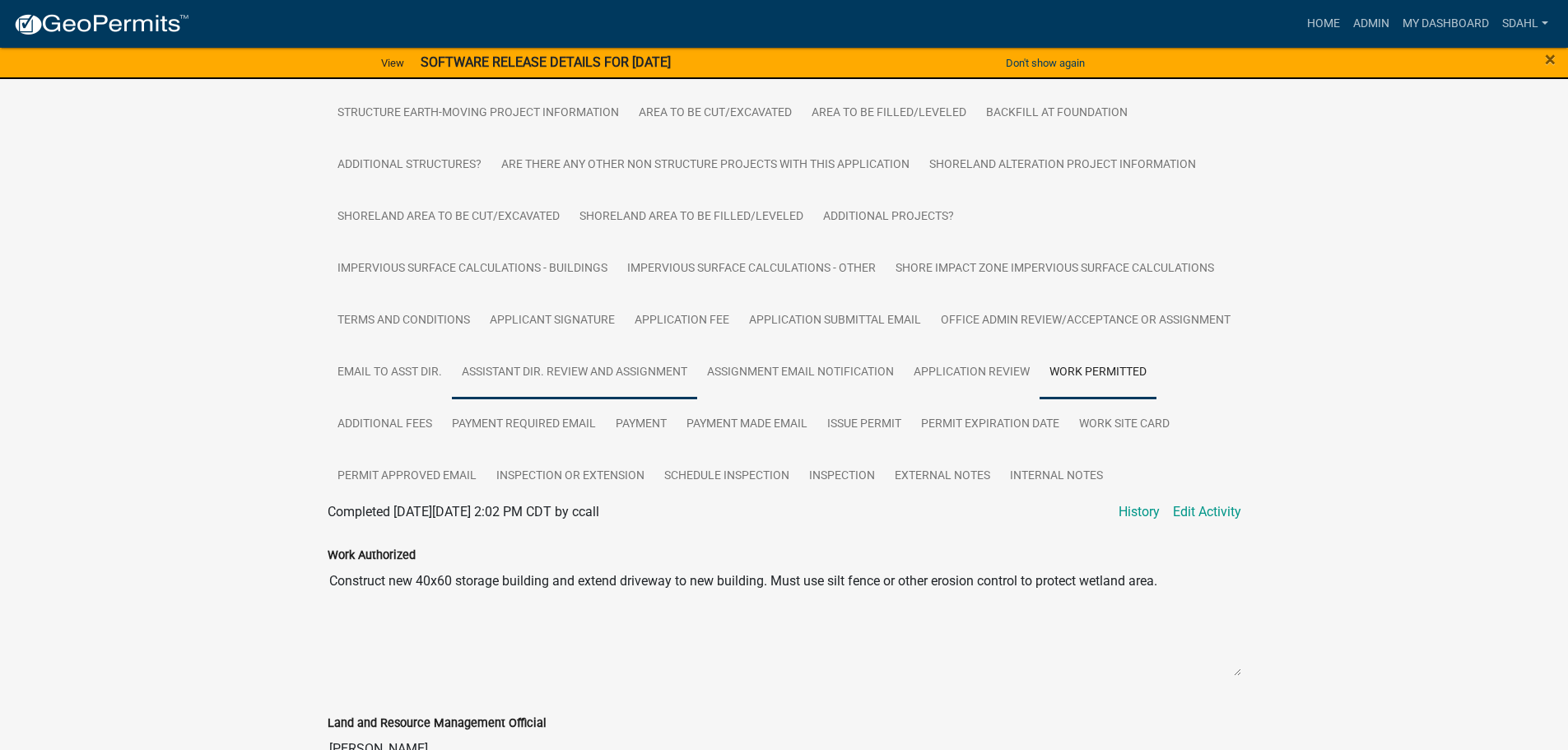
scroll to position [451, 0]
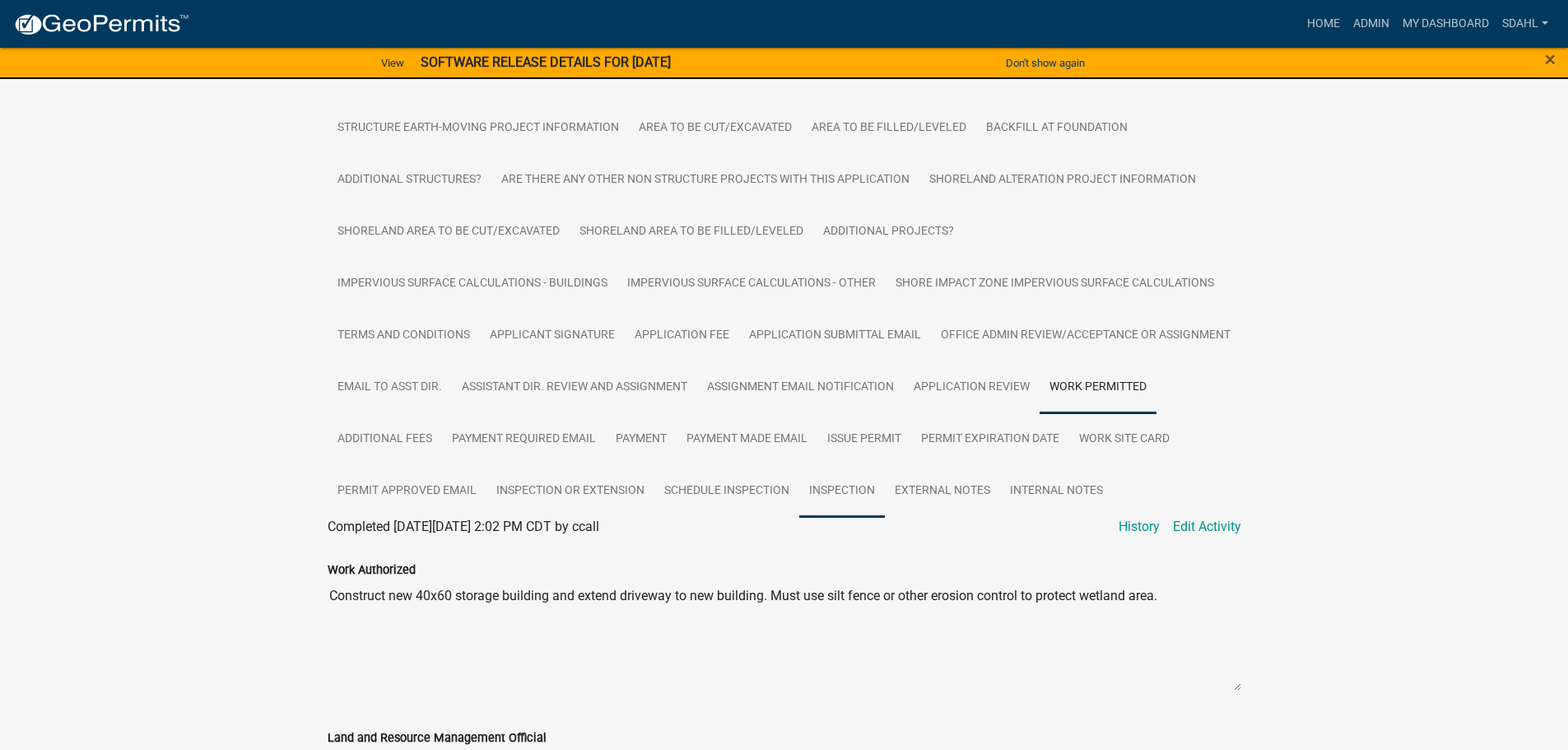
click at [885, 489] on link "Inspection" at bounding box center [841, 491] width 85 height 53
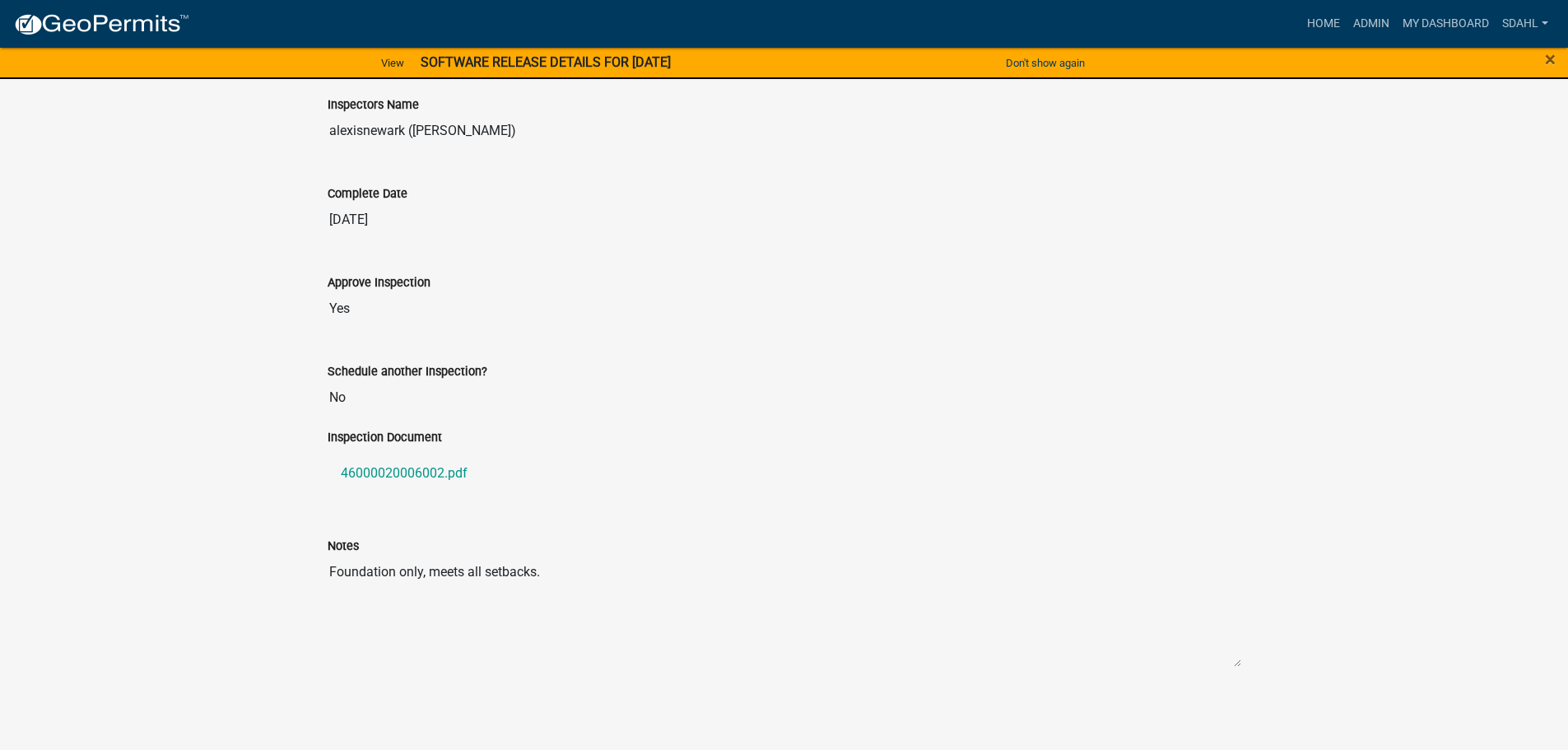
scroll to position [1057, 0]
click at [417, 474] on link "46000020006002.pdf" at bounding box center [784, 473] width 914 height 39
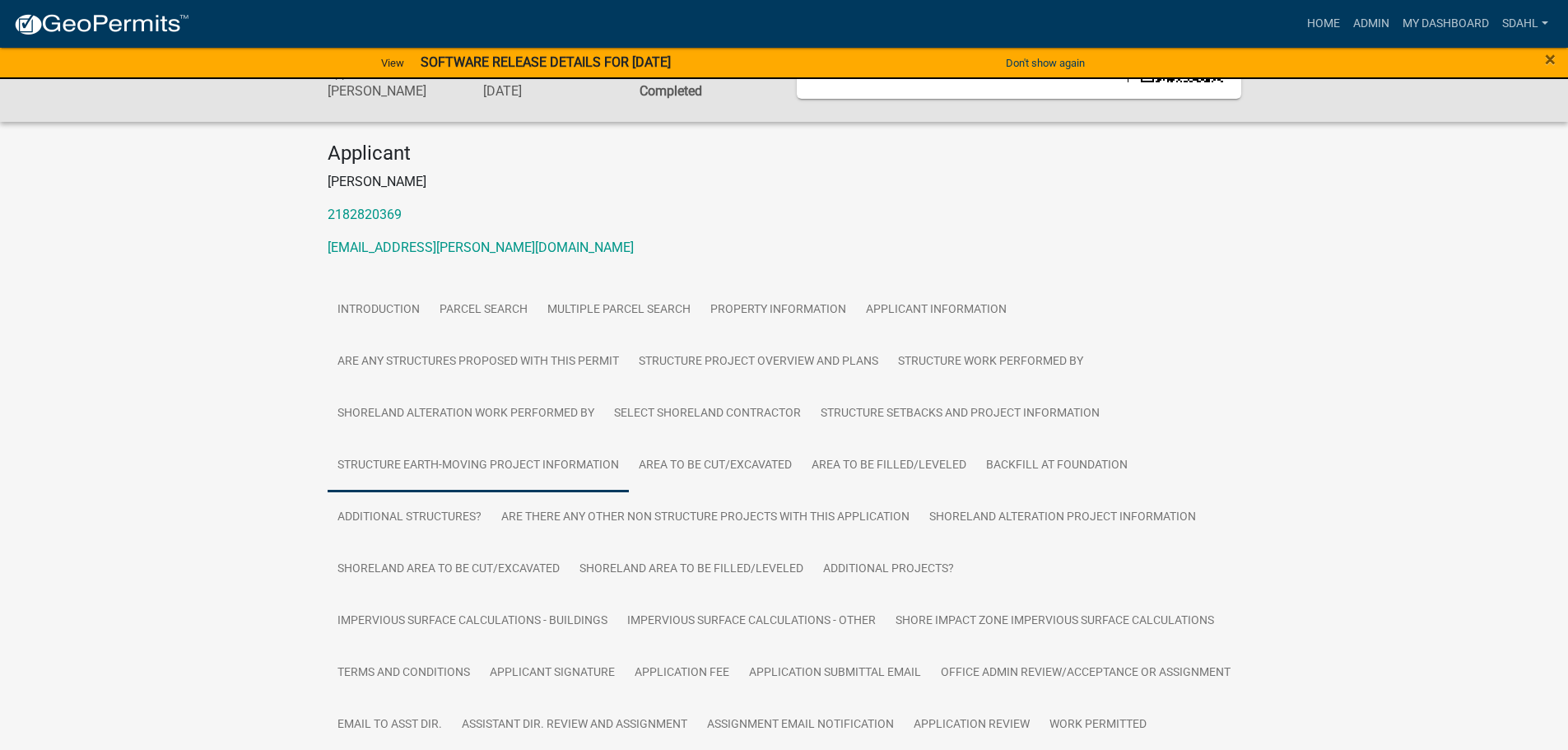
scroll to position [0, 0]
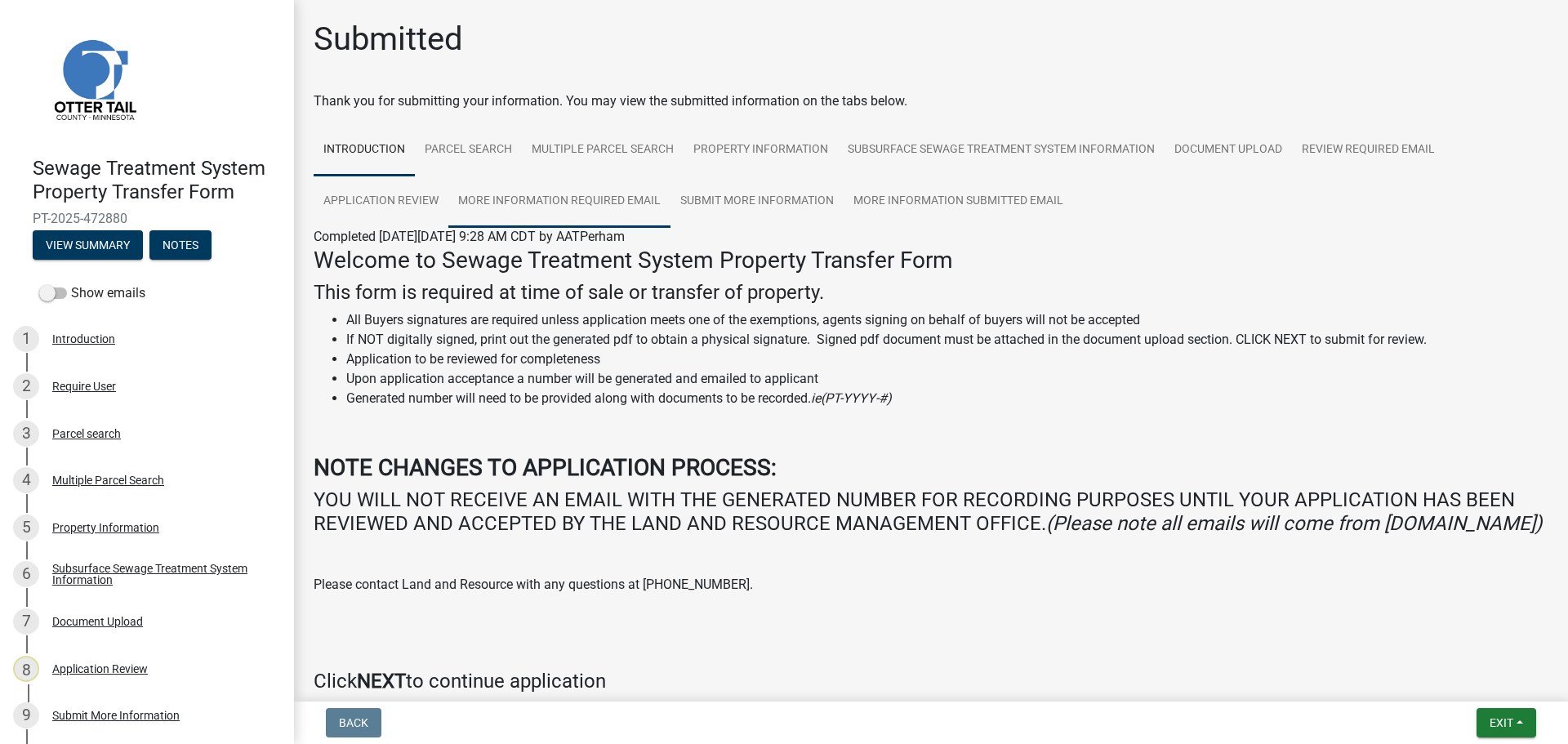
click at [605, 197] on link "More Information Required Email" at bounding box center [560, 202] width 223 height 53
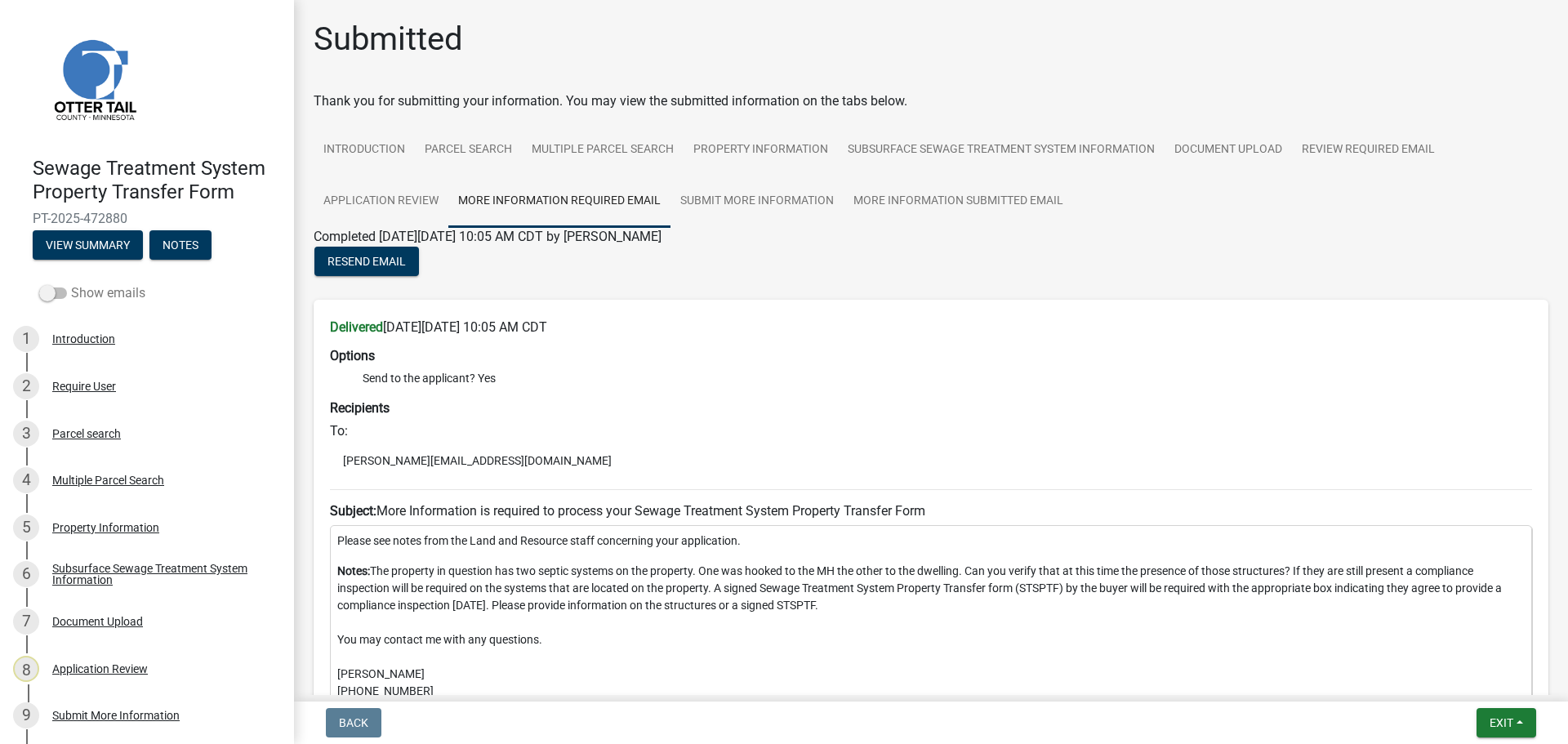
click at [112, 294] on label "Show emails" at bounding box center [91, 293] width 106 height 20
click at [71, 284] on input "Show emails" at bounding box center [71, 284] width 0 height 0
click at [756, 199] on link "Submit More Information" at bounding box center [756, 202] width 173 height 53
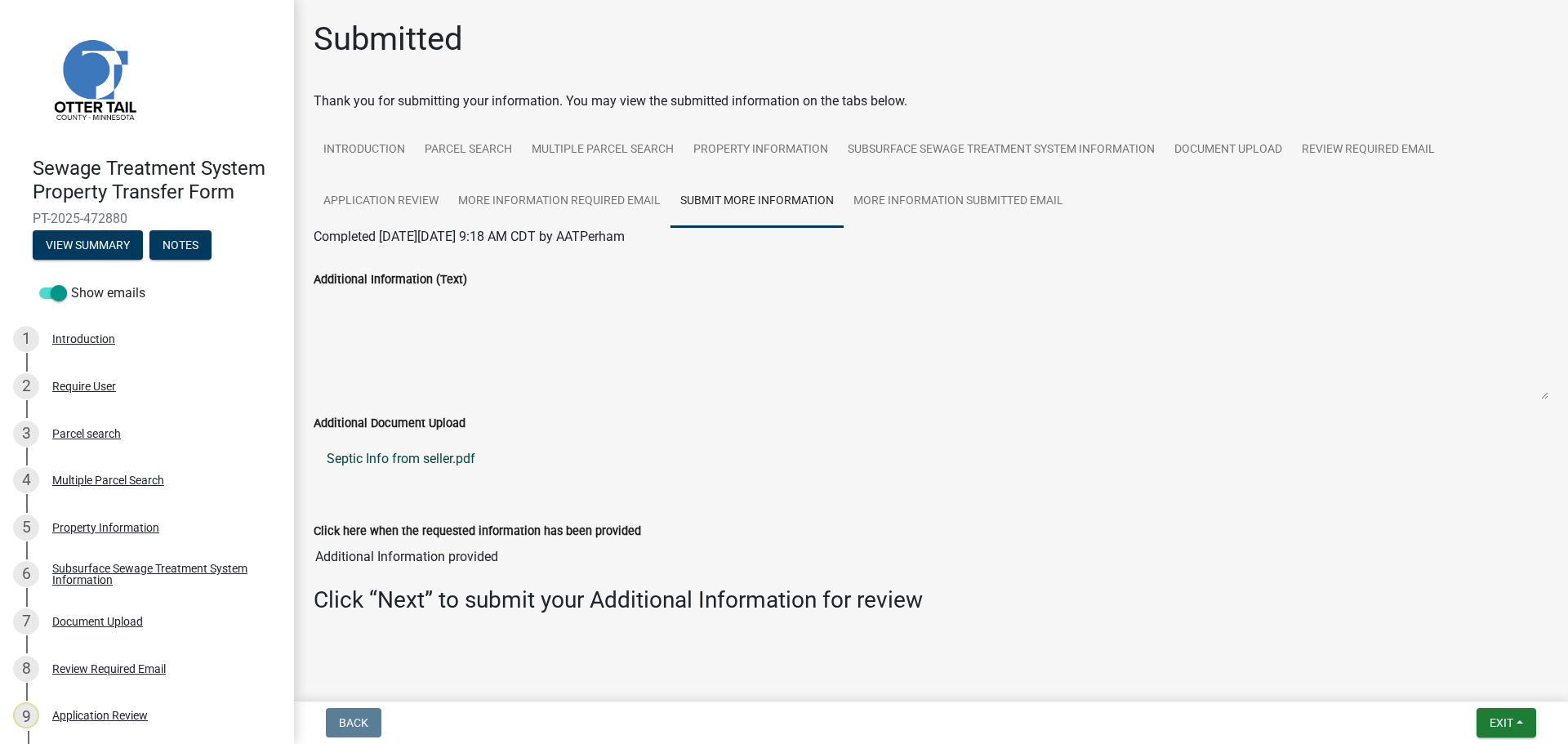
scroll to position [16, 0]
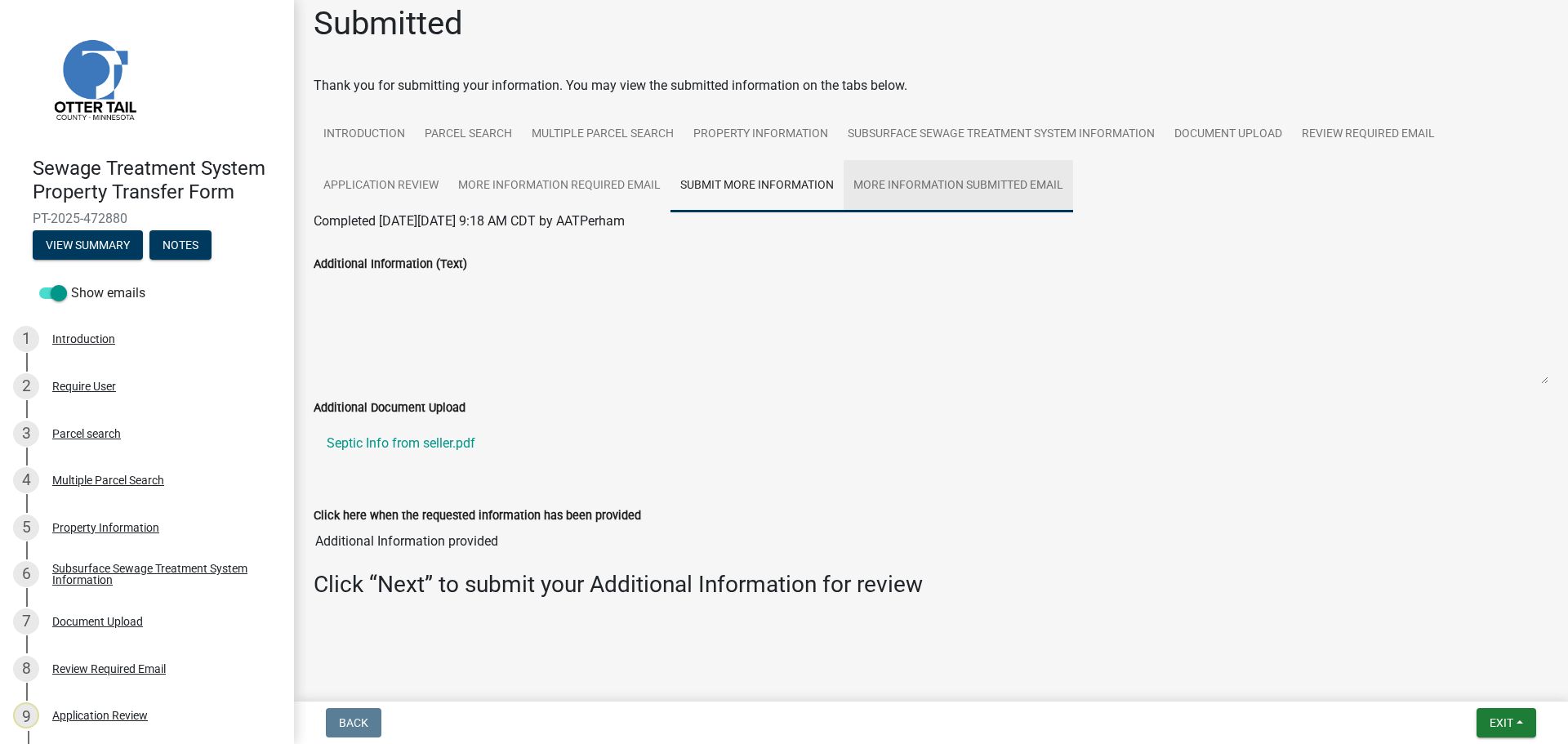
click at [934, 185] on link "More Information Submitted Email" at bounding box center [958, 186] width 229 height 53
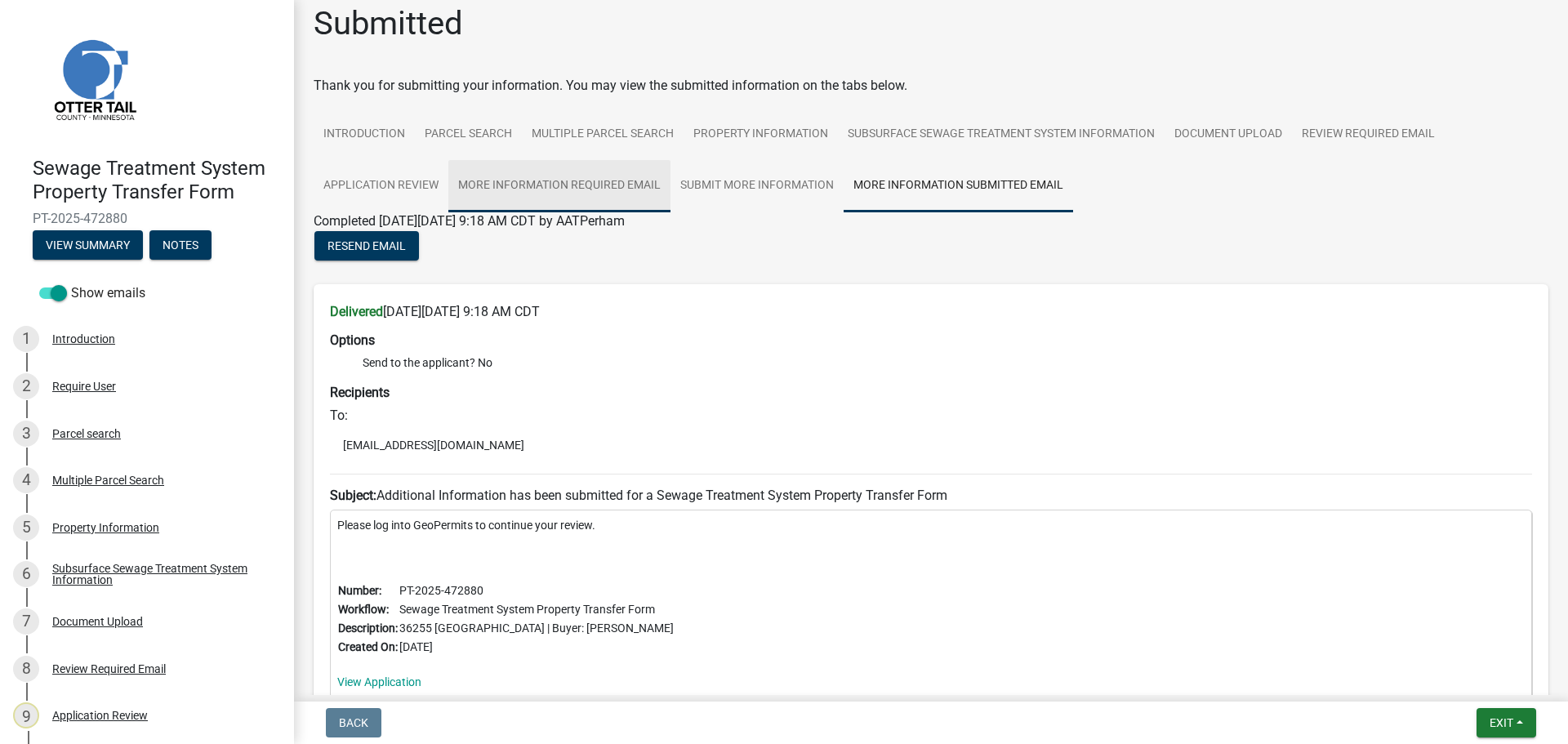
click at [605, 172] on link "More Information Required Email" at bounding box center [560, 186] width 223 height 53
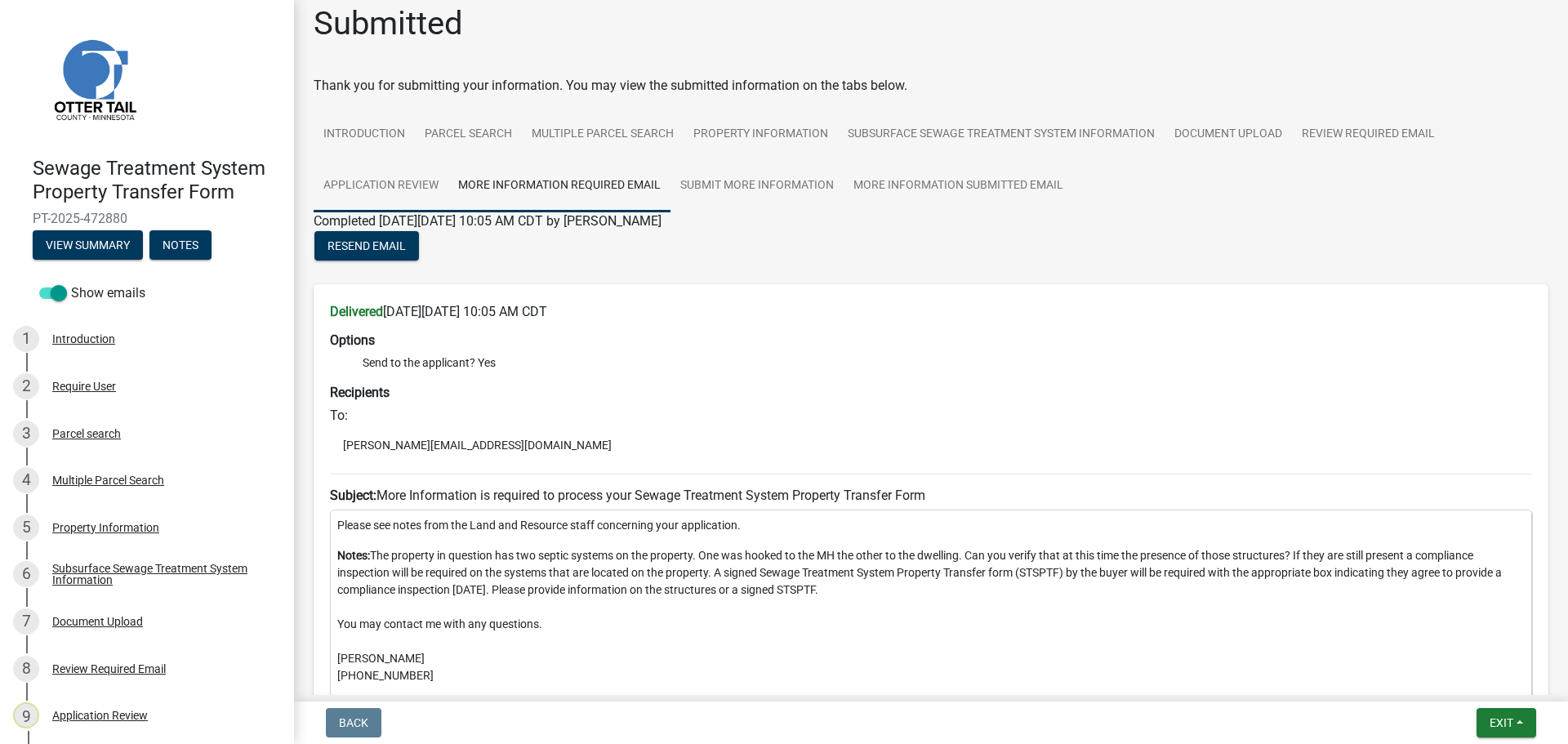
click at [419, 186] on link "Application Review" at bounding box center [381, 186] width 135 height 53
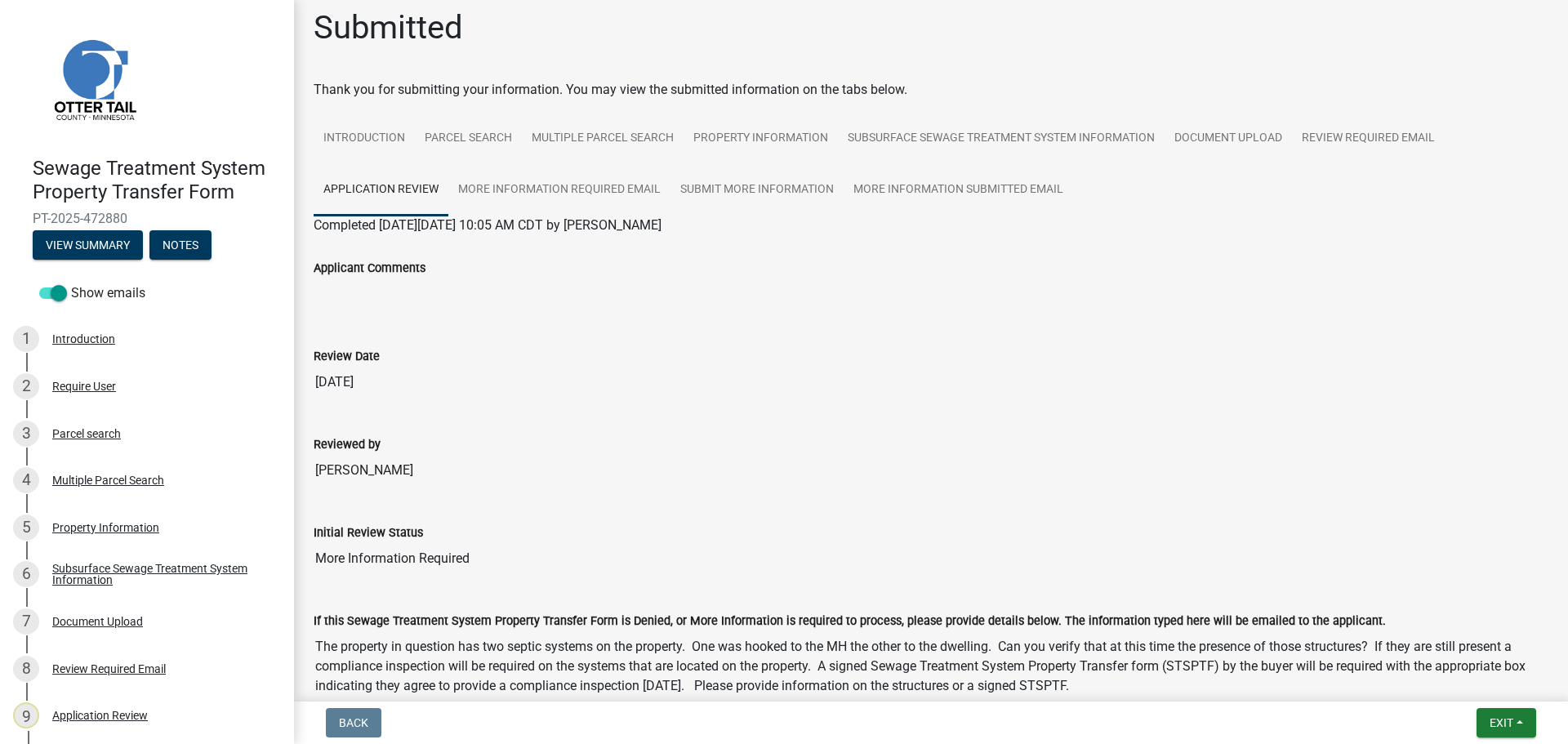
scroll to position [0, 0]
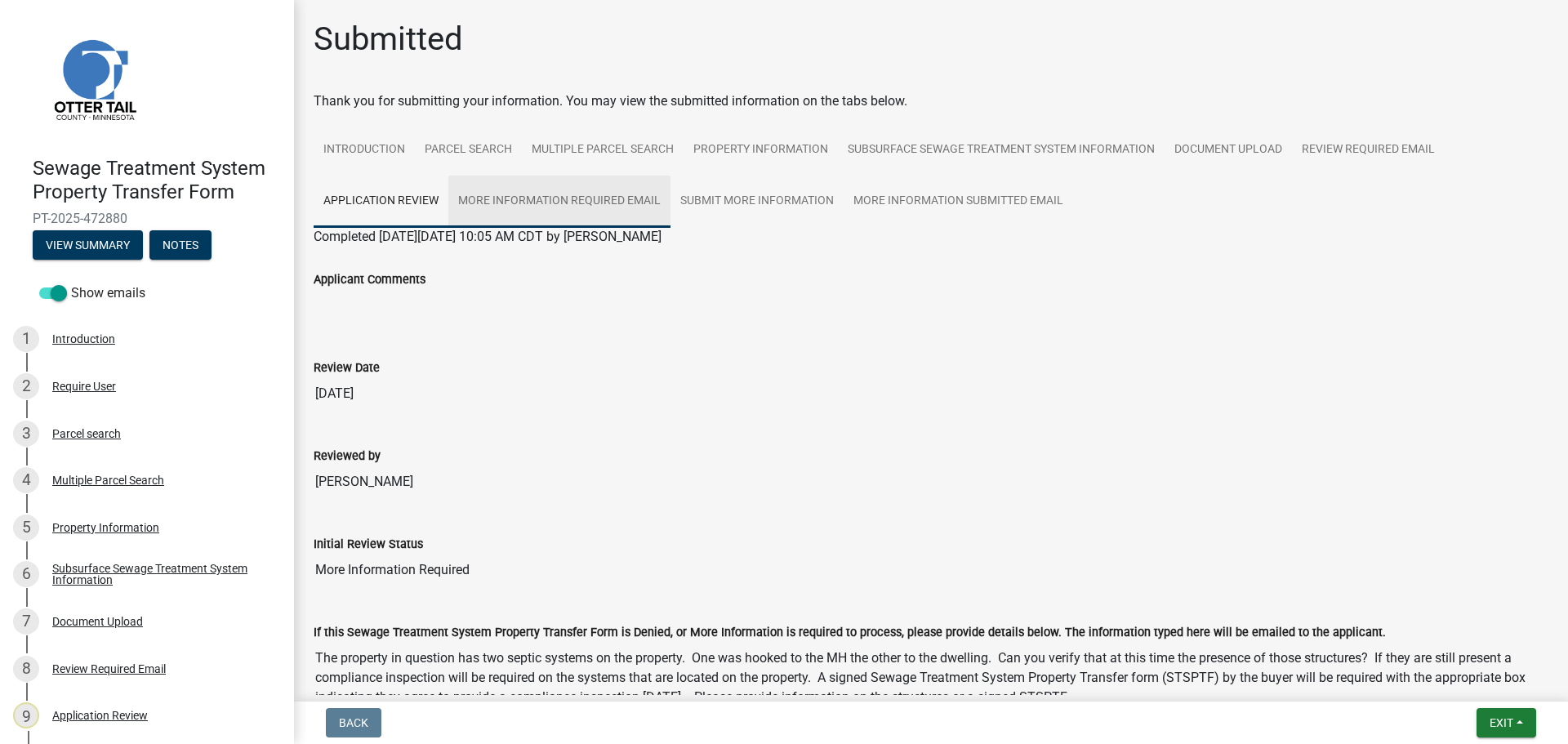
click at [558, 208] on link "More Information Required Email" at bounding box center [560, 202] width 223 height 53
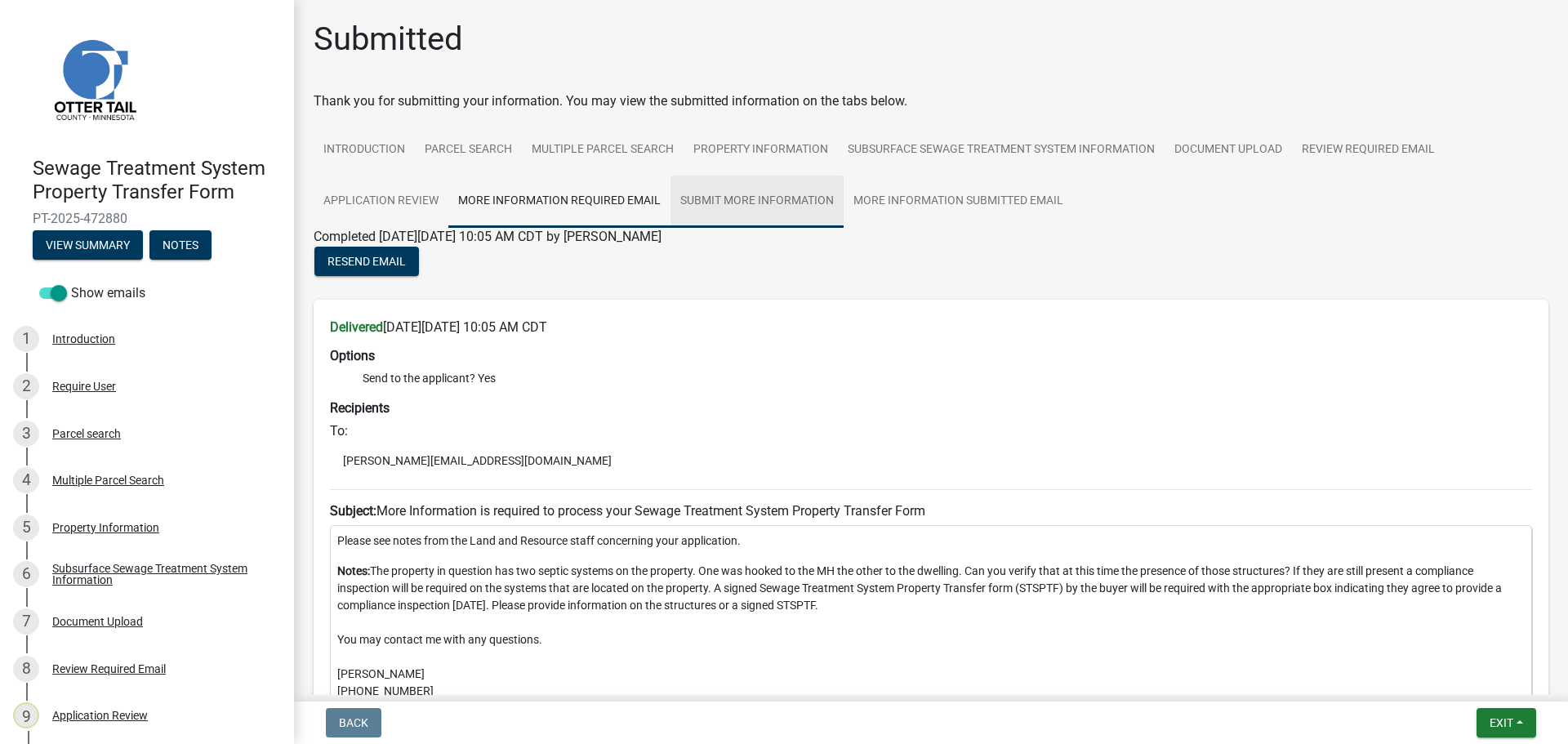
click at [737, 201] on link "Submit More Information" at bounding box center [756, 202] width 173 height 53
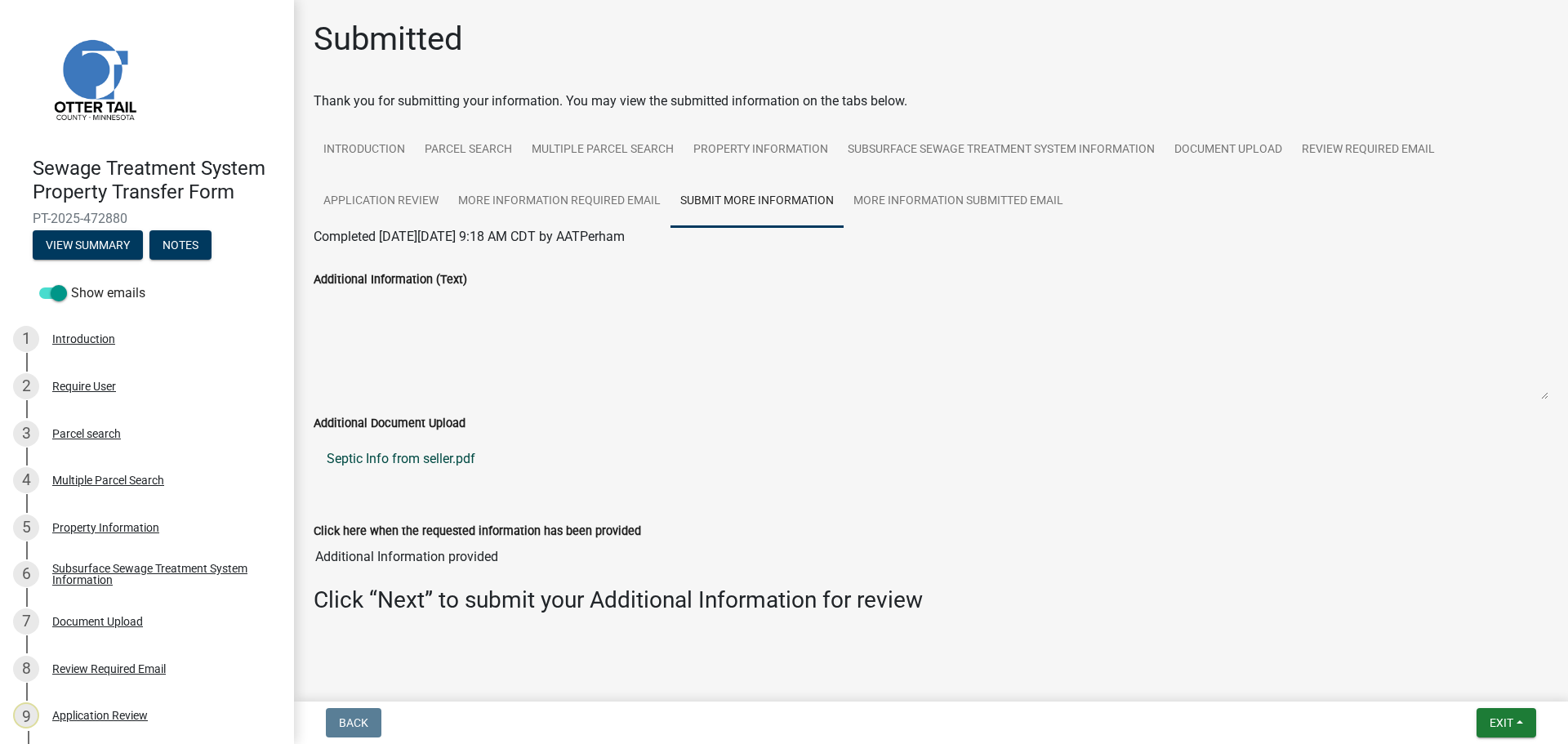
click at [394, 460] on link "Septic Info from seller.pdf" at bounding box center [931, 458] width 1235 height 39
click at [956, 197] on link "More Information Submitted Email" at bounding box center [958, 202] width 229 height 53
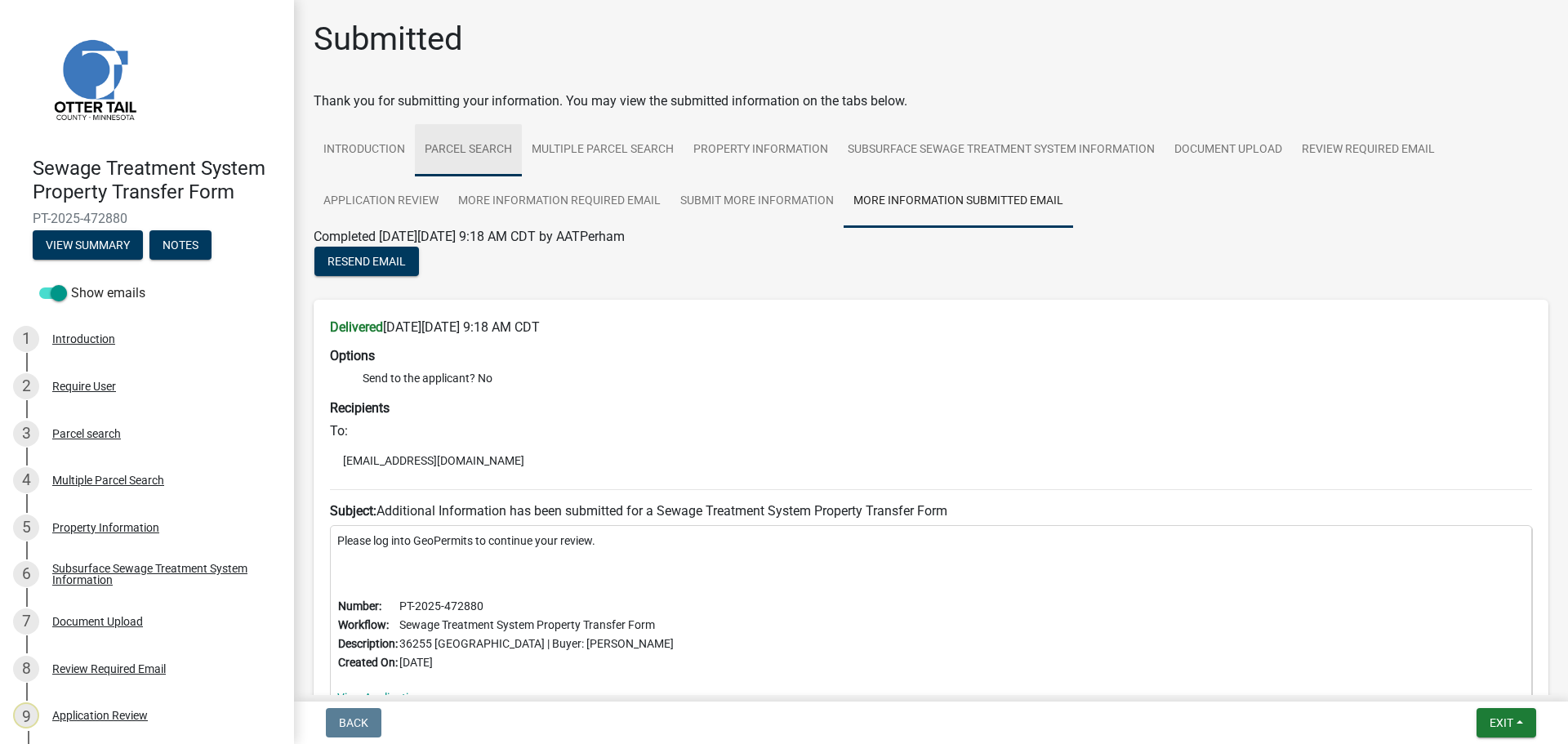
click at [450, 146] on link "Parcel search" at bounding box center [468, 150] width 107 height 53
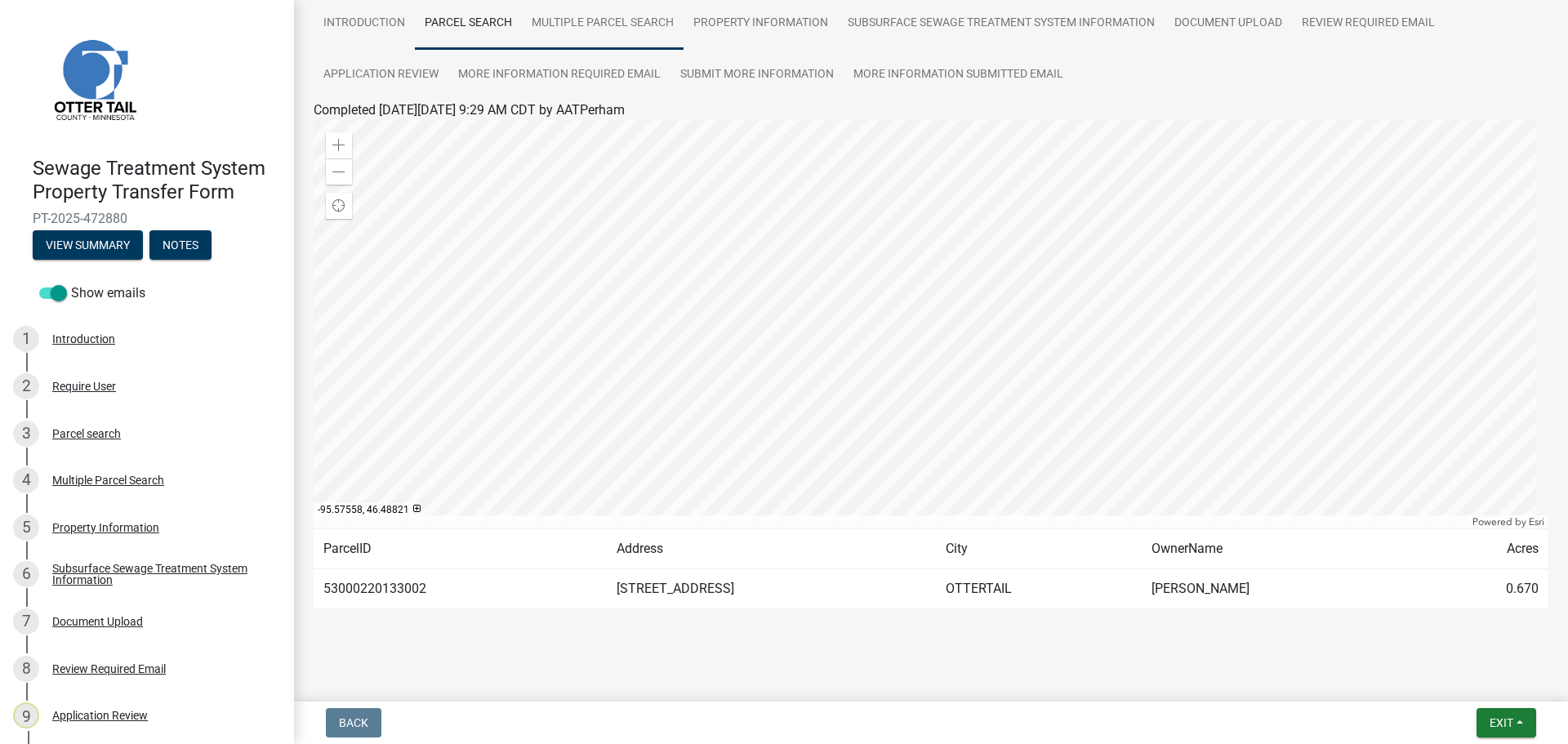
scroll to position [136, 0]
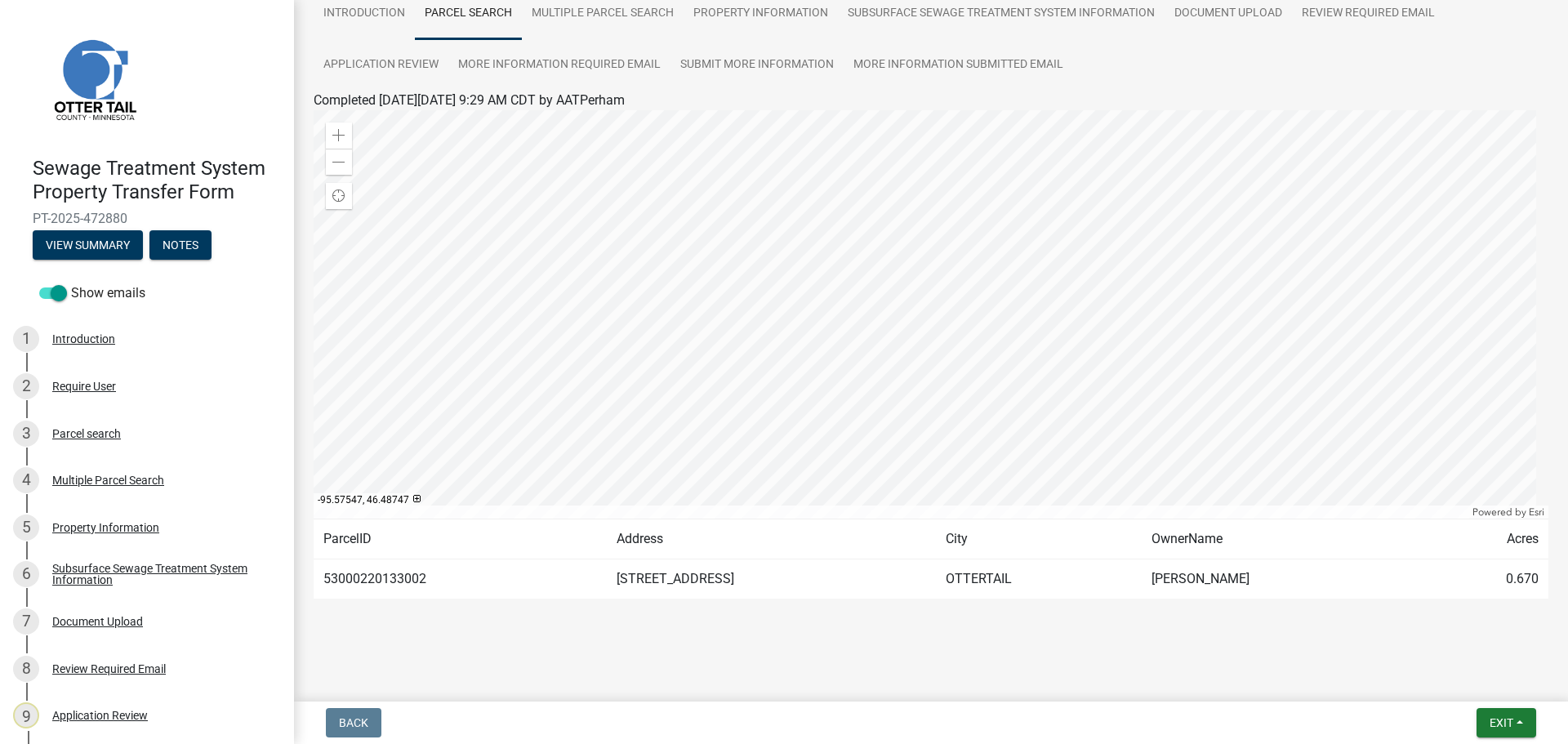
click at [373, 579] on td "53000220133002" at bounding box center [461, 579] width 293 height 40
copy td "53000220133002"
click at [766, 23] on link "Property Information" at bounding box center [761, 14] width 154 height 53
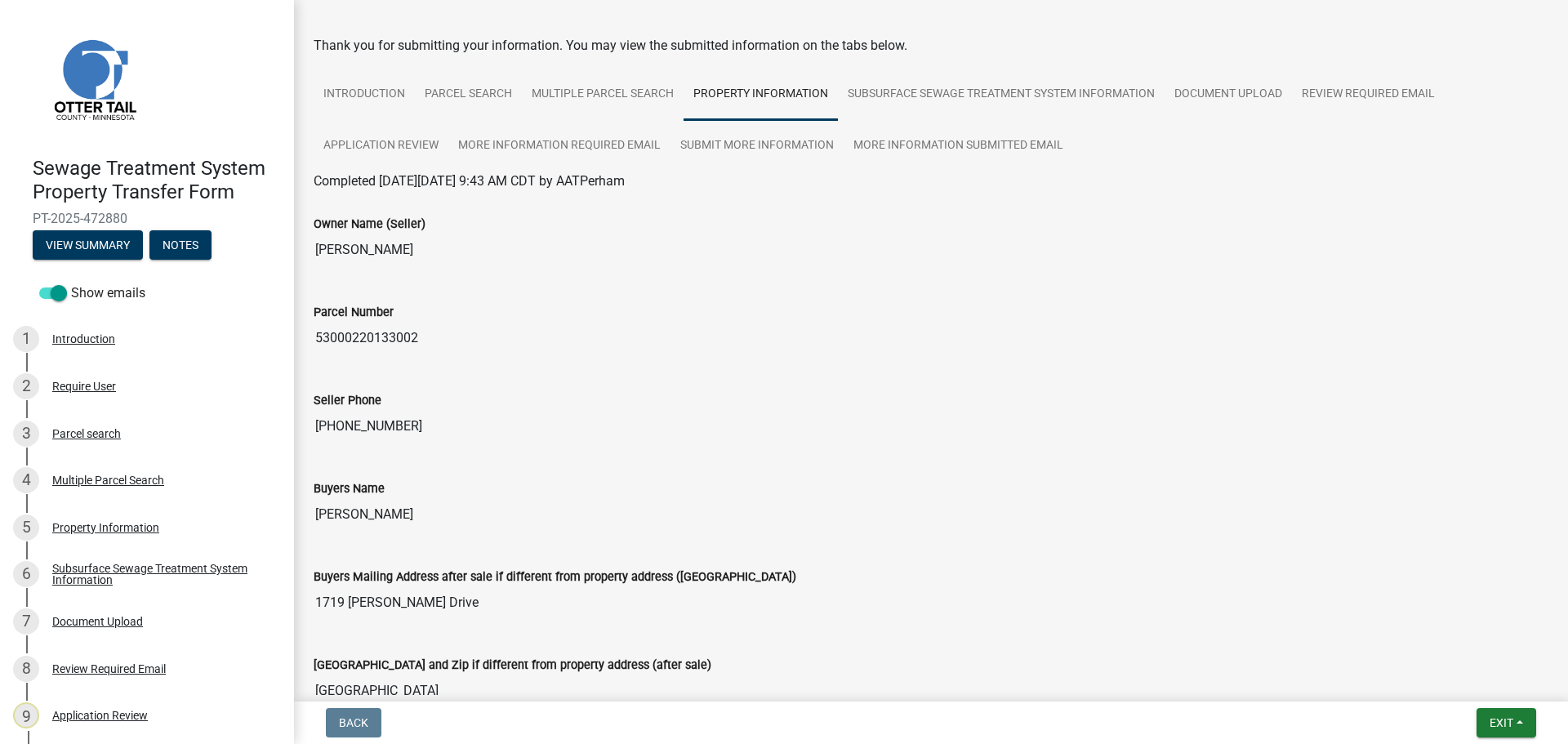
scroll to position [0, 0]
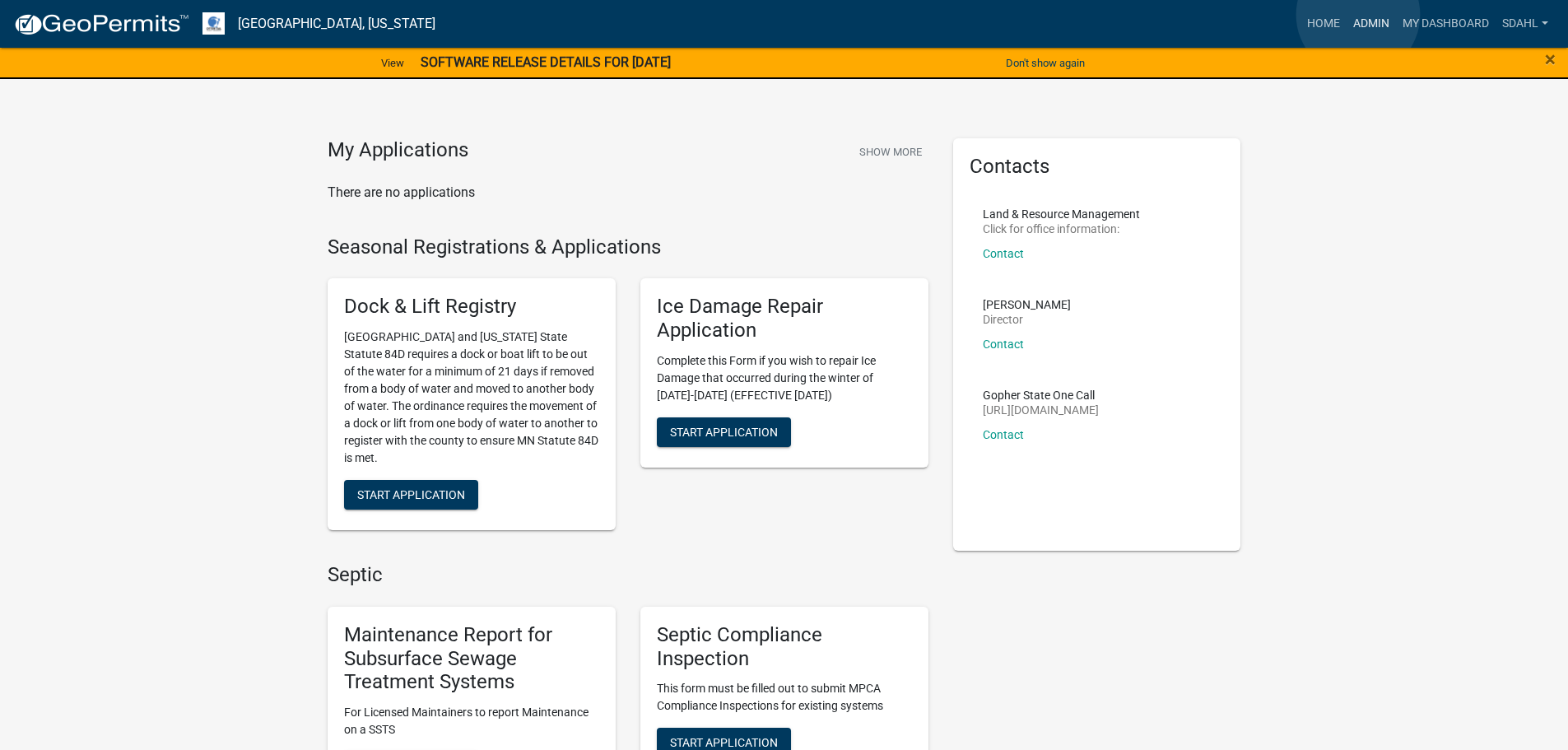
click at [1358, 15] on link "Admin" at bounding box center [1371, 23] width 50 height 31
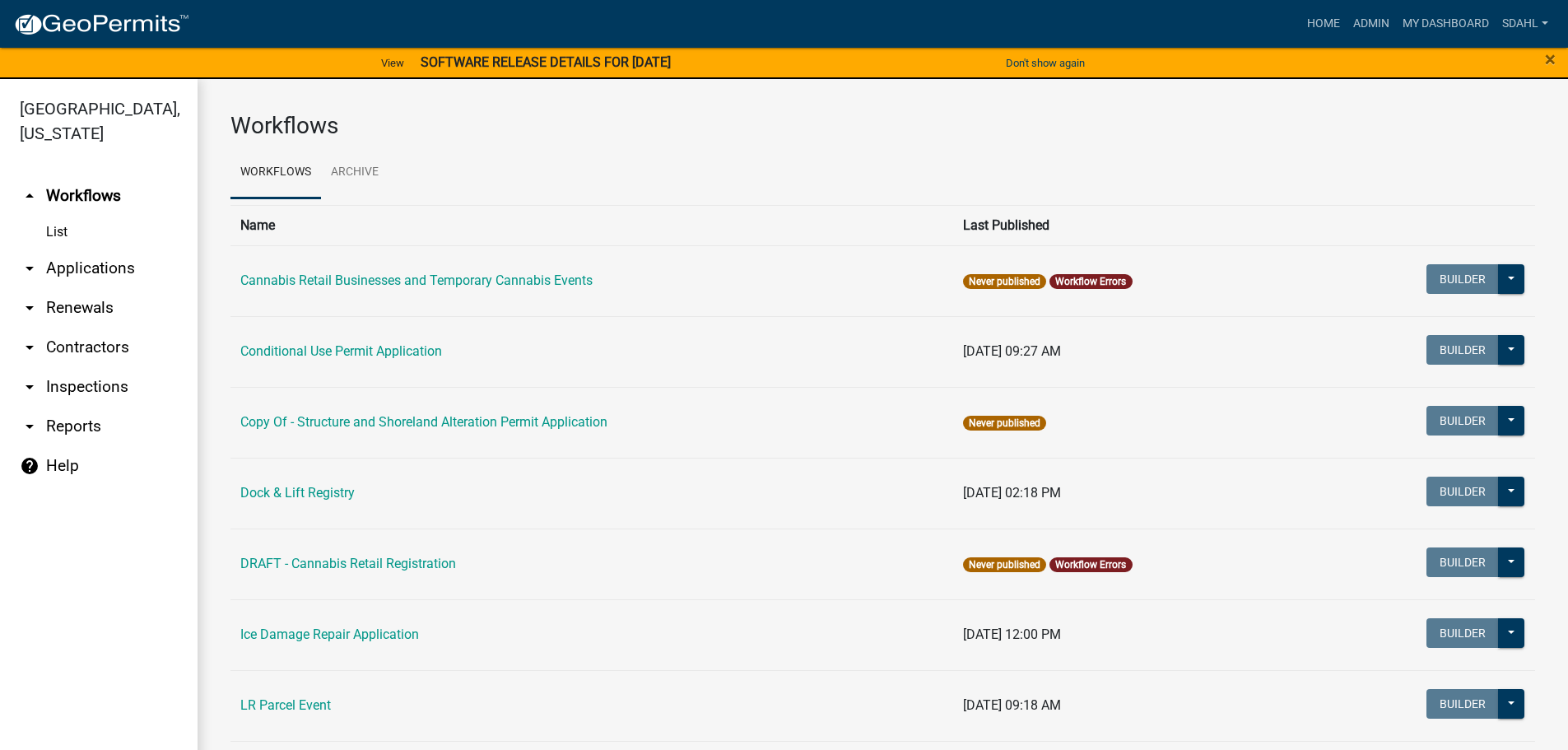
click at [70, 270] on link "arrow_drop_down Applications" at bounding box center [98, 268] width 197 height 39
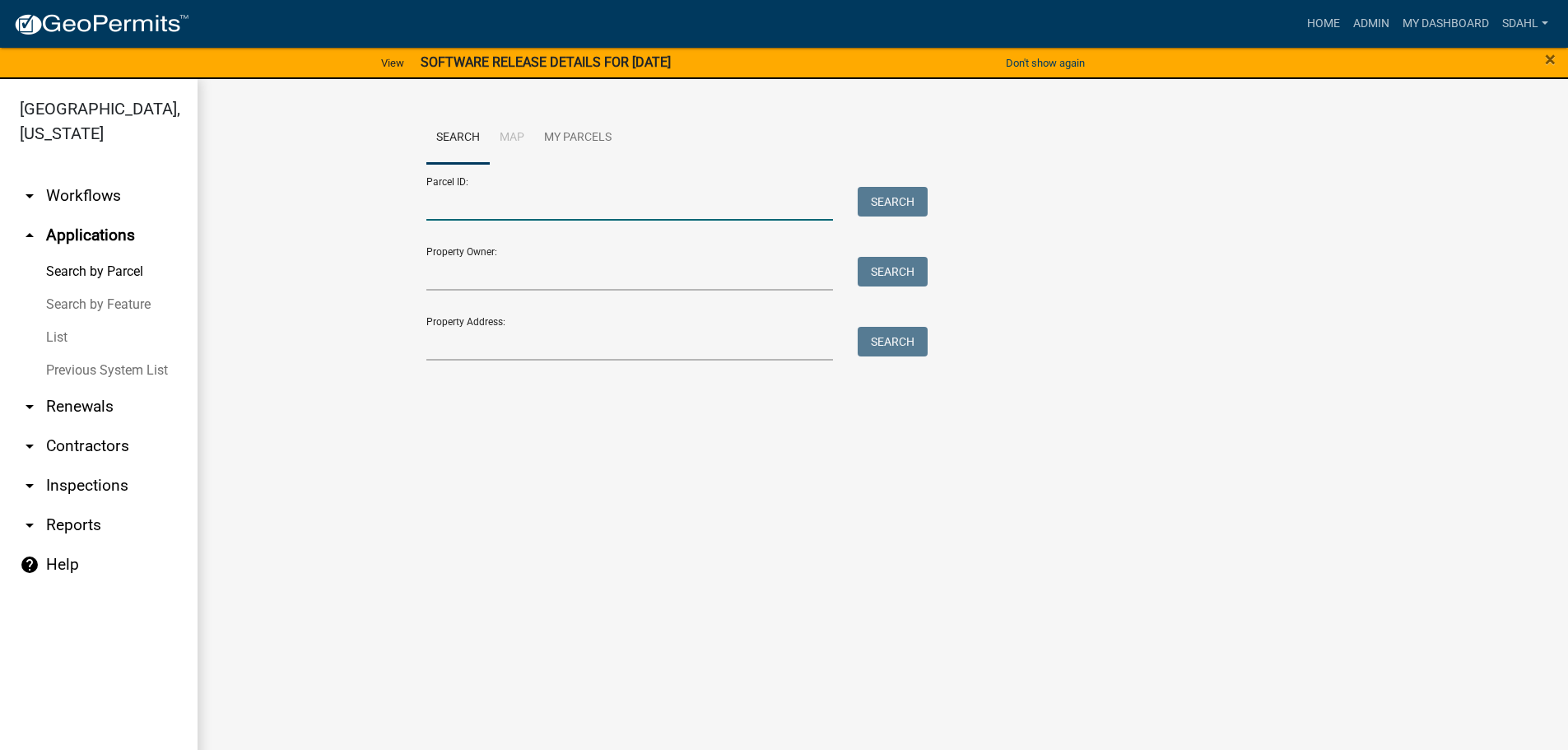
click at [558, 196] on input "Parcel ID:" at bounding box center [629, 203] width 408 height 34
paste input "53000220133002"
type input "53000220133002"
click at [892, 203] on button "Search" at bounding box center [893, 202] width 70 height 30
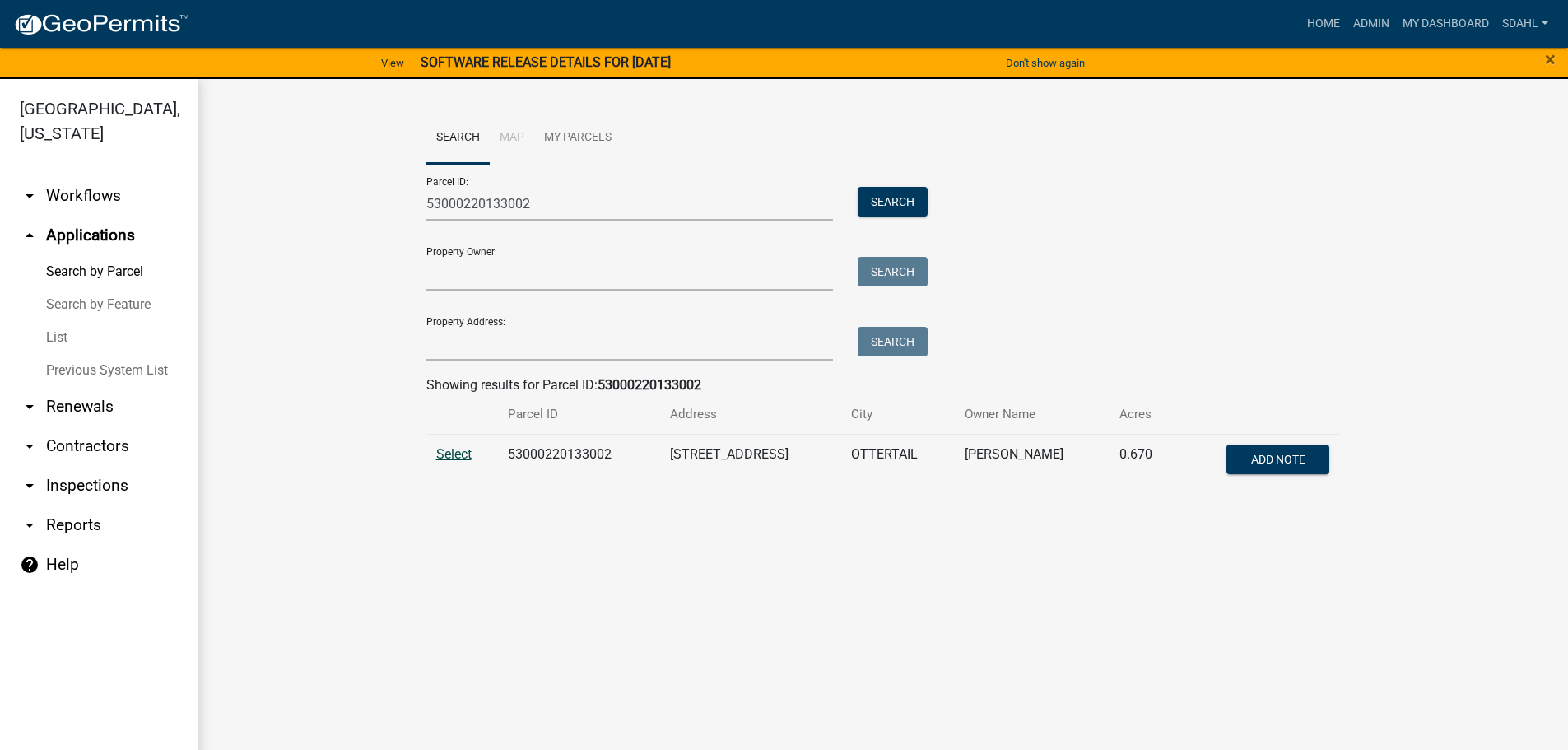
click at [455, 457] on span "Select" at bounding box center [454, 454] width 36 height 16
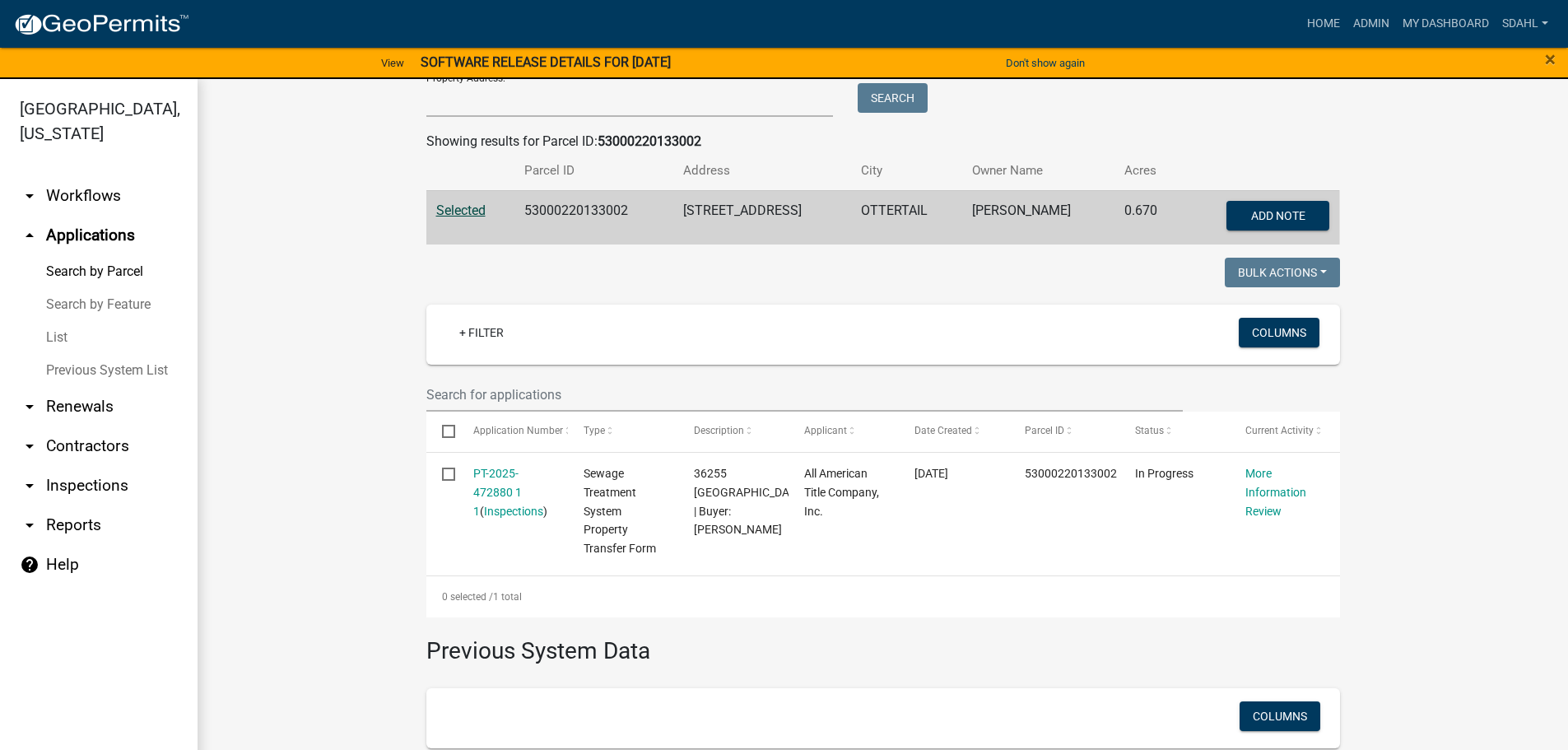
scroll to position [247, 0]
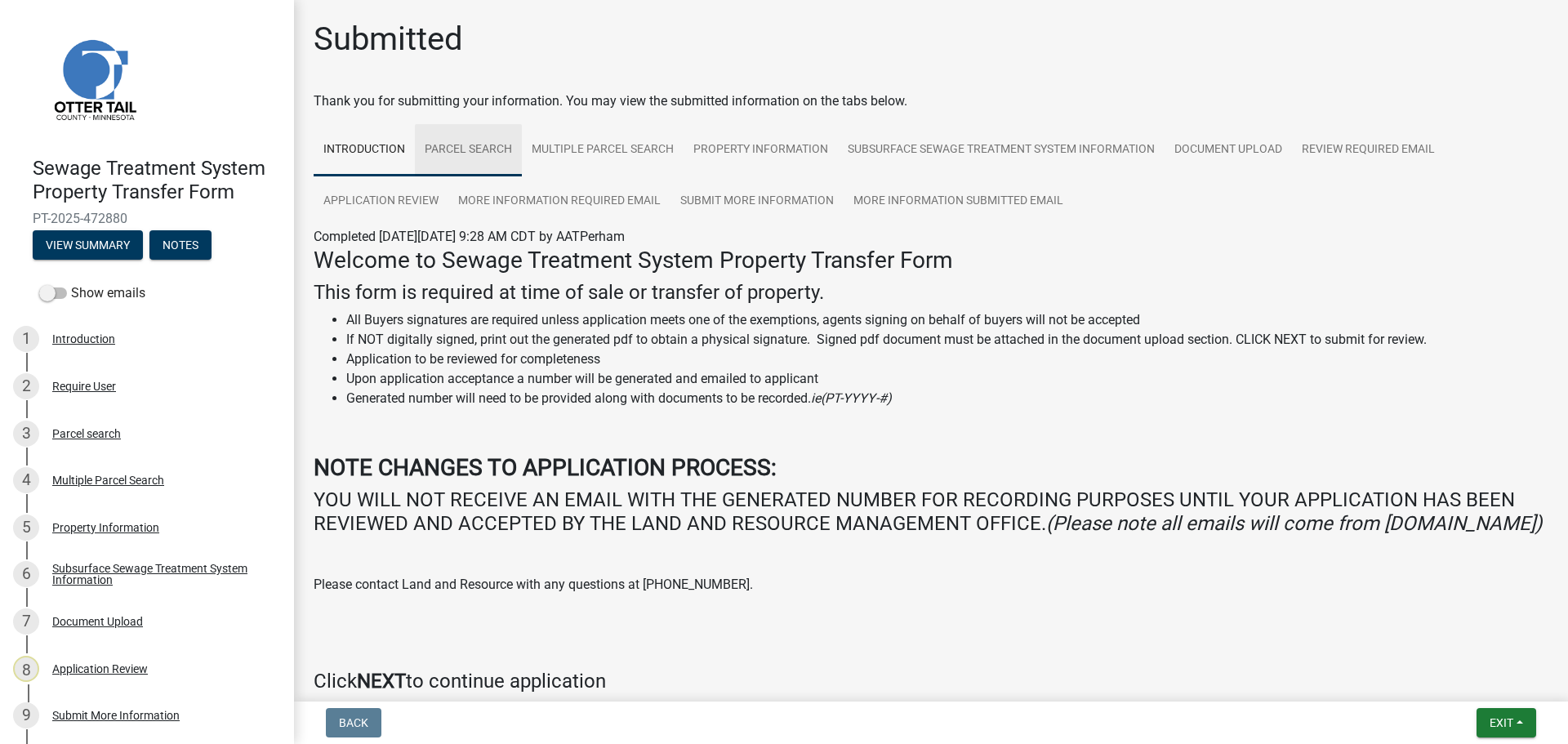
click at [474, 147] on link "Parcel search" at bounding box center [468, 150] width 107 height 53
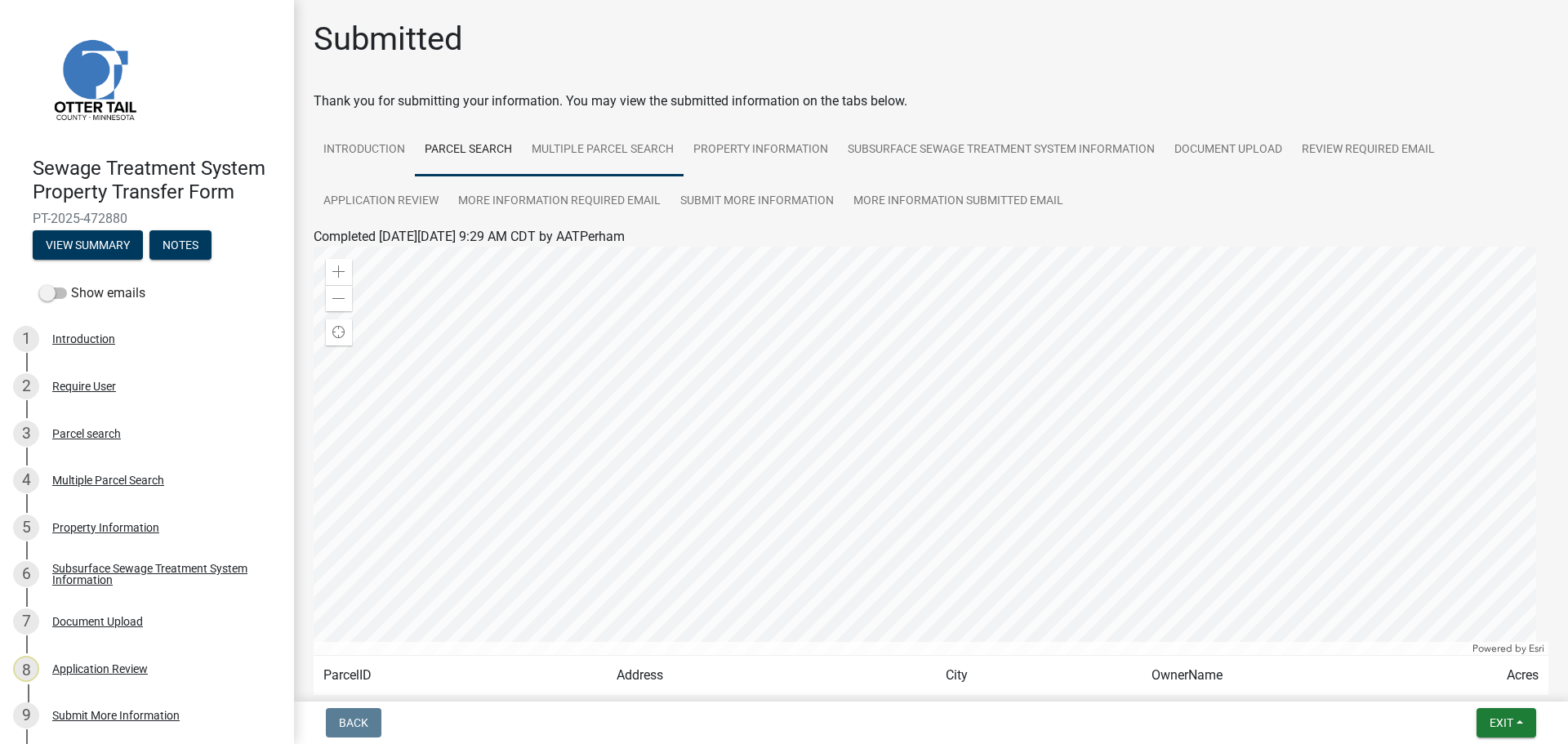
click at [619, 149] on link "Multiple Parcel Search" at bounding box center [602, 150] width 161 height 53
click at [743, 202] on link "Submit More Information" at bounding box center [756, 202] width 173 height 53
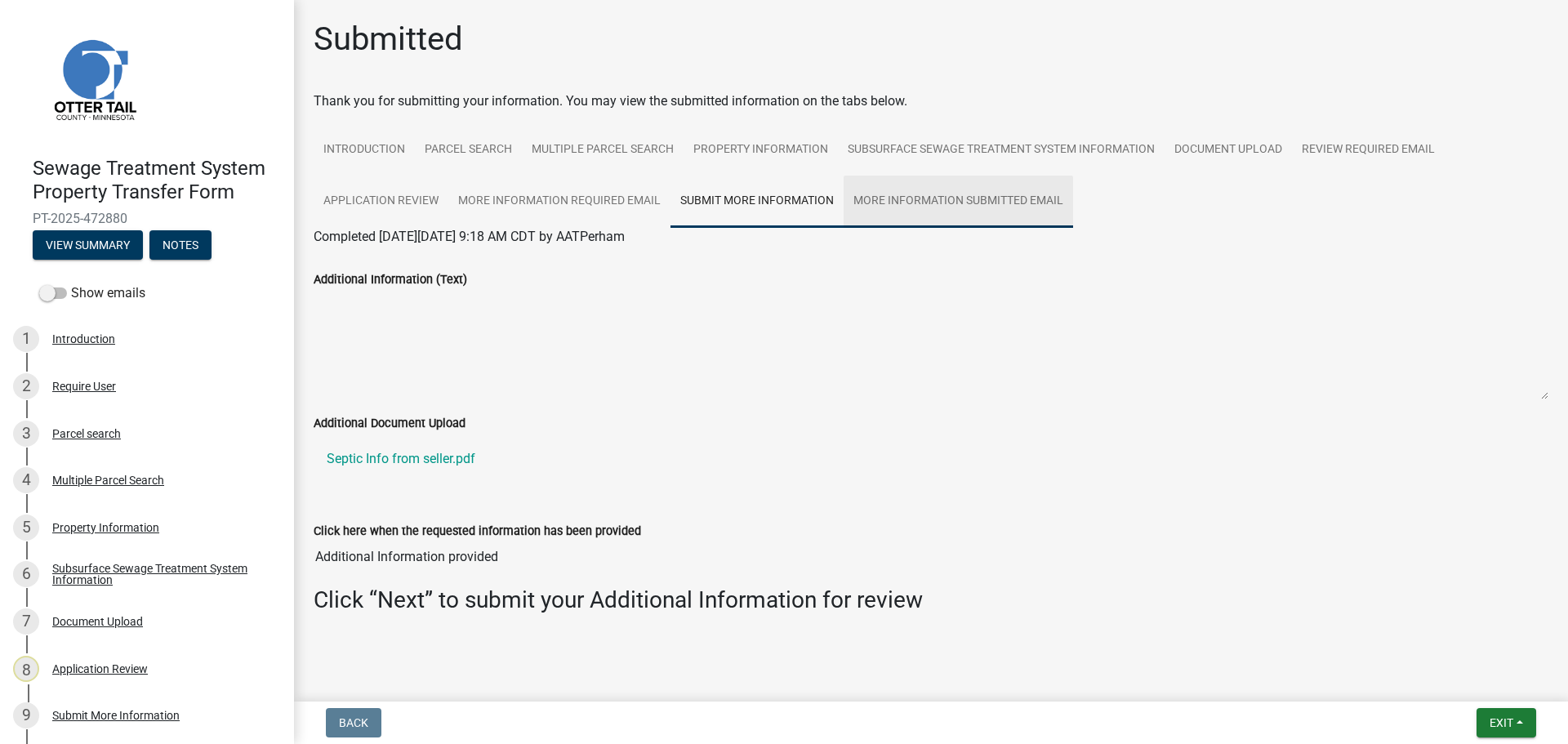
click at [925, 204] on link "More Information Submitted Email" at bounding box center [958, 202] width 229 height 53
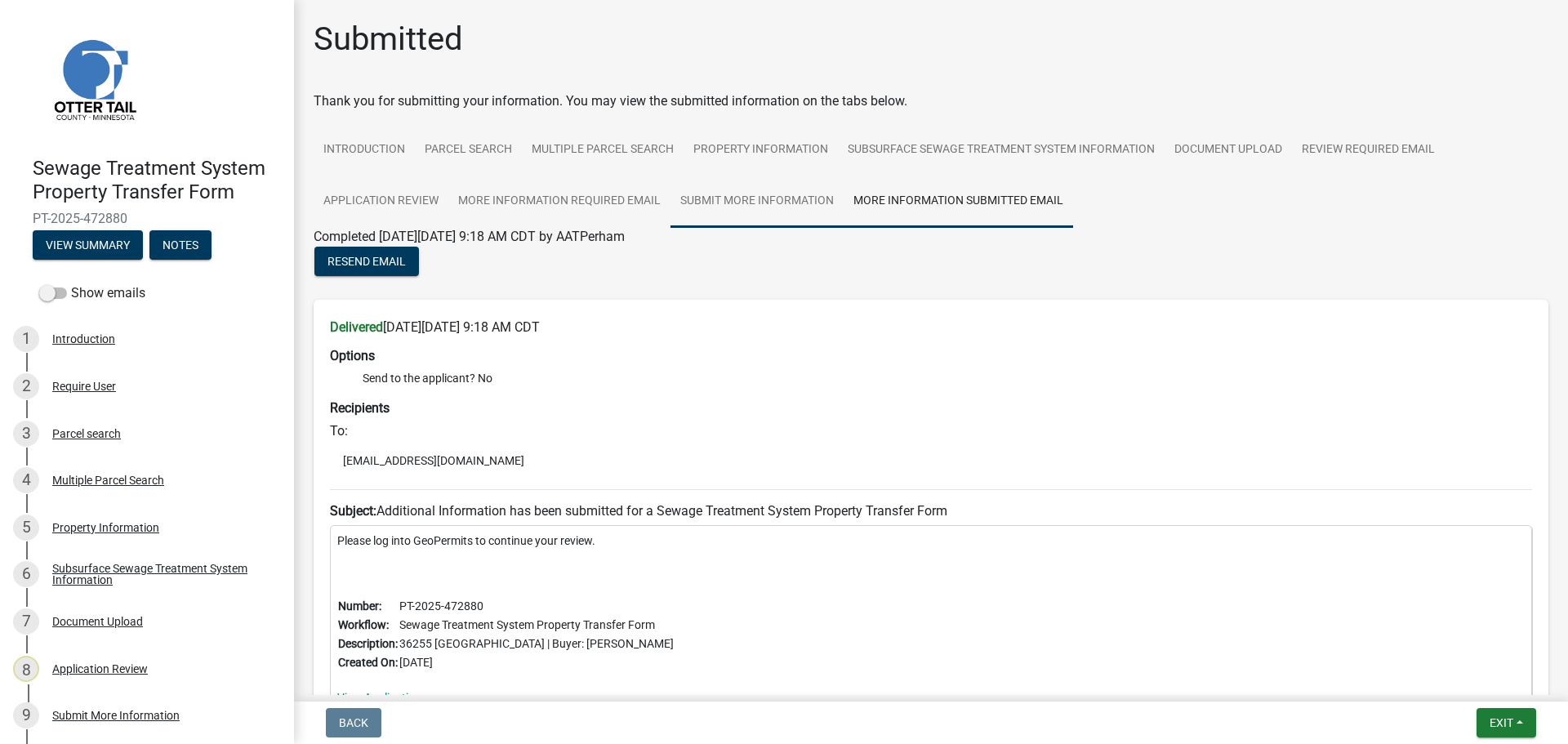
click at [756, 197] on link "Submit More Information" at bounding box center [756, 202] width 173 height 53
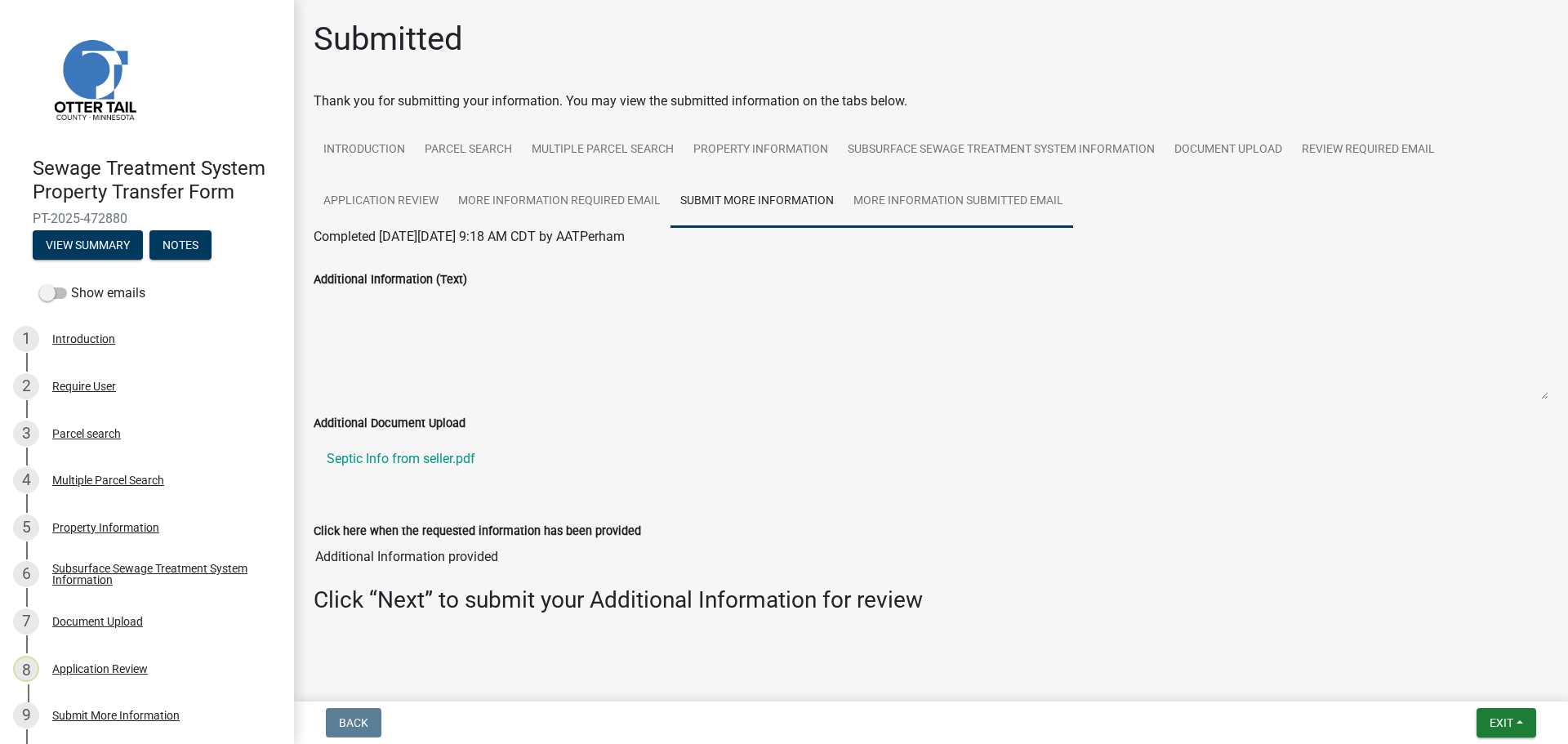
click at [924, 208] on link "More Information Submitted Email" at bounding box center [958, 202] width 229 height 53
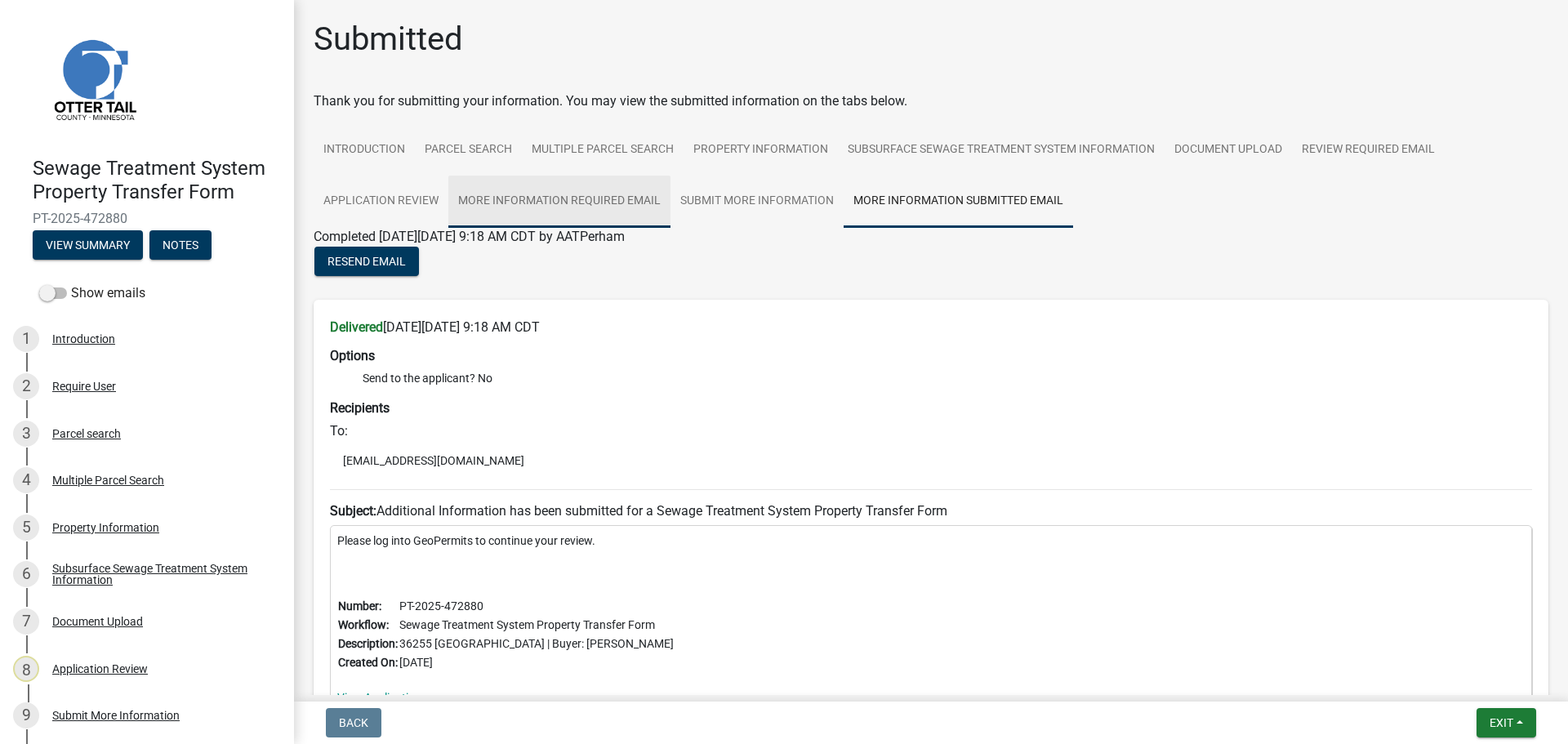
click at [587, 204] on link "More Information Required Email" at bounding box center [560, 202] width 223 height 53
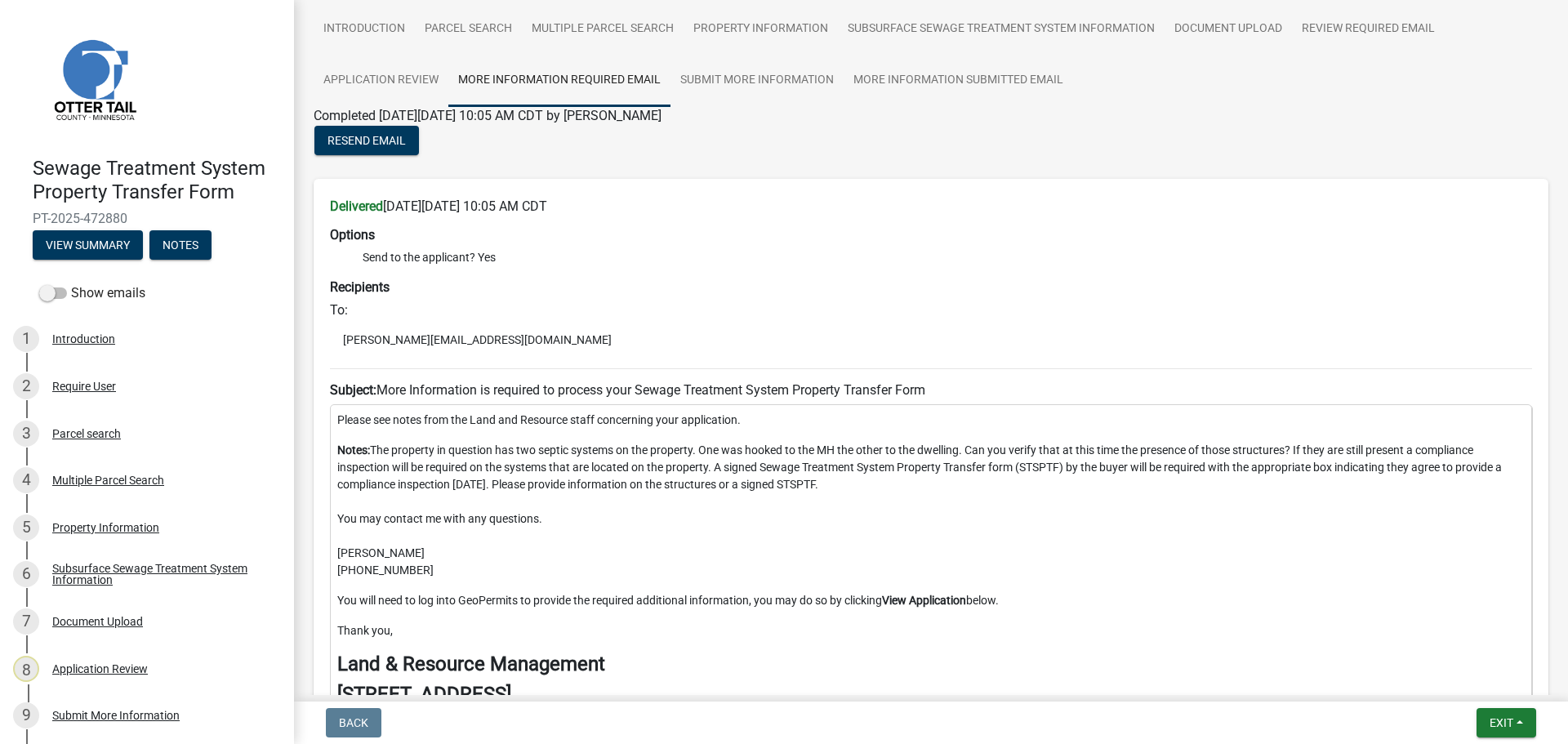
scroll to position [82, 0]
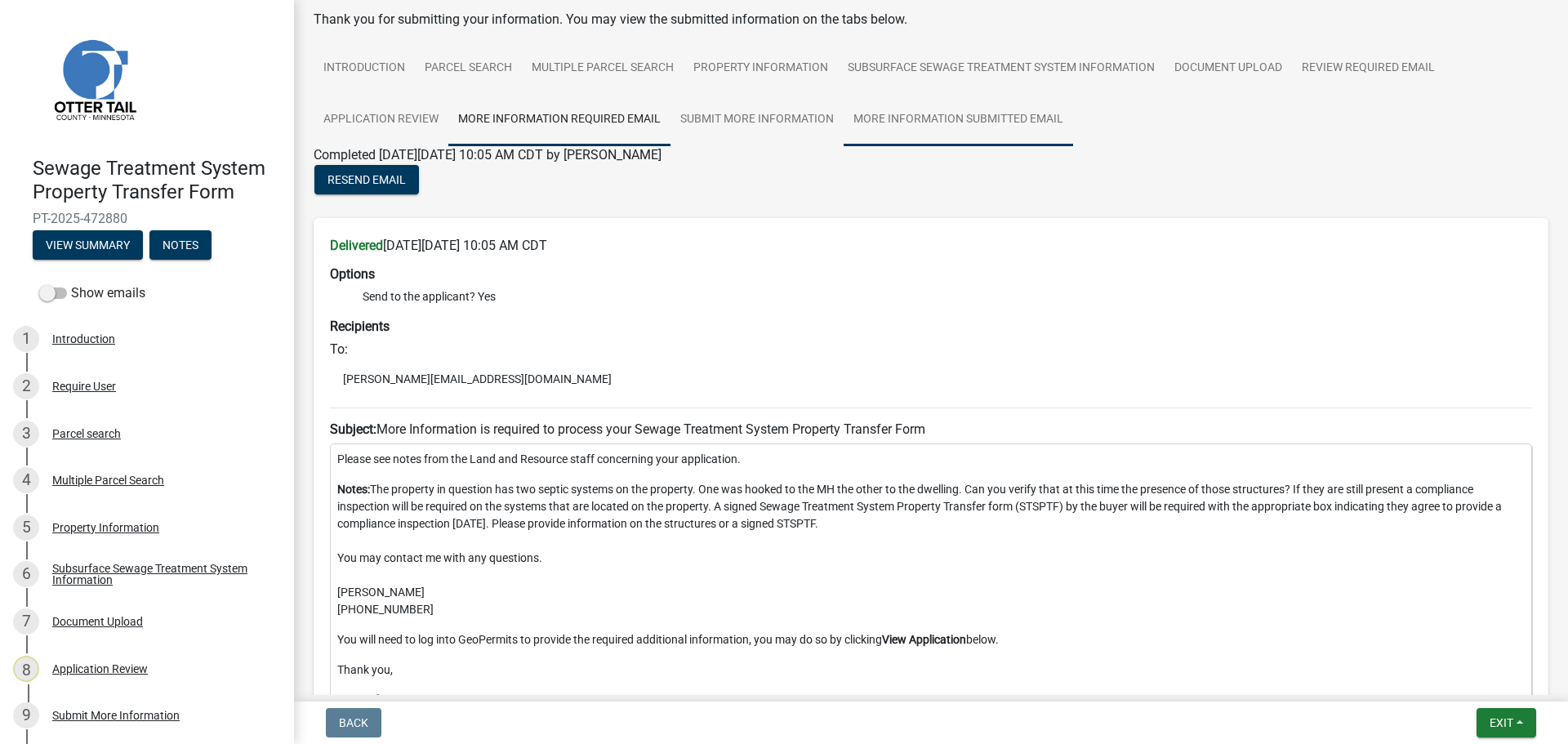
click at [900, 111] on link "More Information Submitted Email" at bounding box center [958, 120] width 229 height 53
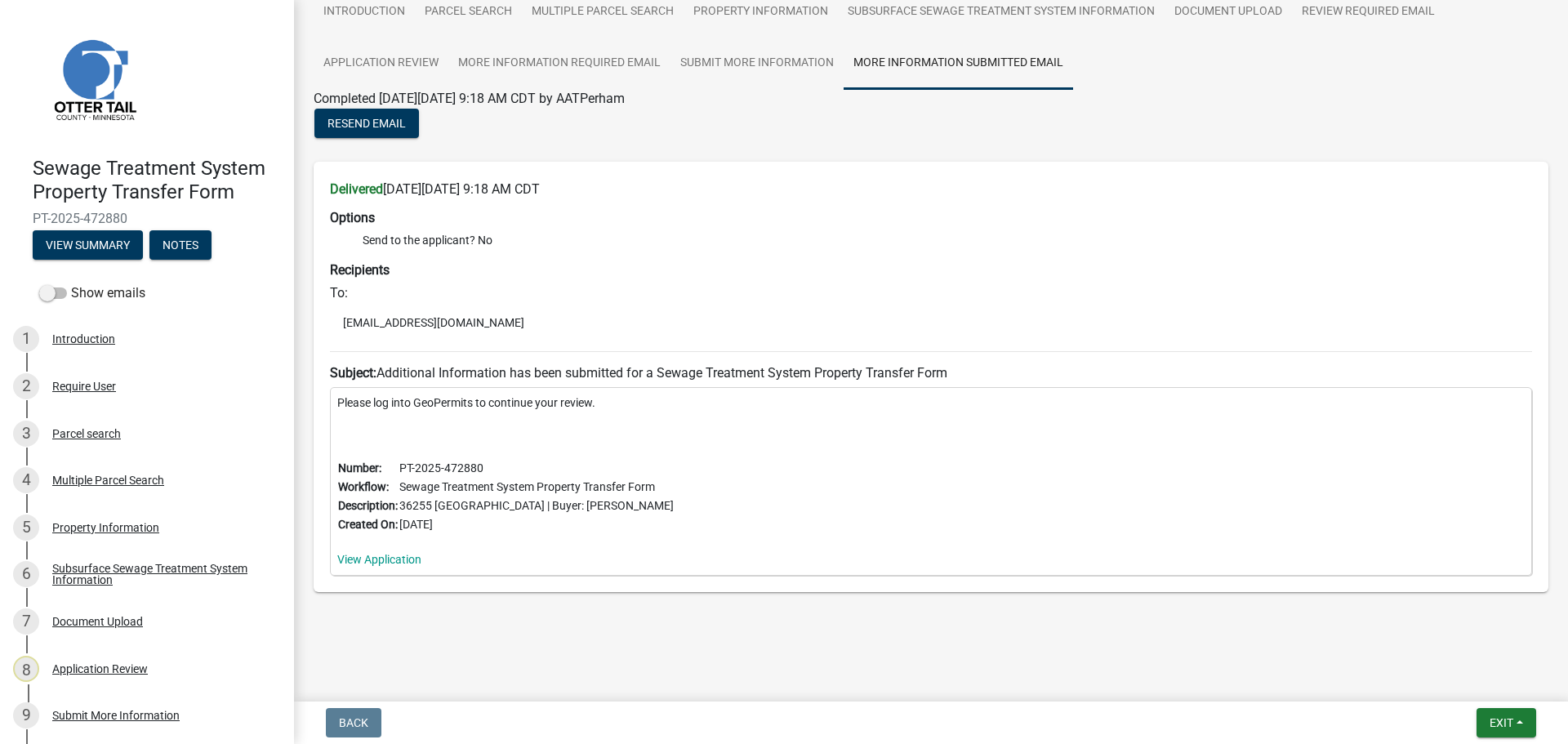
scroll to position [96, 0]
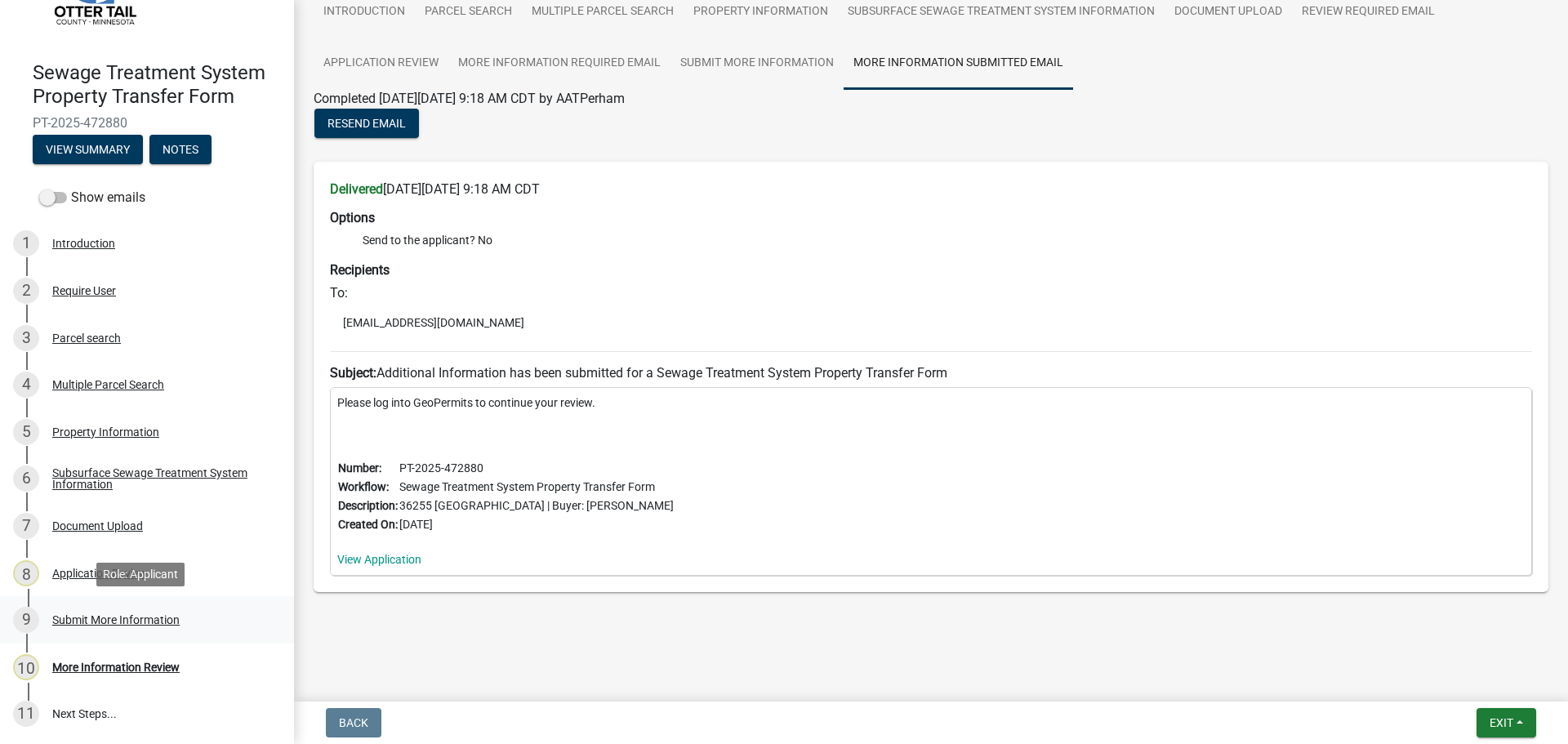
click at [117, 617] on div "Submit More Information" at bounding box center [116, 619] width 128 height 11
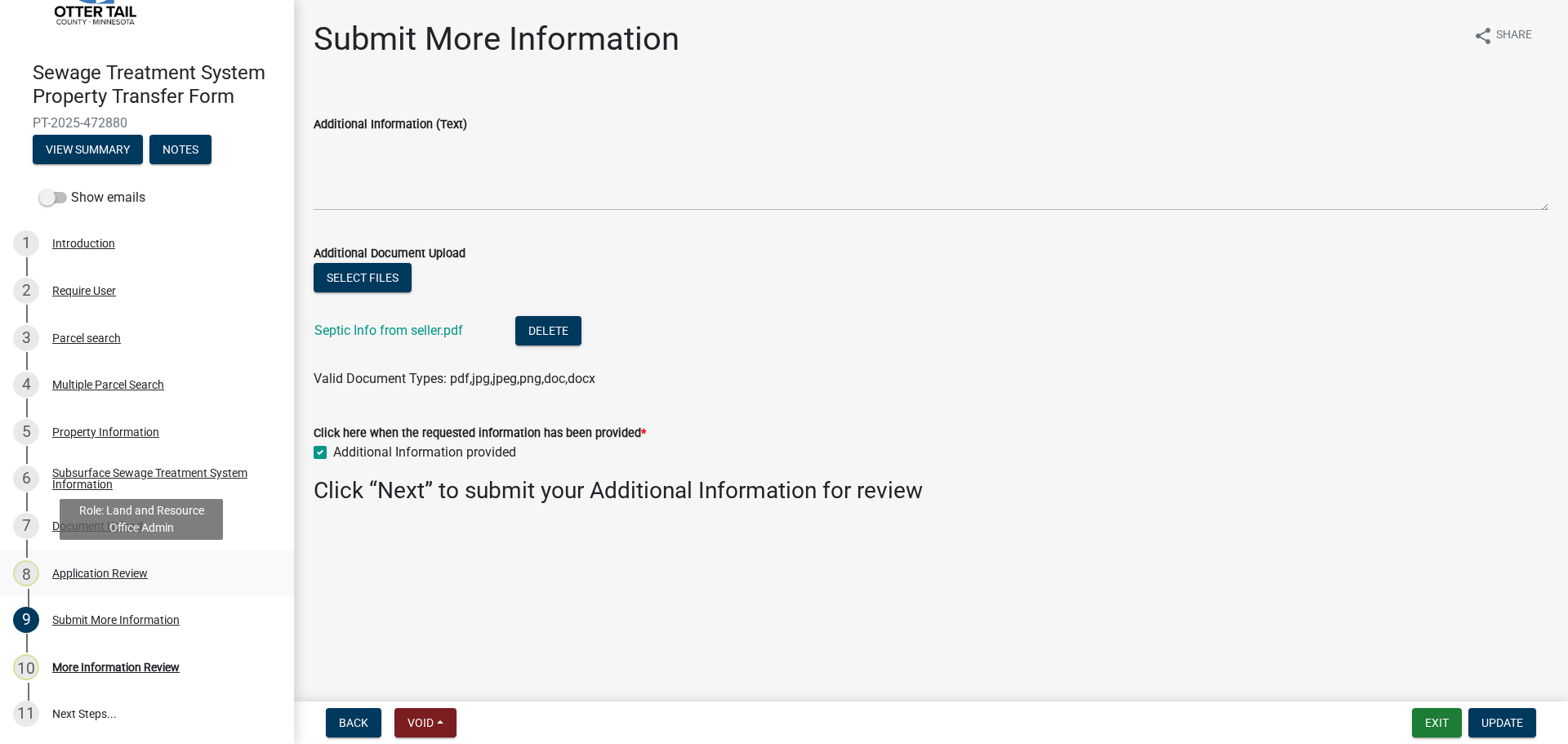
click at [128, 578] on div "Application Review" at bounding box center [100, 572] width 96 height 11
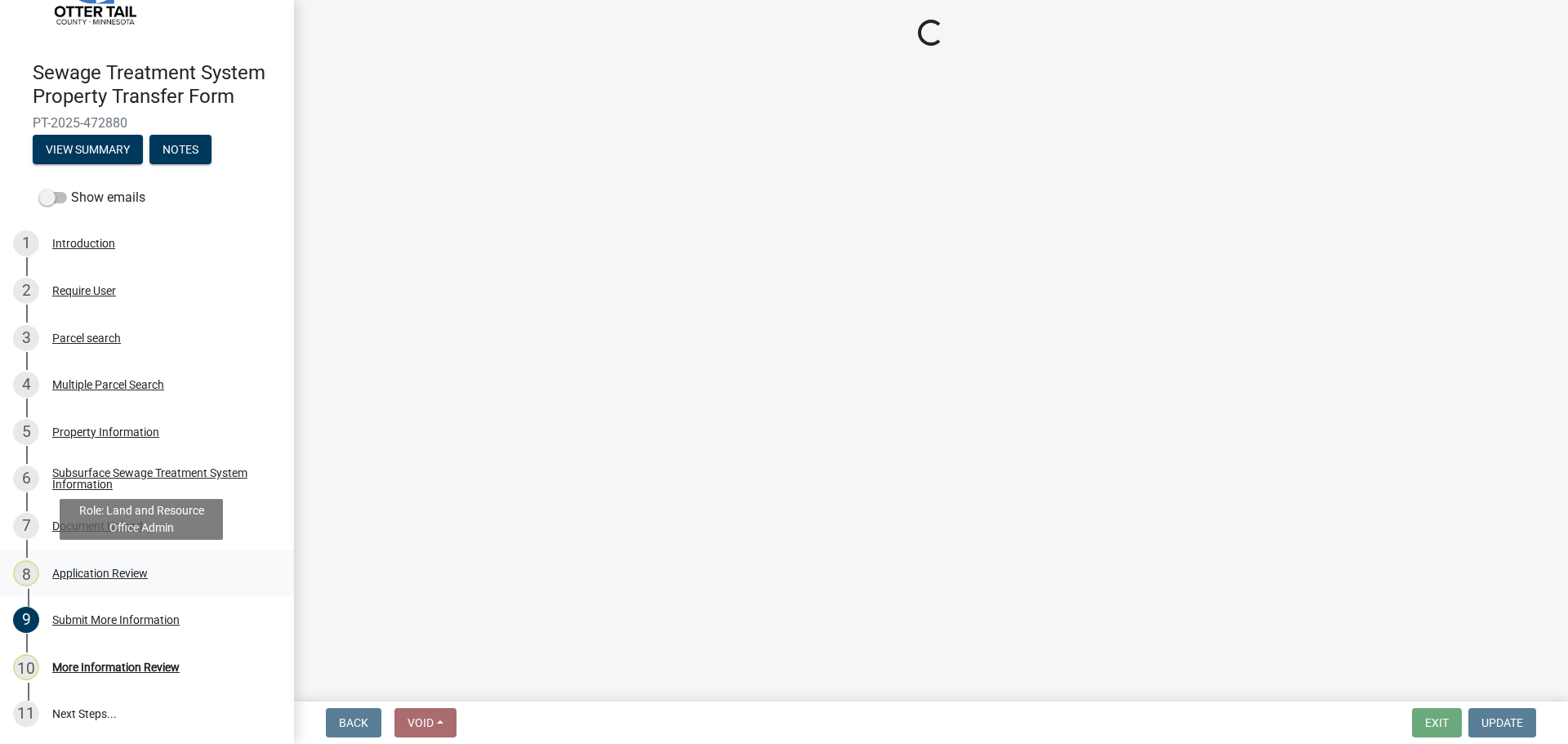
select select "b4c12476-3918-4c31-b34d-126d47b866fd"
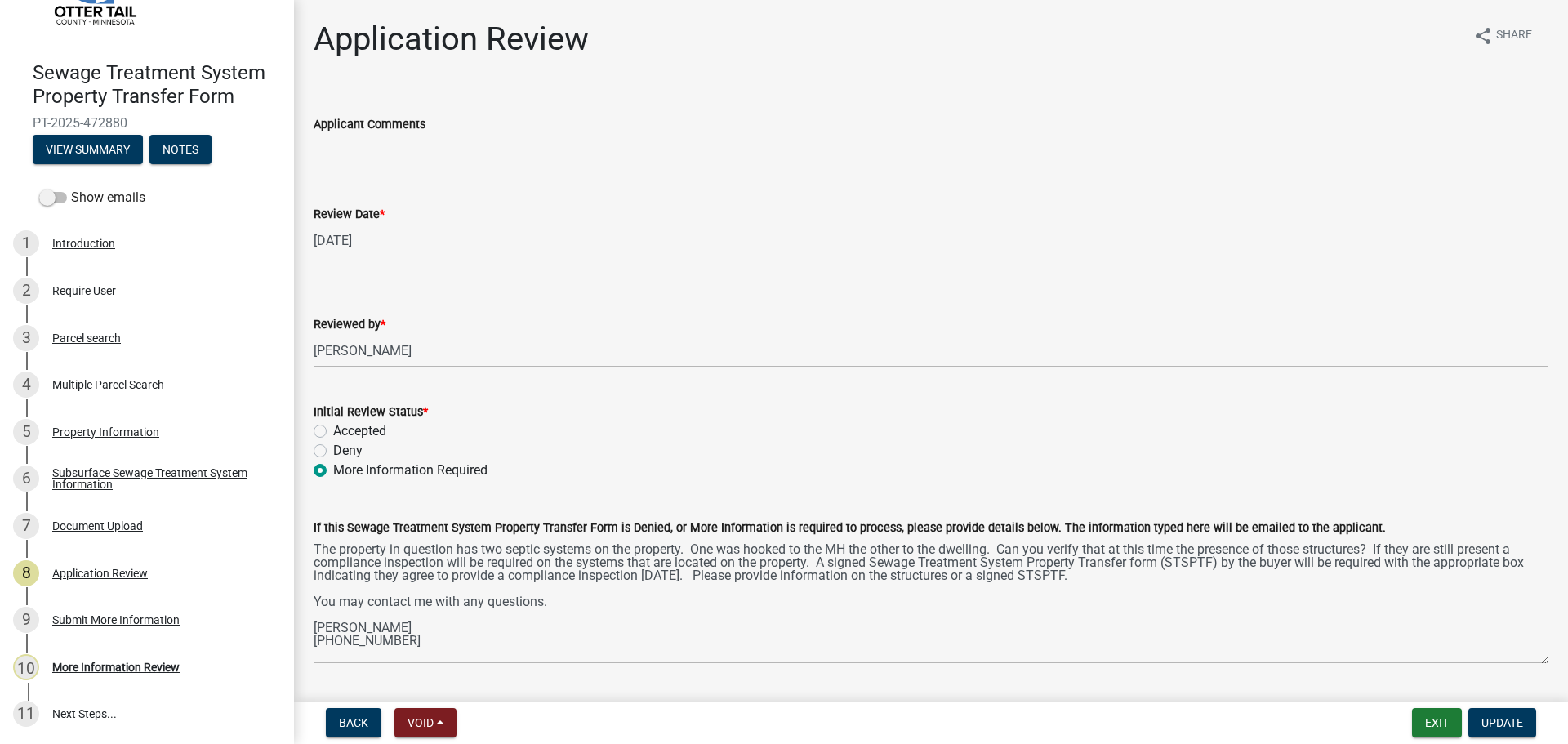
drag, startPoint x: 1546, startPoint y: 611, endPoint x: 1536, endPoint y: 661, distance: 51.0
click at [1536, 661] on div "If this Sewage Treatment System Property Transfer Form is Denied, or More Infor…" at bounding box center [931, 579] width 1259 height 169
click at [78, 614] on div "Submit More Information" at bounding box center [116, 619] width 128 height 11
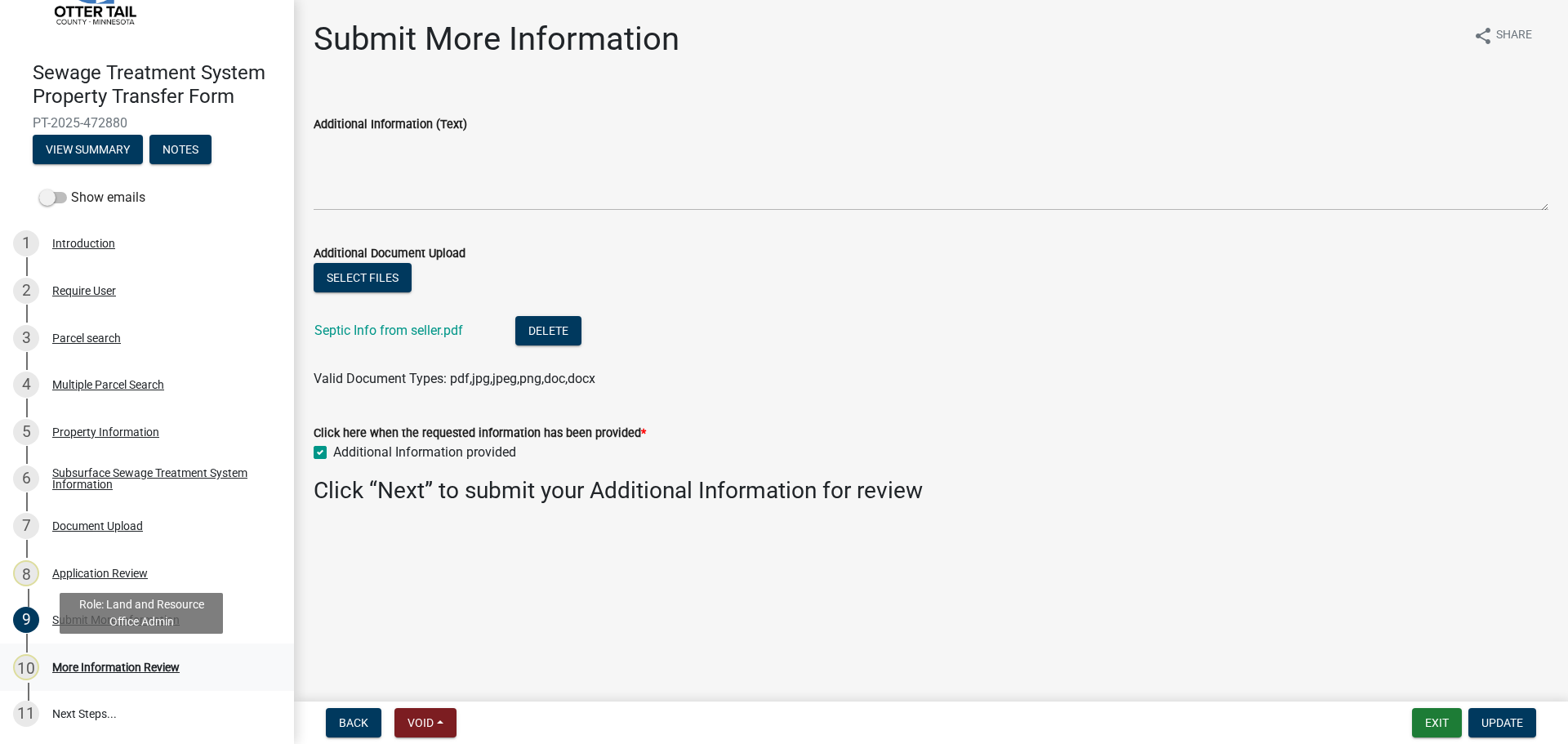
click at [84, 669] on div "More Information Review" at bounding box center [116, 666] width 128 height 11
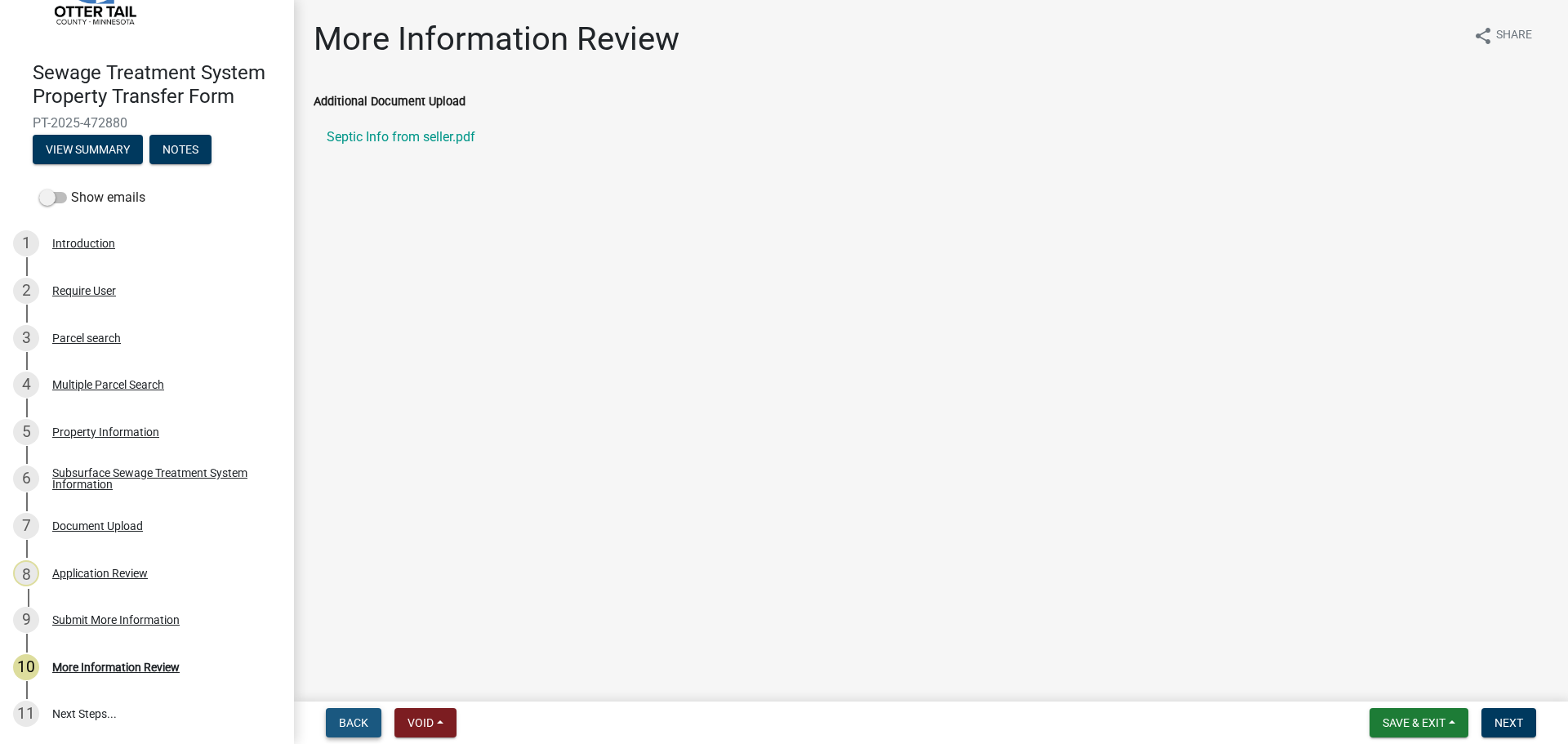
click at [361, 726] on span "Back" at bounding box center [354, 722] width 29 height 13
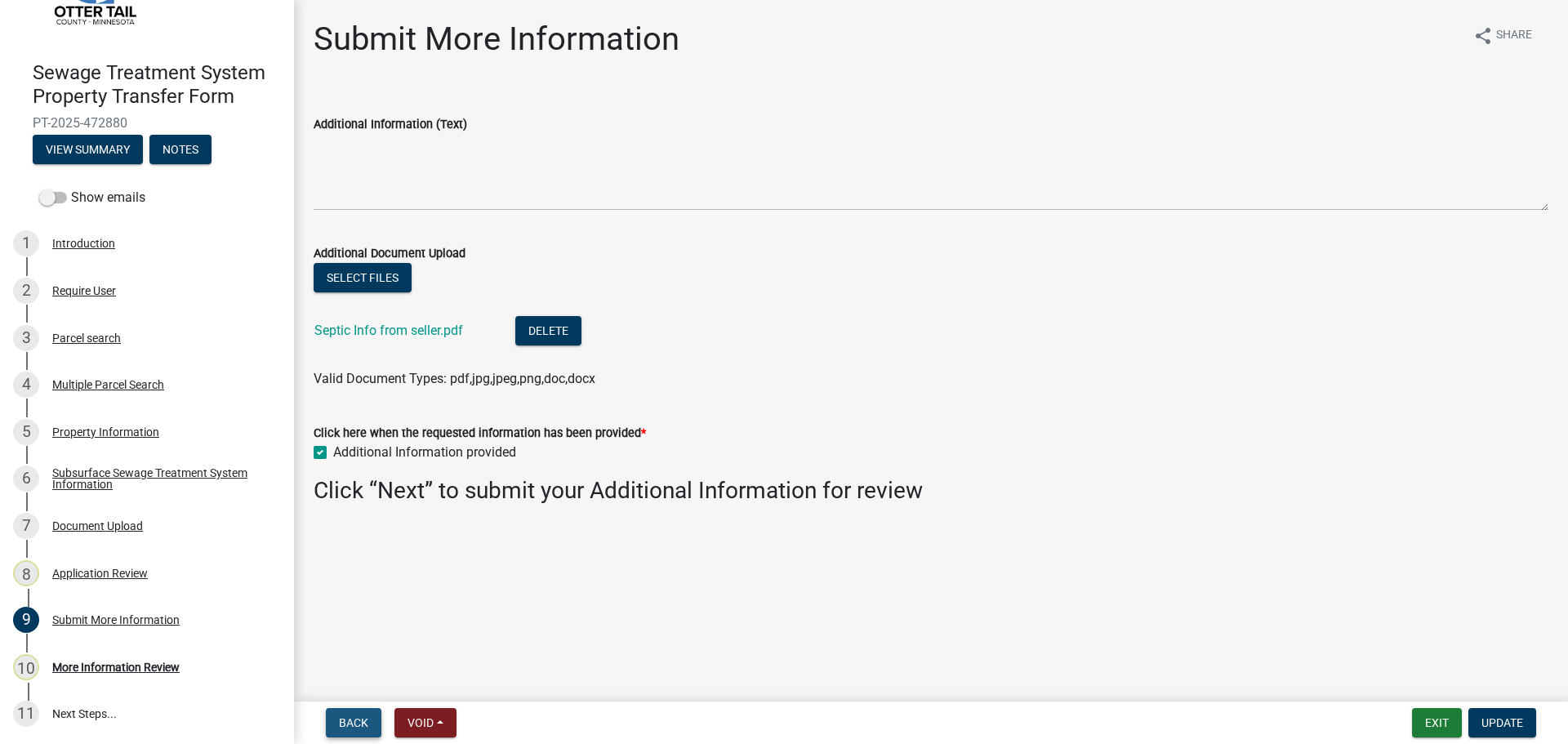
click at [361, 726] on span "Back" at bounding box center [354, 722] width 29 height 13
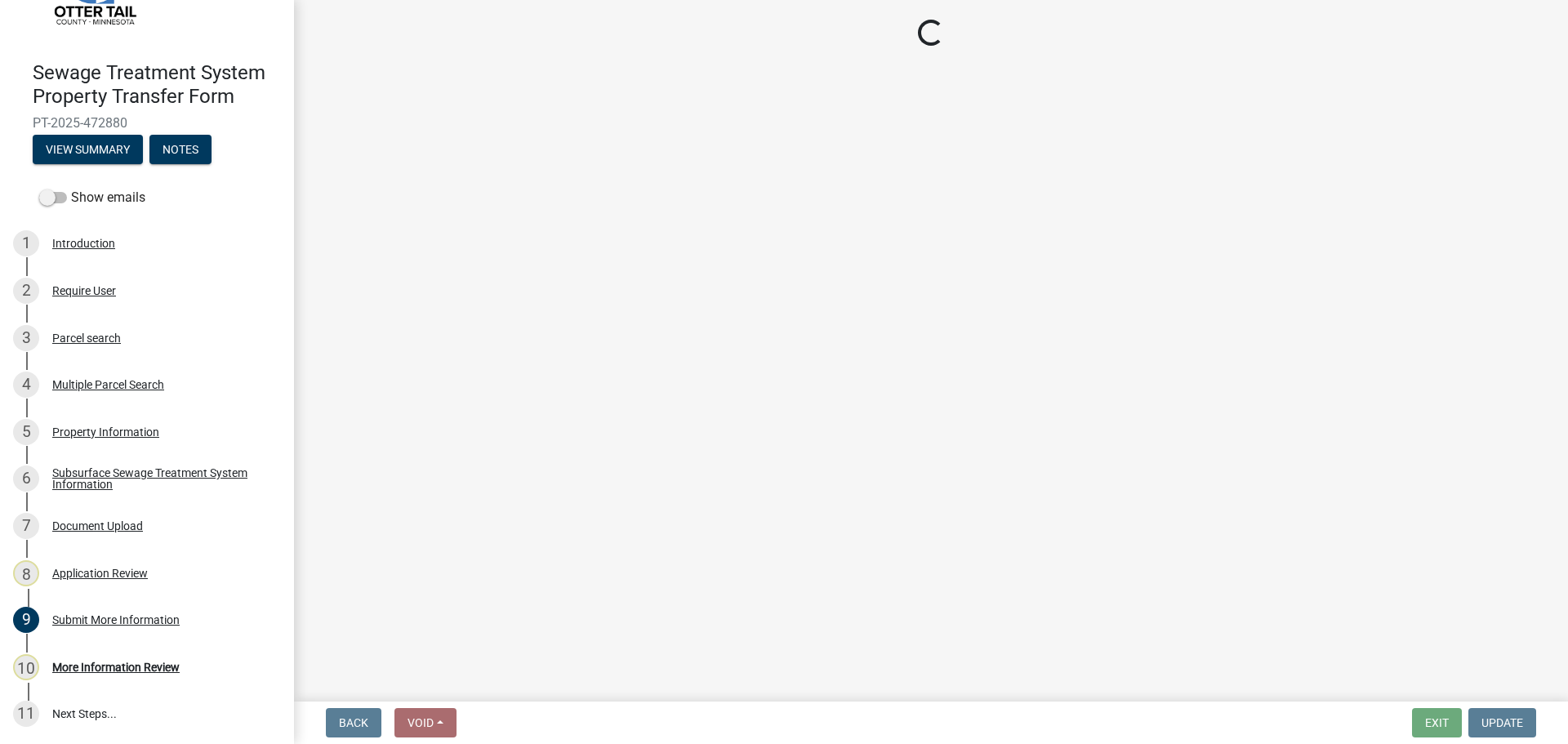
select select "b4c12476-3918-4c31-b34d-126d47b866fd"
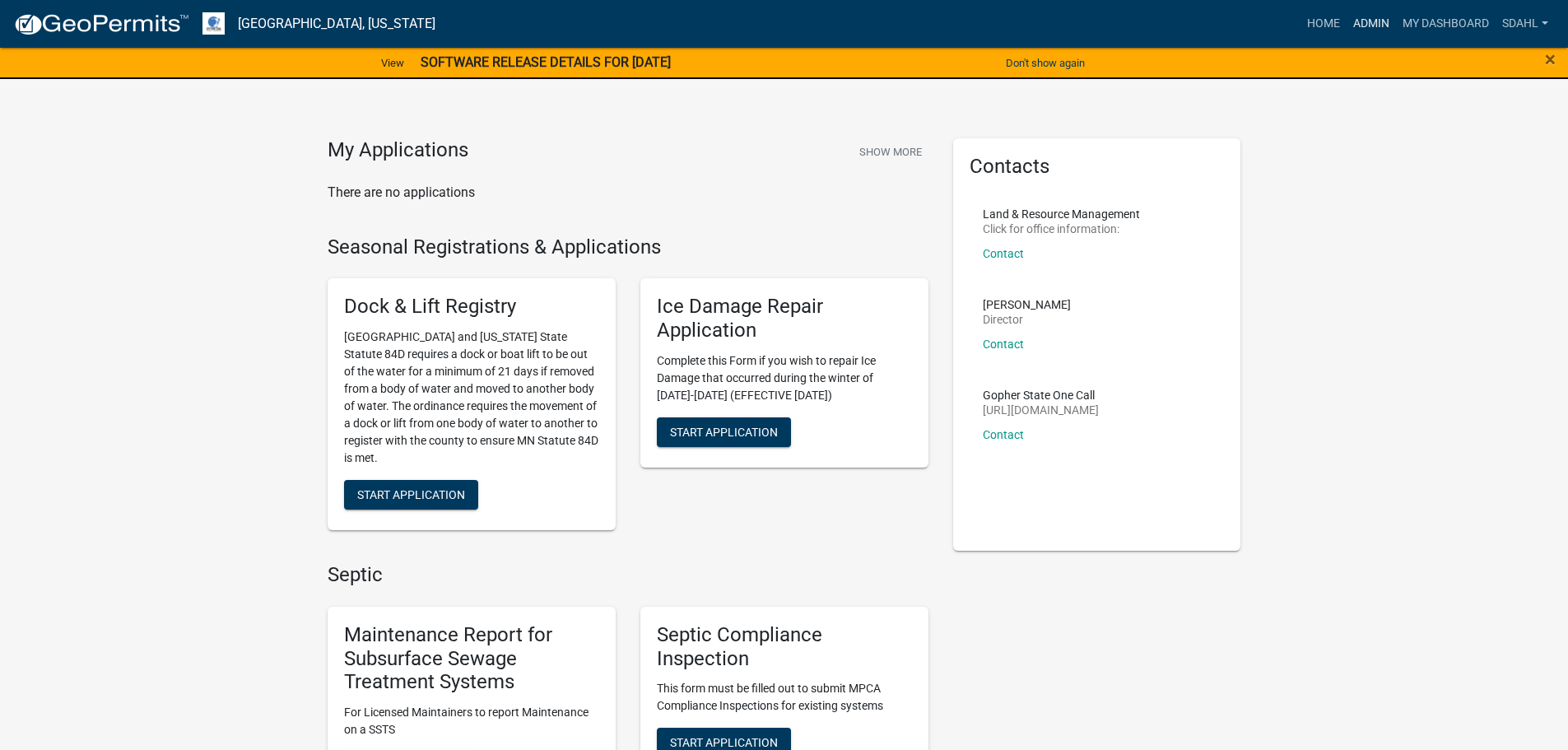
click at [1363, 14] on link "Admin" at bounding box center [1371, 23] width 50 height 31
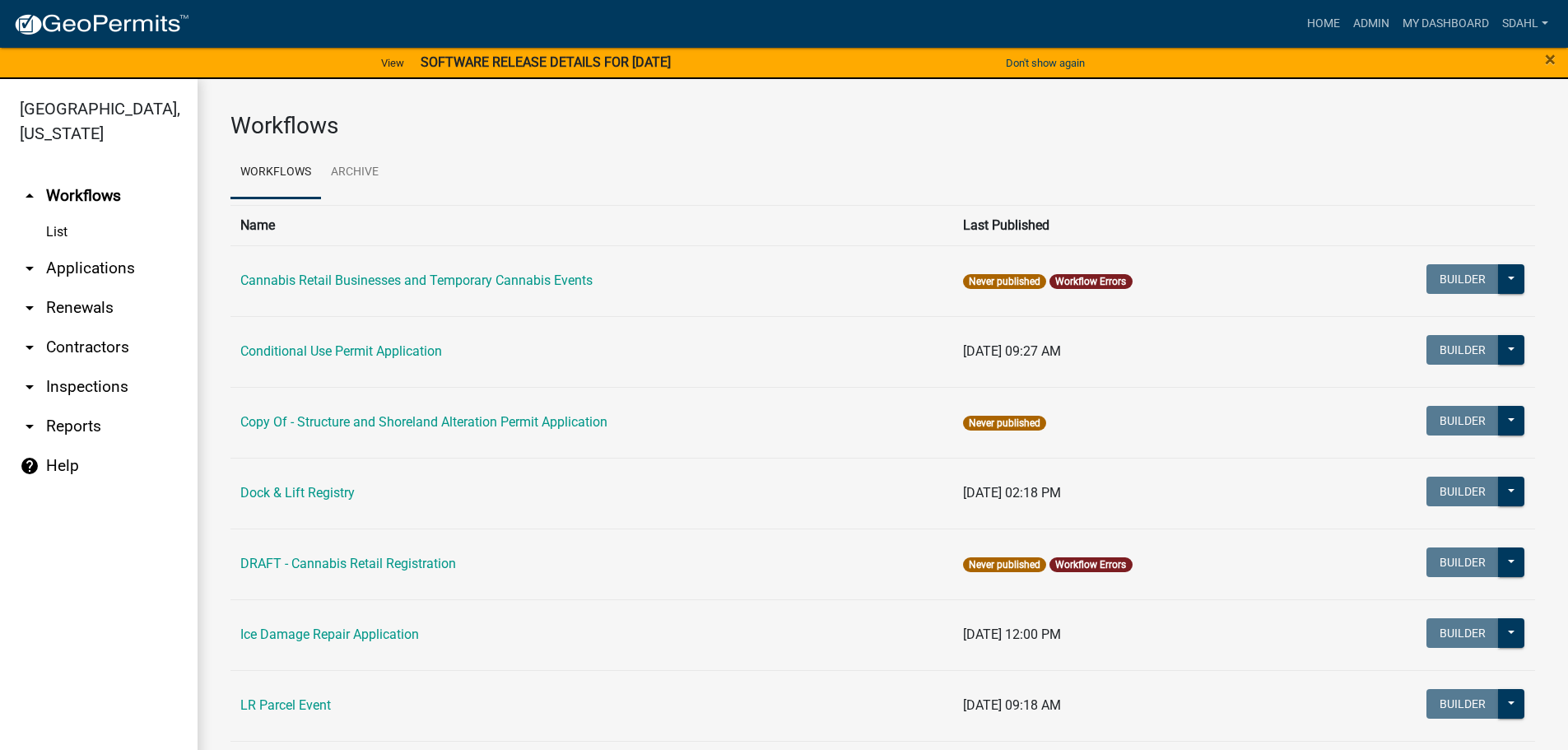
click at [55, 259] on link "arrow_drop_down Applications" at bounding box center [98, 268] width 197 height 39
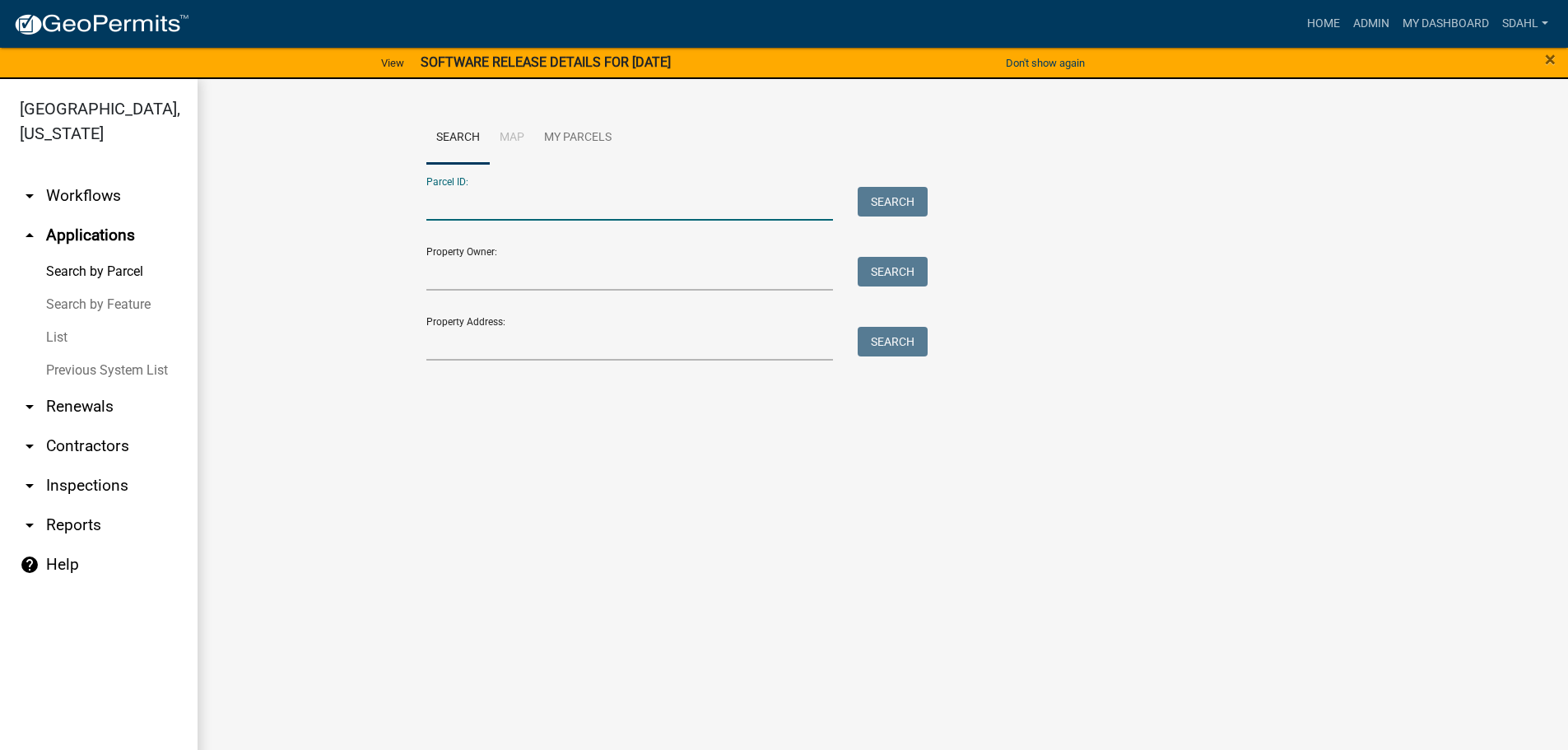
click at [513, 203] on input "Parcel ID:" at bounding box center [629, 203] width 408 height 34
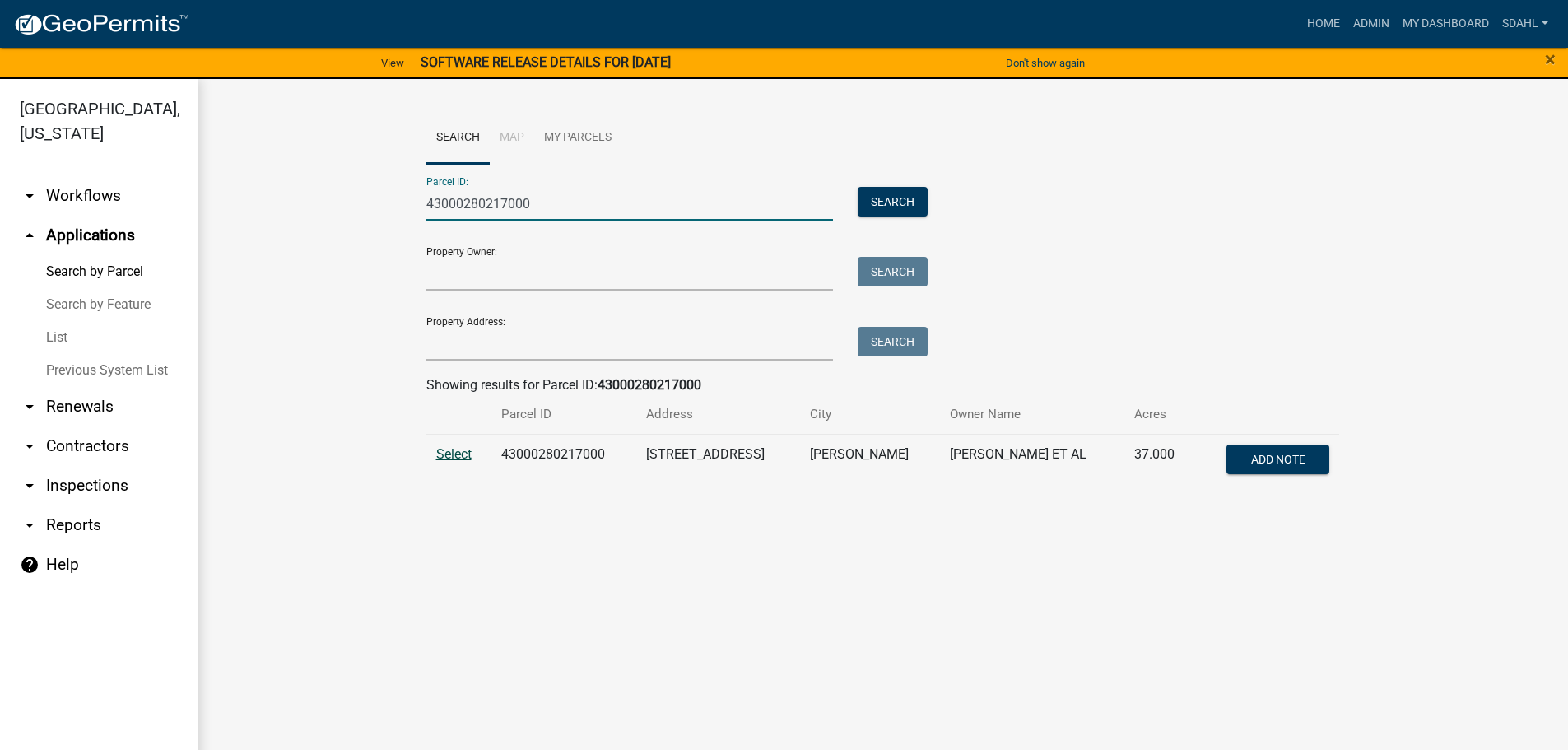
type input "43000280217000"
click at [460, 451] on span "Select" at bounding box center [454, 454] width 36 height 16
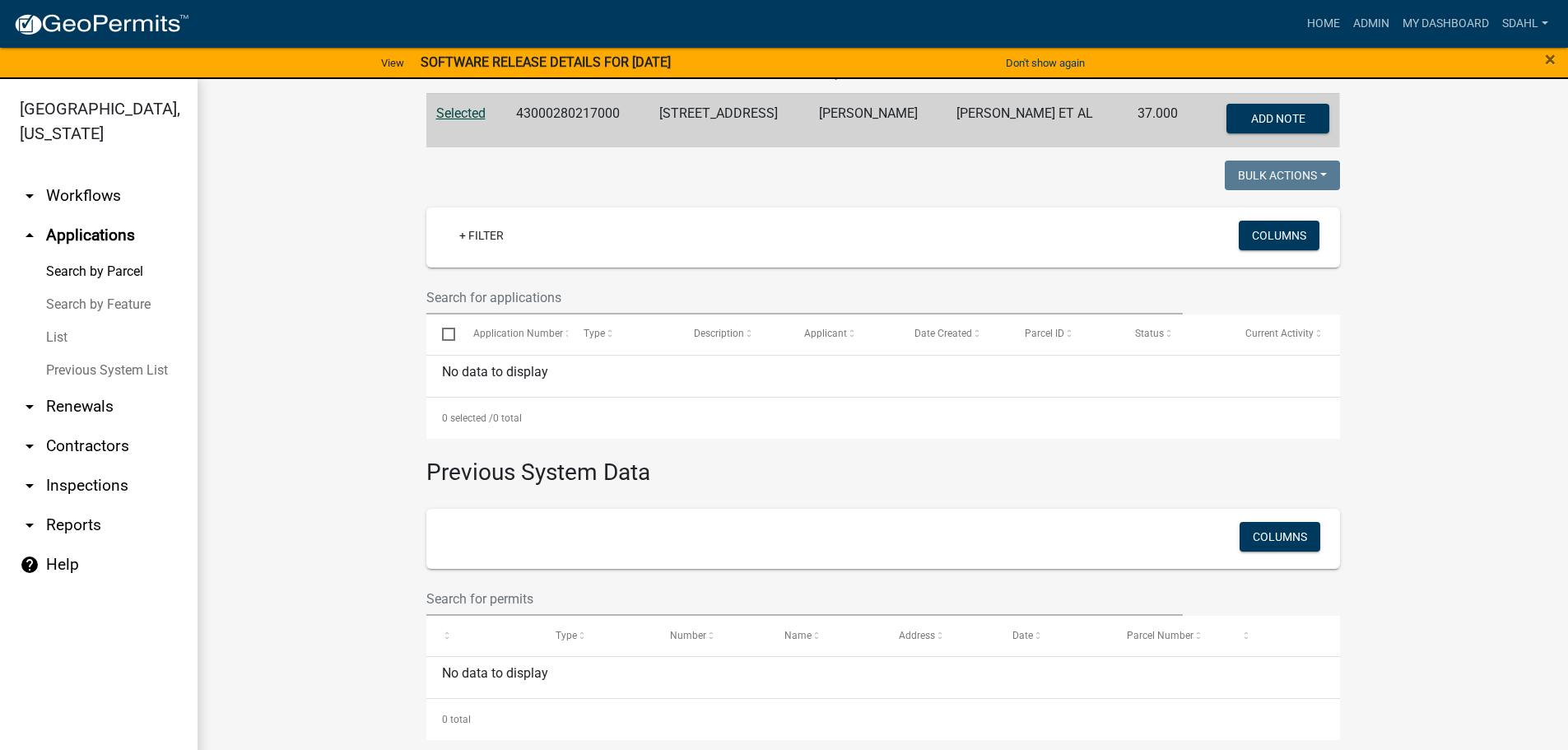
scroll to position [344, 0]
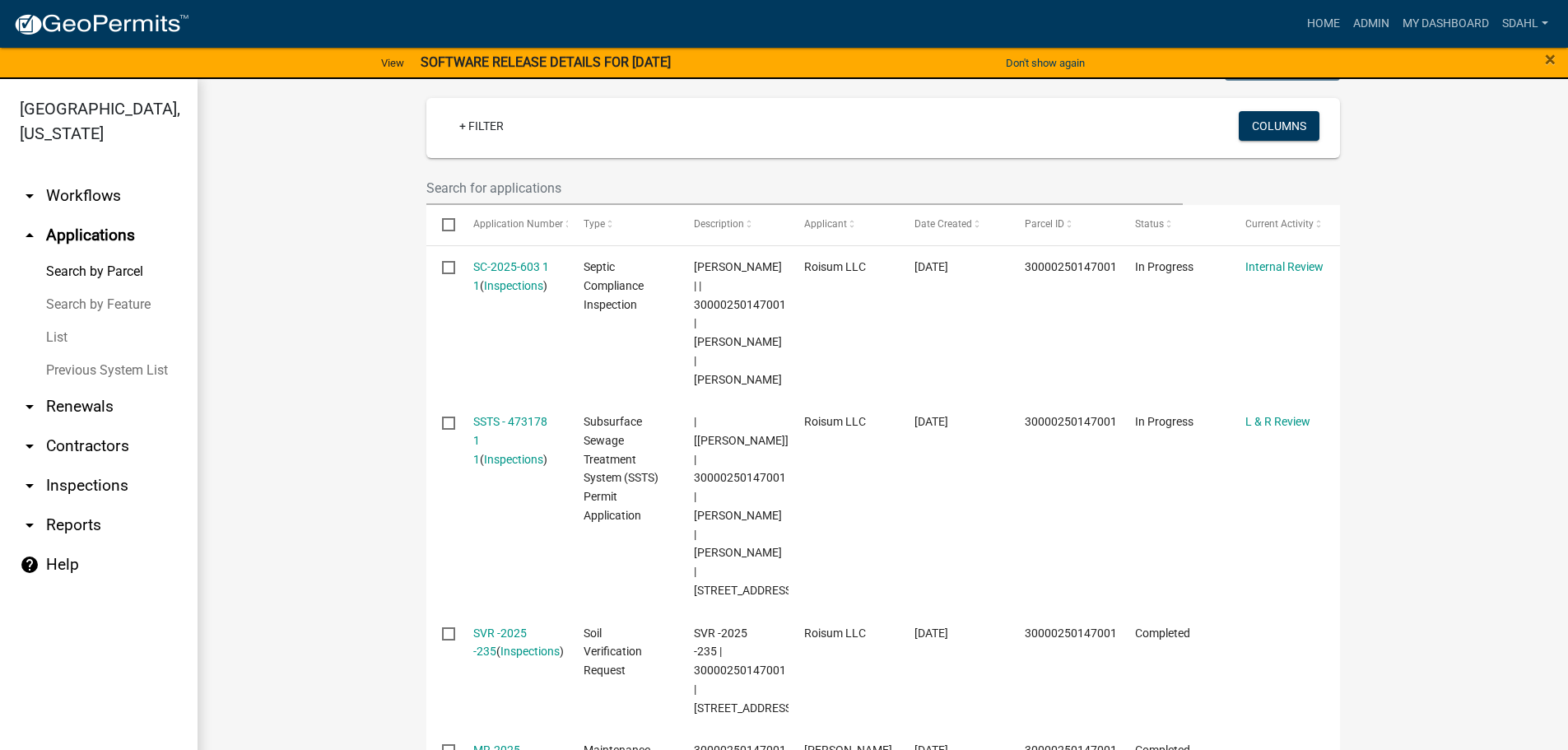
scroll to position [411, 0]
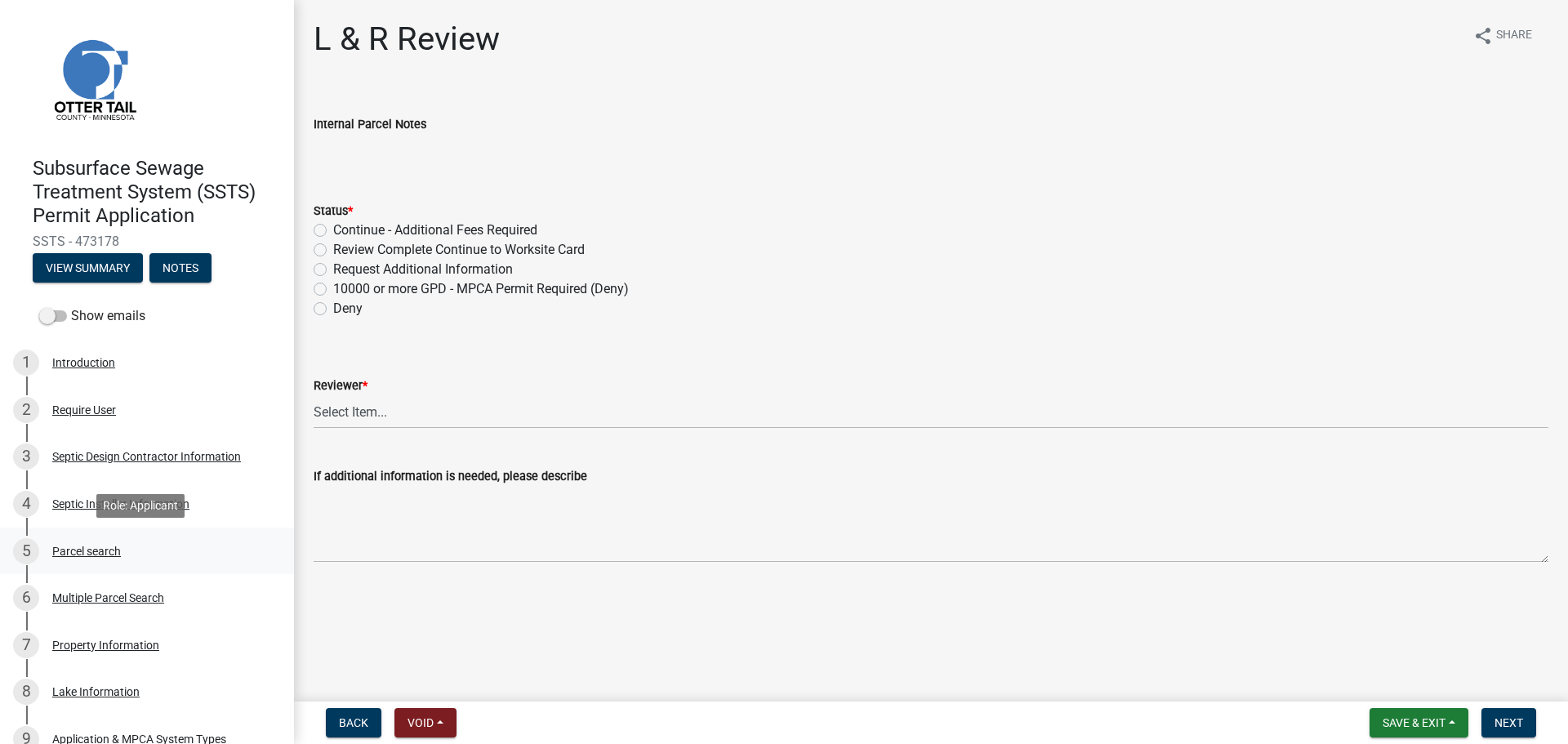
click at [105, 541] on div "5 Parcel search" at bounding box center [140, 551] width 254 height 26
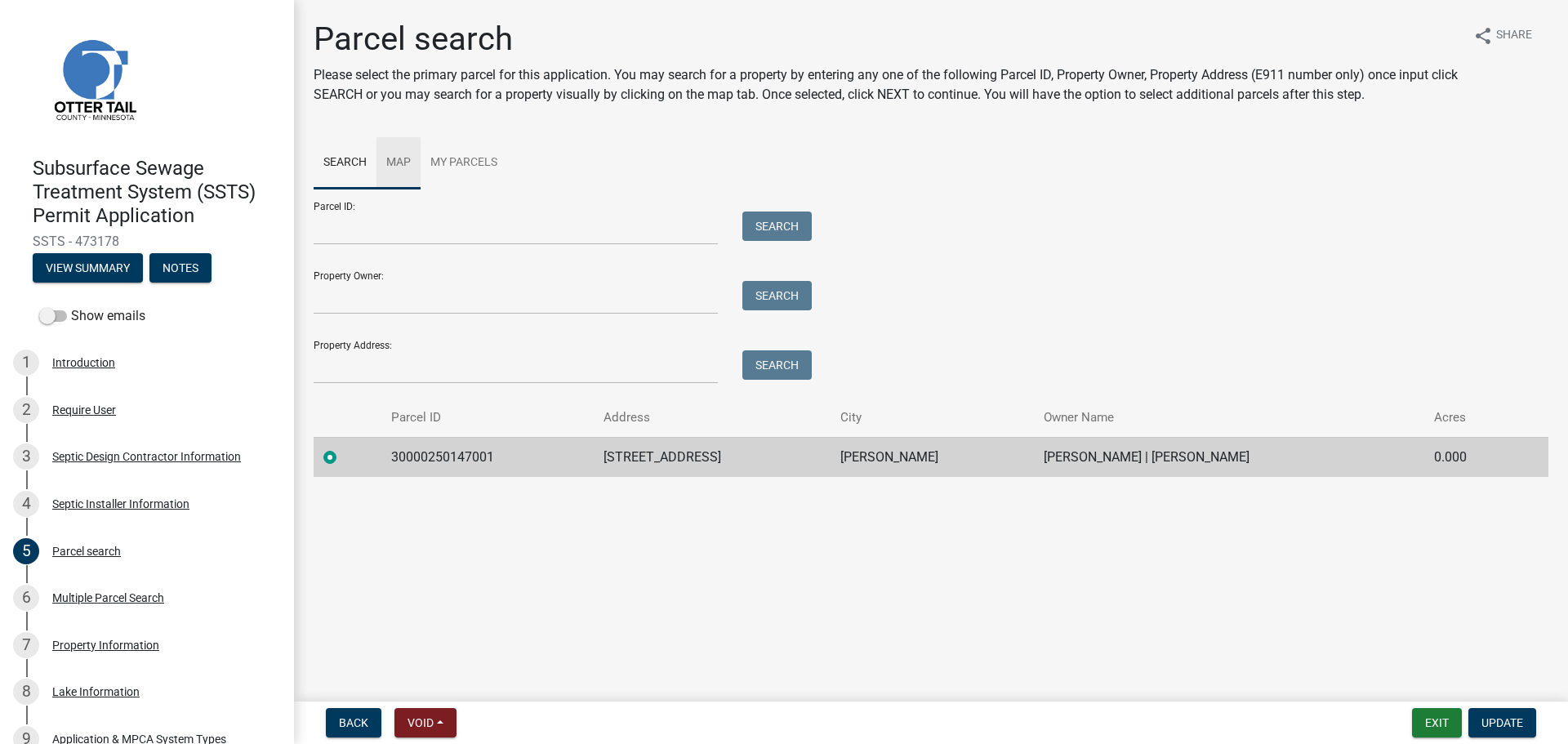
click at [408, 153] on link "Map" at bounding box center [398, 163] width 44 height 53
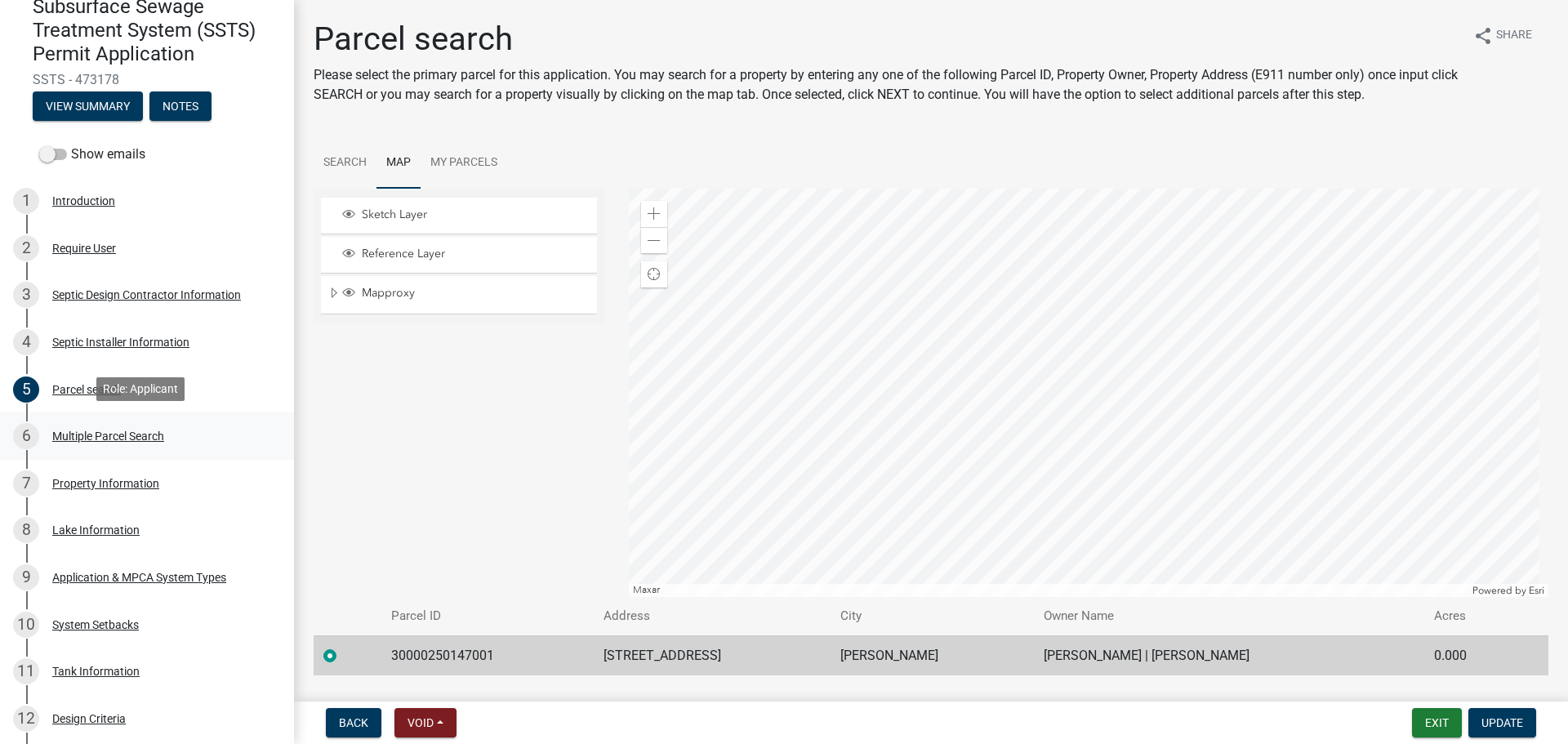
scroll to position [163, 0]
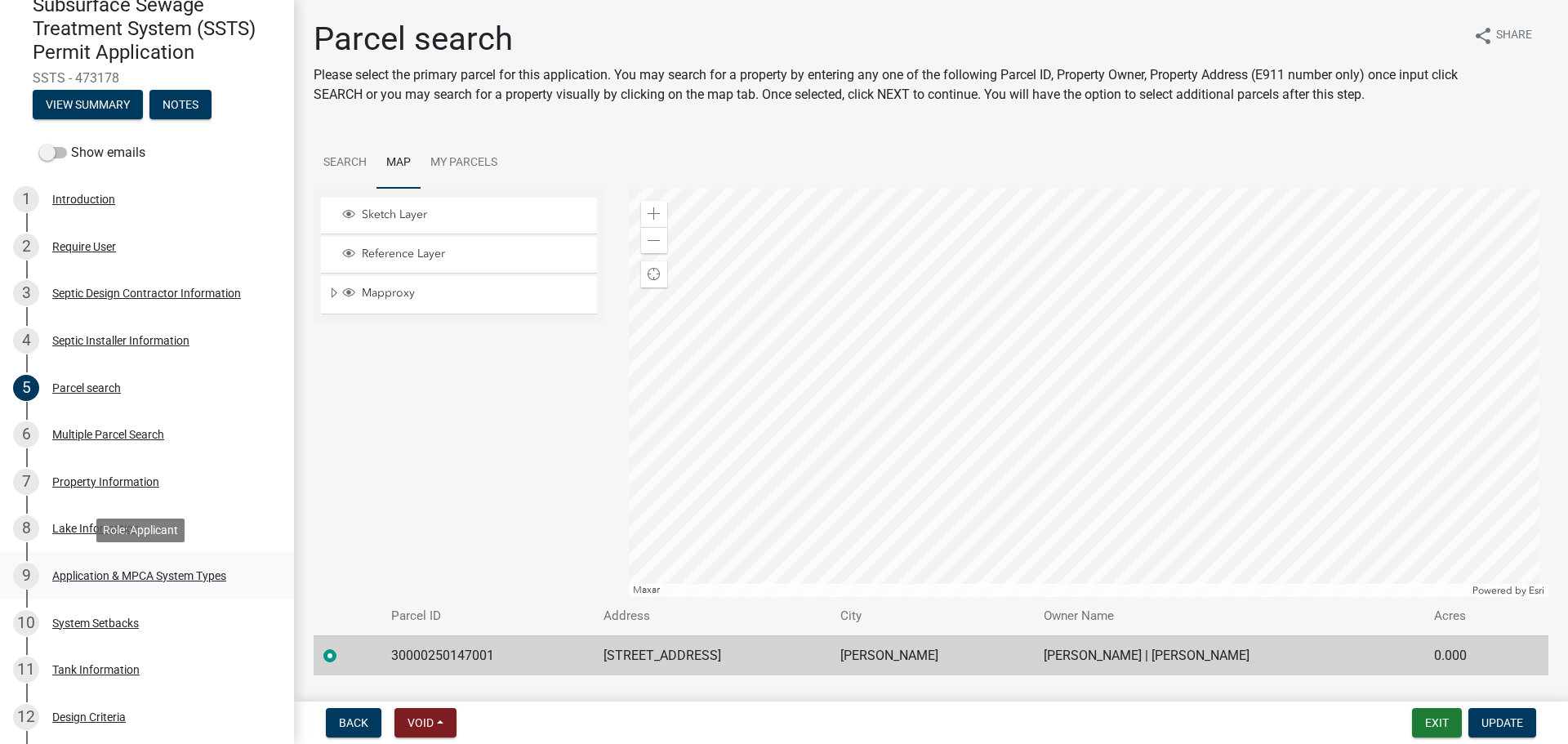
click at [140, 576] on div "Application & MPCA System Types" at bounding box center [140, 575] width 174 height 11
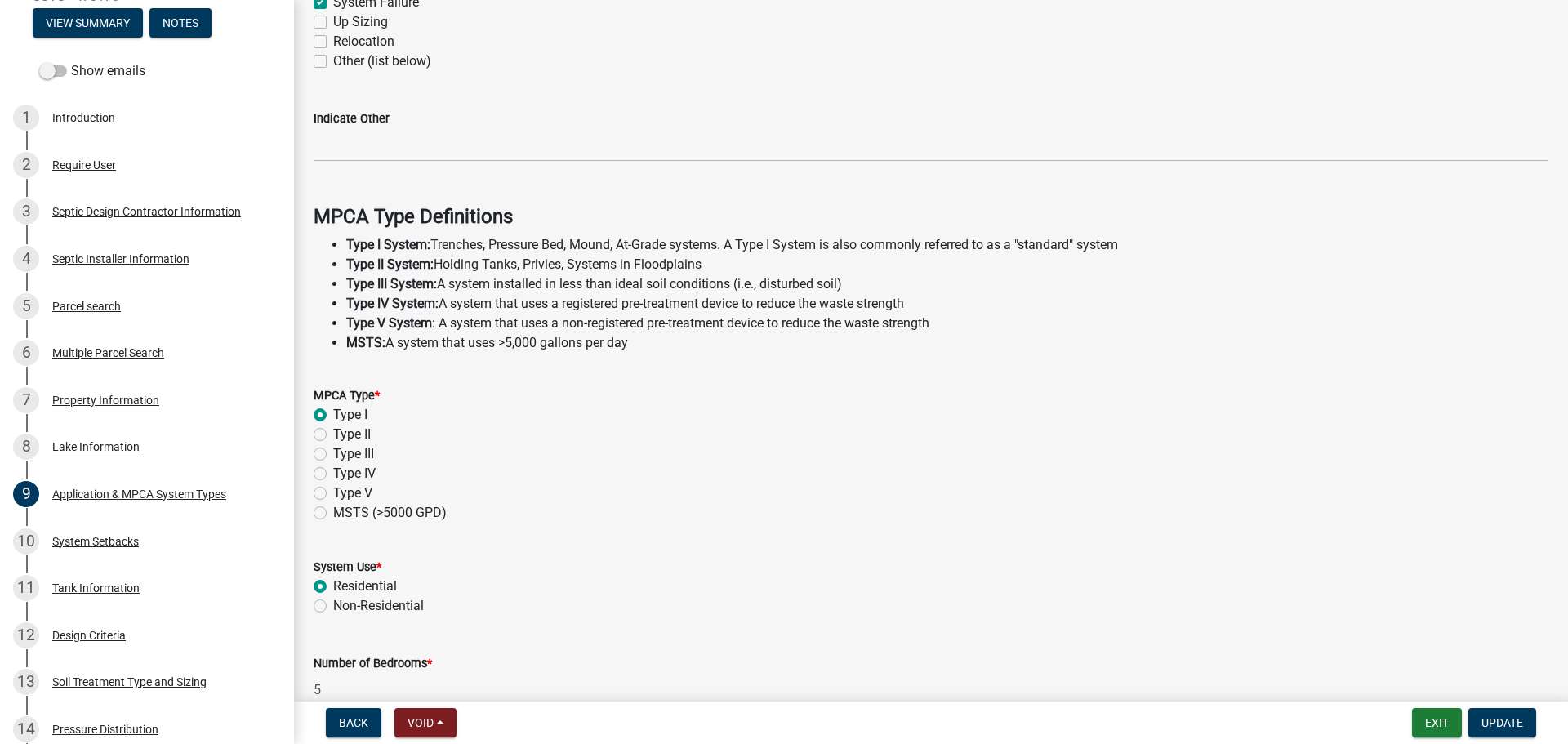
scroll to position [327, 0]
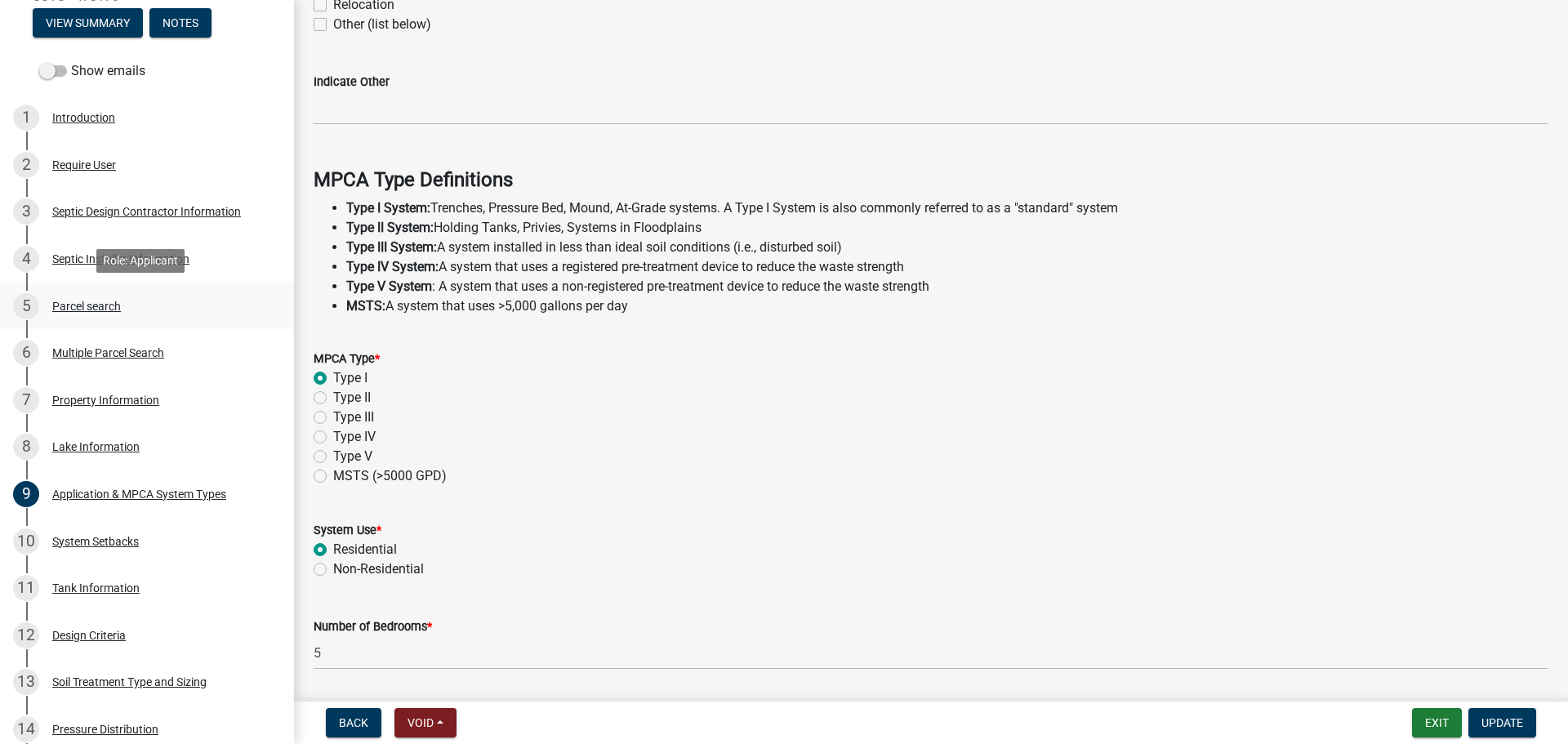
click at [81, 303] on div "Parcel search" at bounding box center [87, 305] width 69 height 11
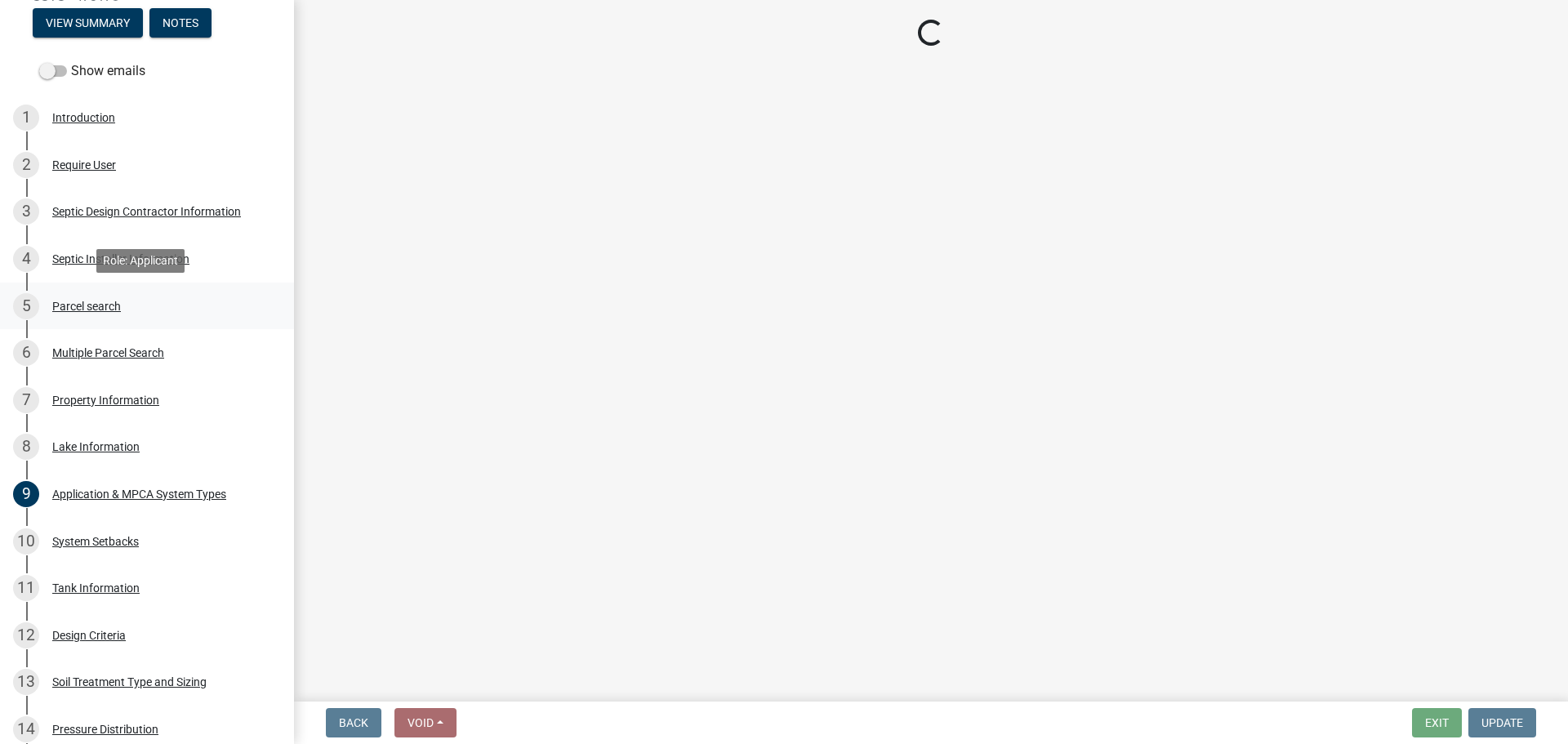
scroll to position [0, 0]
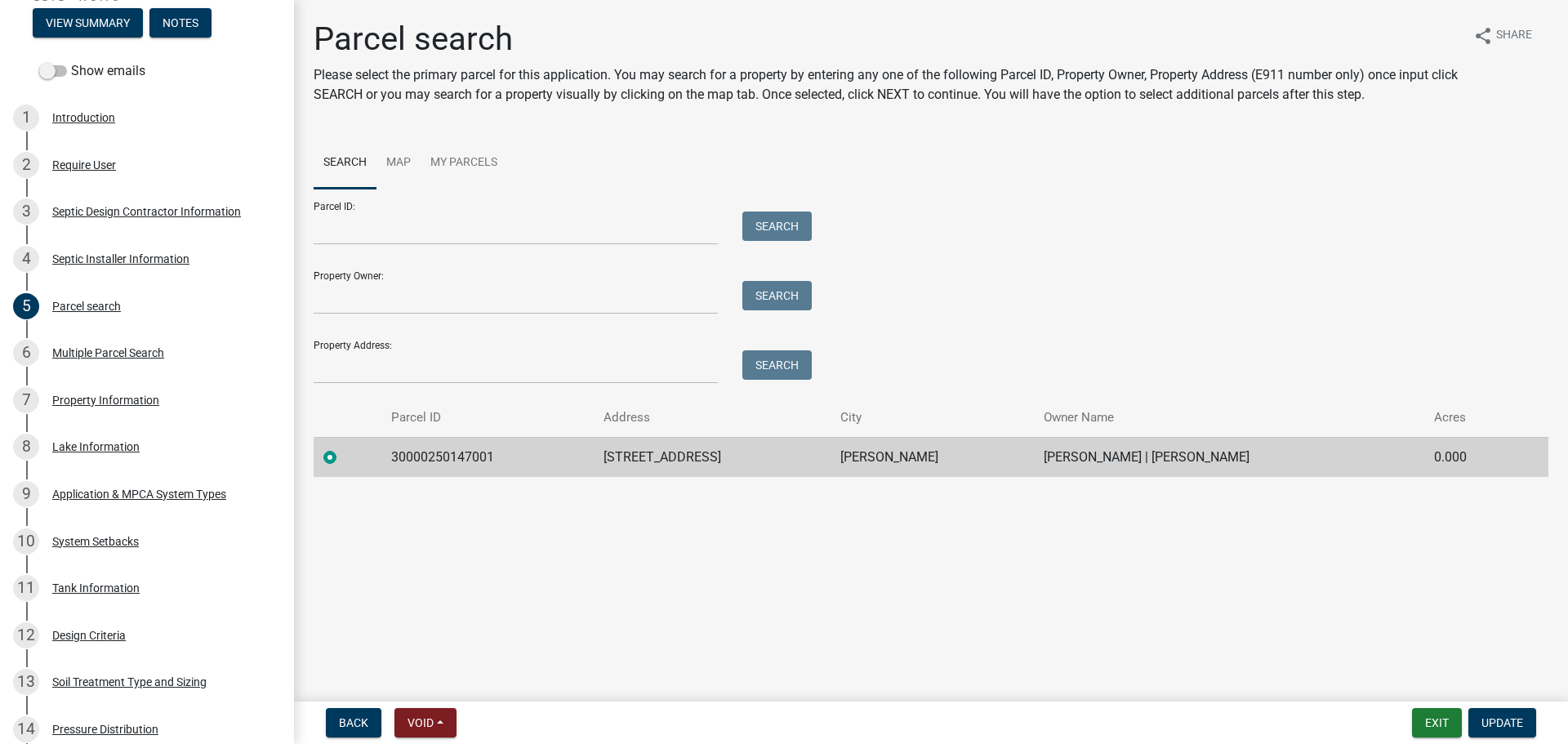
click at [424, 453] on td "30000250147001" at bounding box center [486, 457] width 211 height 40
click at [430, 459] on td "30000250147001" at bounding box center [486, 457] width 211 height 40
copy td "30000250147001"
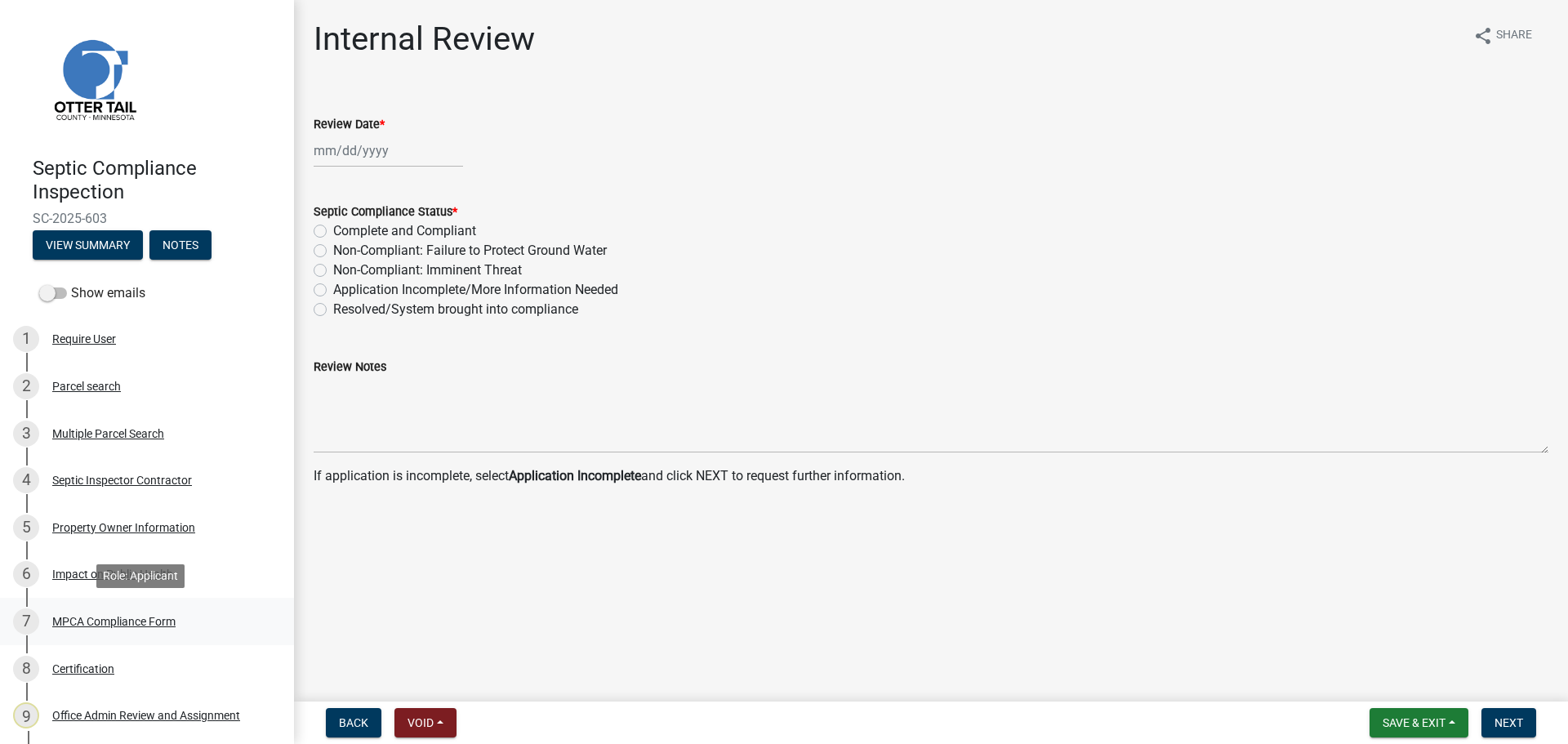
click at [87, 612] on div "7 MPCA Compliance Form" at bounding box center [140, 621] width 254 height 26
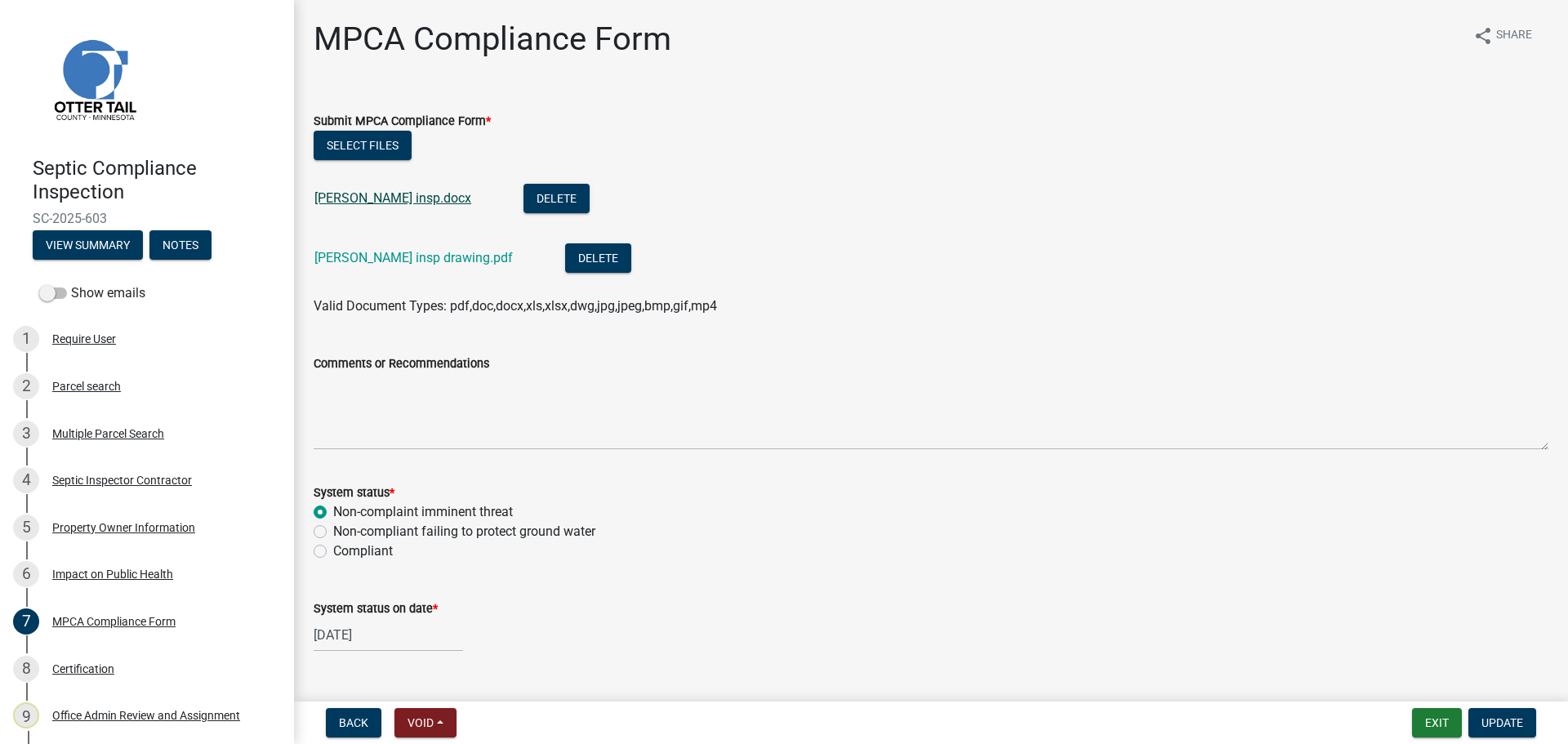
click at [370, 195] on link "[PERSON_NAME] insp.docx" at bounding box center [393, 198] width 157 height 16
click at [392, 259] on link "[PERSON_NAME] insp drawing.pdf" at bounding box center [414, 258] width 198 height 16
click at [375, 262] on link "[PERSON_NAME] insp drawing.pdf" at bounding box center [414, 258] width 198 height 16
